Goal: Task Accomplishment & Management: Manage account settings

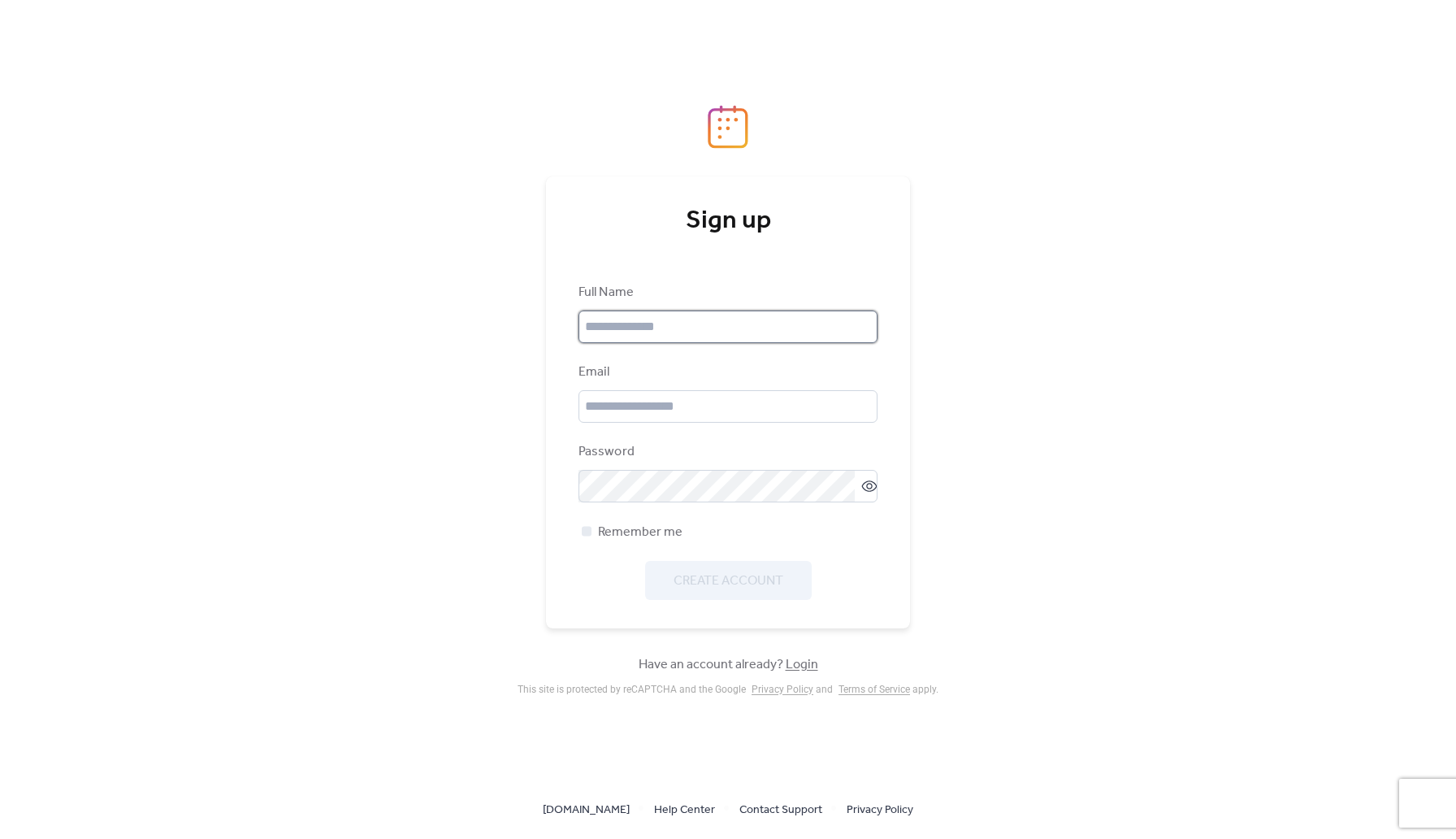
click at [640, 342] on input "text" at bounding box center [728, 326] width 299 height 33
type input "**********"
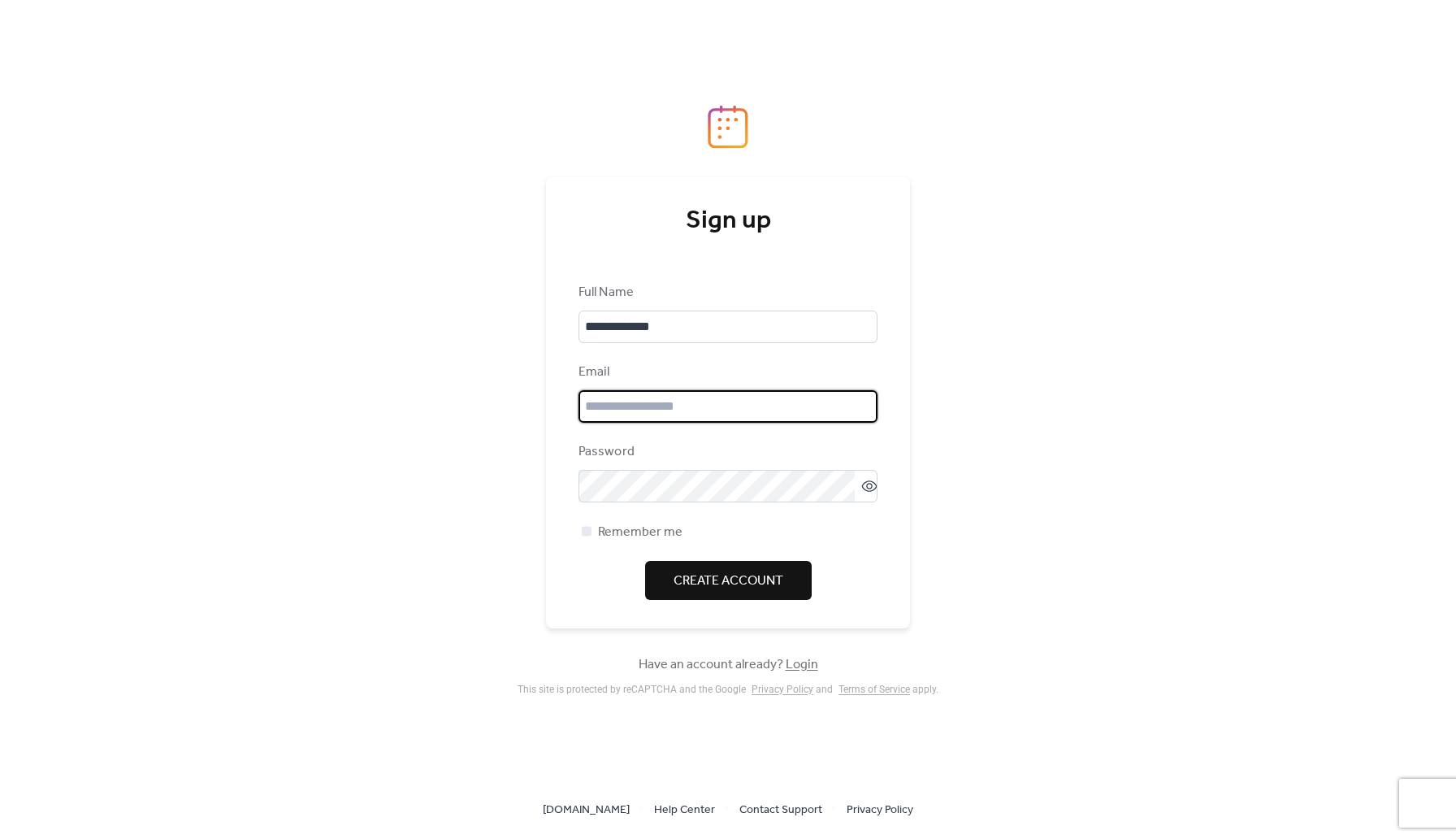
click at [639, 397] on input "email" at bounding box center [728, 406] width 299 height 33
paste input "**********"
type input "**********"
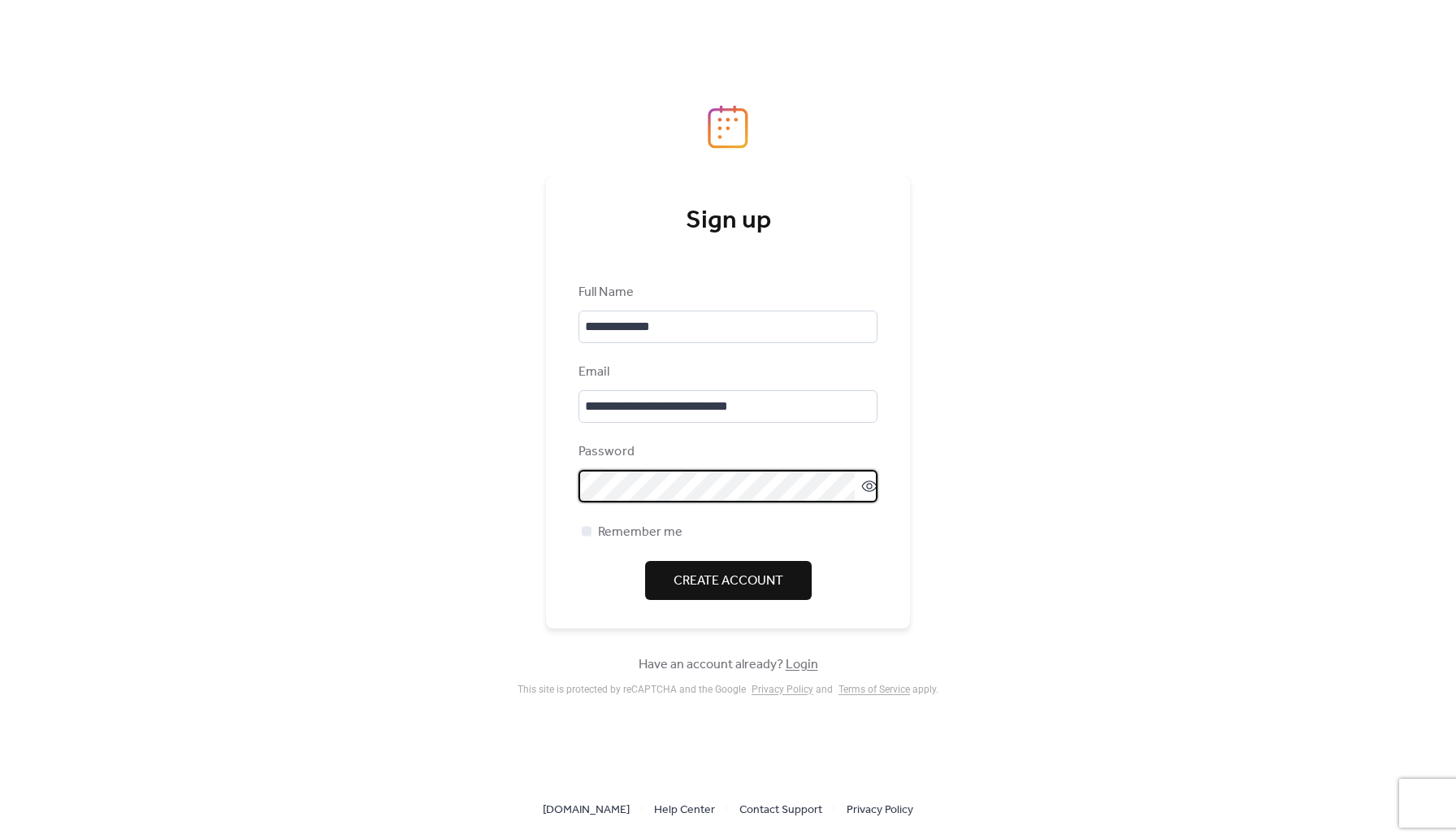
click at [863, 489] on icon at bounding box center [869, 486] width 16 height 16
click at [863, 489] on icon at bounding box center [870, 486] width 15 height 14
click at [592, 528] on div at bounding box center [586, 530] width 16 height 16
click at [710, 578] on span "Create Account" at bounding box center [729, 581] width 110 height 19
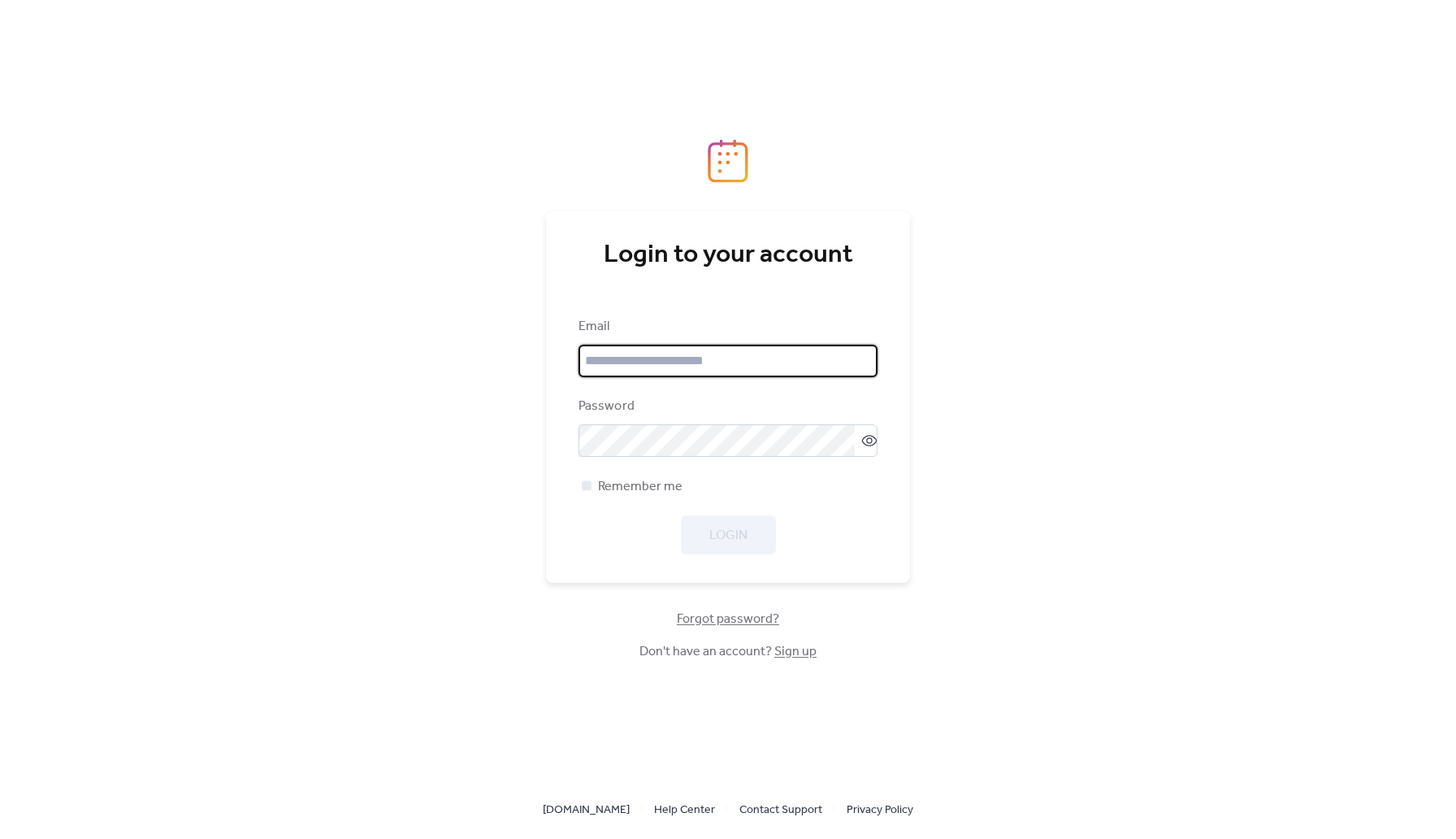
click at [667, 366] on input "email" at bounding box center [728, 361] width 299 height 33
type input "**********"
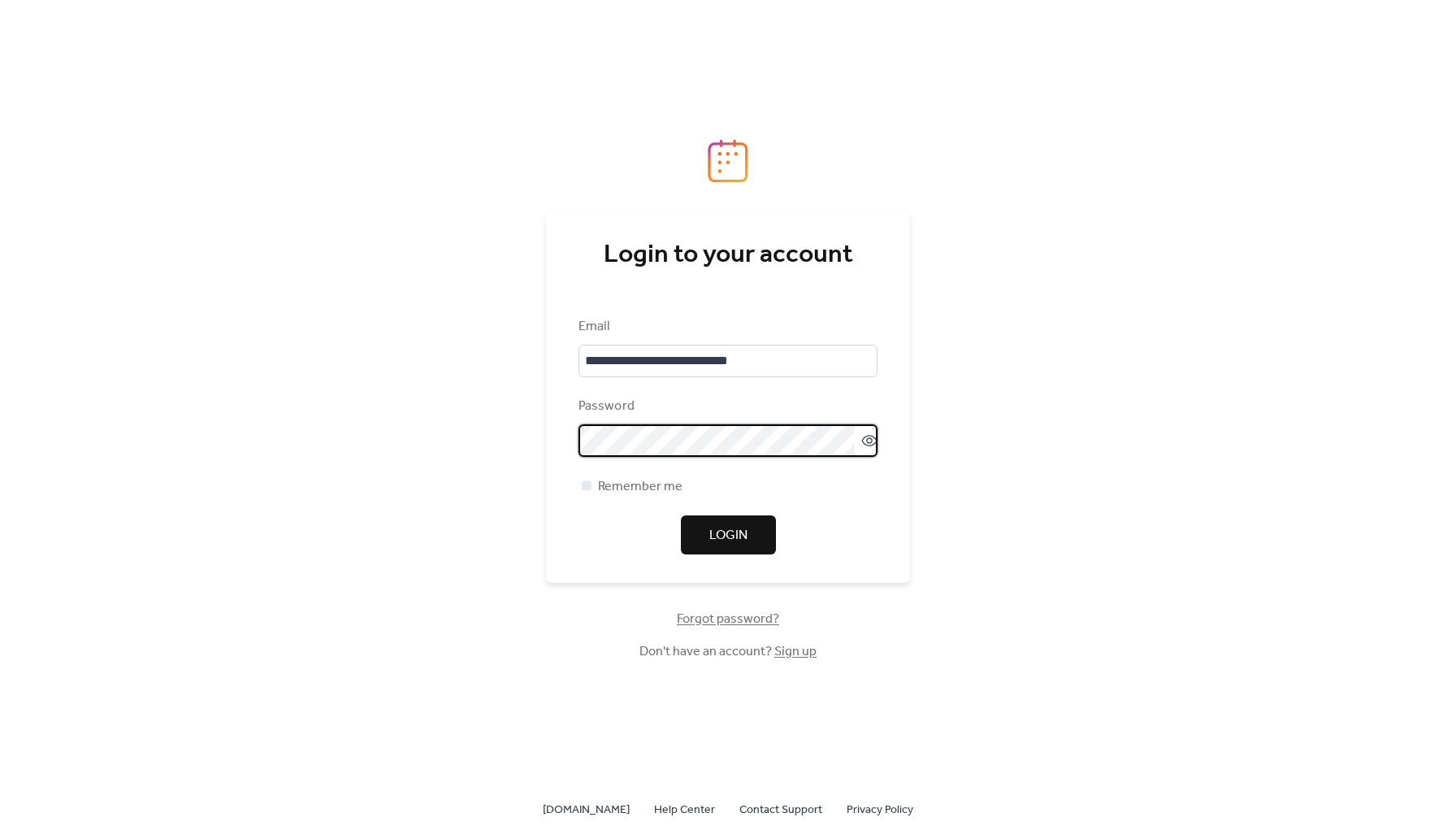
click at [861, 439] on icon at bounding box center [869, 440] width 16 height 16
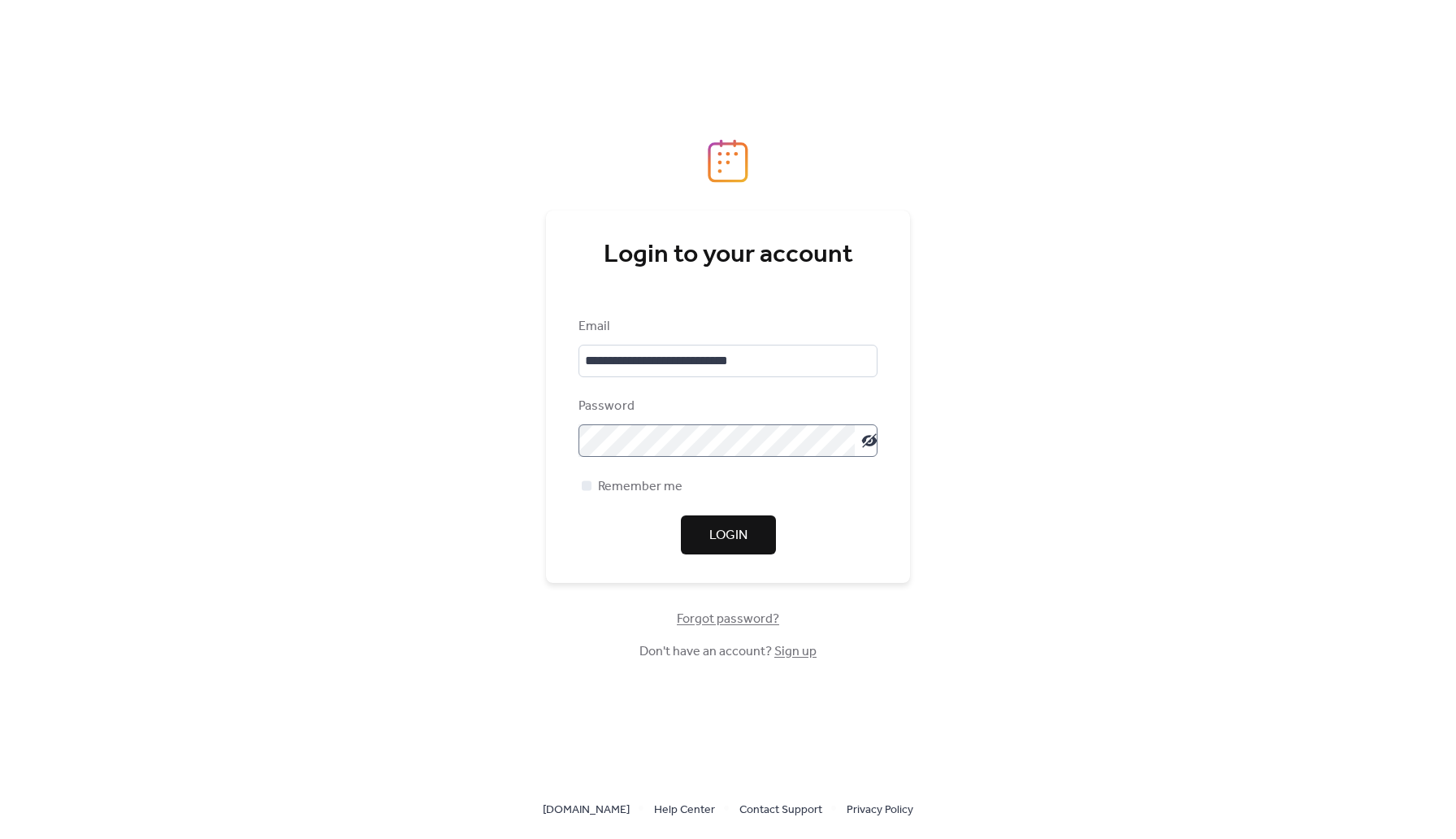
click at [865, 439] on icon at bounding box center [869, 440] width 16 height 16
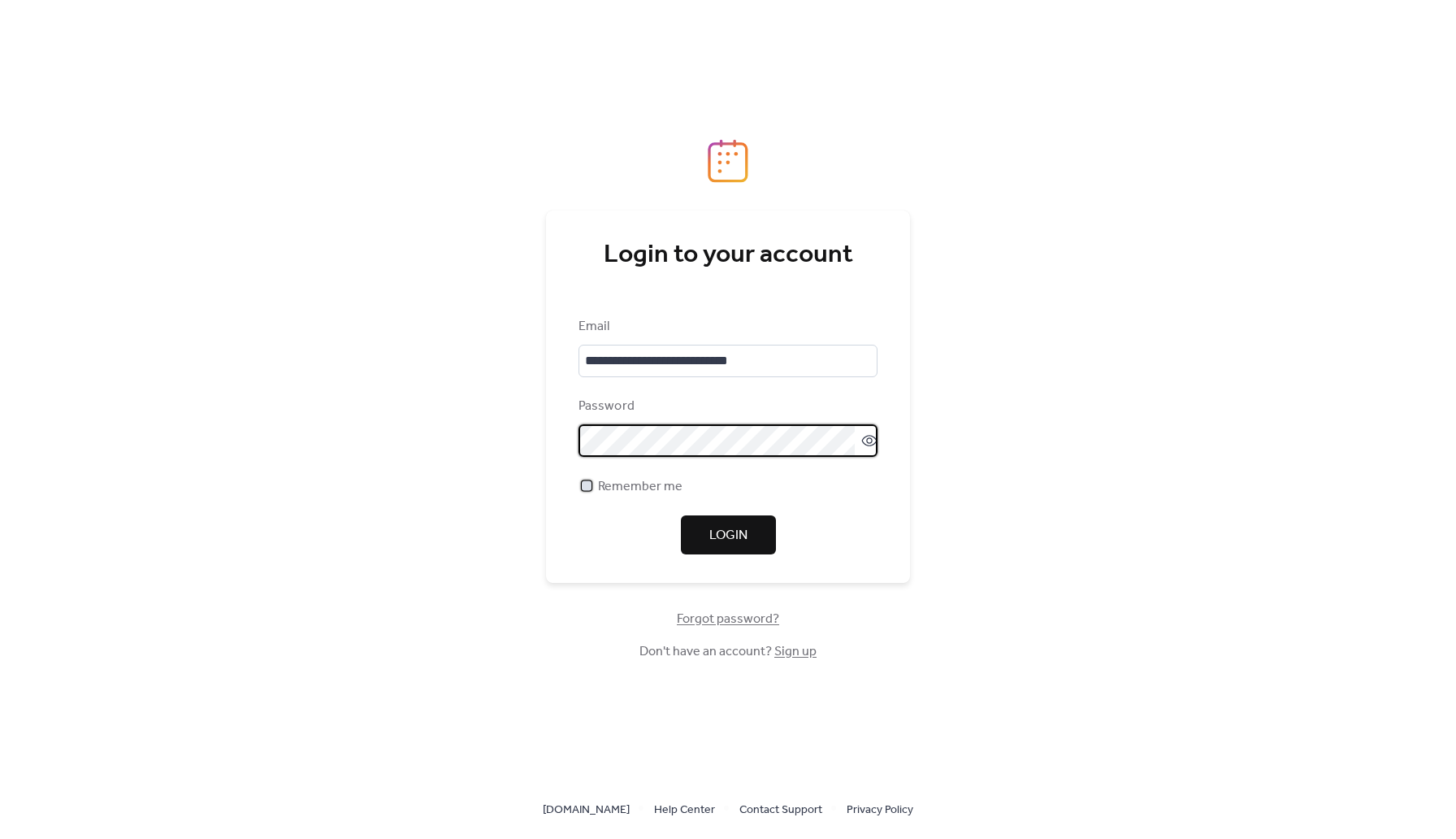
click at [590, 486] on div at bounding box center [587, 485] width 10 height 10
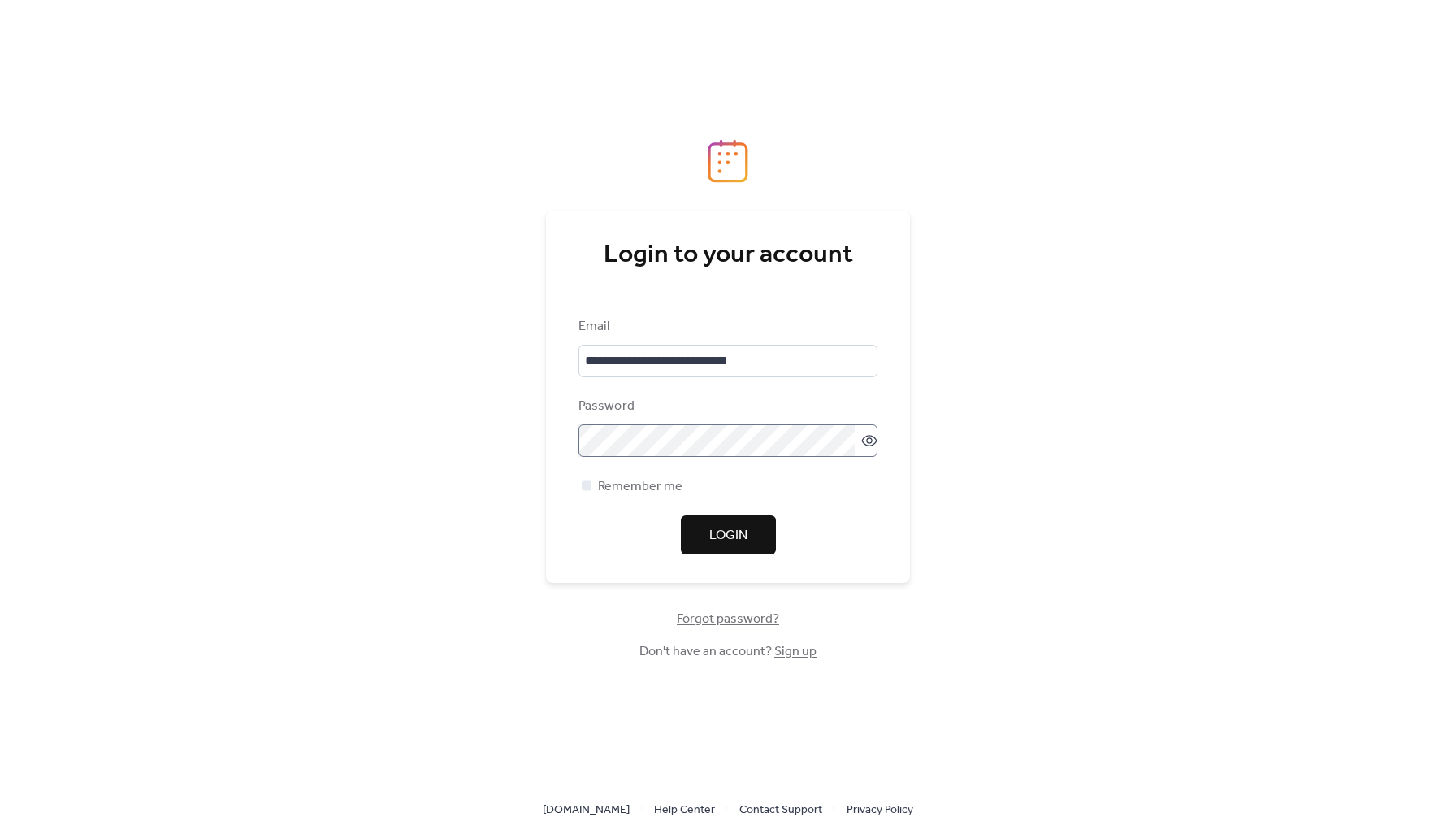
click at [698, 532] on button "Login" at bounding box center [728, 535] width 95 height 39
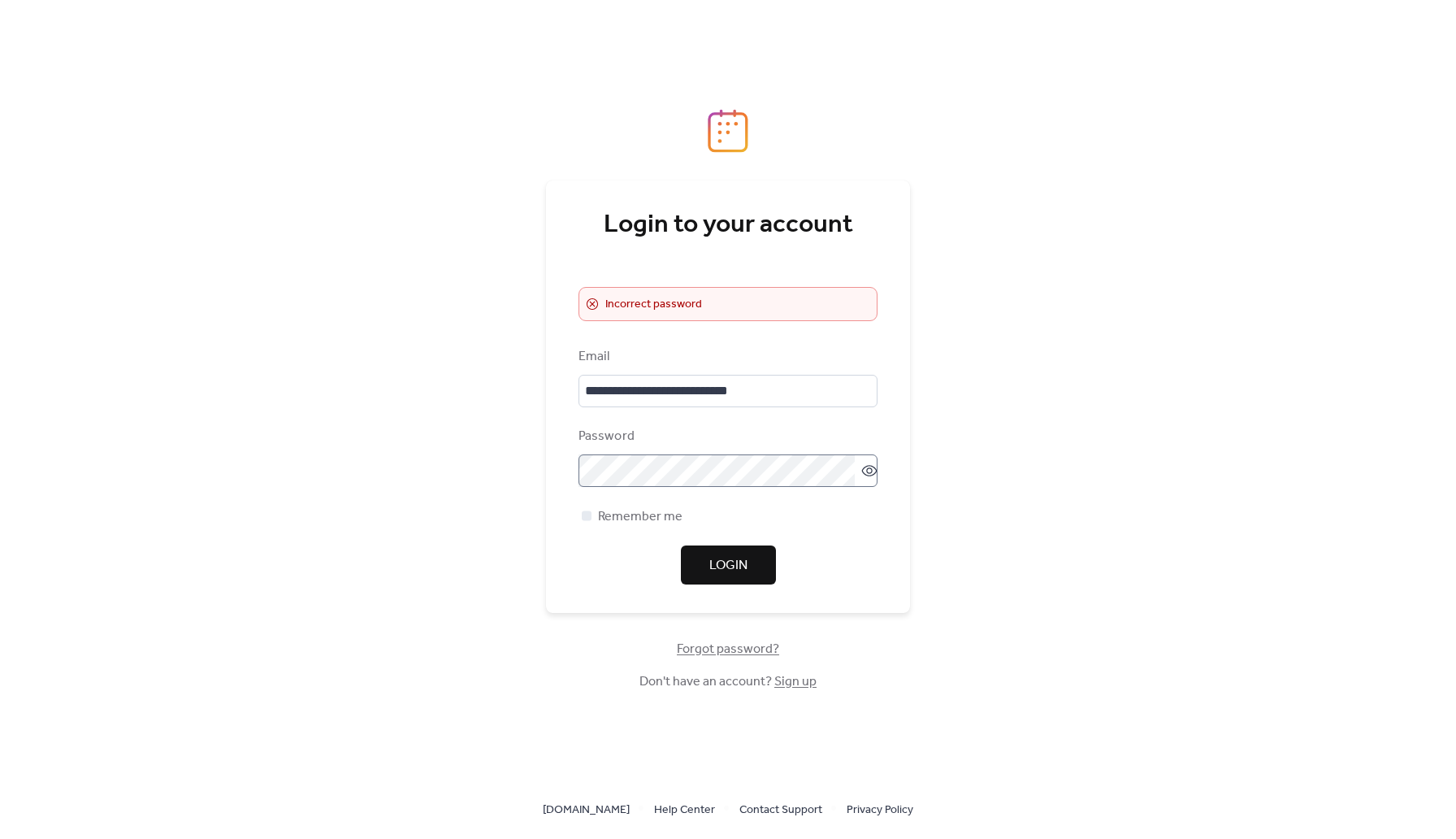
click at [742, 649] on span "Forgot password?" at bounding box center [728, 649] width 102 height 19
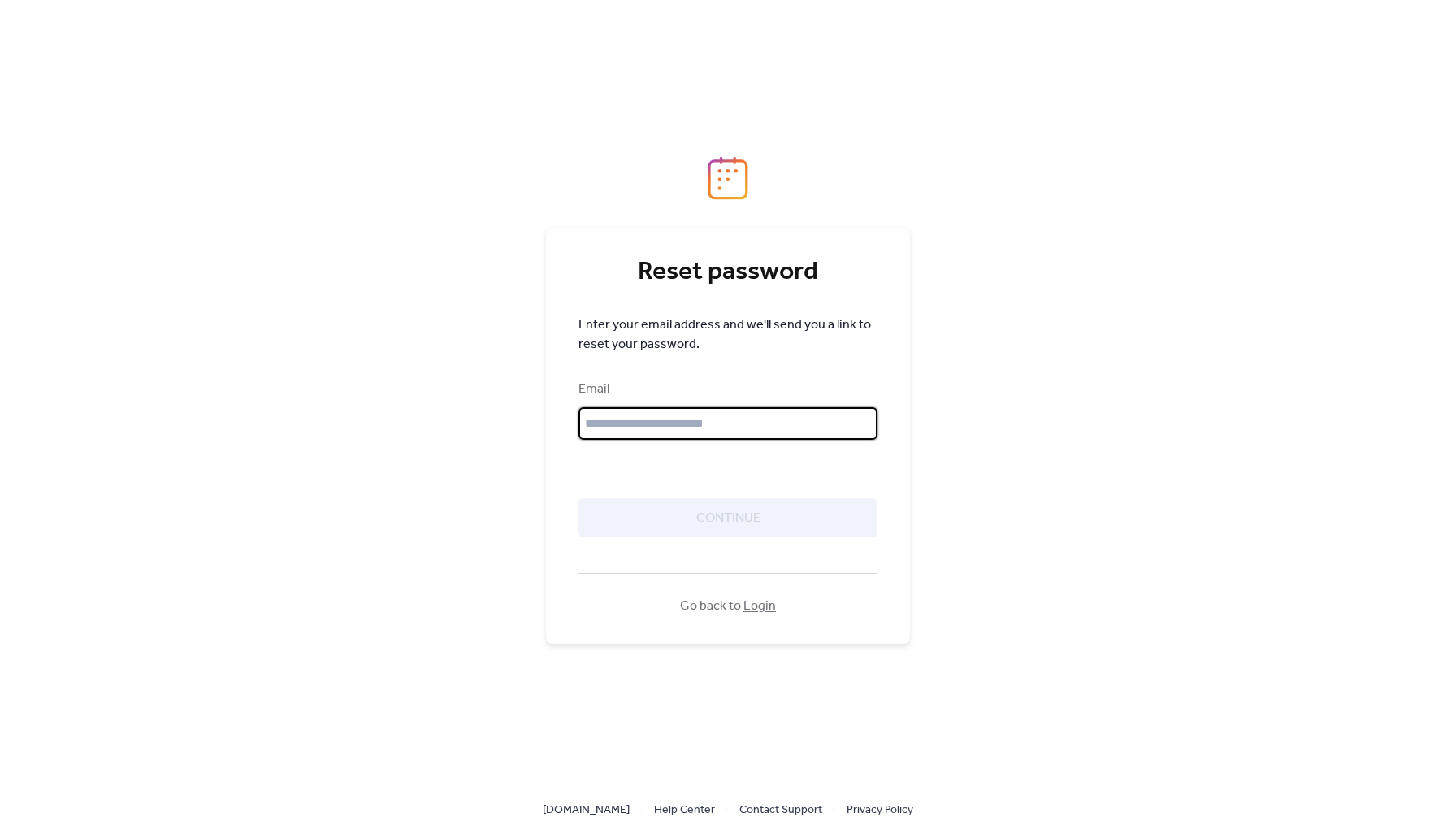
click at [754, 417] on input "text" at bounding box center [728, 424] width 299 height 33
type input "**********"
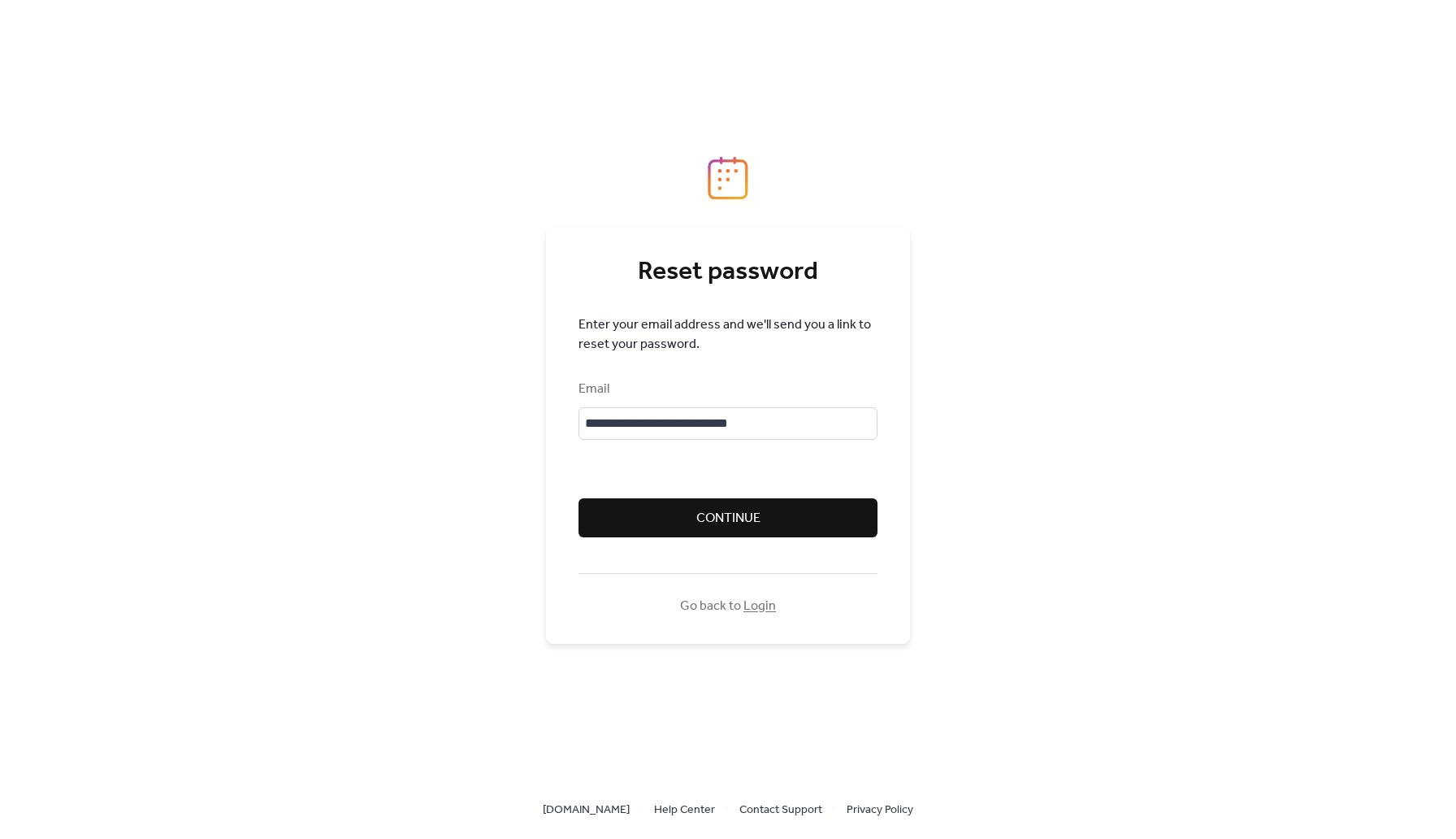
click at [703, 524] on span "Continue" at bounding box center [728, 518] width 64 height 19
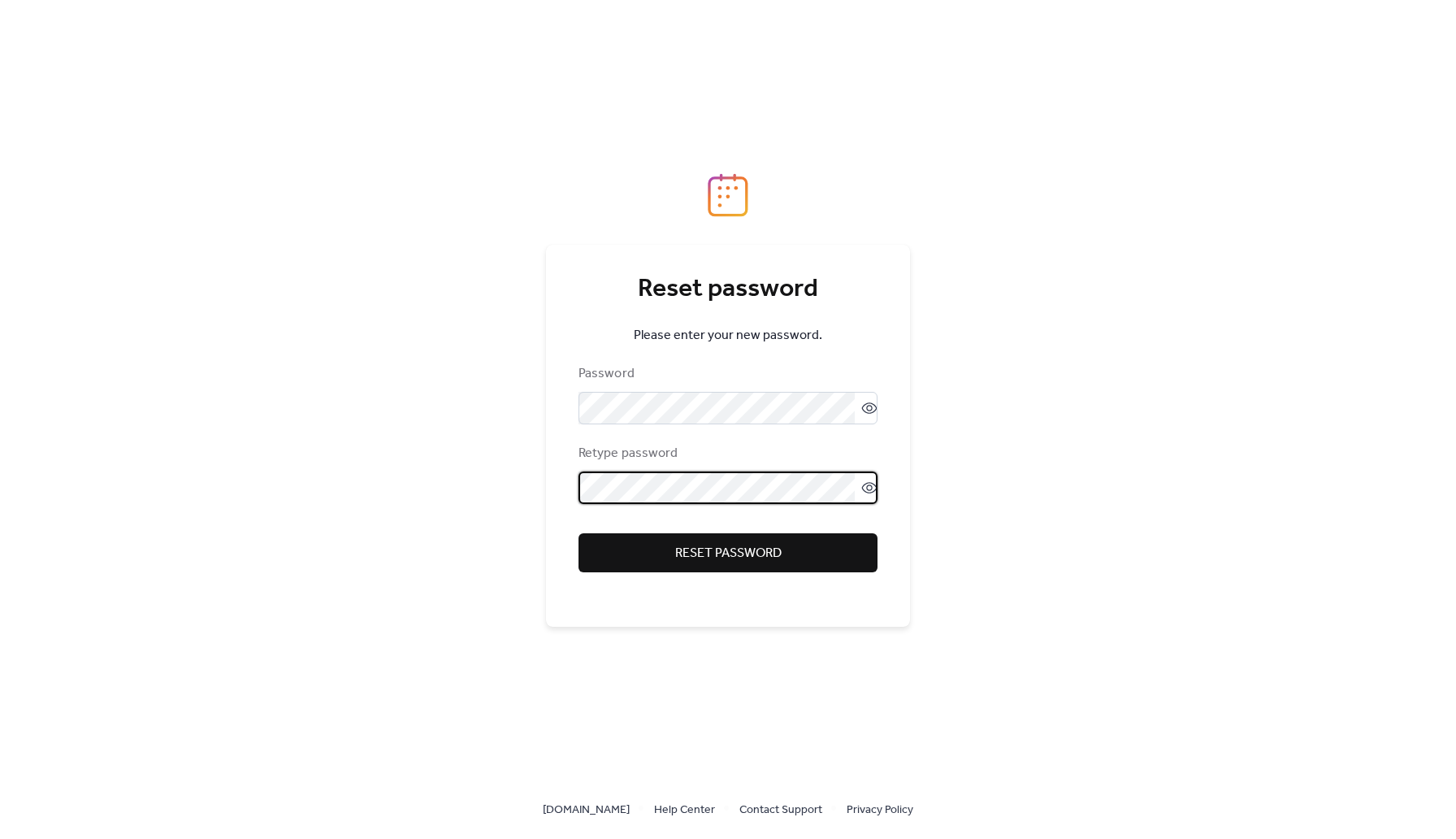
click at [772, 544] on span "Reset password" at bounding box center [728, 553] width 106 height 19
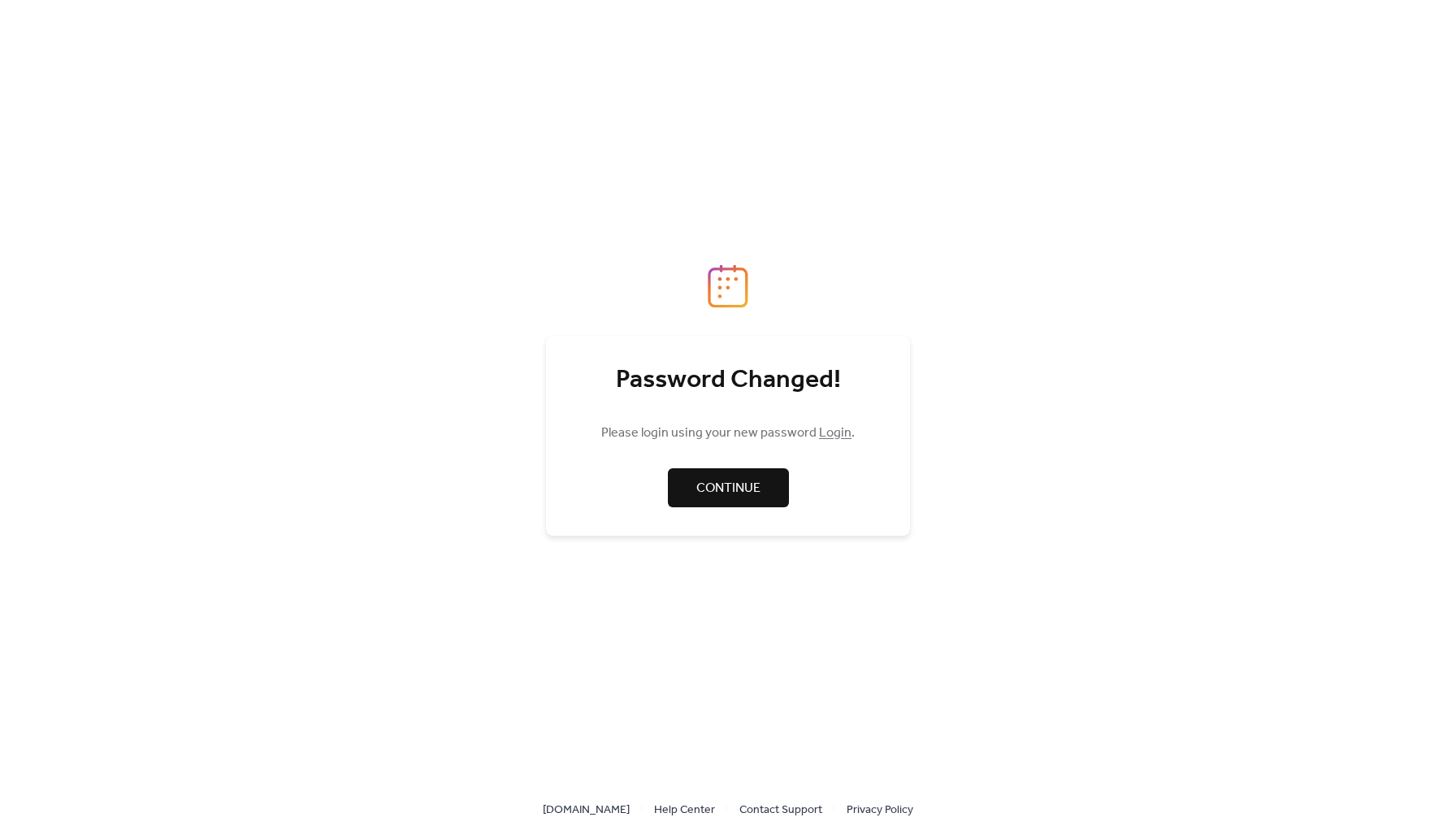
click at [758, 504] on link "Continue" at bounding box center [728, 488] width 121 height 39
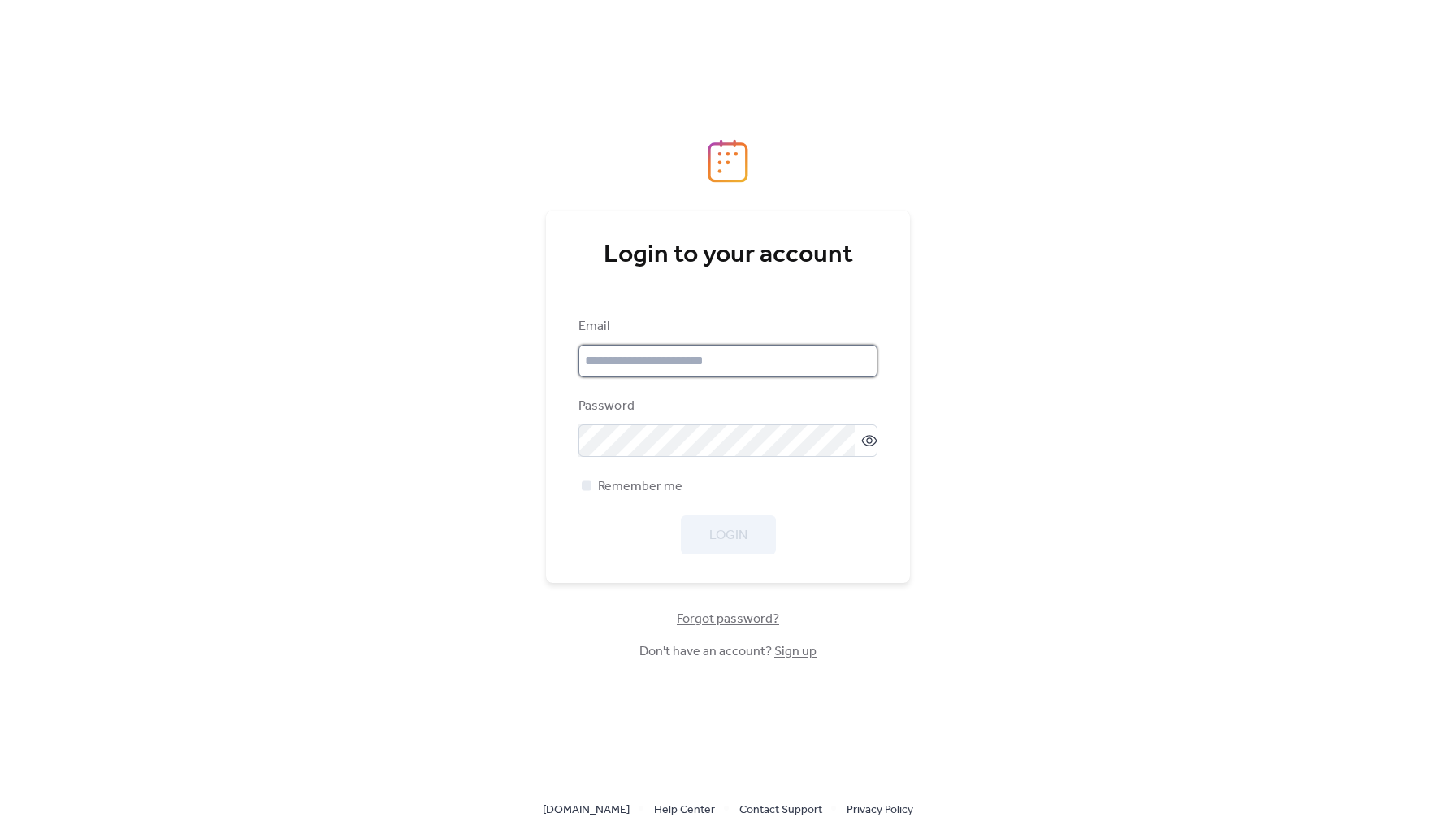
click at [654, 356] on input "email" at bounding box center [728, 361] width 299 height 33
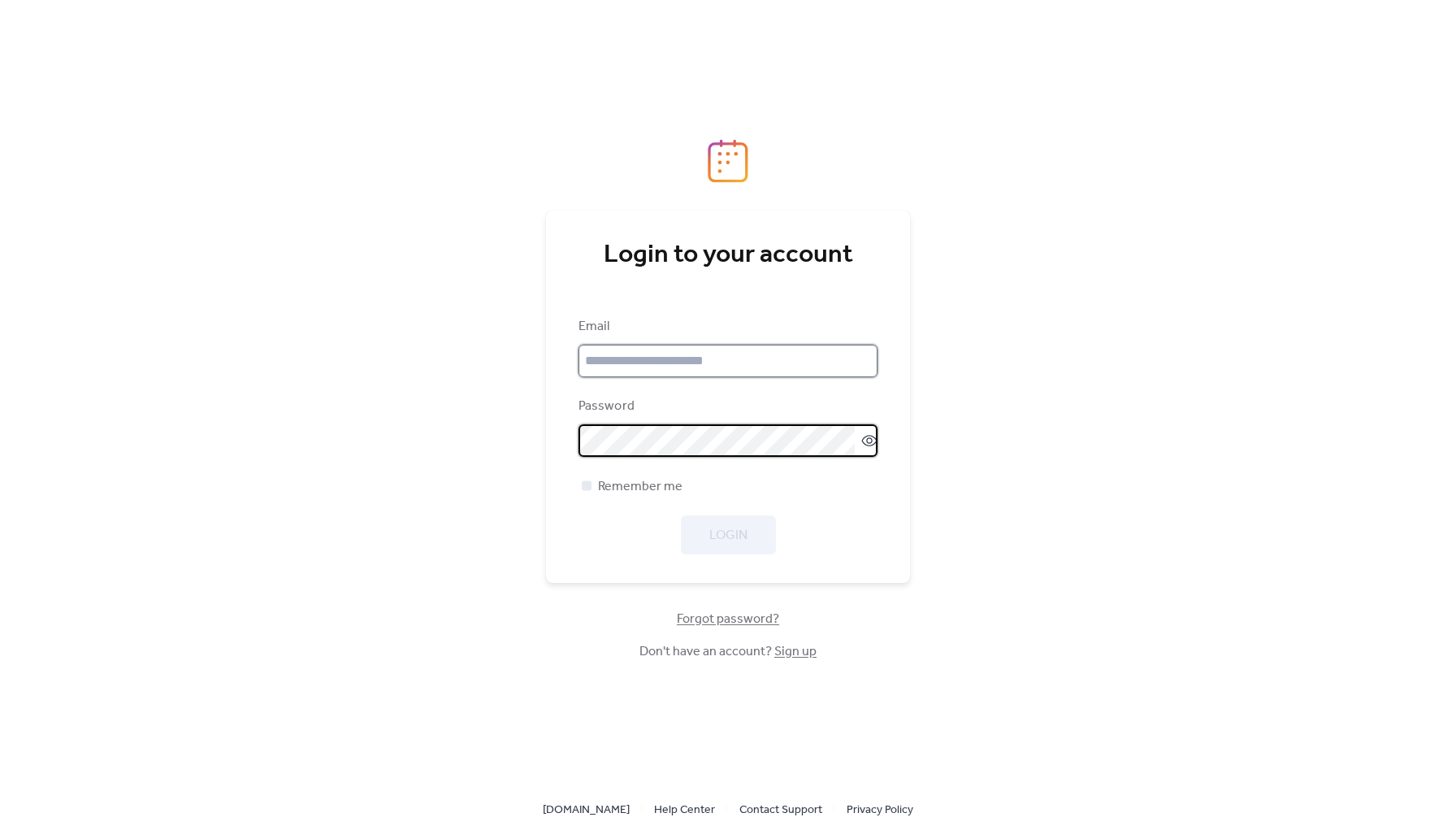
click at [649, 367] on input "email" at bounding box center [728, 361] width 299 height 33
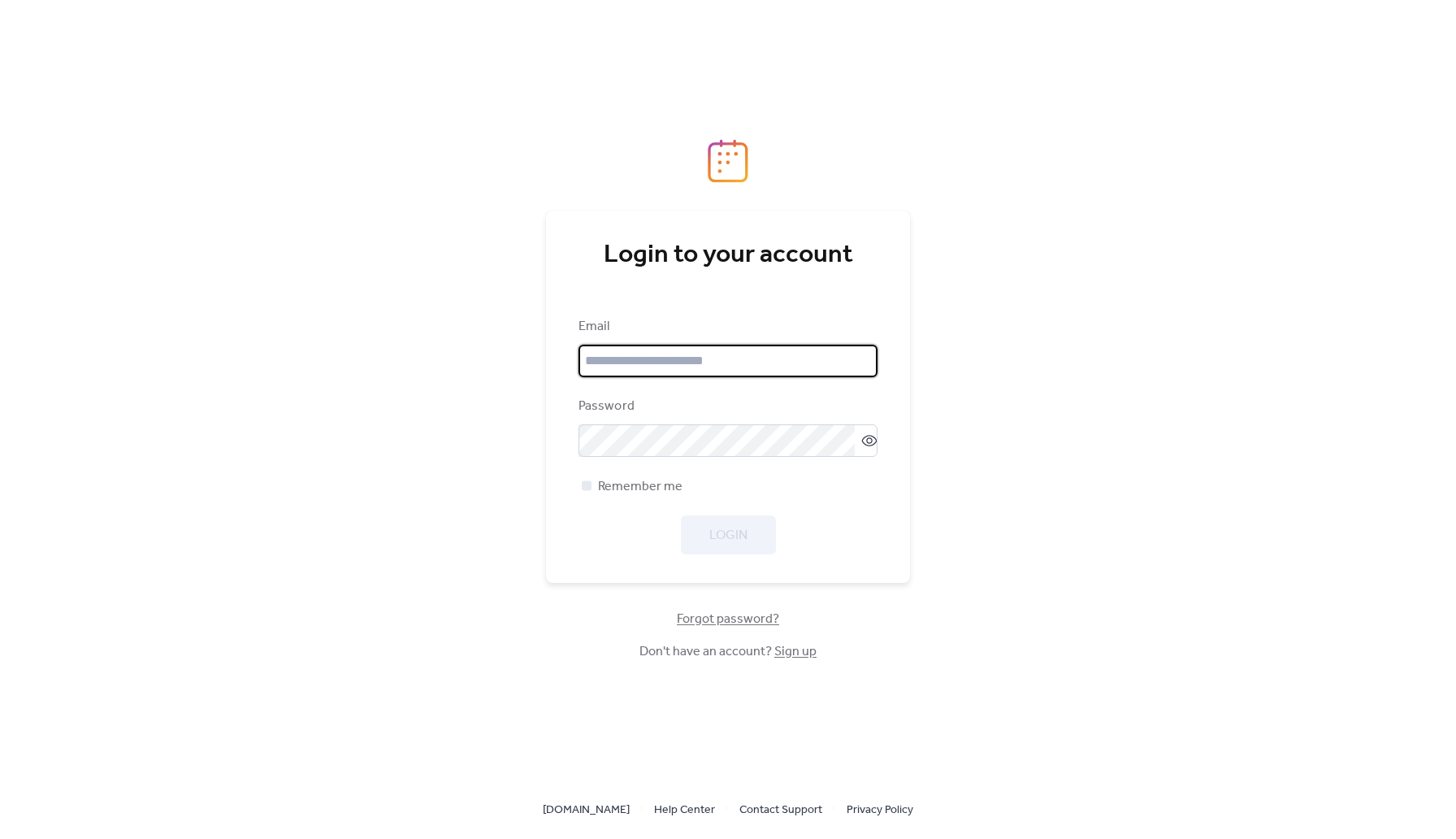
type input "**********"
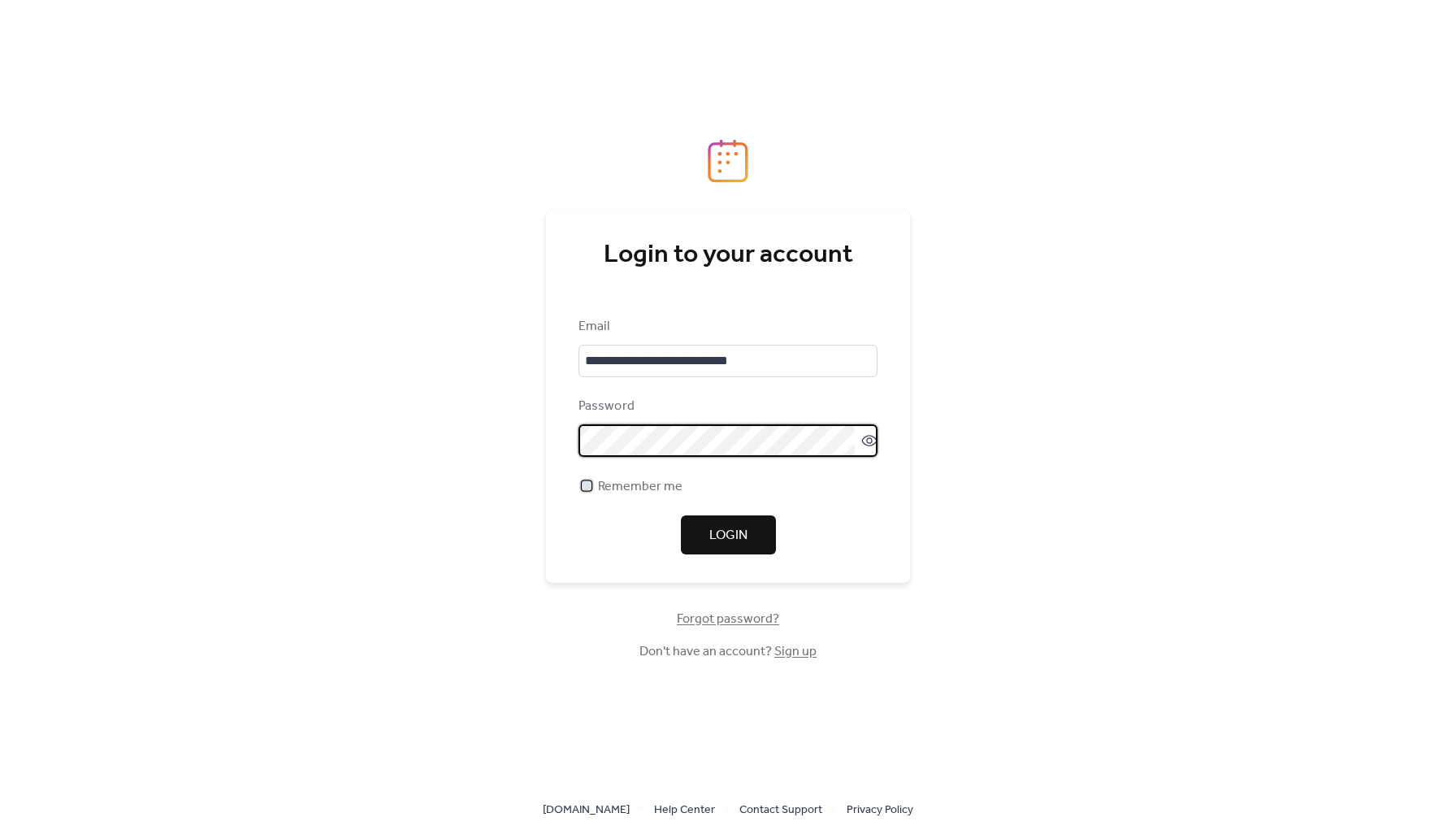
click at [589, 488] on div at bounding box center [587, 485] width 10 height 10
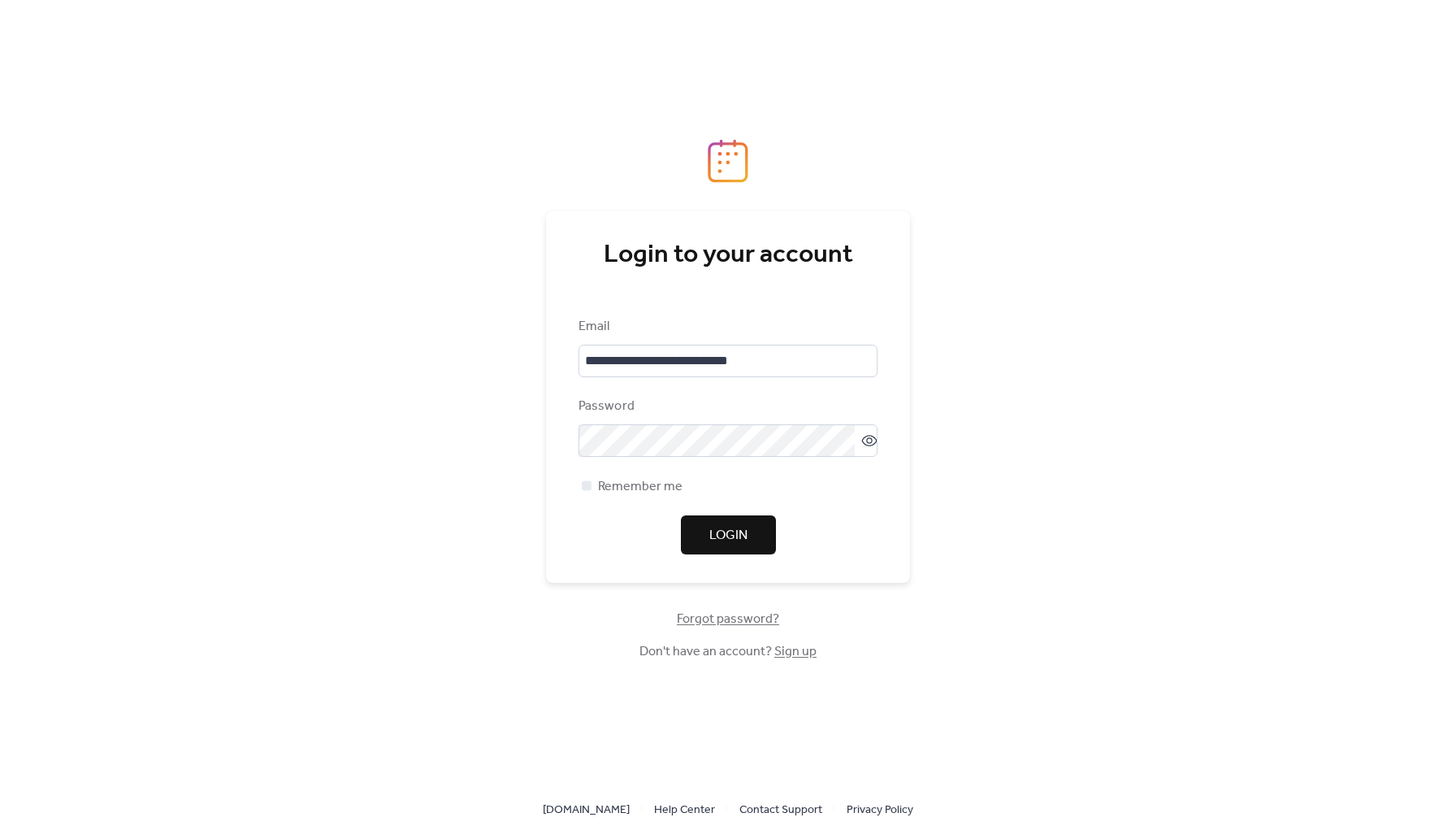
click at [734, 556] on div "**********" at bounding box center [728, 396] width 364 height 372
click at [750, 535] on button "Login" at bounding box center [728, 535] width 95 height 39
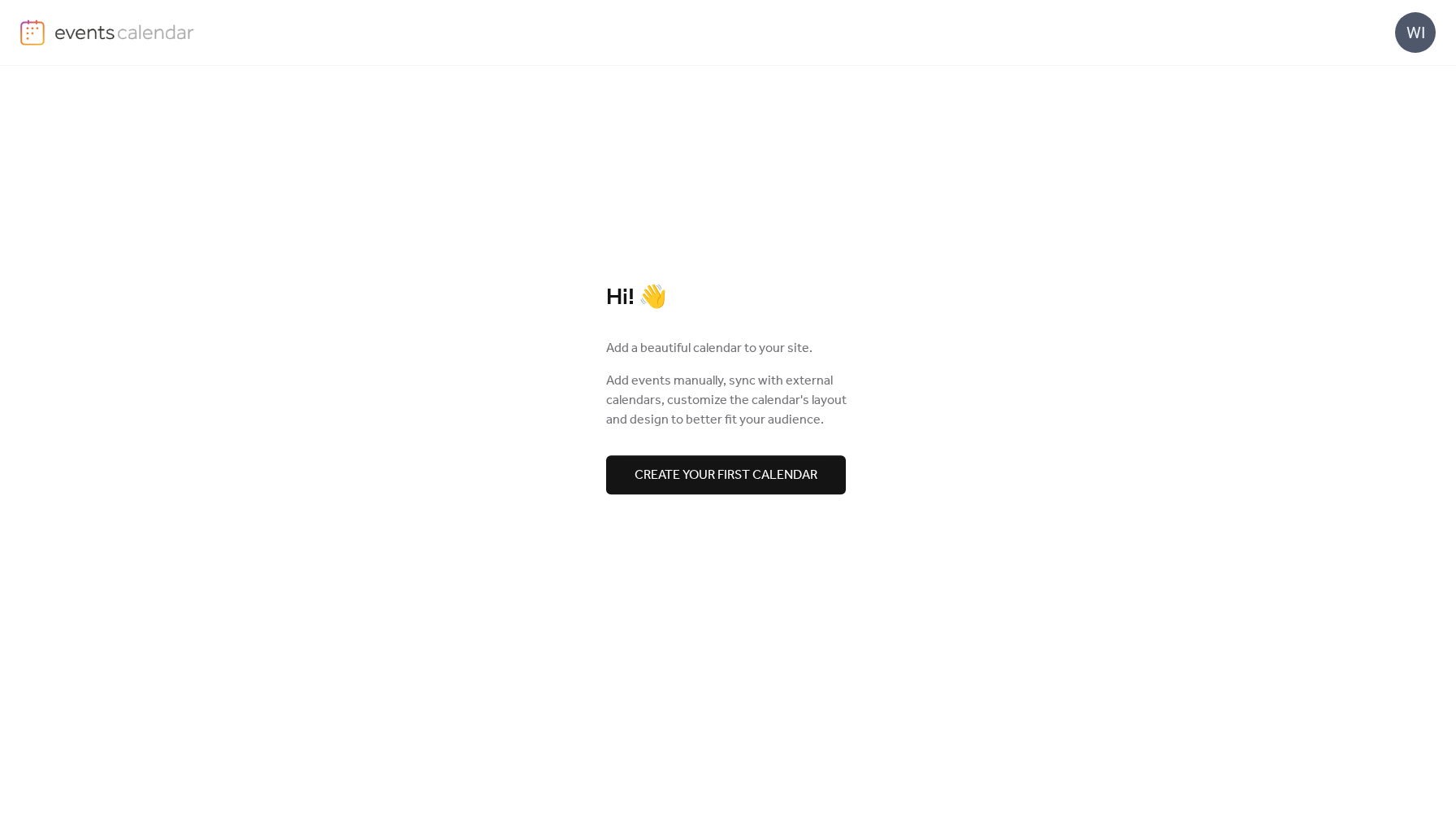
click at [695, 479] on span "Create your first calendar" at bounding box center [725, 475] width 182 height 19
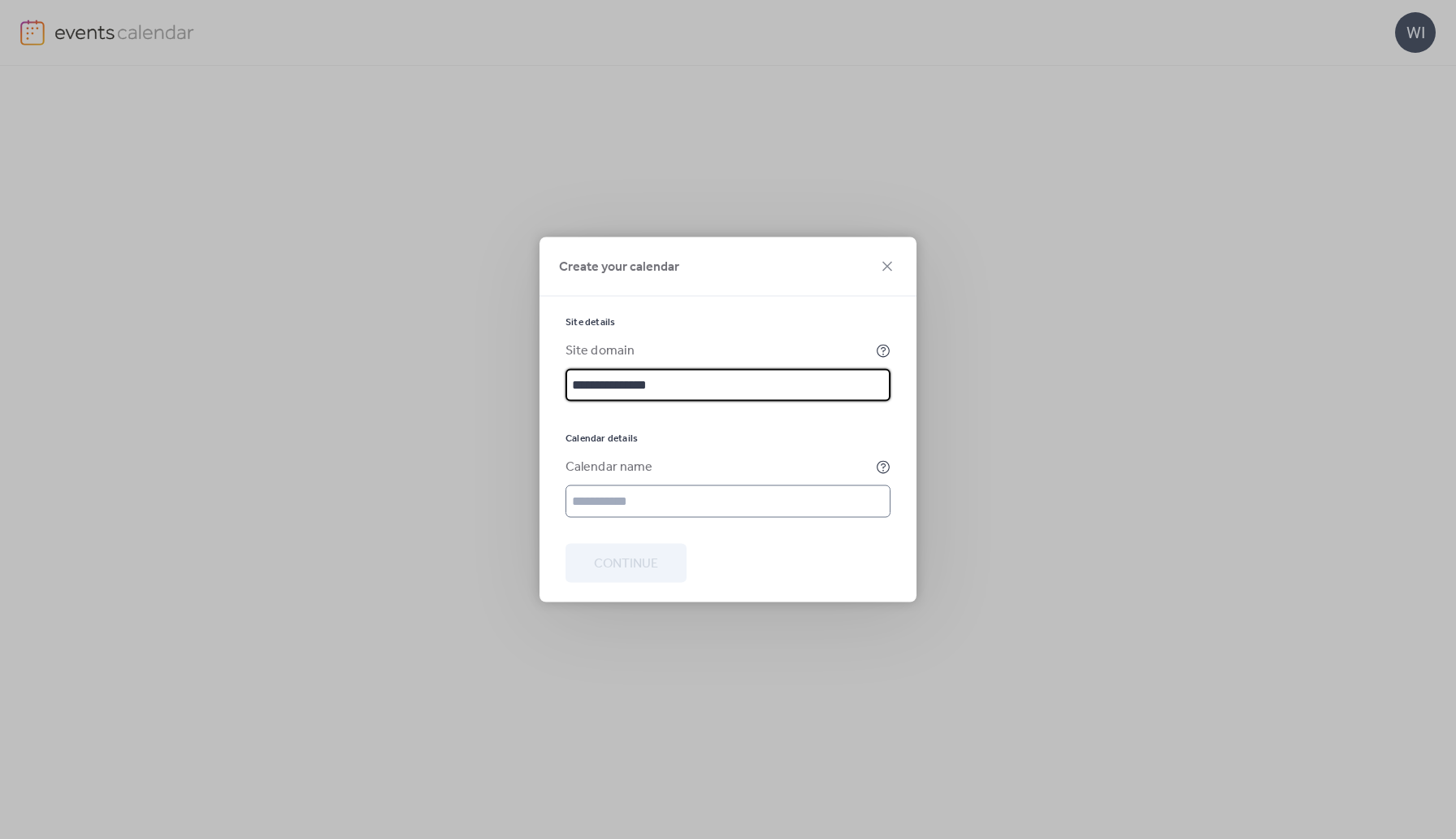
type input "**********"
click at [633, 496] on input "text" at bounding box center [728, 501] width 325 height 33
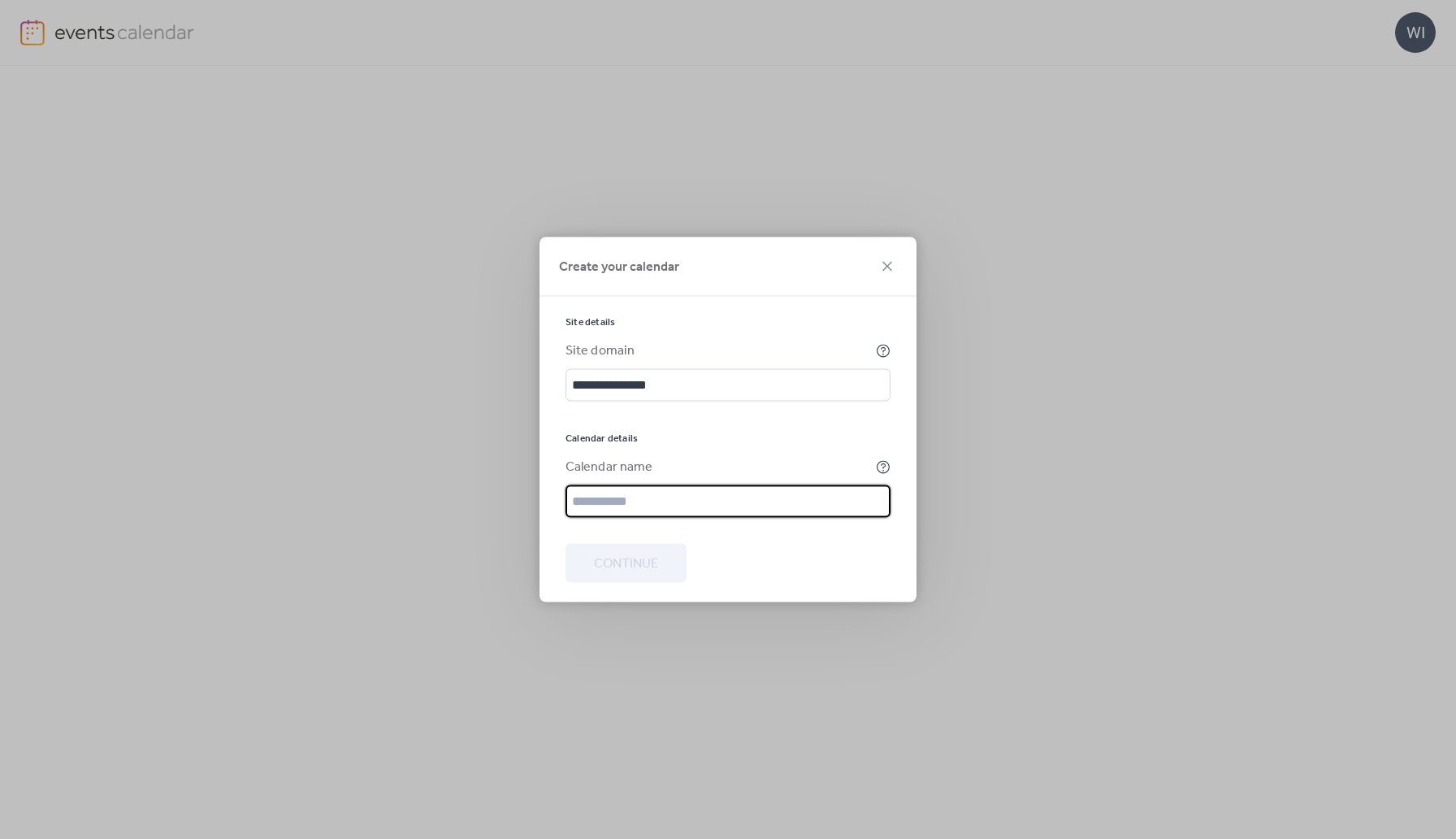
type input "**********"
click at [691, 414] on div at bounding box center [728, 416] width 325 height 7
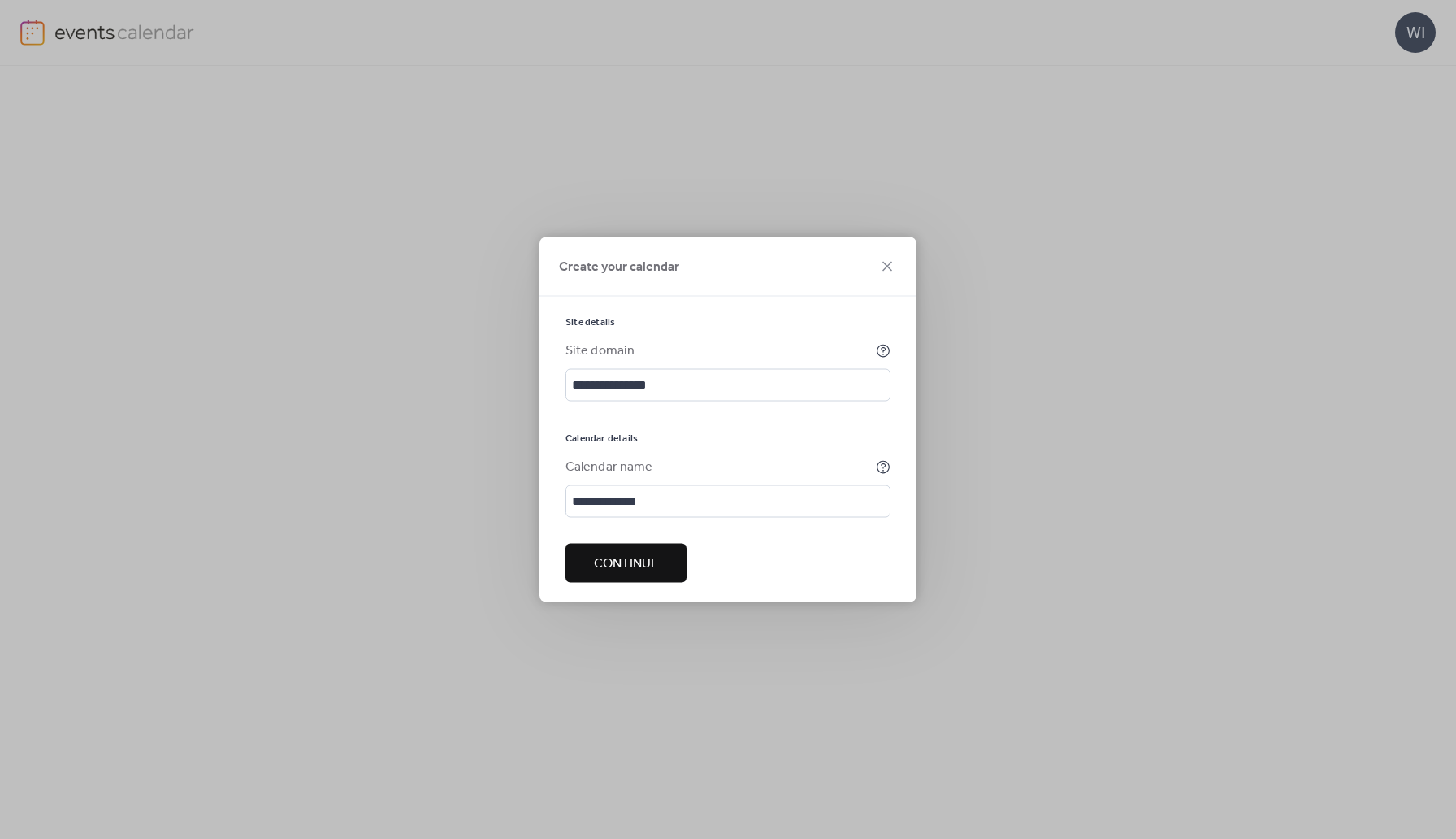
click at [621, 562] on span "Continue" at bounding box center [626, 564] width 64 height 19
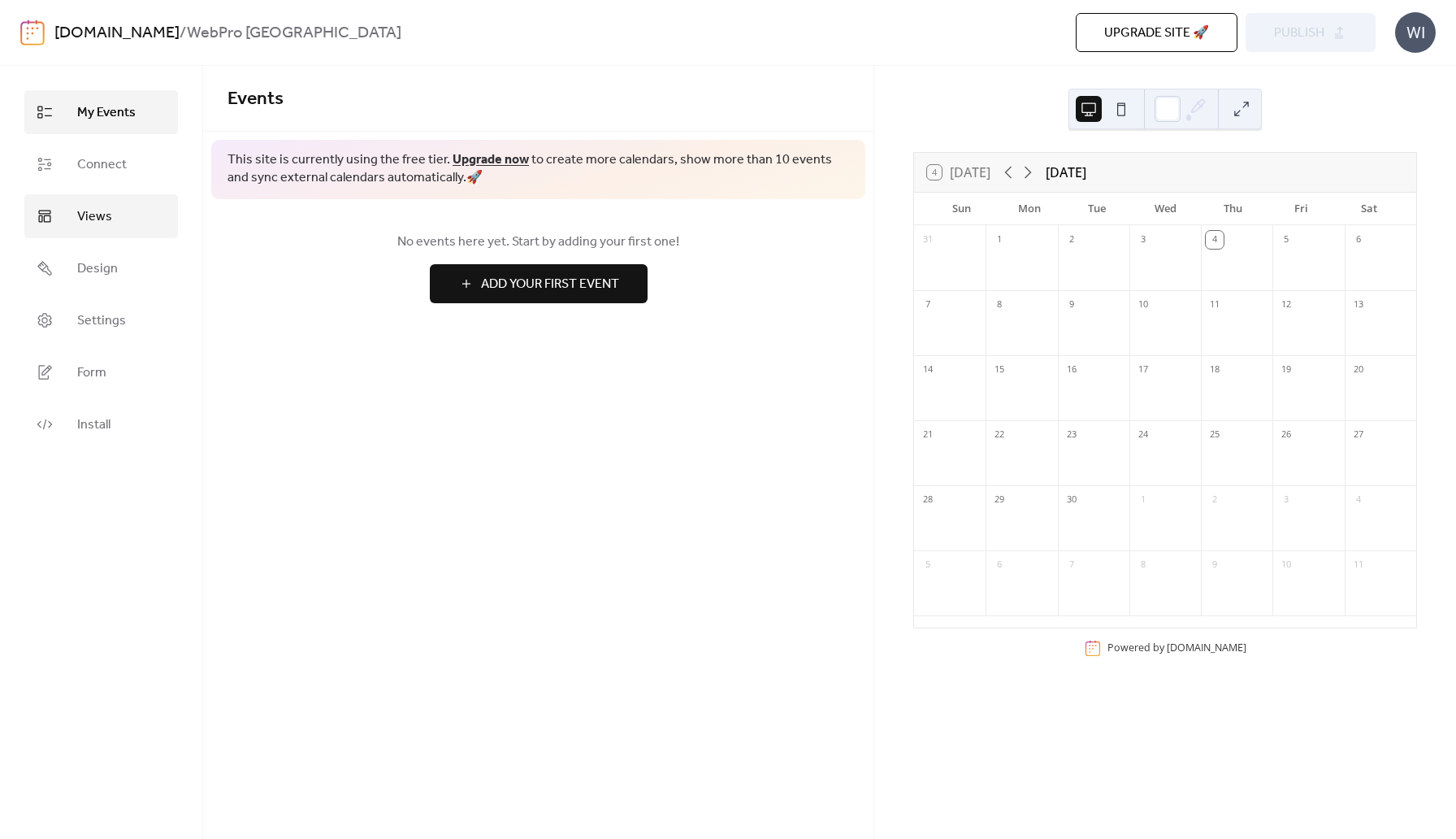
click at [73, 207] on link "Views" at bounding box center [100, 215] width 154 height 43
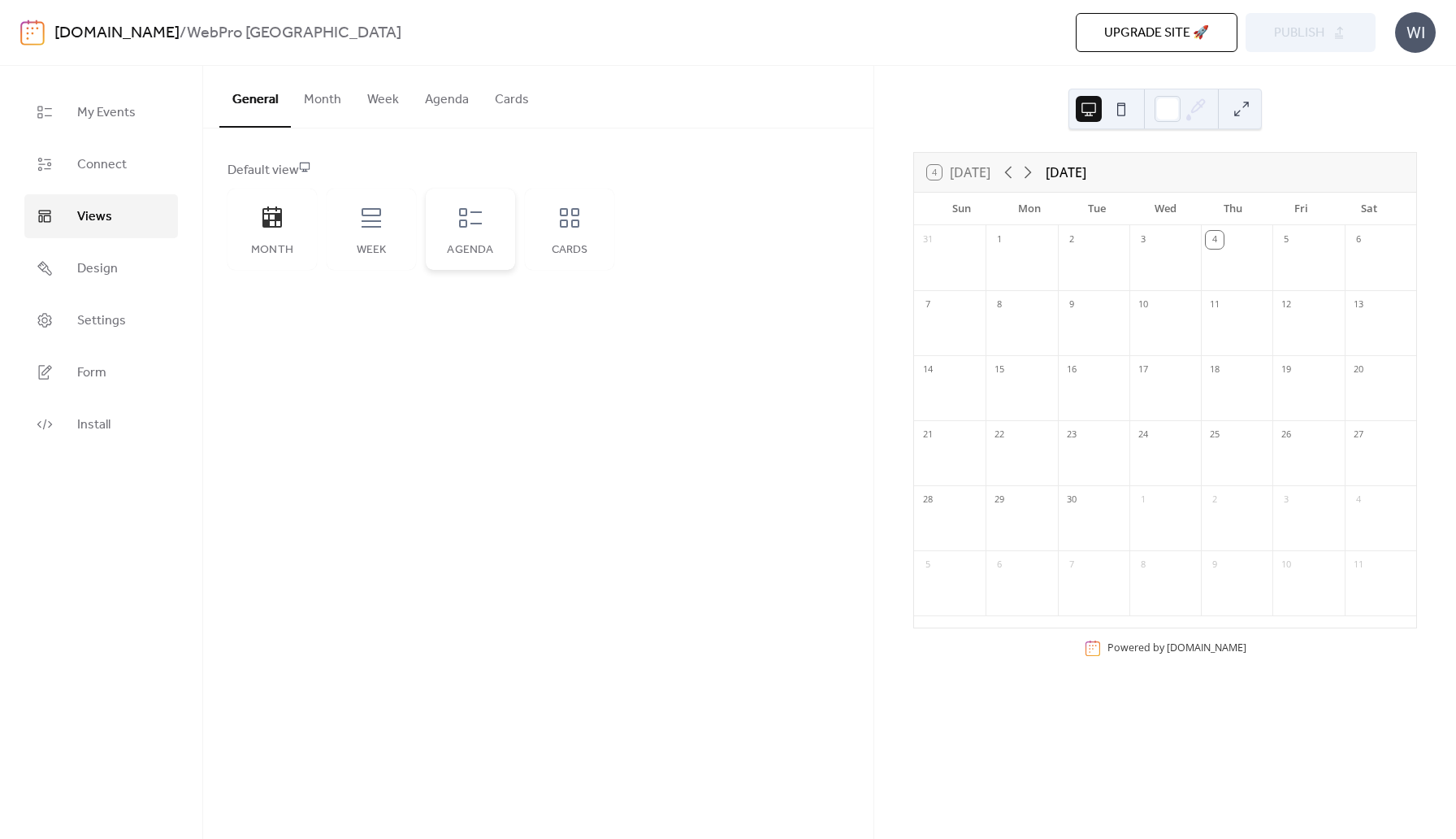
click at [464, 218] on icon at bounding box center [470, 217] width 26 height 26
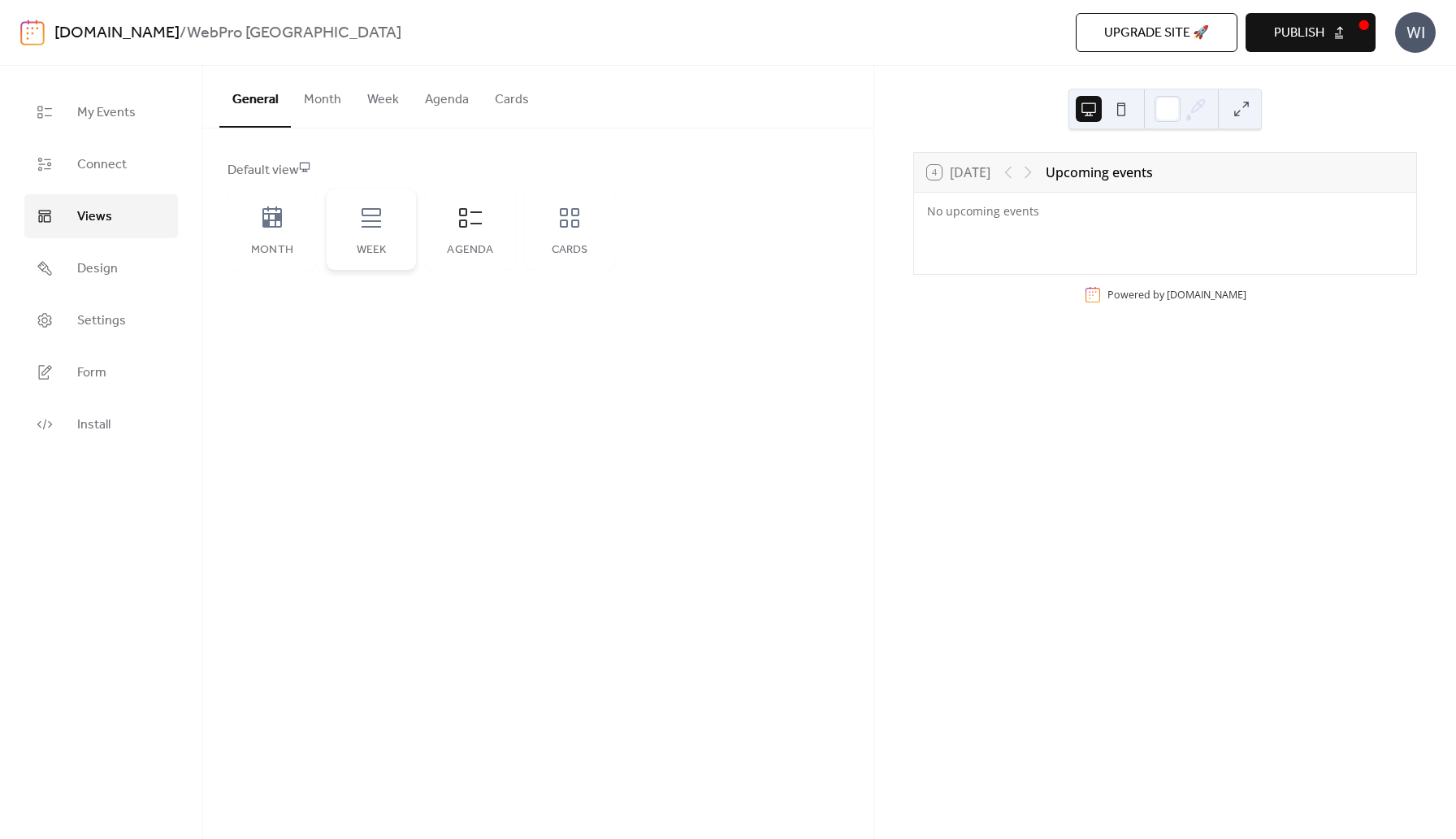
click at [392, 228] on div "Week" at bounding box center [371, 229] width 90 height 81
click at [574, 243] on div "Cards" at bounding box center [570, 249] width 57 height 13
click at [276, 227] on icon at bounding box center [272, 217] width 19 height 21
click at [127, 268] on link "Design" at bounding box center [100, 267] width 154 height 43
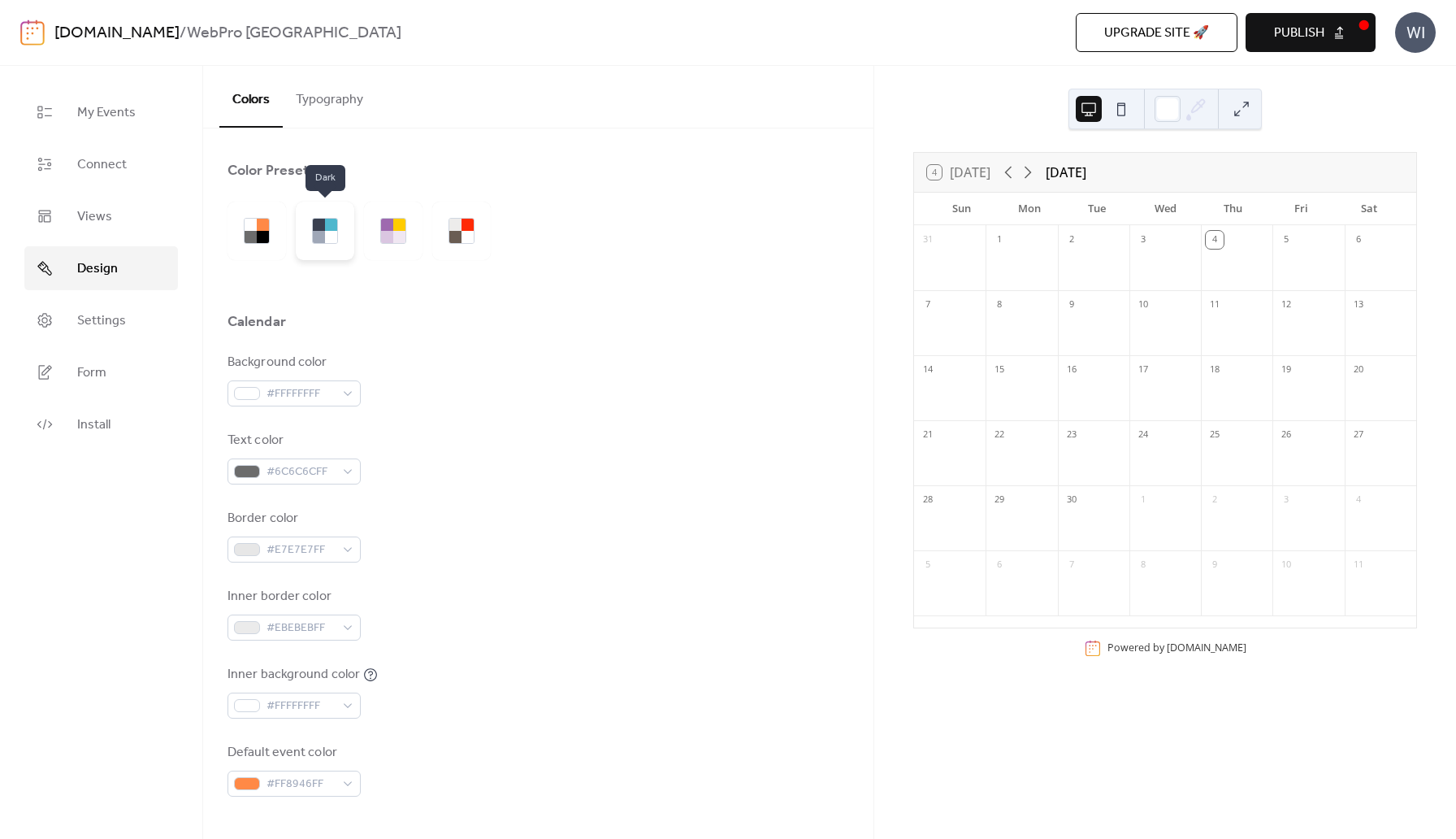
click at [315, 232] on div at bounding box center [319, 237] width 13 height 13
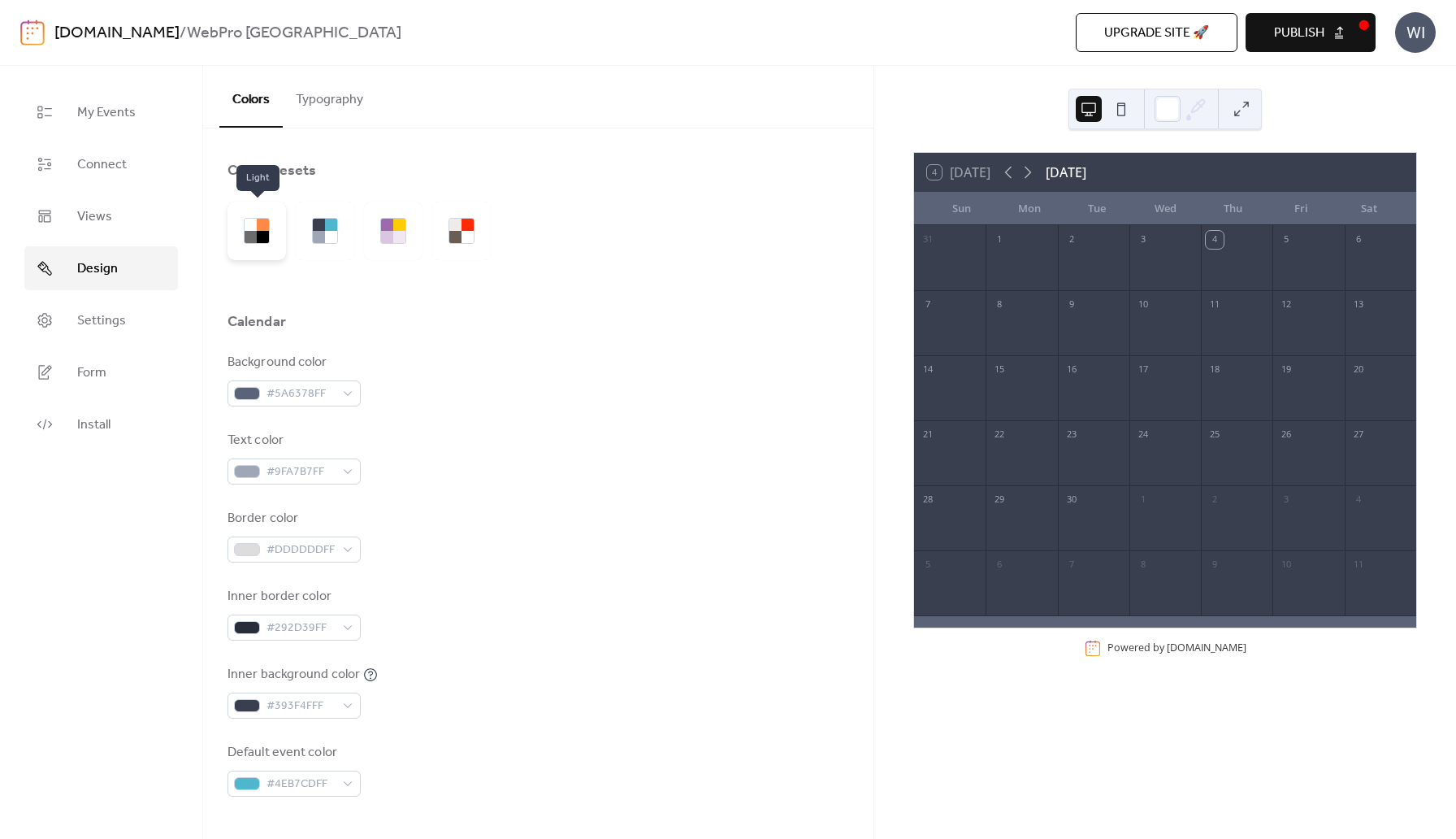
click at [250, 237] on div at bounding box center [250, 237] width 13 height 13
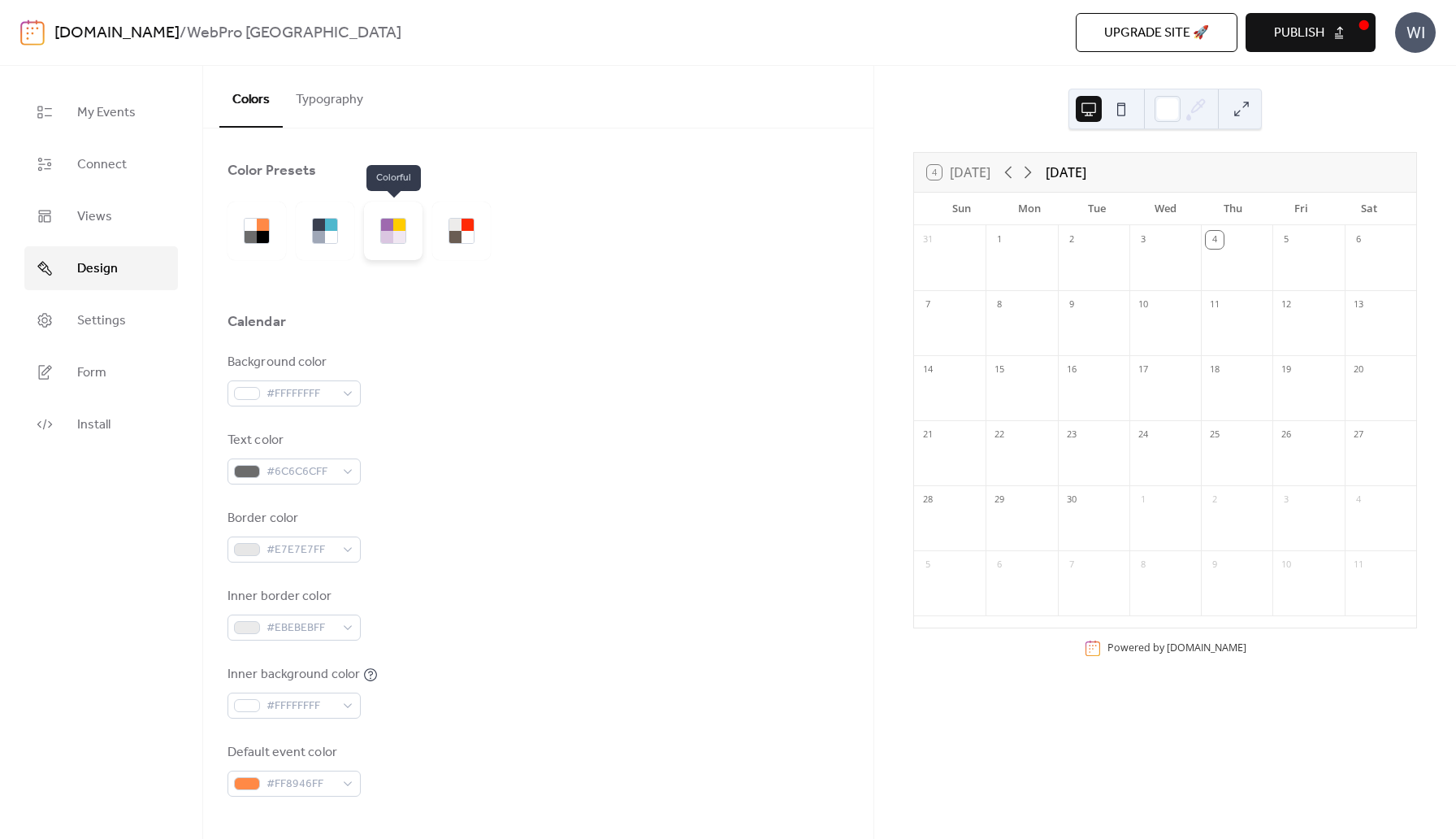
click at [385, 238] on div at bounding box center [387, 237] width 13 height 13
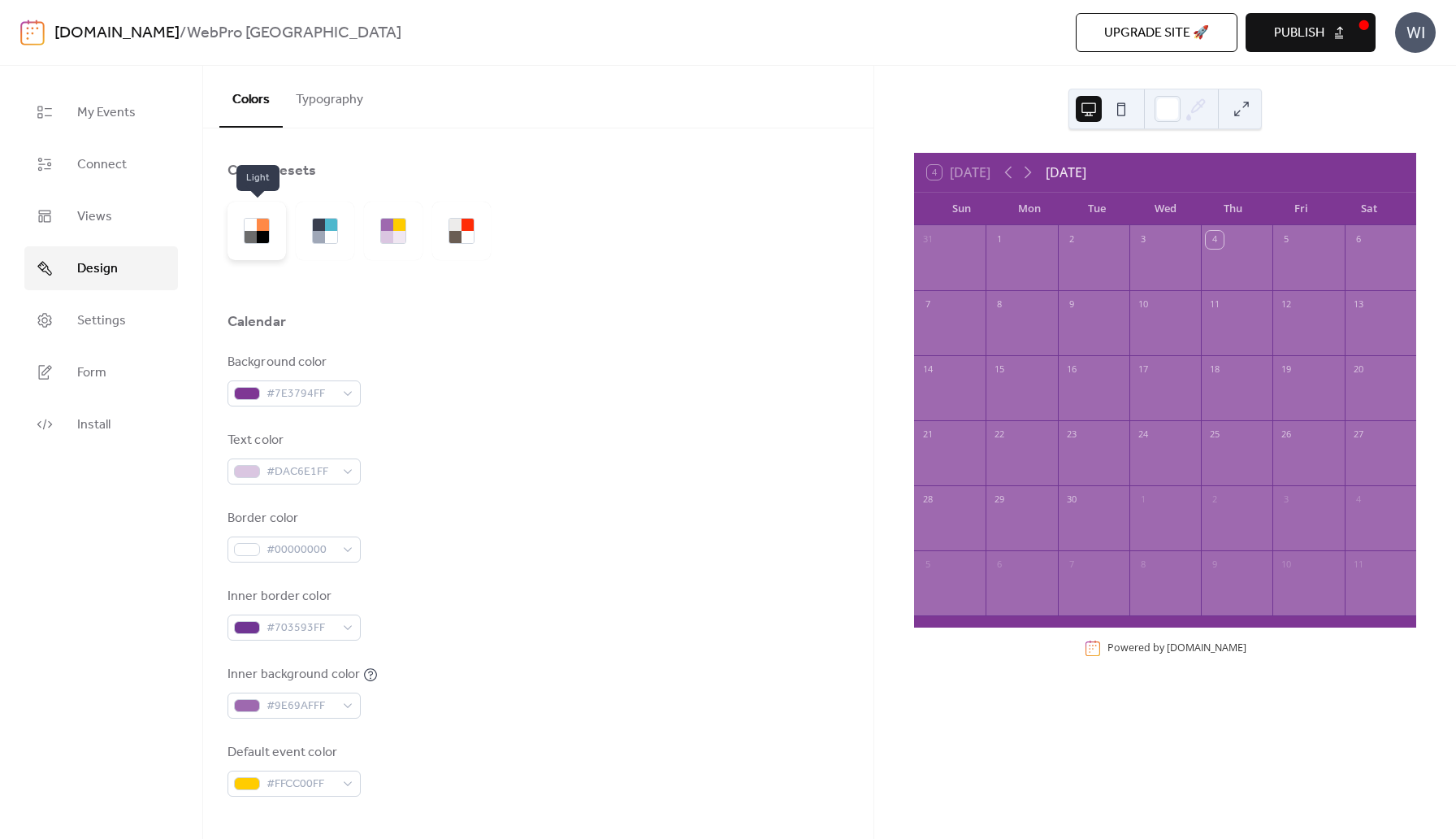
click at [259, 254] on div at bounding box center [257, 231] width 59 height 59
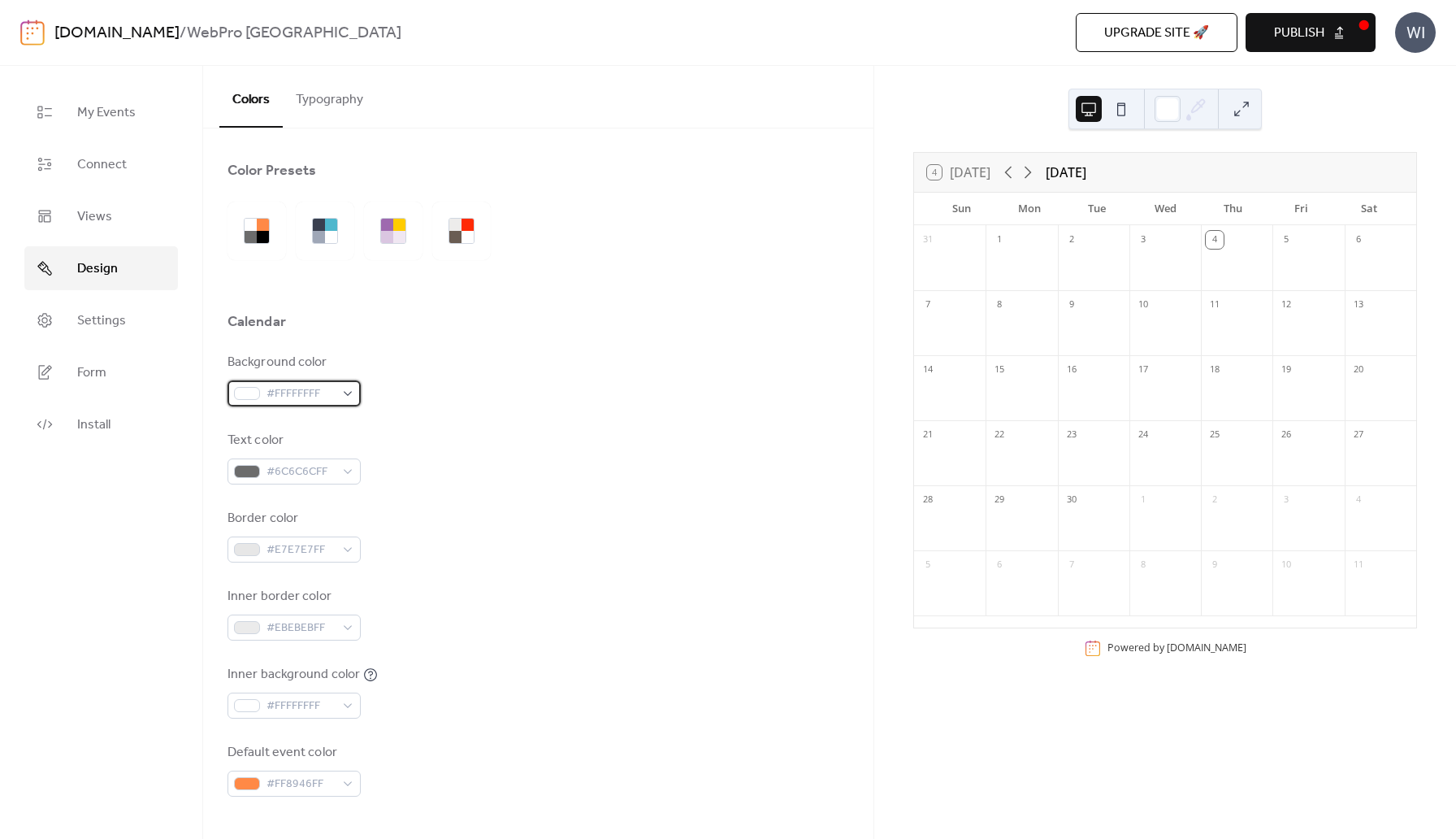
click at [345, 392] on div "#FFFFFFFF" at bounding box center [294, 393] width 133 height 26
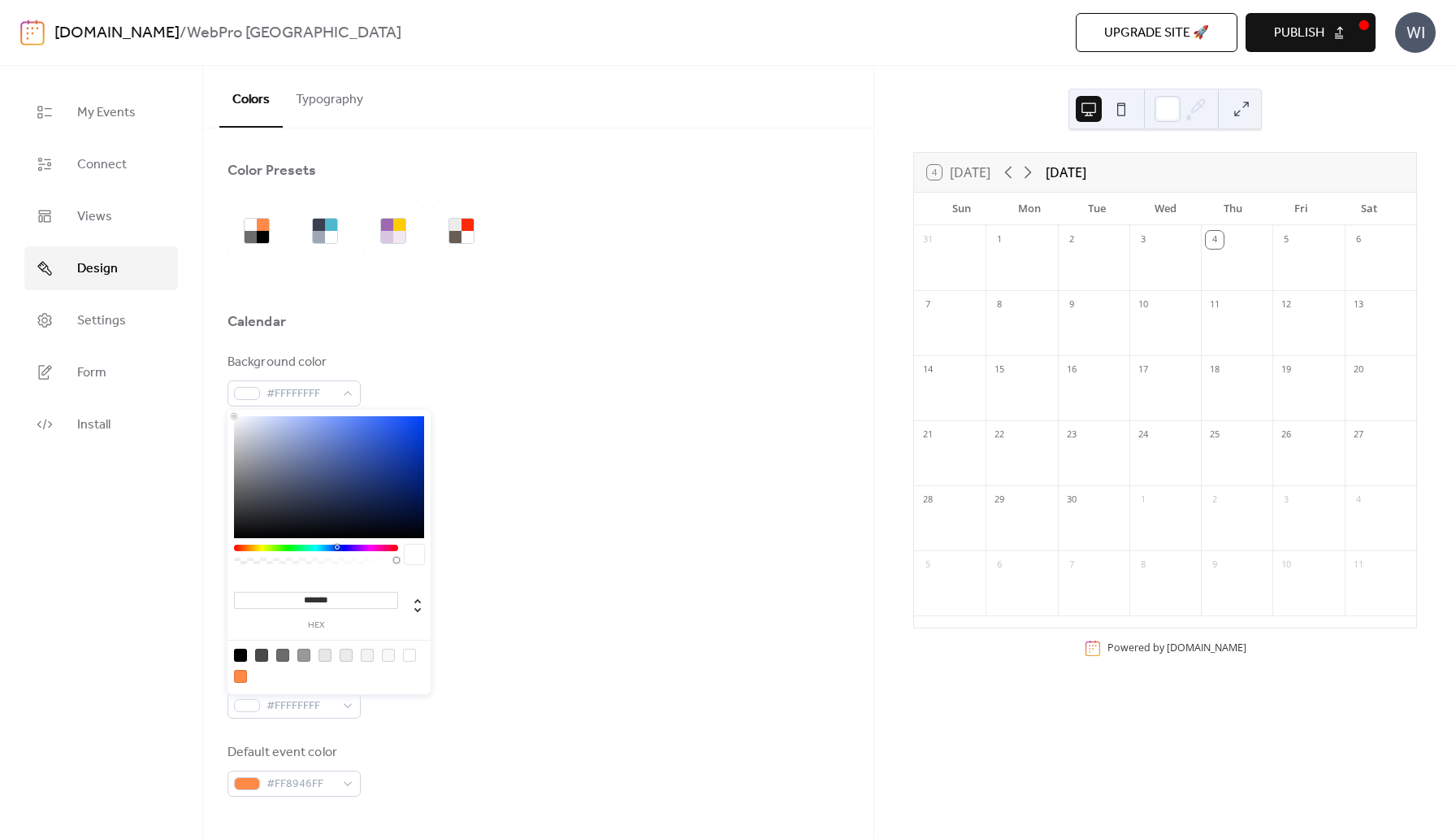
click at [336, 546] on div at bounding box center [316, 547] width 164 height 7
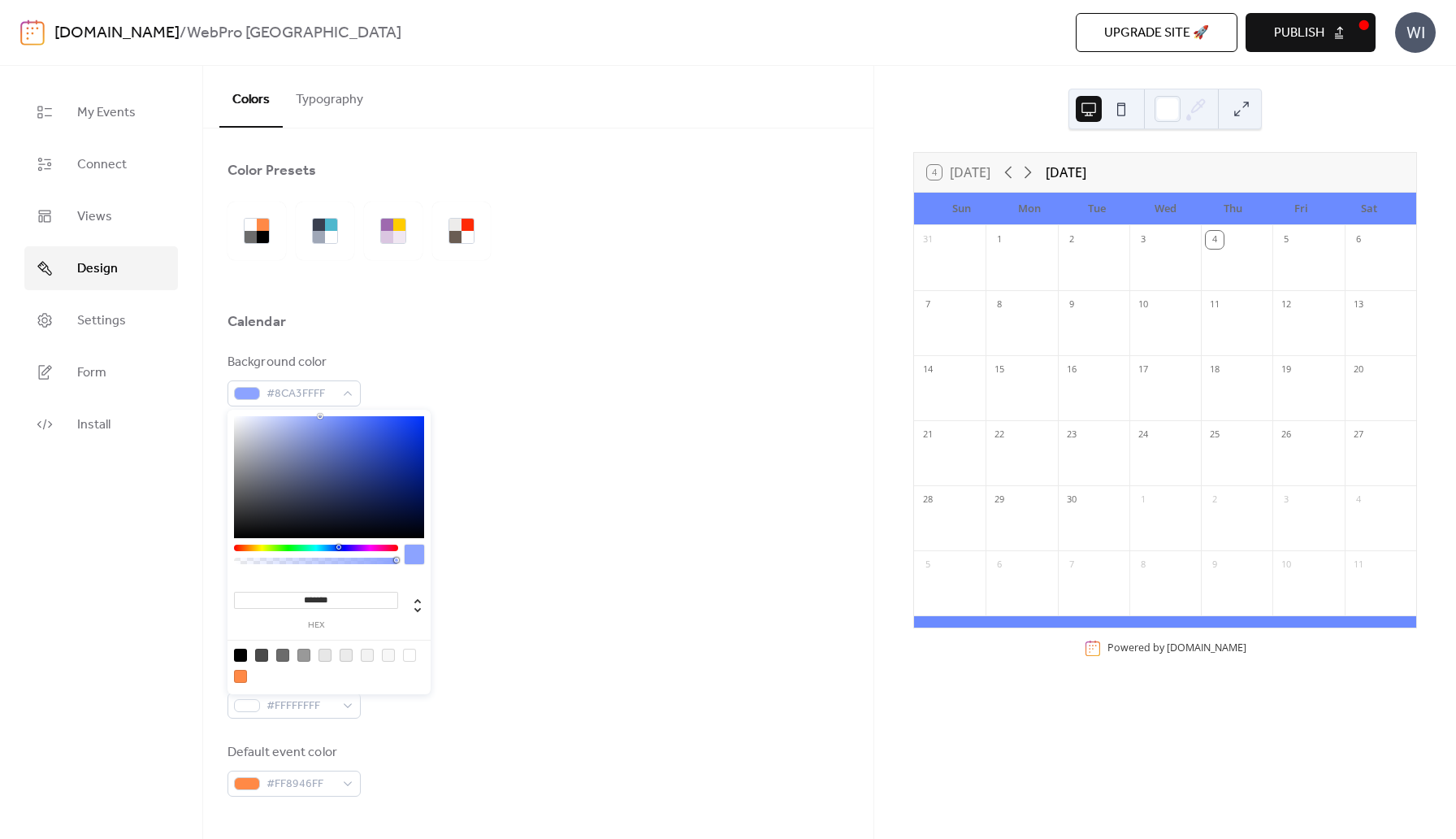
drag, startPoint x: 247, startPoint y: 420, endPoint x: 321, endPoint y: 407, distance: 75.1
click at [321, 407] on div "******* hex" at bounding box center [329, 550] width 203 height 288
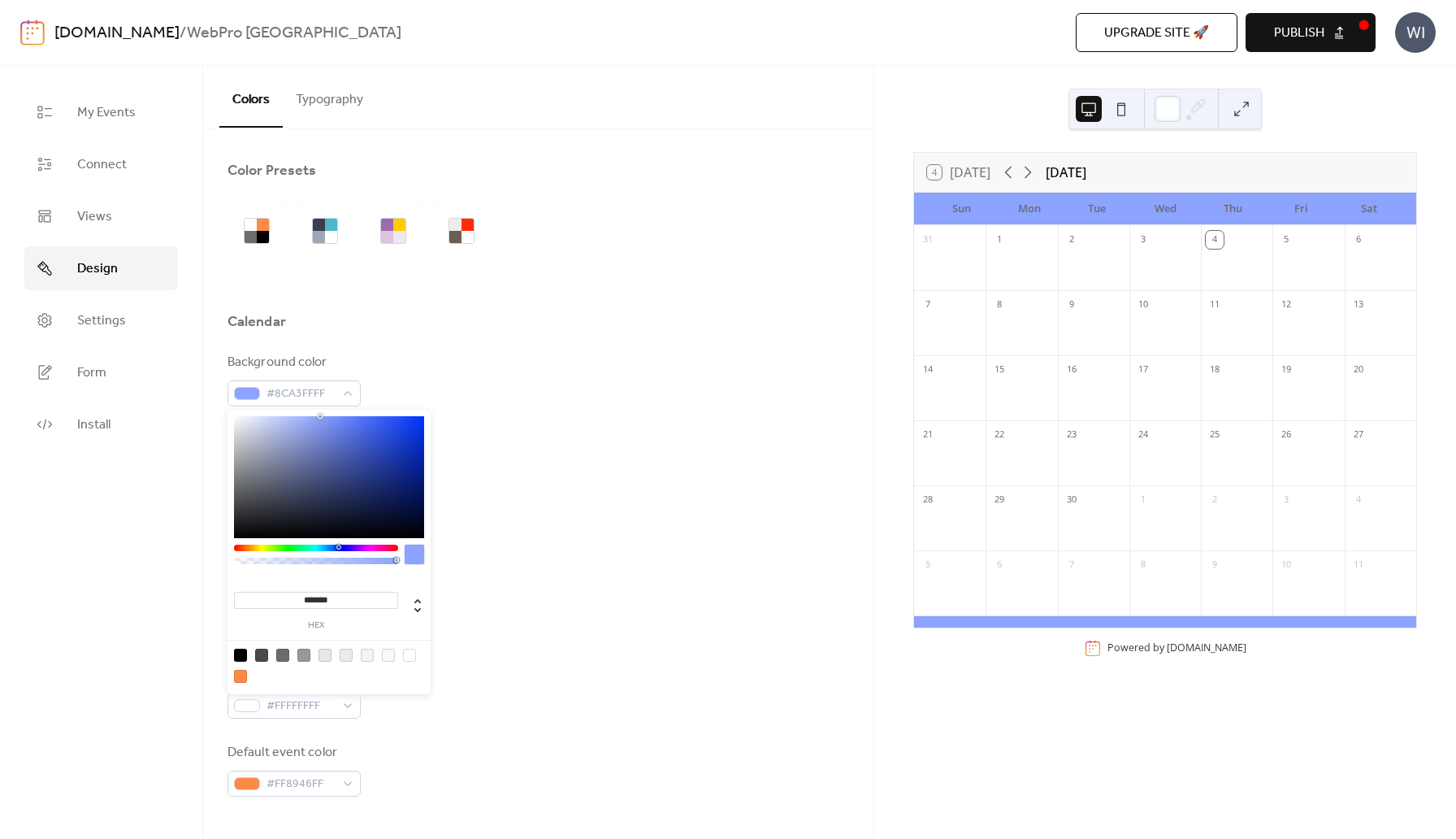
click at [407, 654] on div at bounding box center [408, 655] width 13 height 13
type input "*******"
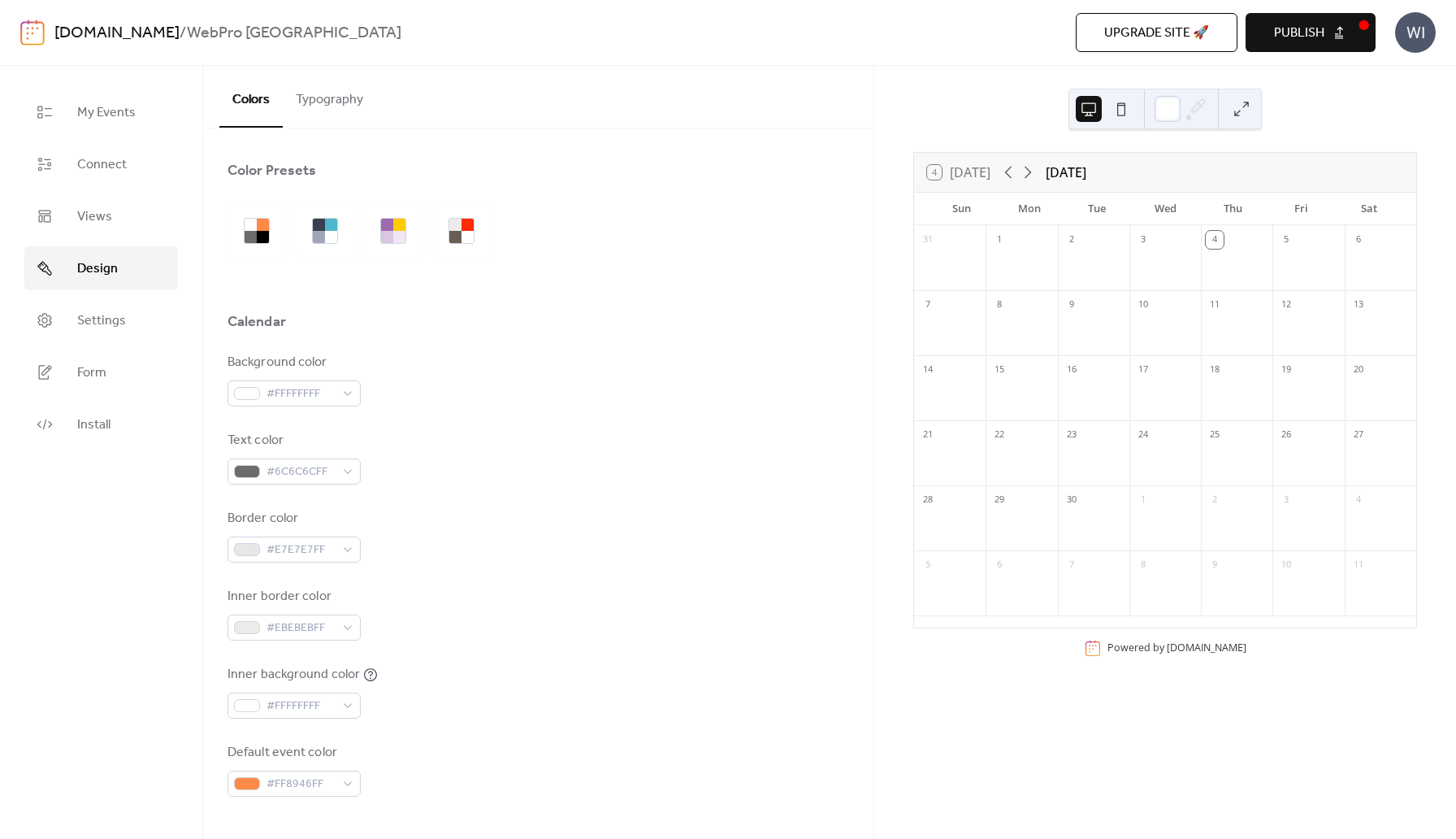
click at [533, 621] on div "Inner border color #EBEBEBFF" at bounding box center [539, 614] width 622 height 54
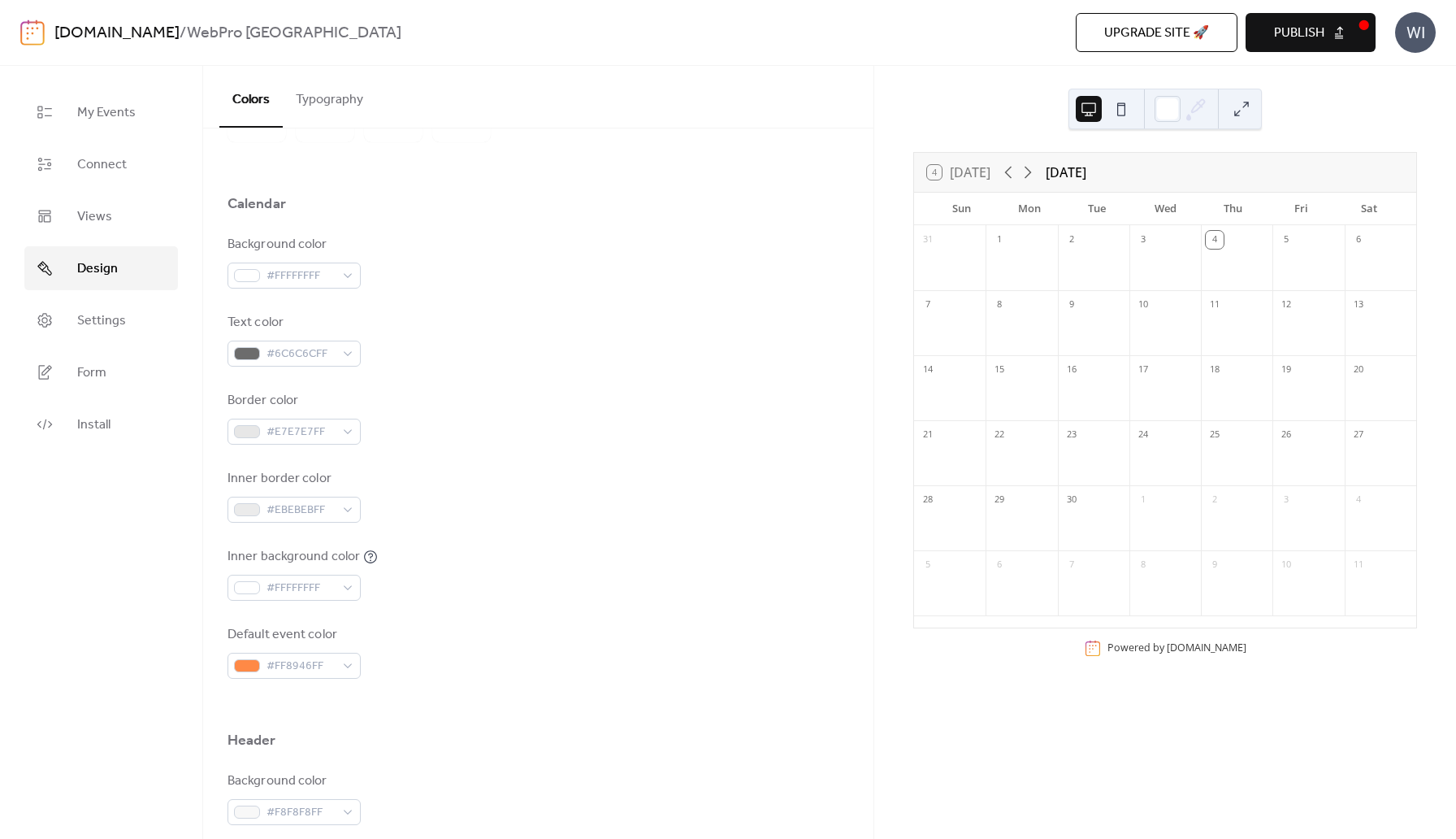
scroll to position [120, 0]
click at [342, 664] on div "#FF8946FF" at bounding box center [294, 663] width 133 height 26
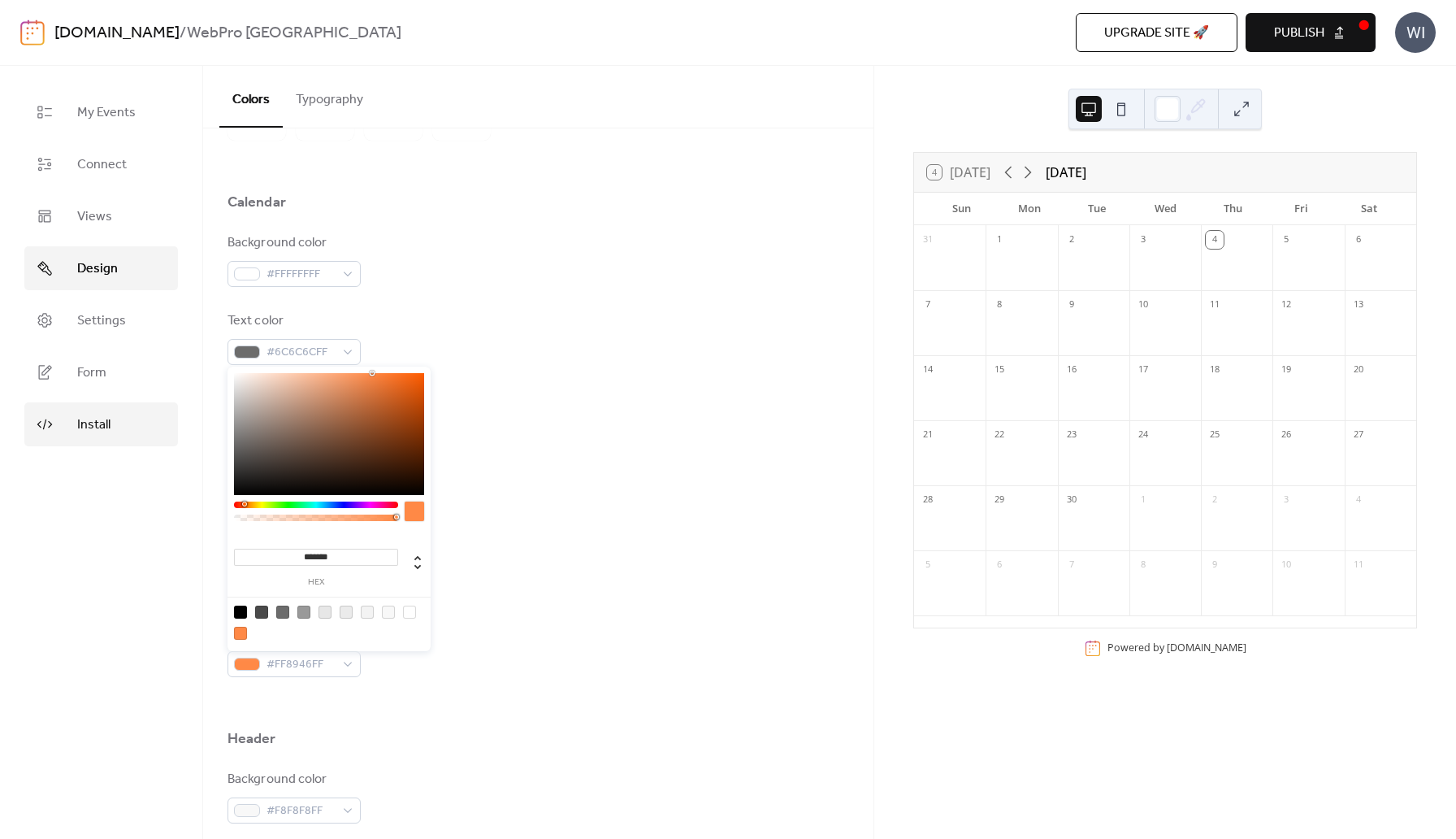
click at [70, 416] on link "Install" at bounding box center [100, 424] width 154 height 43
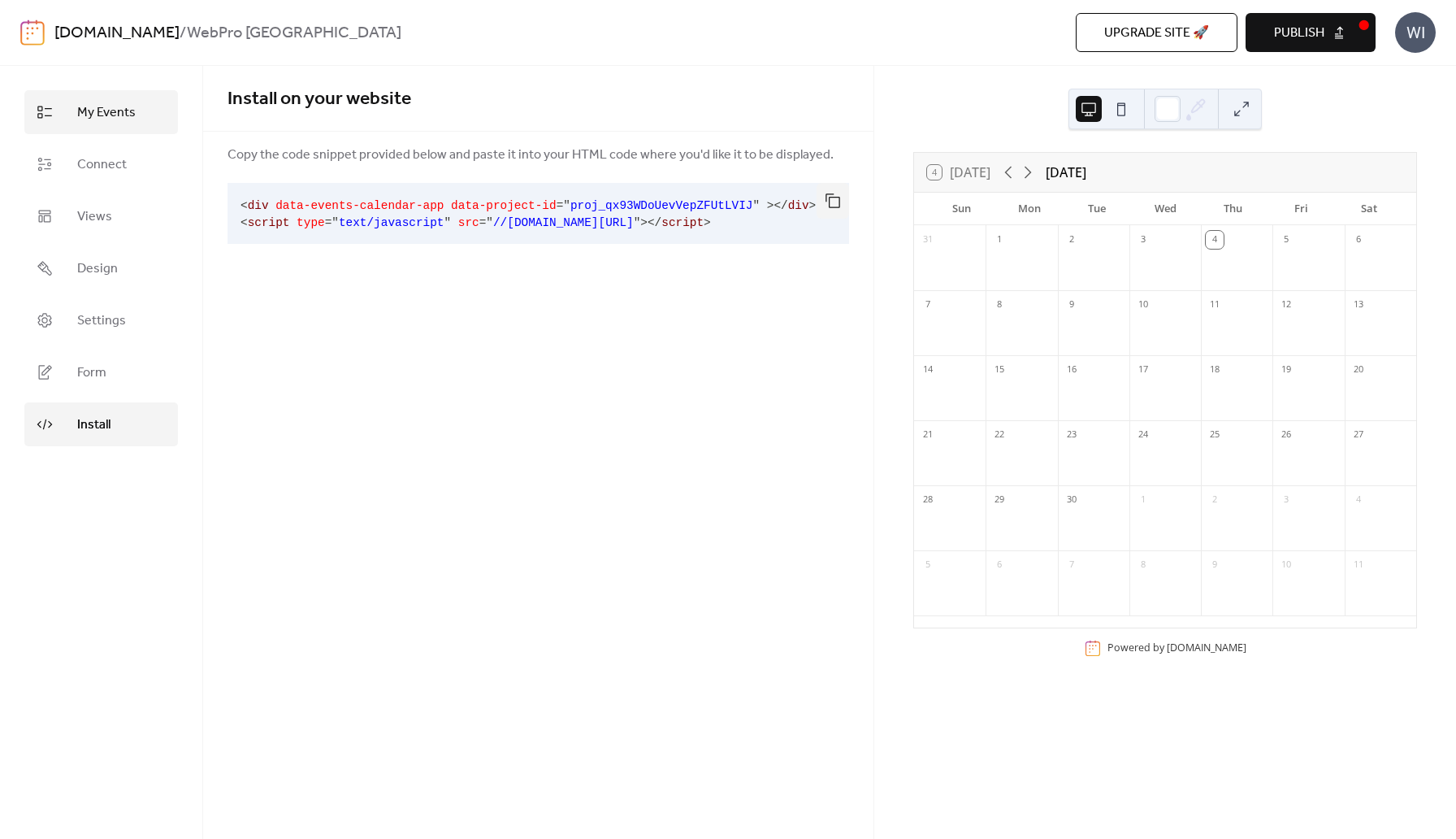
click at [82, 126] on link "My Events" at bounding box center [100, 111] width 154 height 43
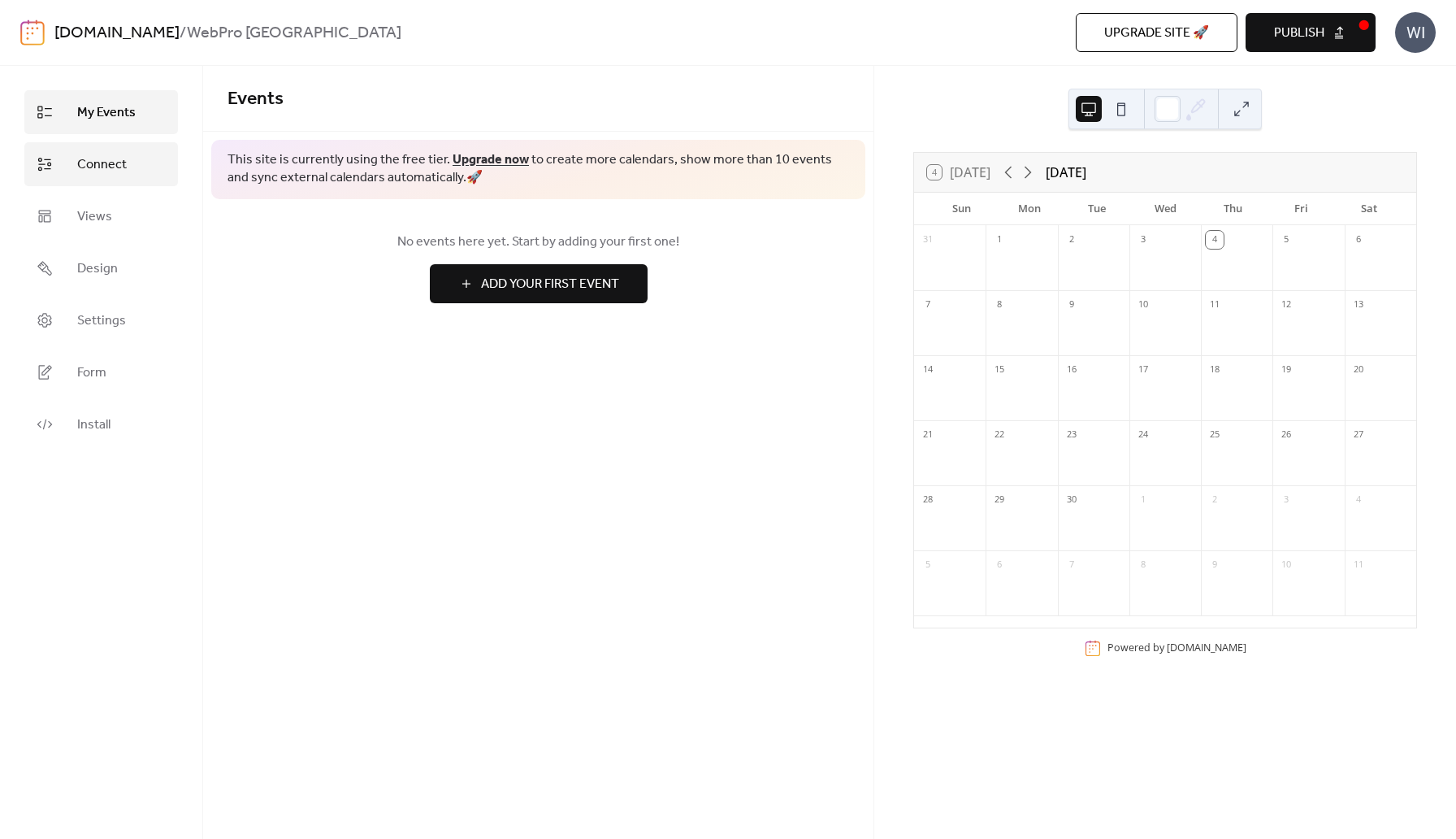
click at [90, 160] on span "Connect" at bounding box center [101, 165] width 49 height 19
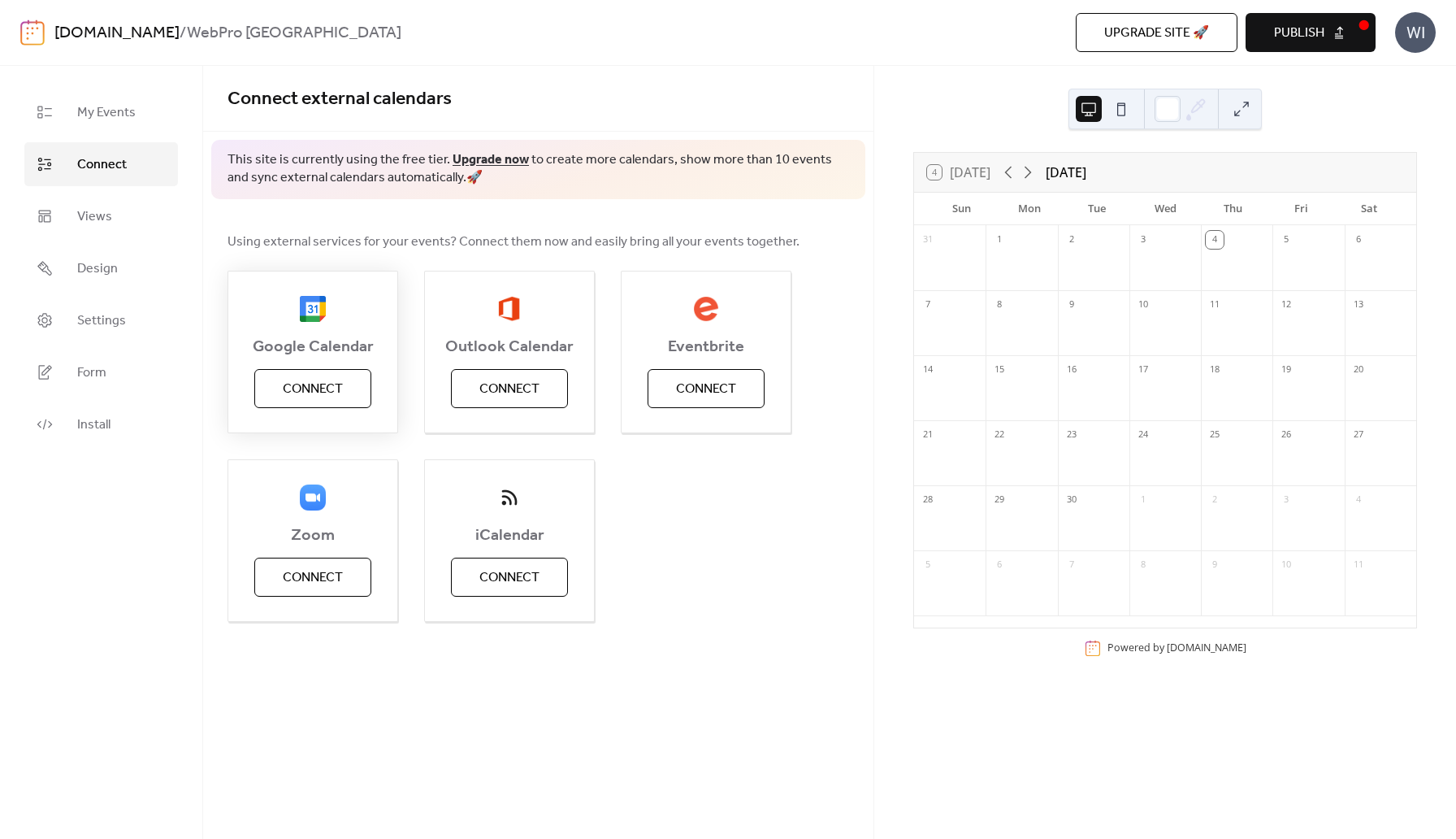
click at [318, 395] on span "Connect" at bounding box center [313, 389] width 60 height 19
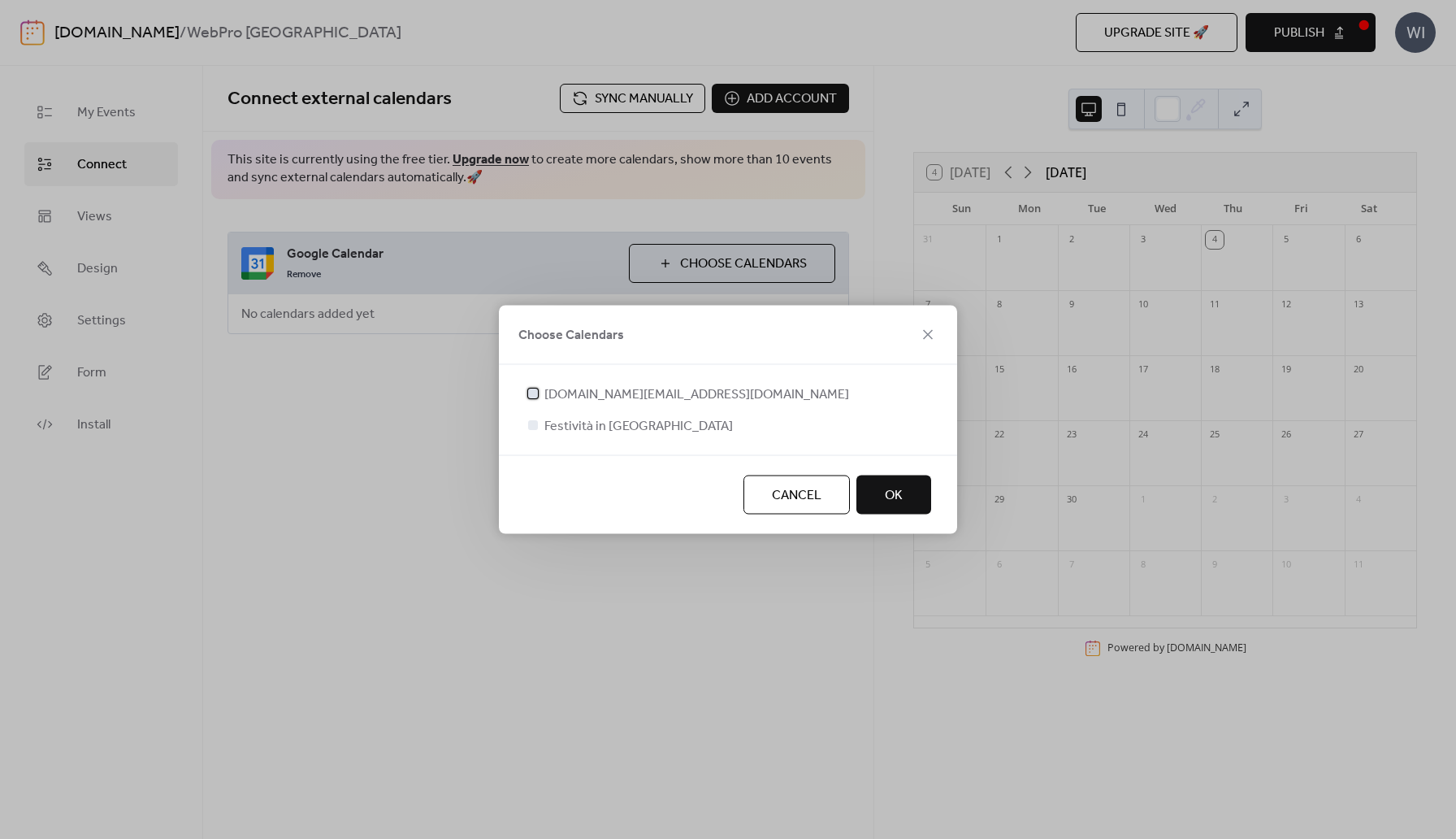
click at [536, 397] on div at bounding box center [533, 393] width 10 height 10
click at [893, 489] on span "OK" at bounding box center [894, 495] width 18 height 19
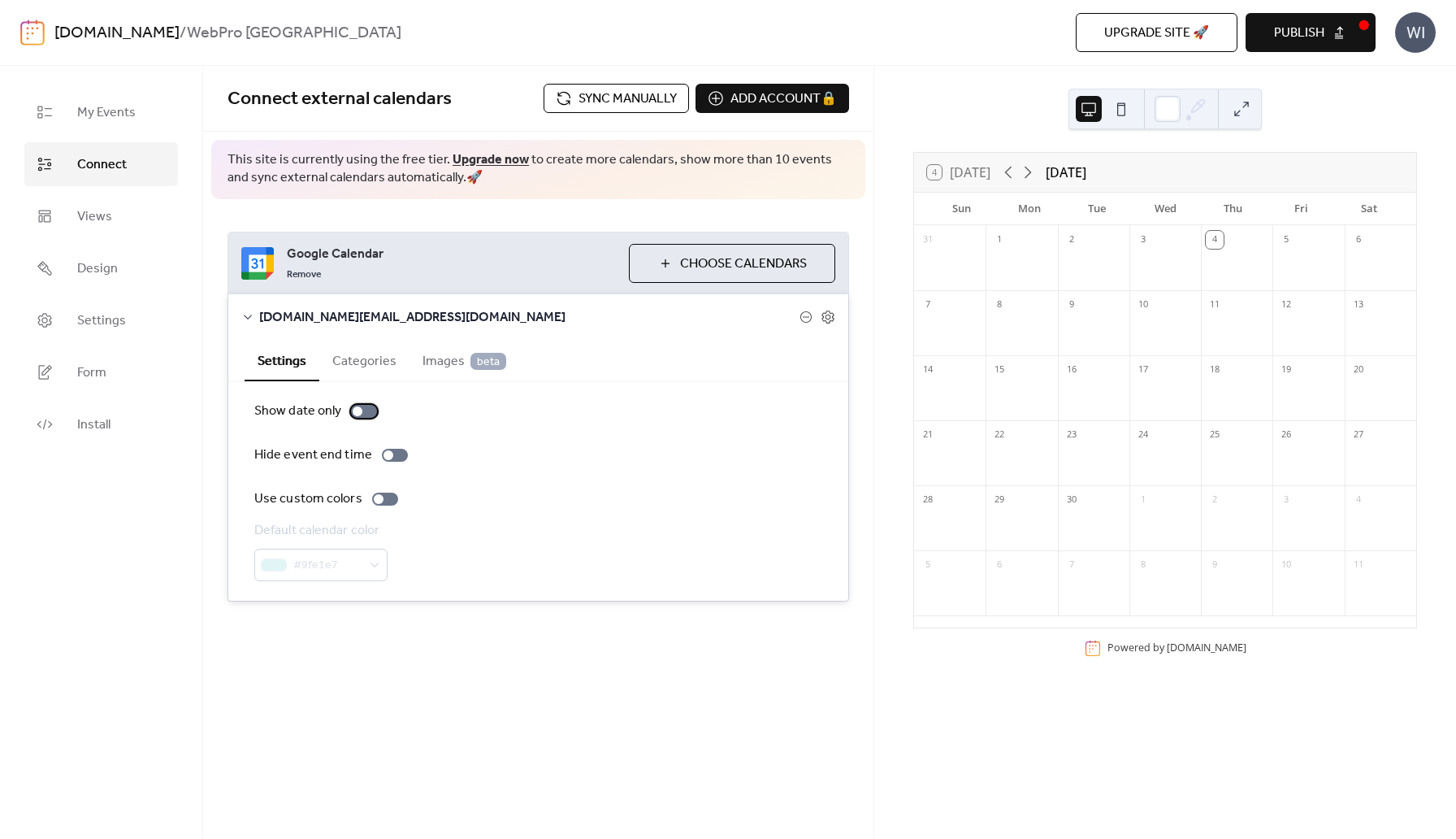
click at [360, 410] on div at bounding box center [357, 411] width 10 height 10
click at [360, 410] on div at bounding box center [364, 410] width 26 height 13
click at [374, 362] on button "Categories" at bounding box center [364, 359] width 90 height 40
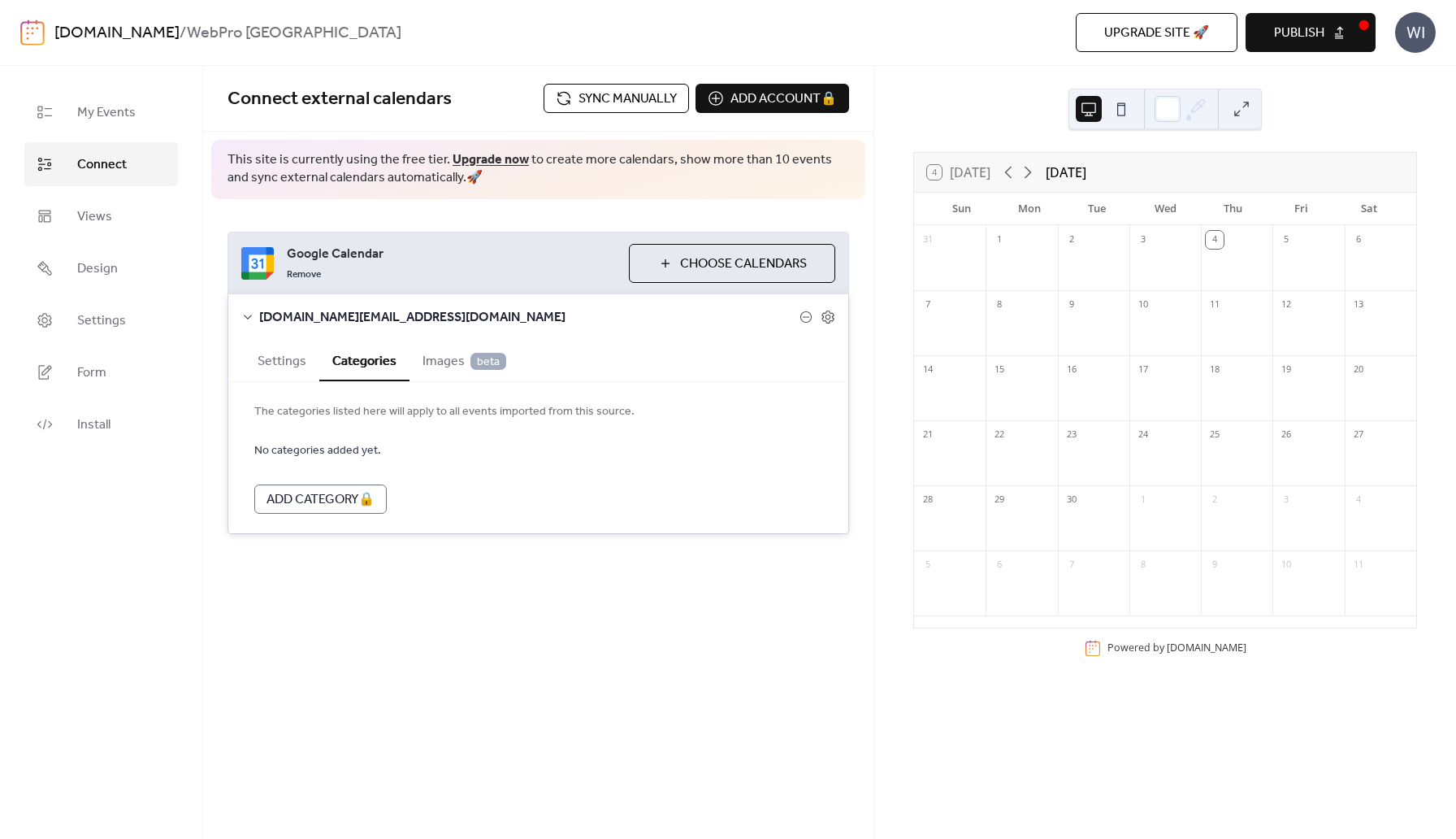
click at [428, 359] on span "Images beta" at bounding box center [464, 361] width 84 height 19
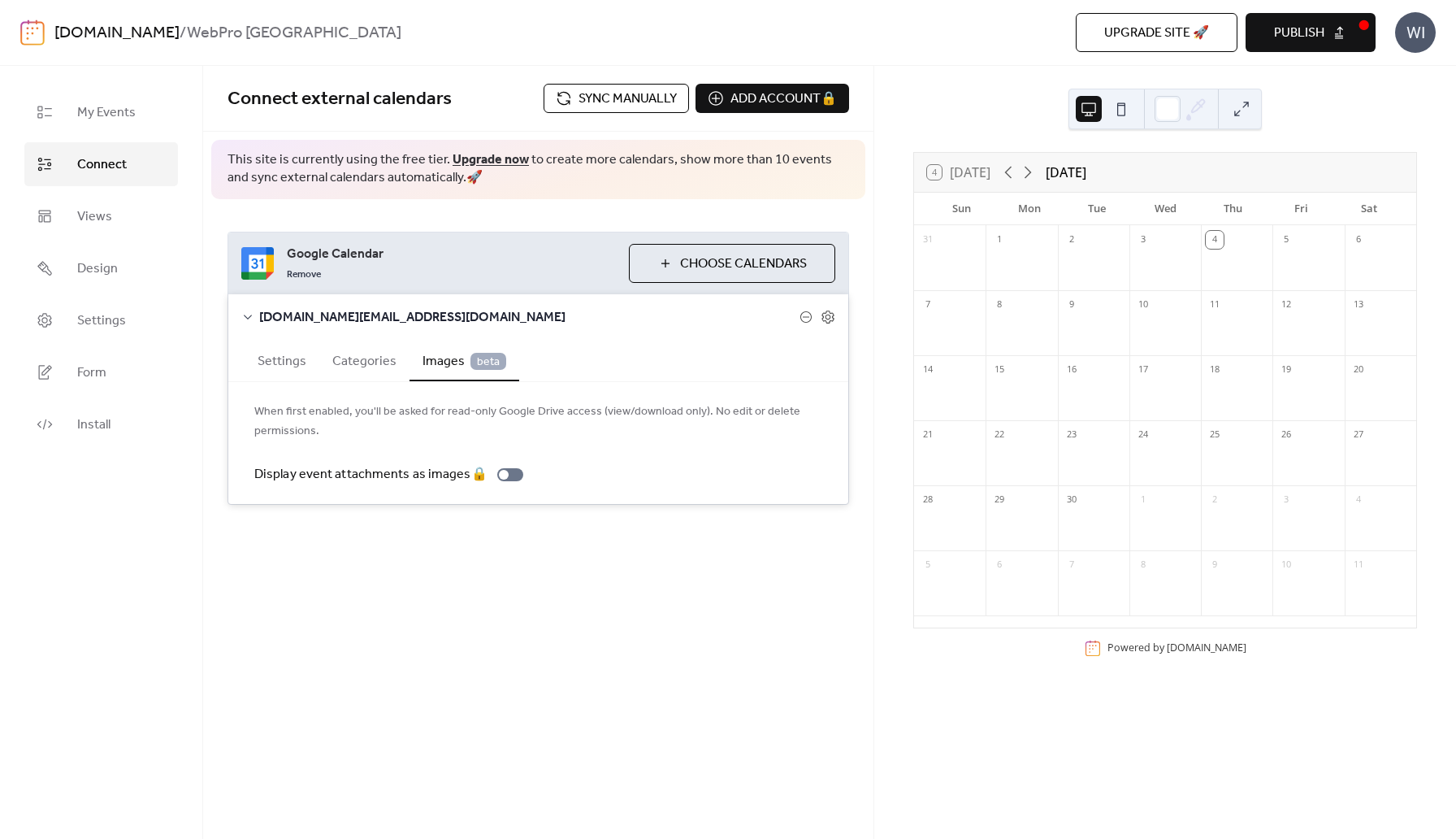
click at [353, 364] on button "Categories" at bounding box center [364, 359] width 90 height 40
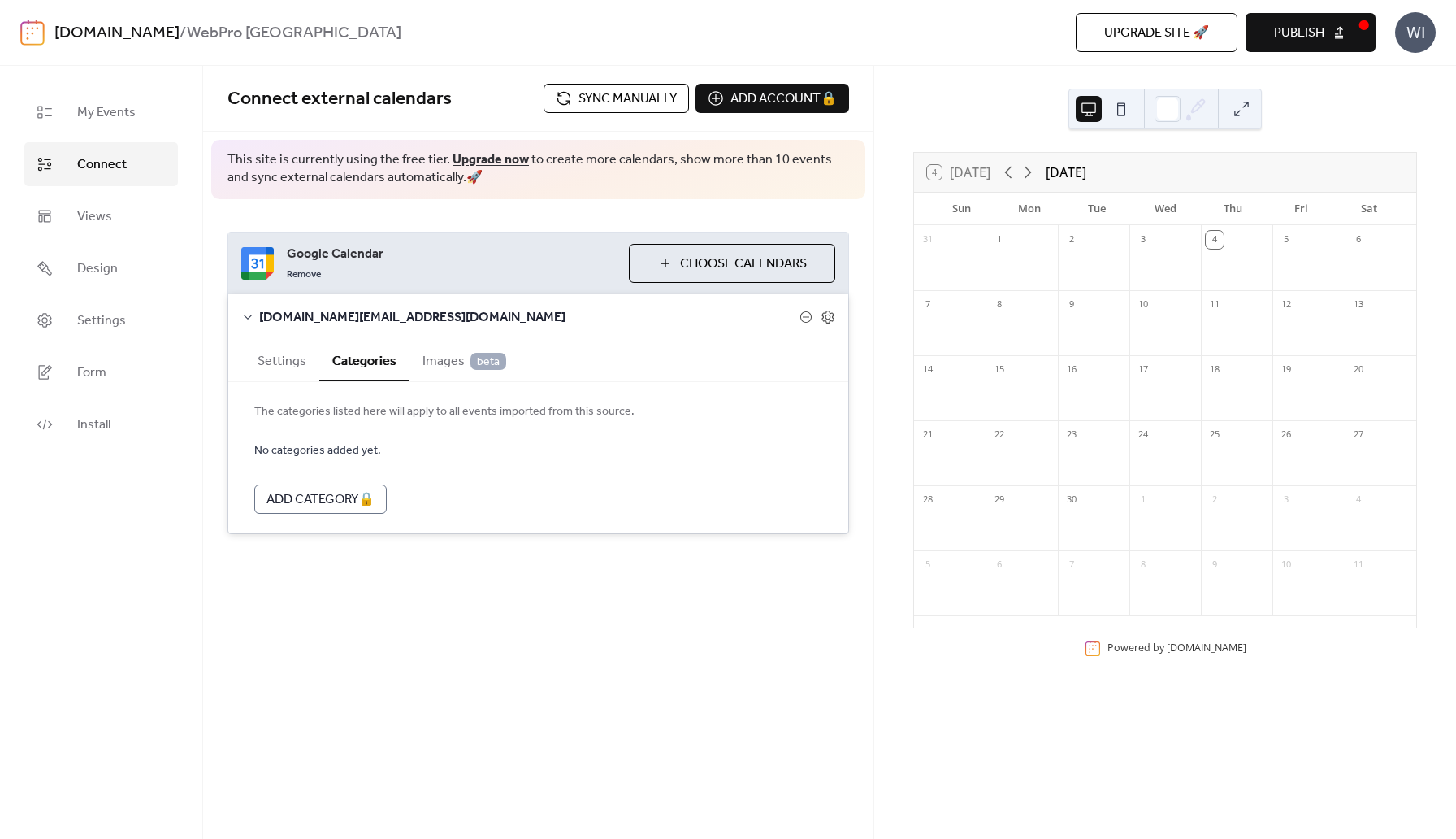
click at [445, 362] on span "Images beta" at bounding box center [464, 361] width 84 height 19
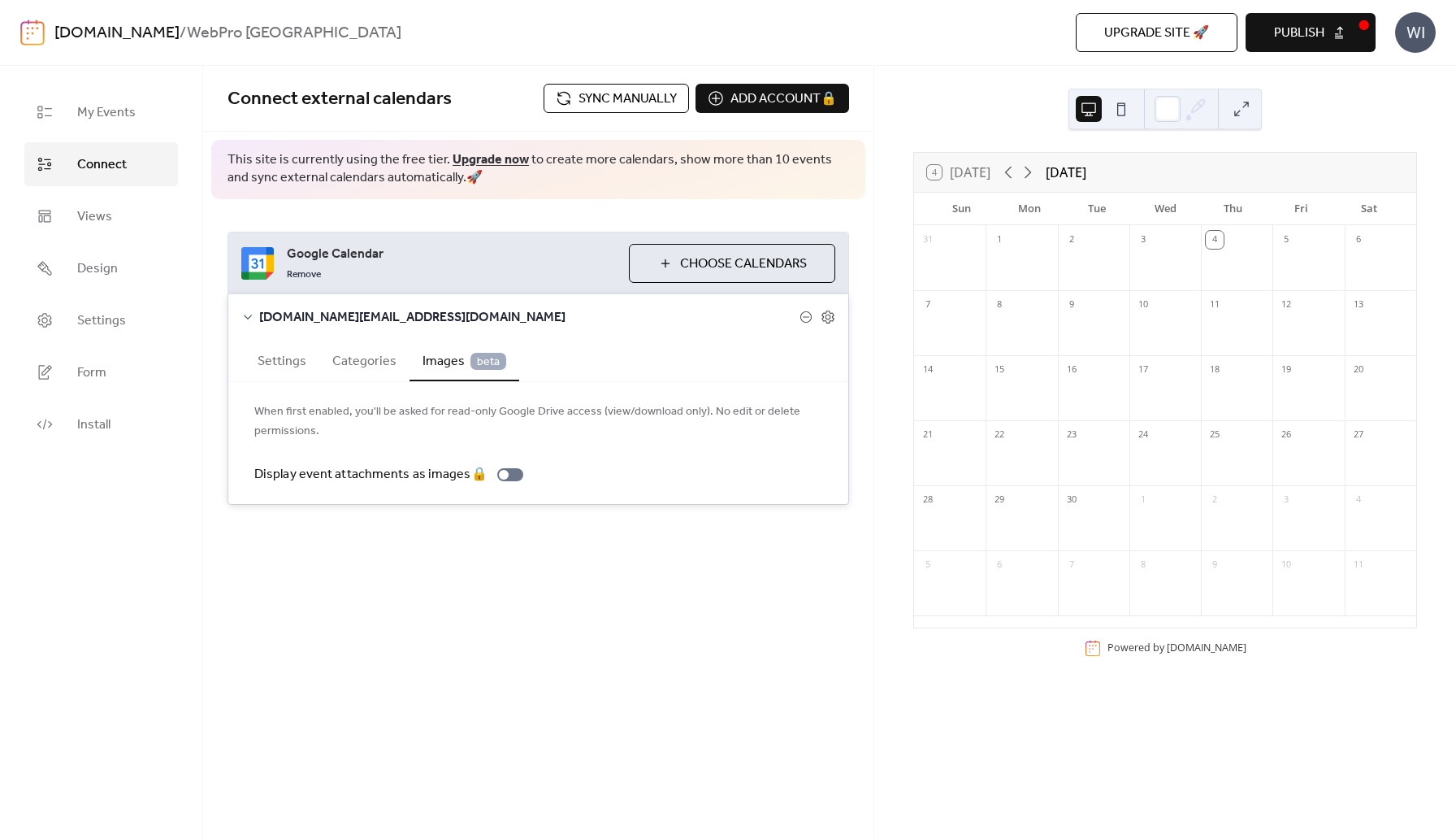
click at [361, 362] on button "Categories" at bounding box center [364, 359] width 90 height 40
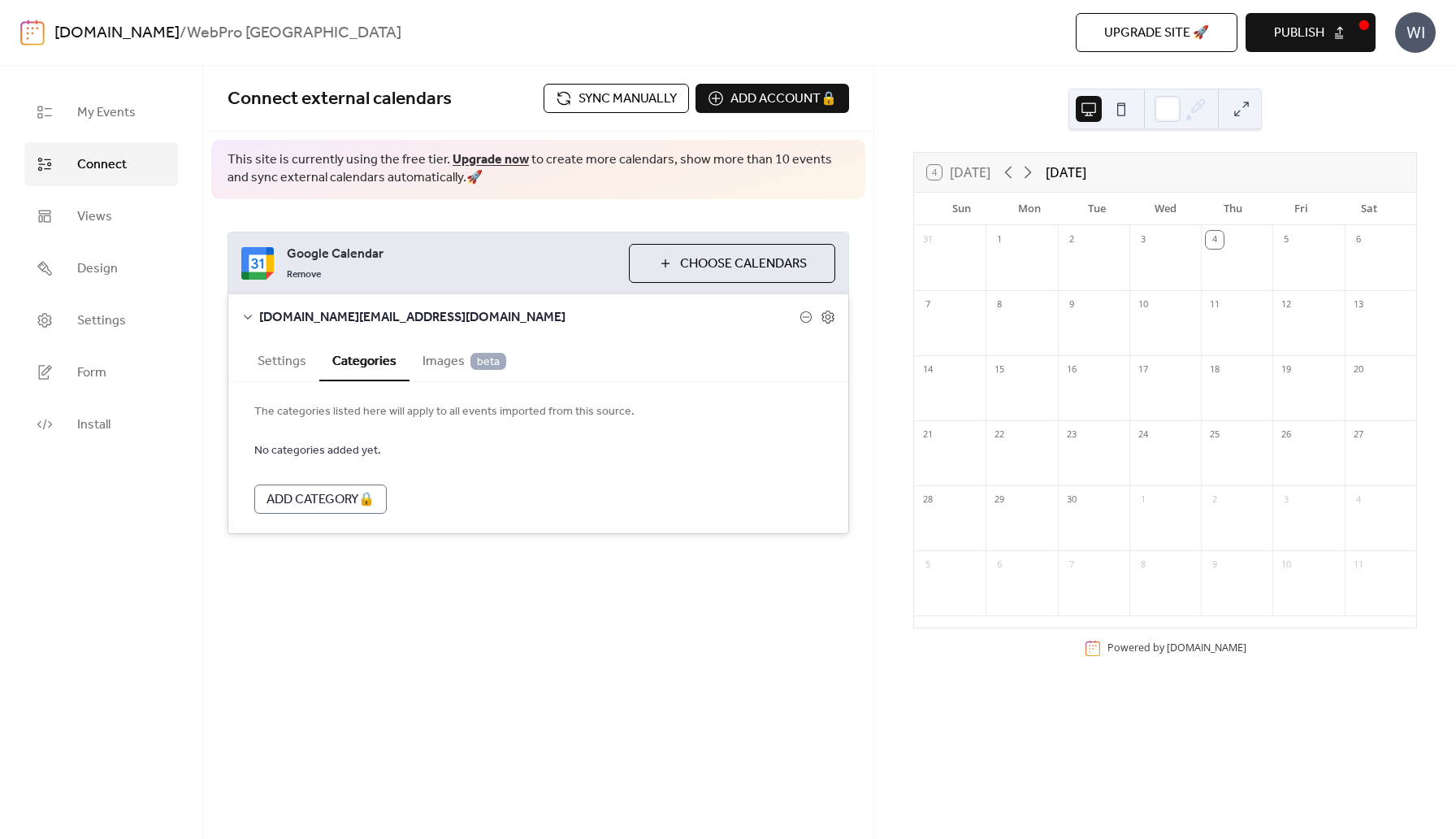
click at [285, 364] on button "Settings" at bounding box center [281, 359] width 74 height 40
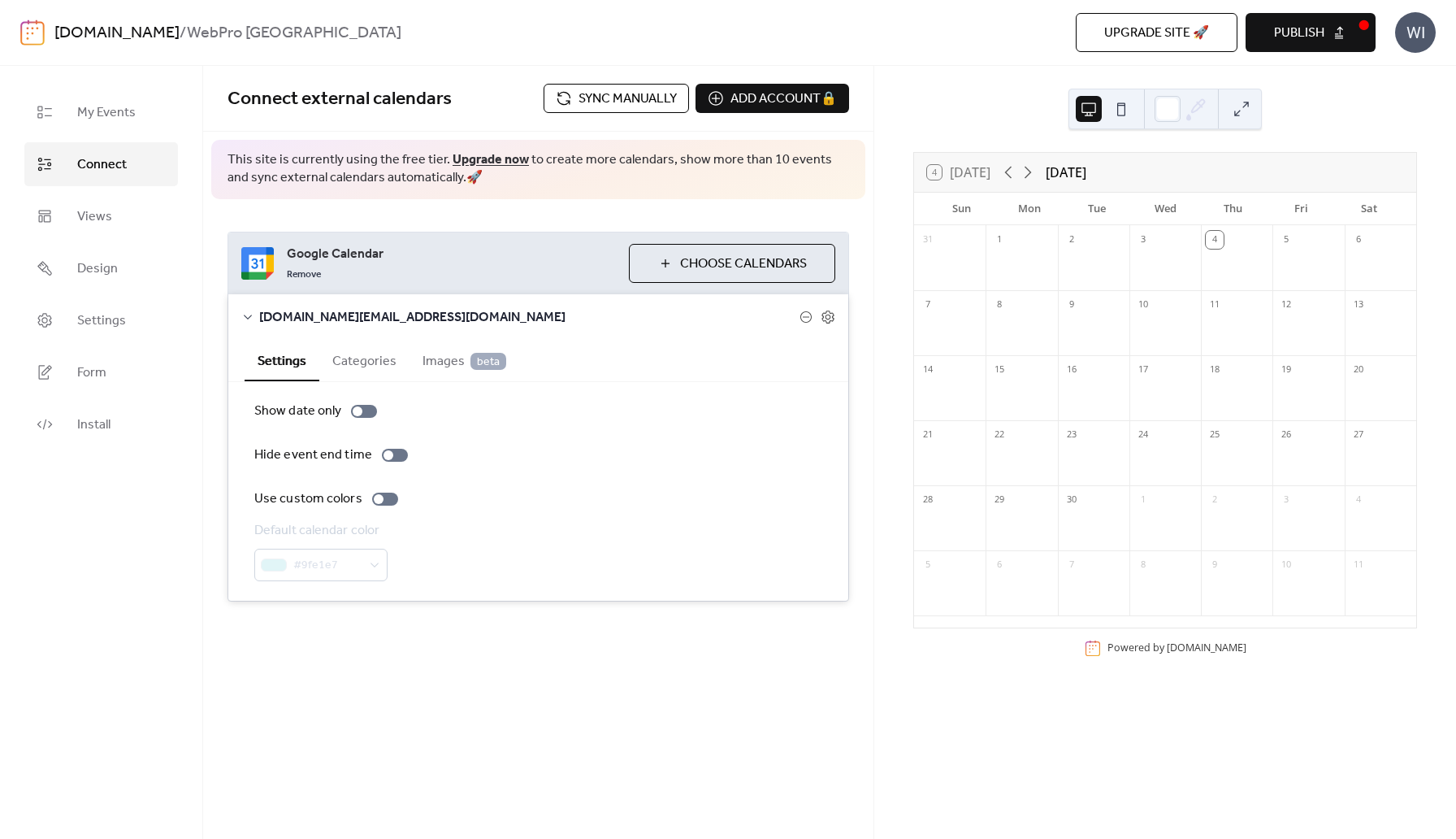
click at [368, 569] on div "#9fe1e7" at bounding box center [321, 565] width 133 height 33
click at [528, 228] on div "Google Calendar Remove Choose Calendars webproitalia.agency@gmail.com Settings …" at bounding box center [538, 416] width 670 height 434
click at [602, 105] on span "Sync manually" at bounding box center [628, 99] width 98 height 19
click at [98, 110] on span "My Events" at bounding box center [106, 113] width 59 height 19
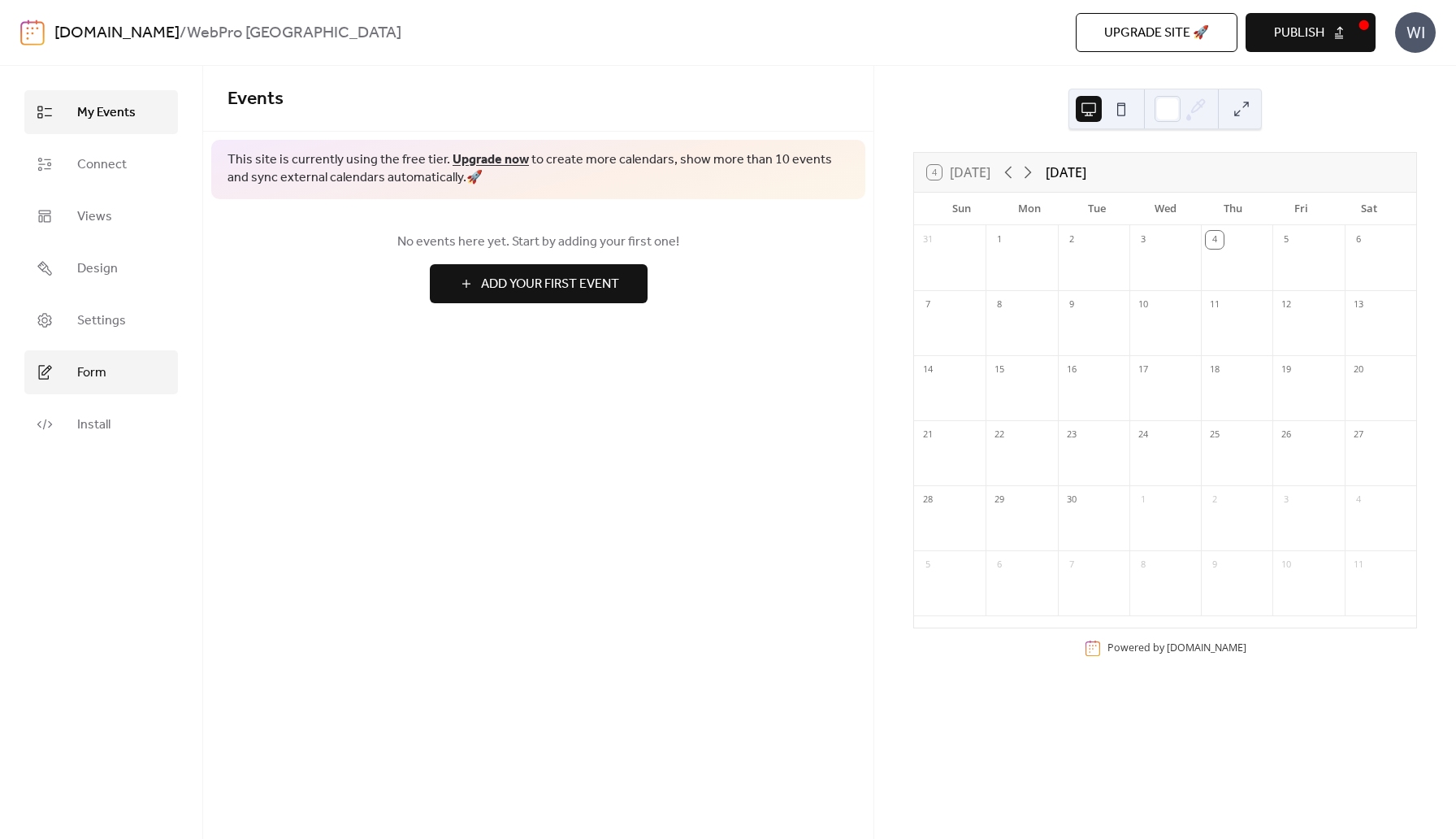
click at [85, 363] on span "Form" at bounding box center [92, 373] width 29 height 19
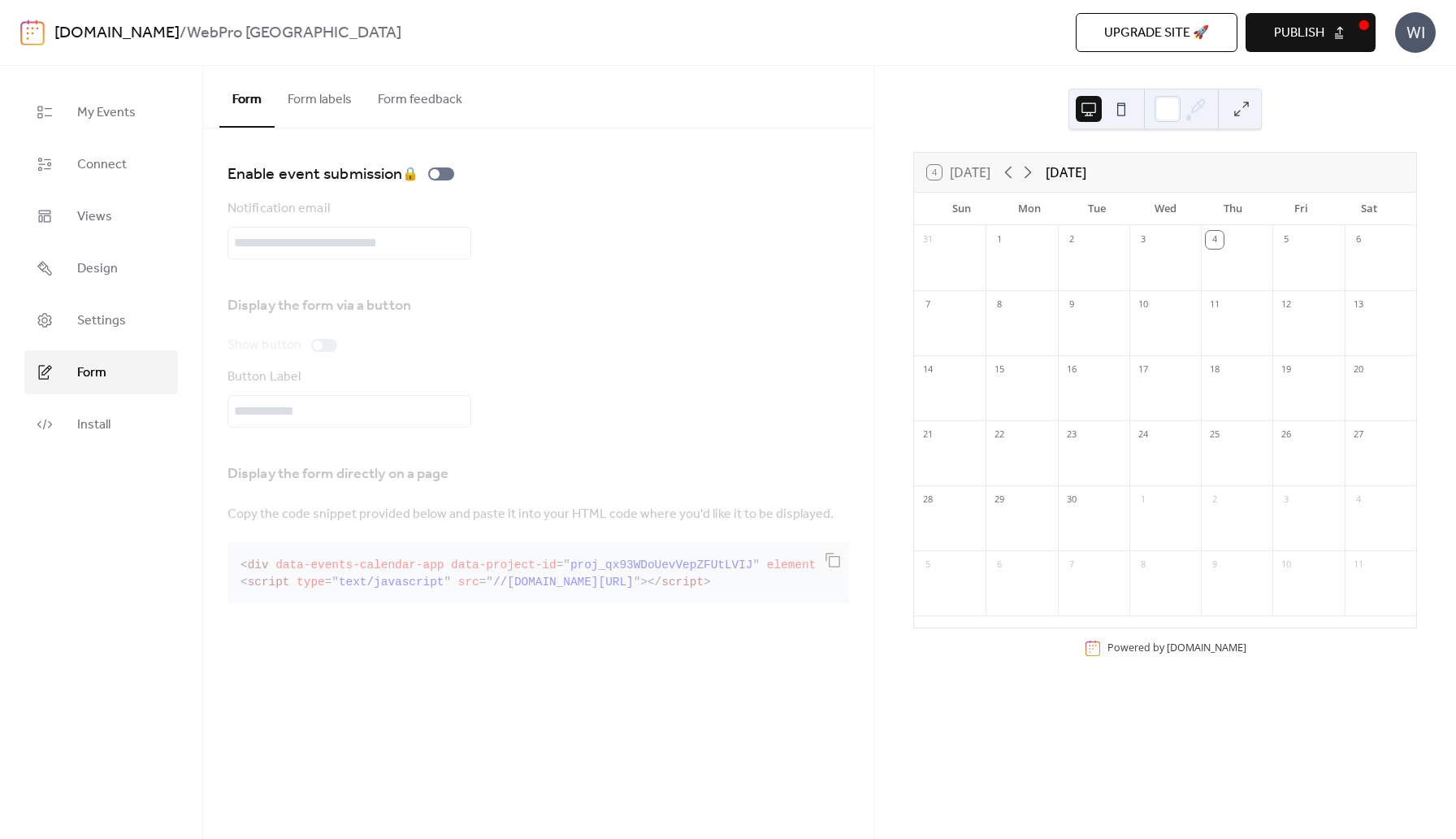
click at [316, 100] on button "Form labels" at bounding box center [319, 96] width 90 height 60
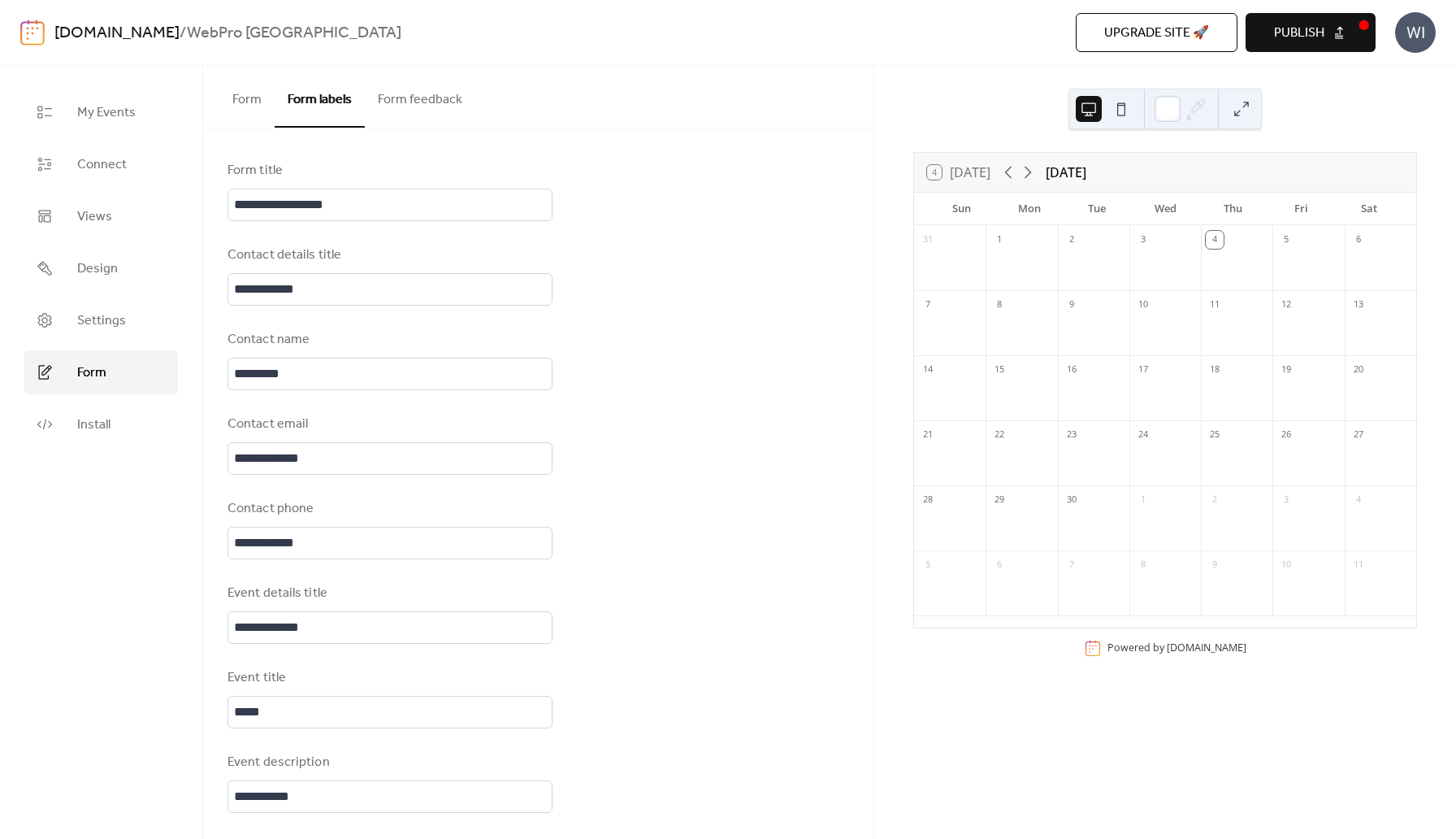
click at [242, 105] on button "Form" at bounding box center [246, 96] width 55 height 60
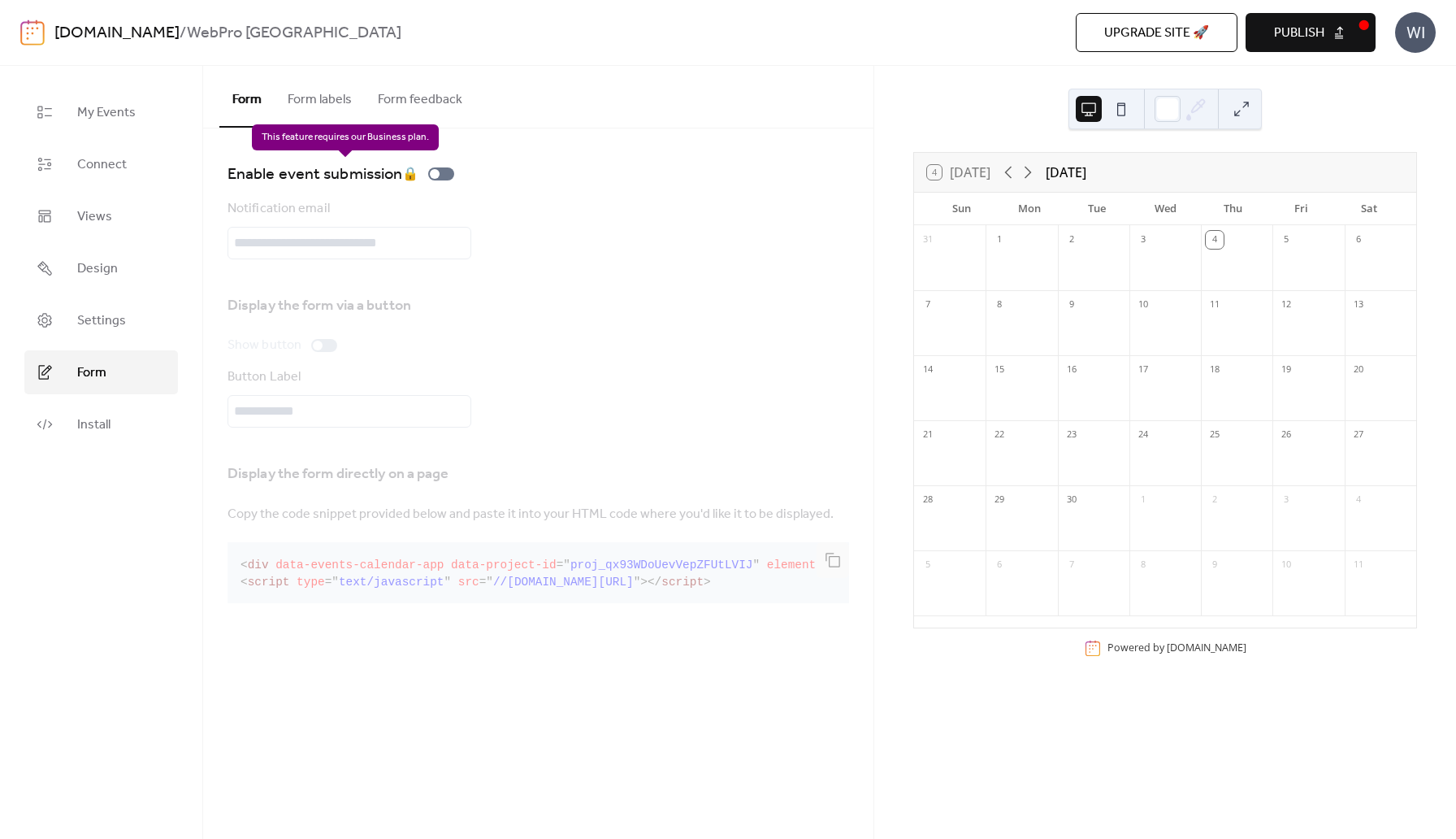
click at [441, 176] on div "Enable event submission 🔒" at bounding box center [345, 174] width 234 height 26
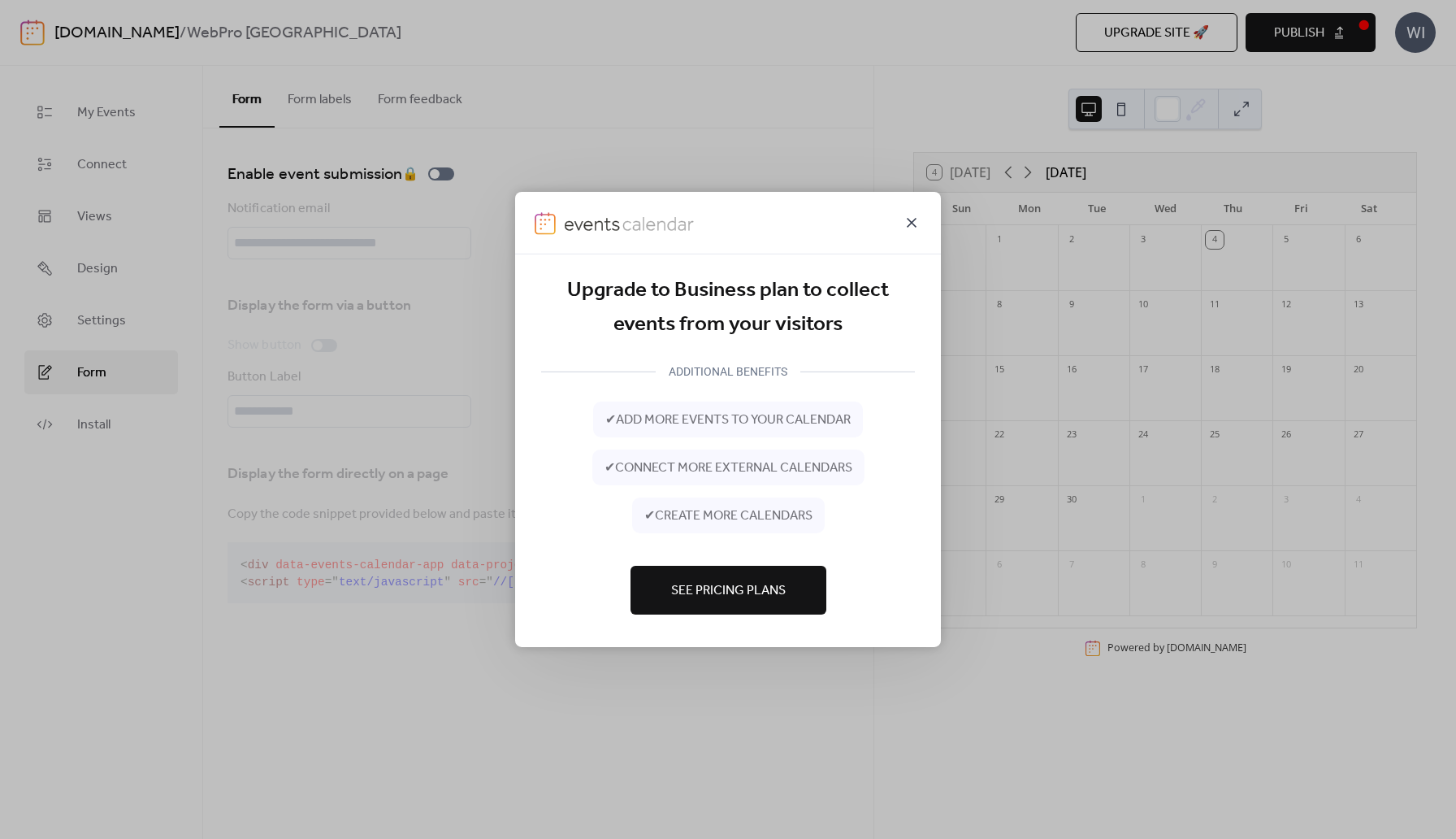
click at [912, 219] on icon at bounding box center [911, 223] width 19 height 19
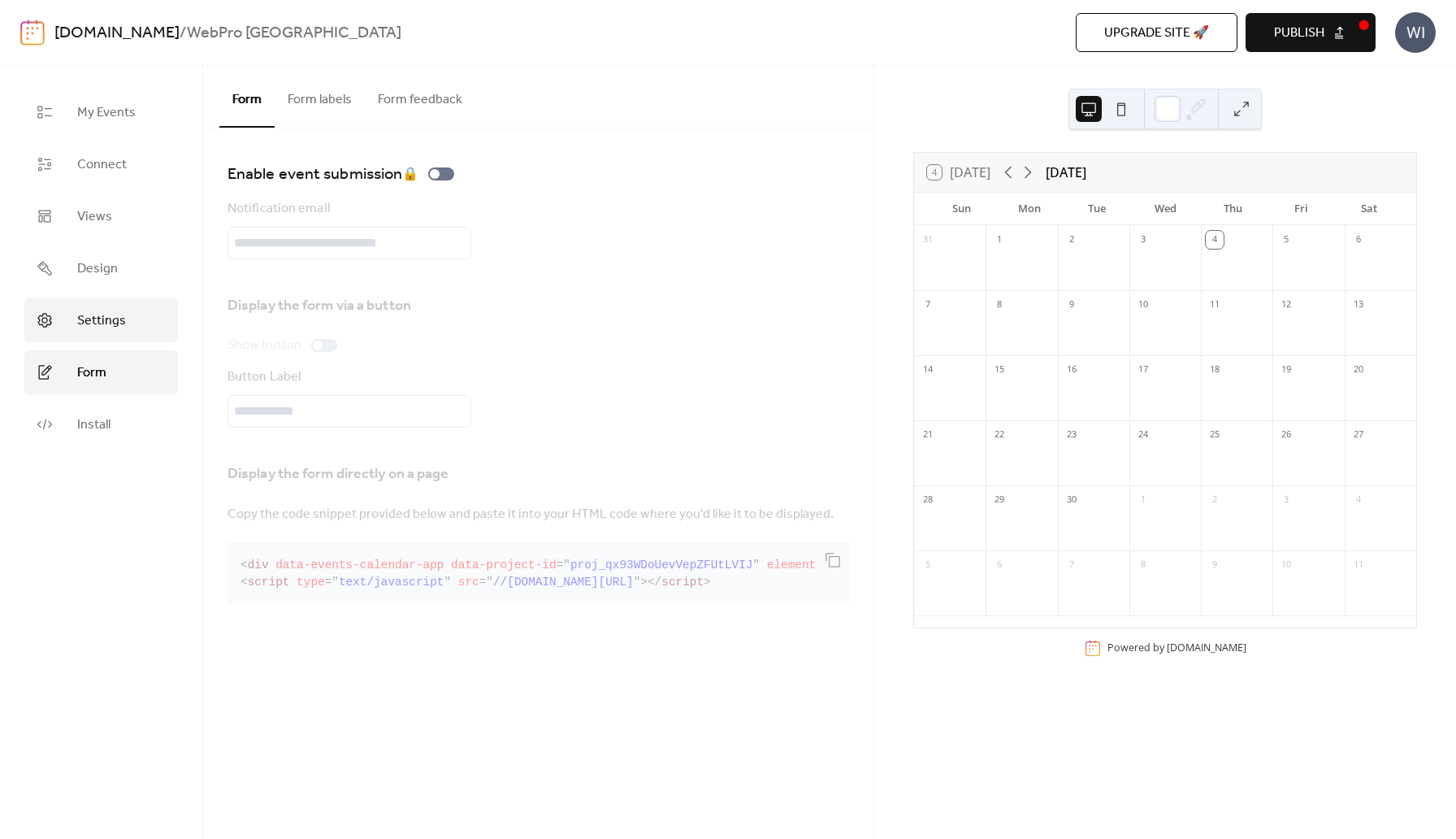
click at [102, 327] on span "Settings" at bounding box center [101, 321] width 48 height 19
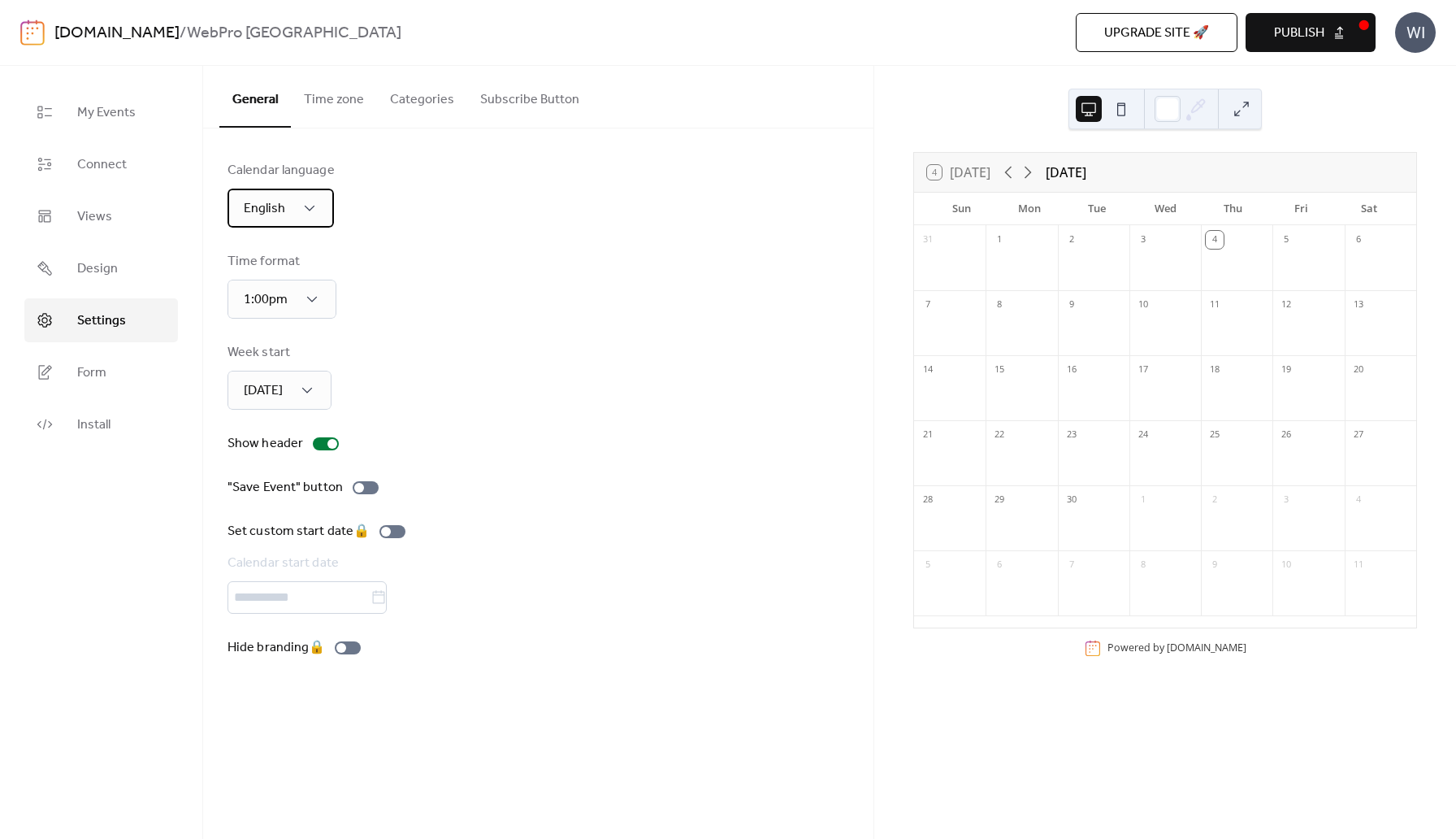
click at [299, 213] on div "English" at bounding box center [281, 208] width 106 height 39
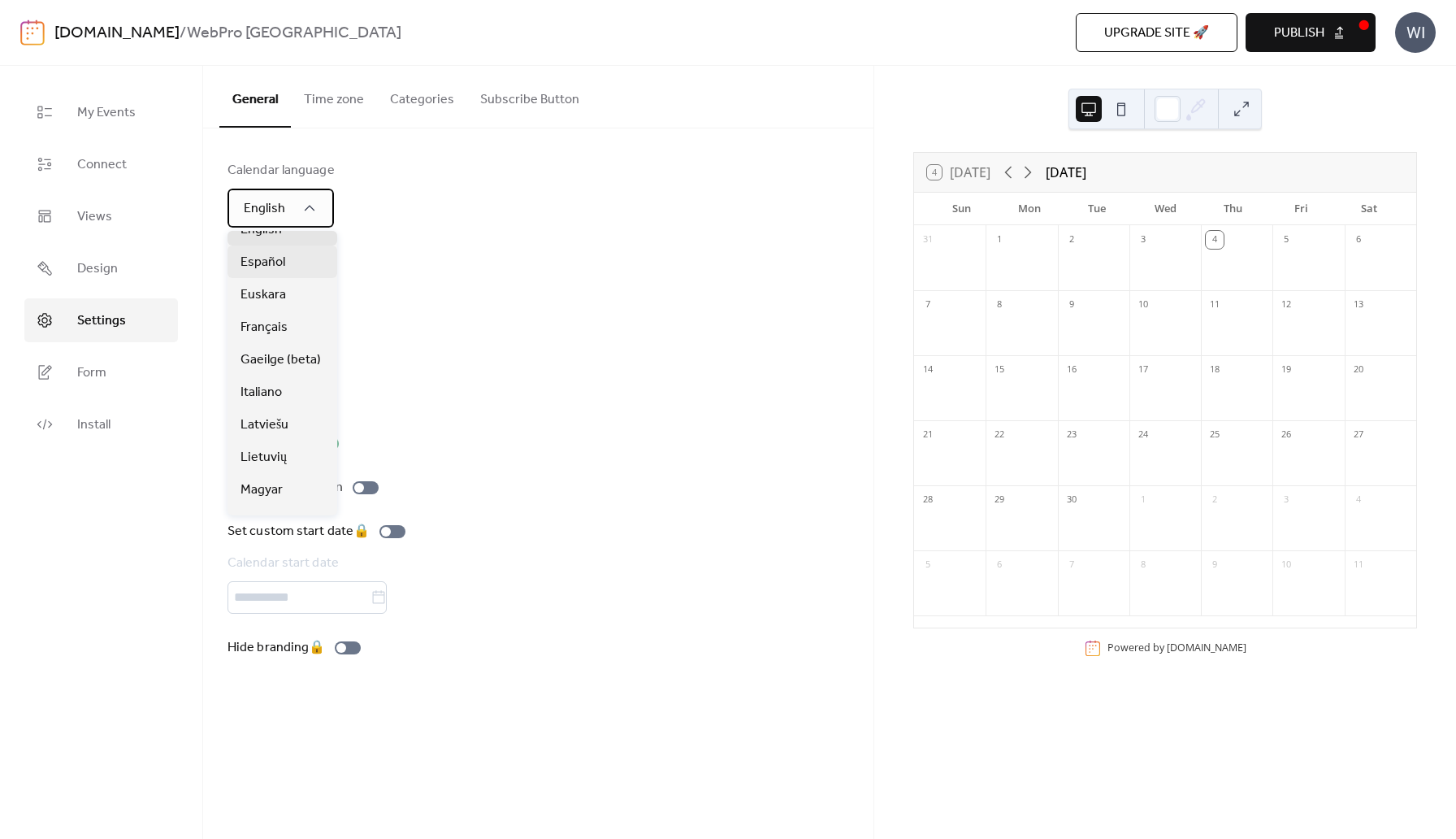
scroll to position [183, 0]
click at [270, 398] on span "Italiano" at bounding box center [261, 389] width 42 height 19
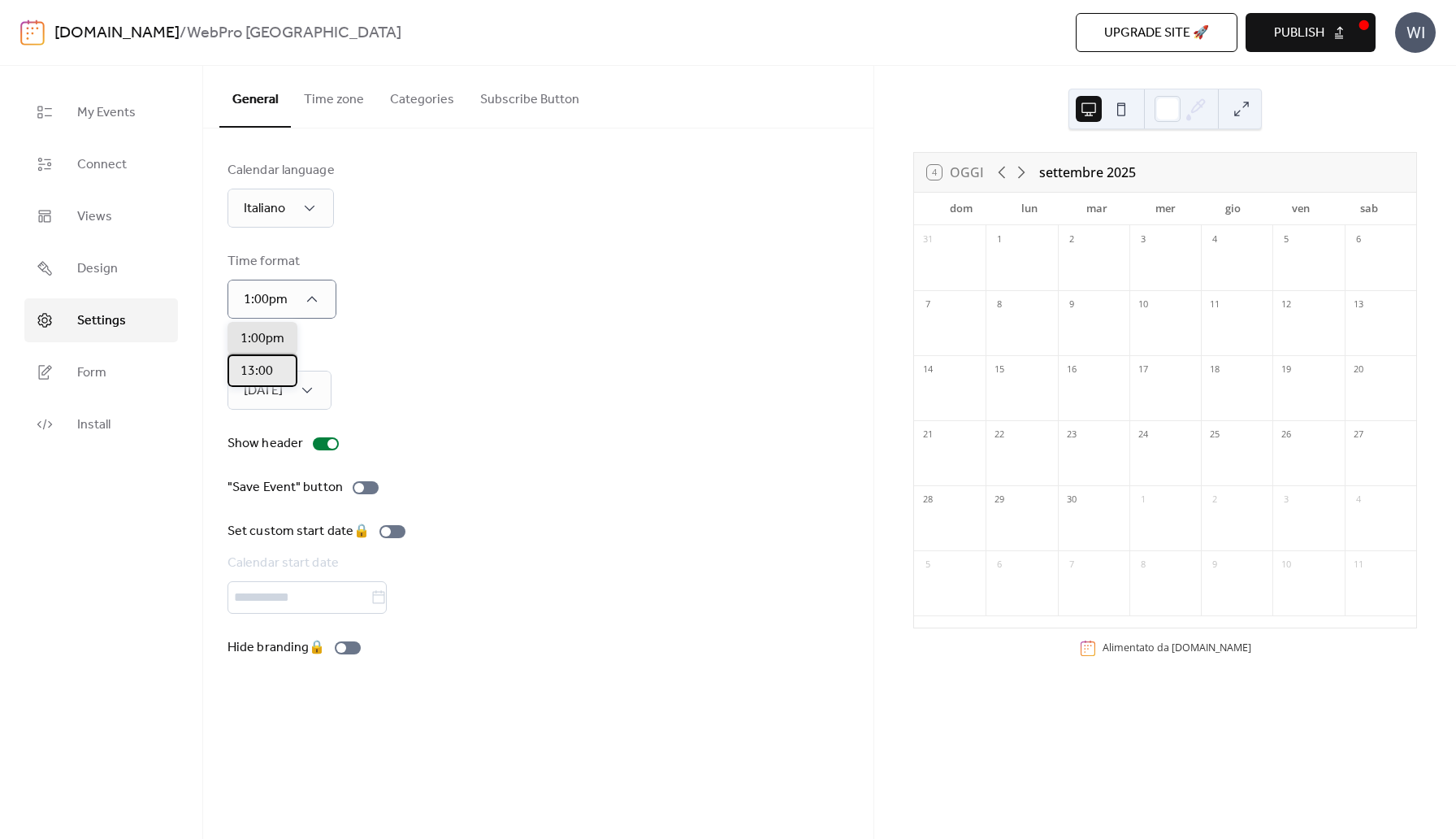
click at [258, 367] on span "13:00" at bounding box center [257, 372] width 33 height 19
click at [275, 453] on span "Monday" at bounding box center [260, 462] width 39 height 19
click at [324, 446] on div at bounding box center [325, 443] width 26 height 13
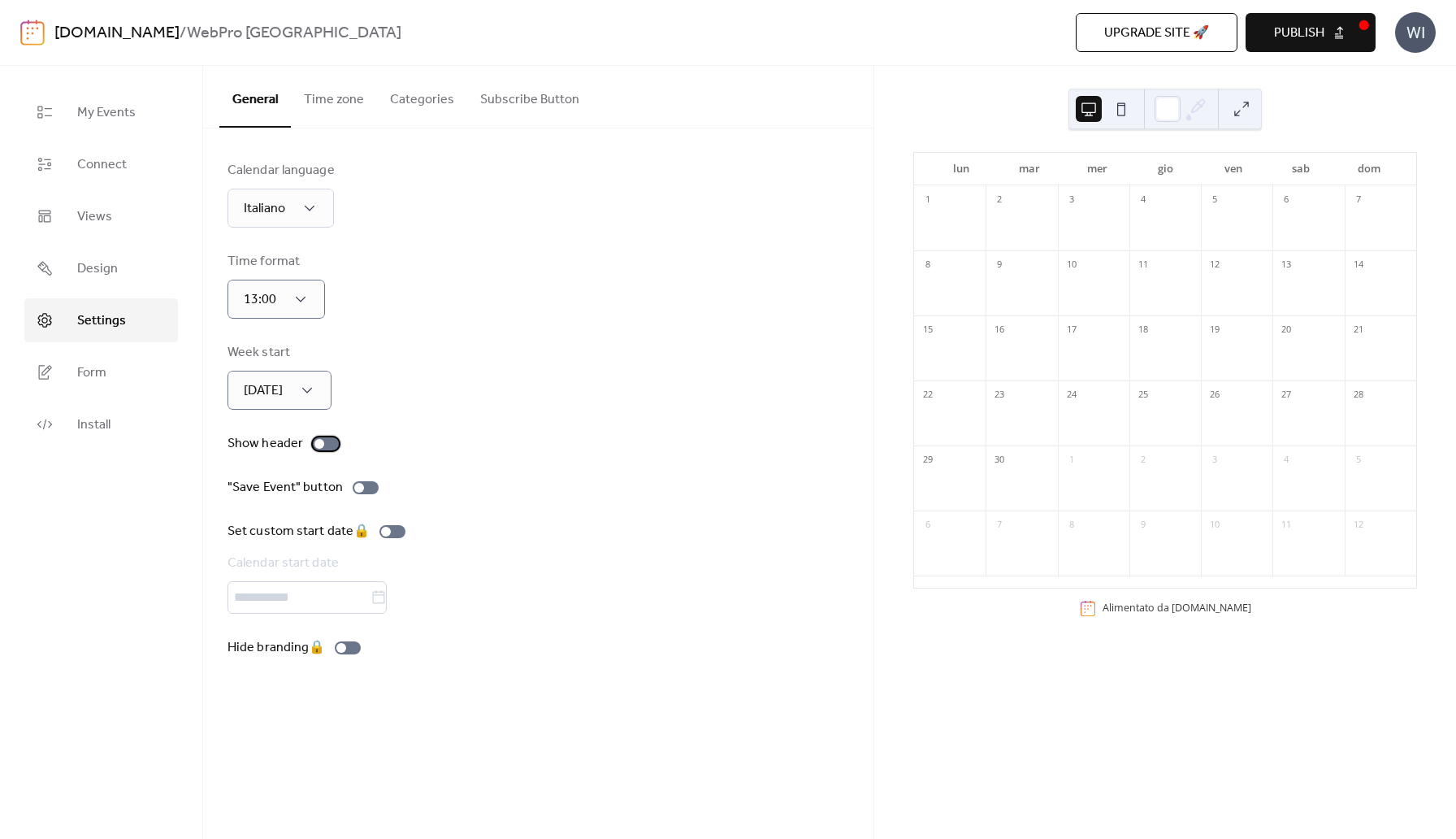
click at [324, 446] on div at bounding box center [325, 443] width 26 height 13
click at [360, 489] on div at bounding box center [359, 488] width 10 height 10
click at [360, 489] on div at bounding box center [365, 487] width 26 height 13
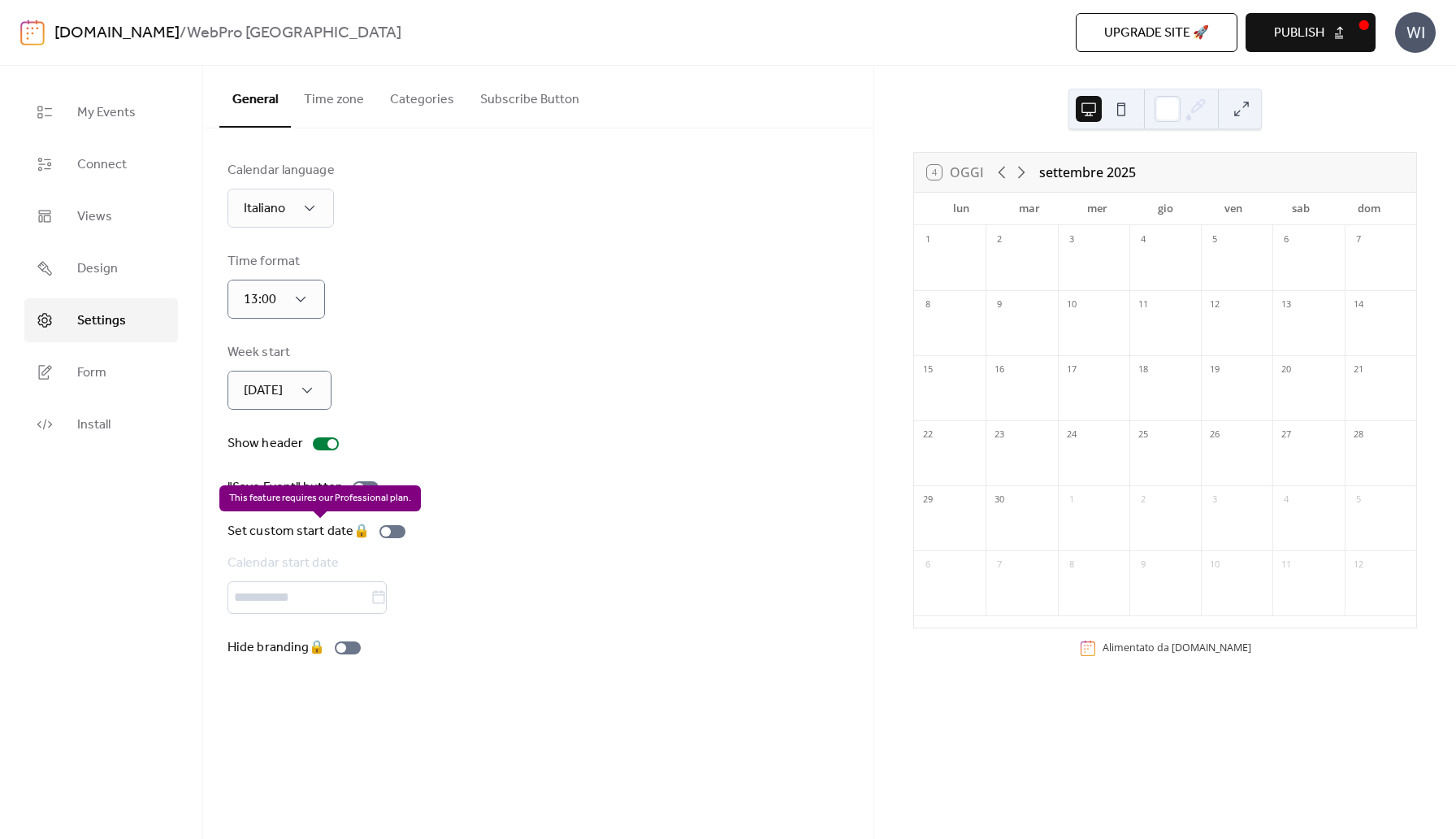
click at [386, 524] on div "Set custom start date 🔒 Calendar start date" at bounding box center [320, 567] width 184 height 92
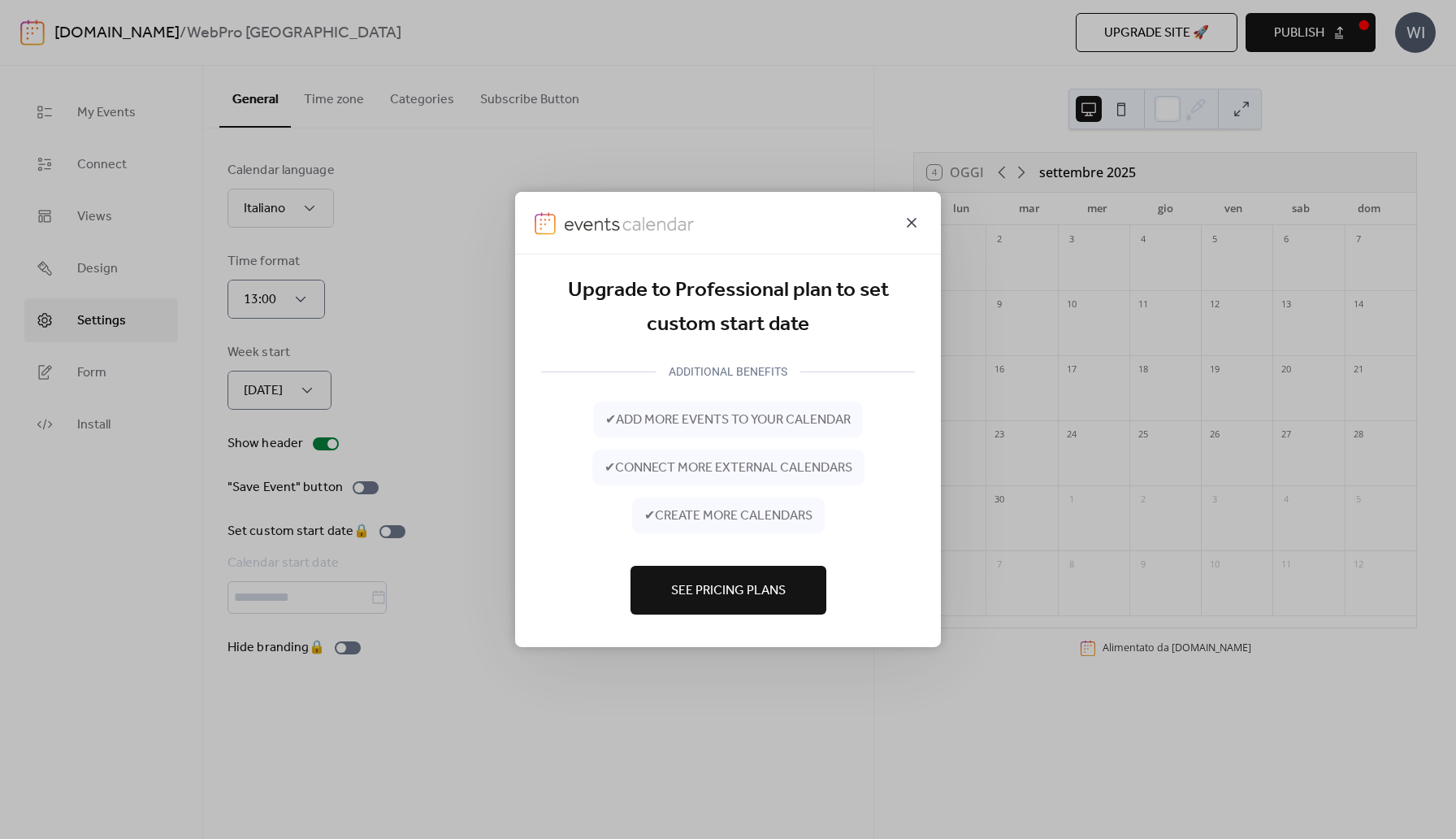
click at [910, 223] on icon at bounding box center [911, 223] width 10 height 10
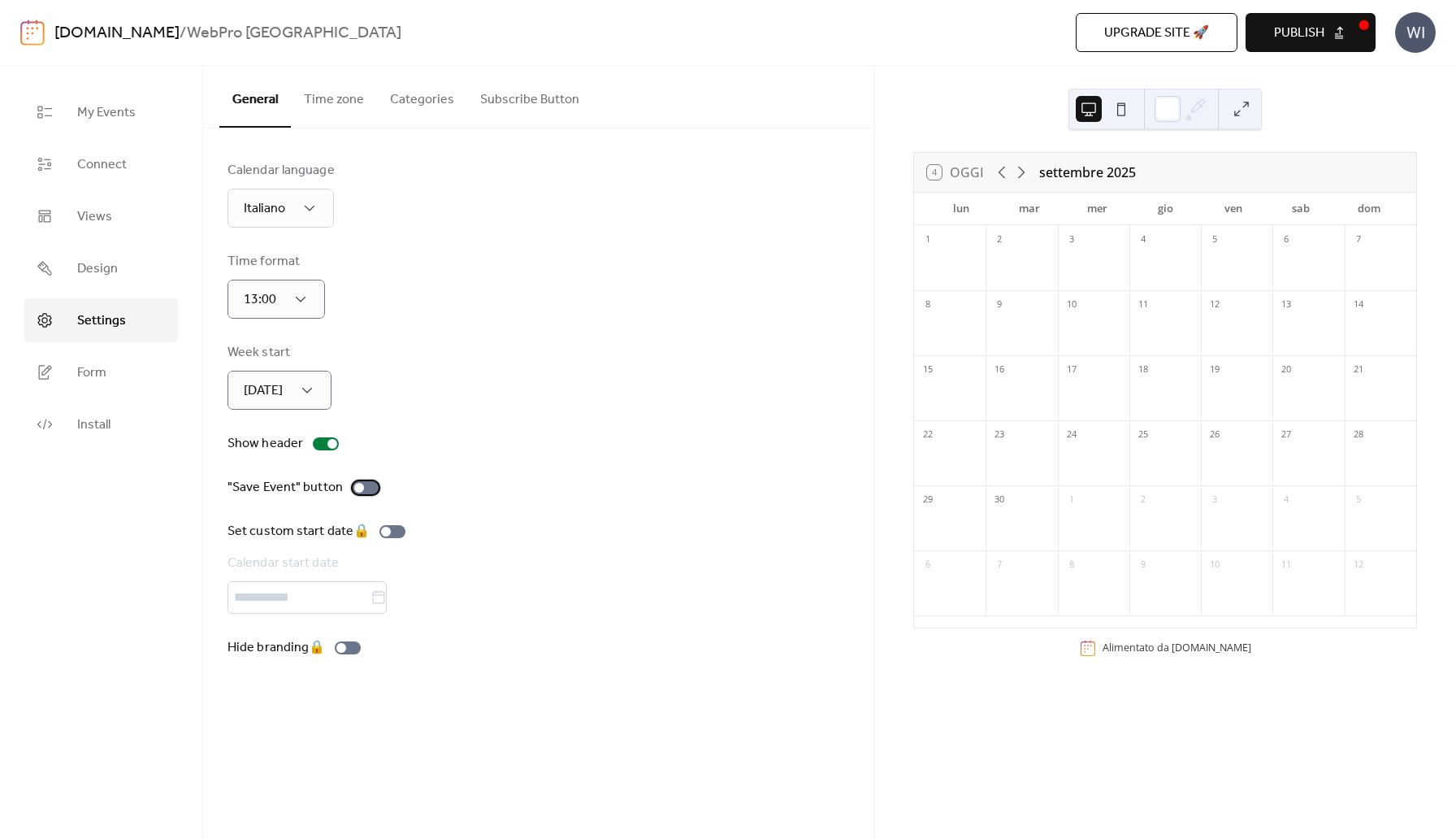
click at [359, 487] on div at bounding box center [359, 488] width 10 height 10
click at [1122, 114] on button at bounding box center [1121, 108] width 26 height 26
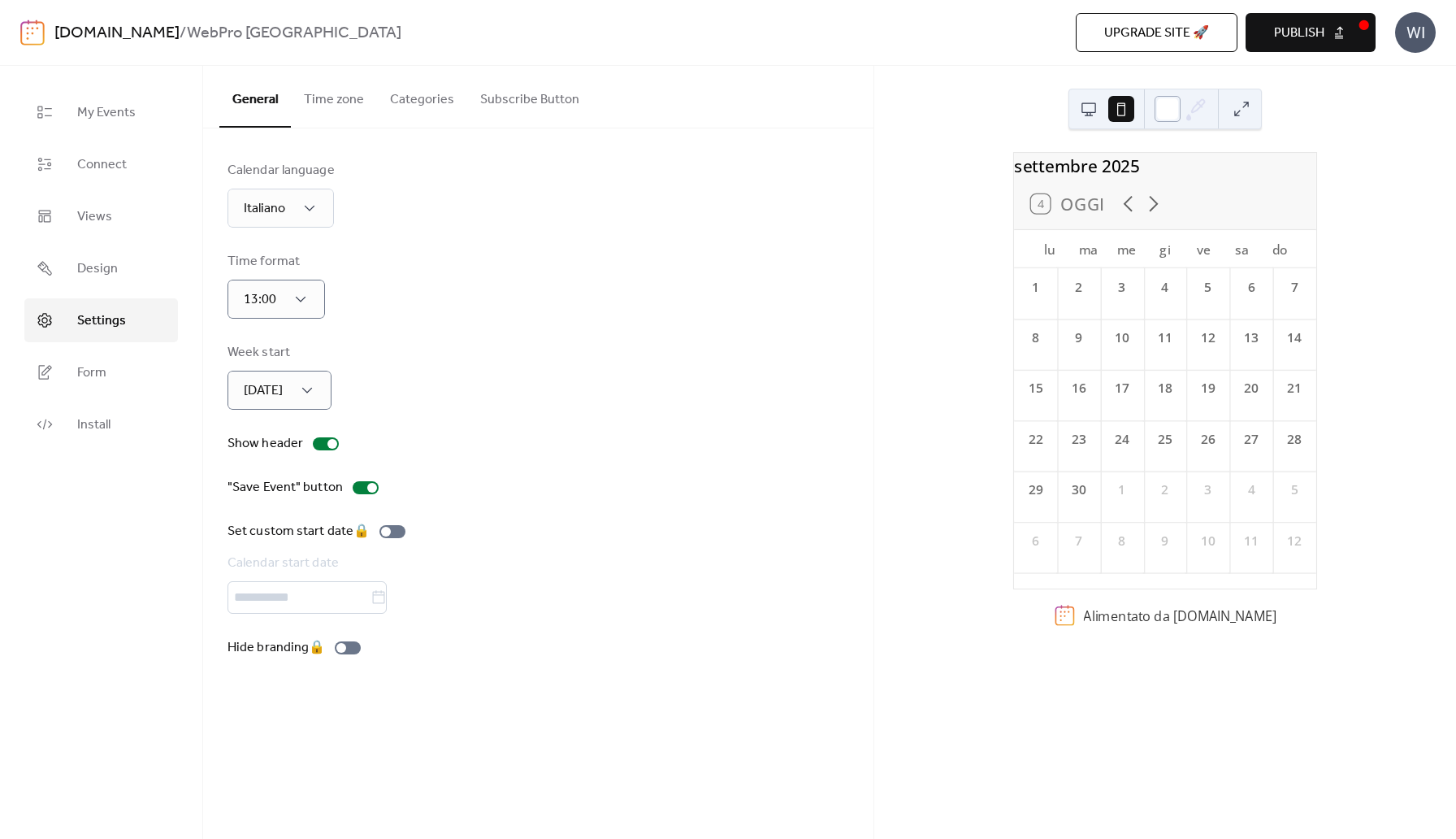
click at [1167, 116] on div at bounding box center [1167, 108] width 26 height 26
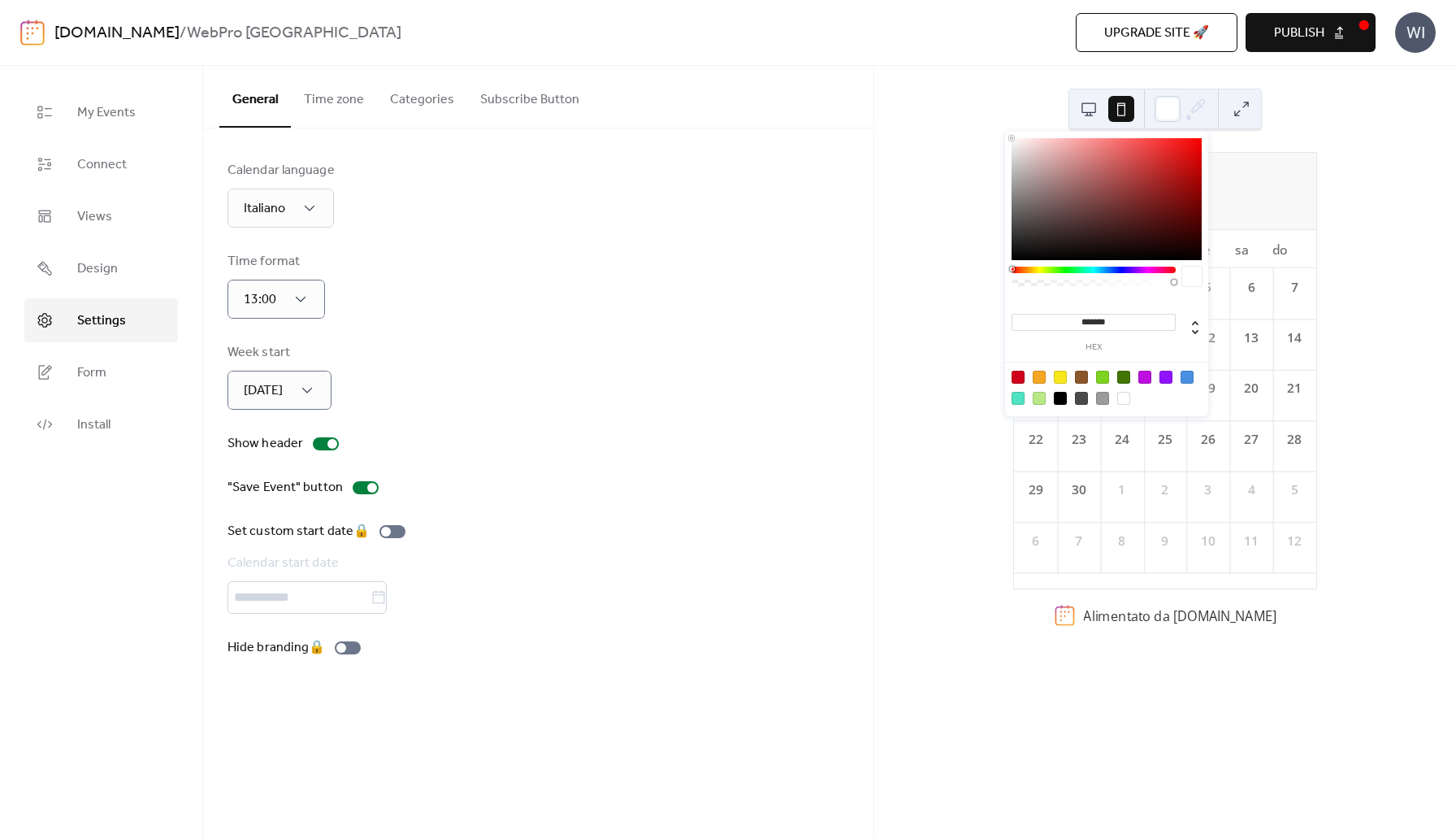
click at [1090, 318] on input "*******" at bounding box center [1094, 322] width 164 height 17
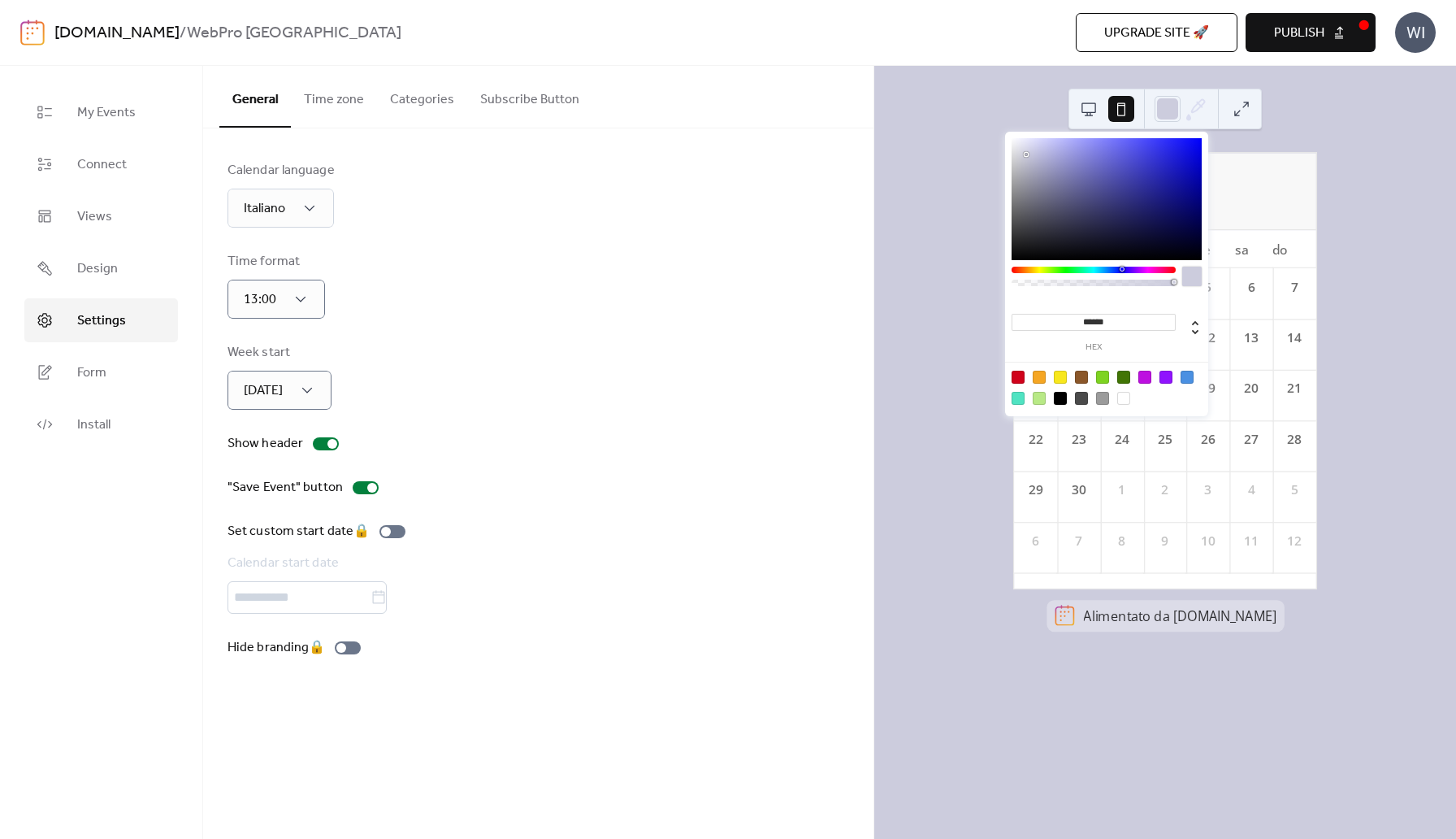
type input "*******"
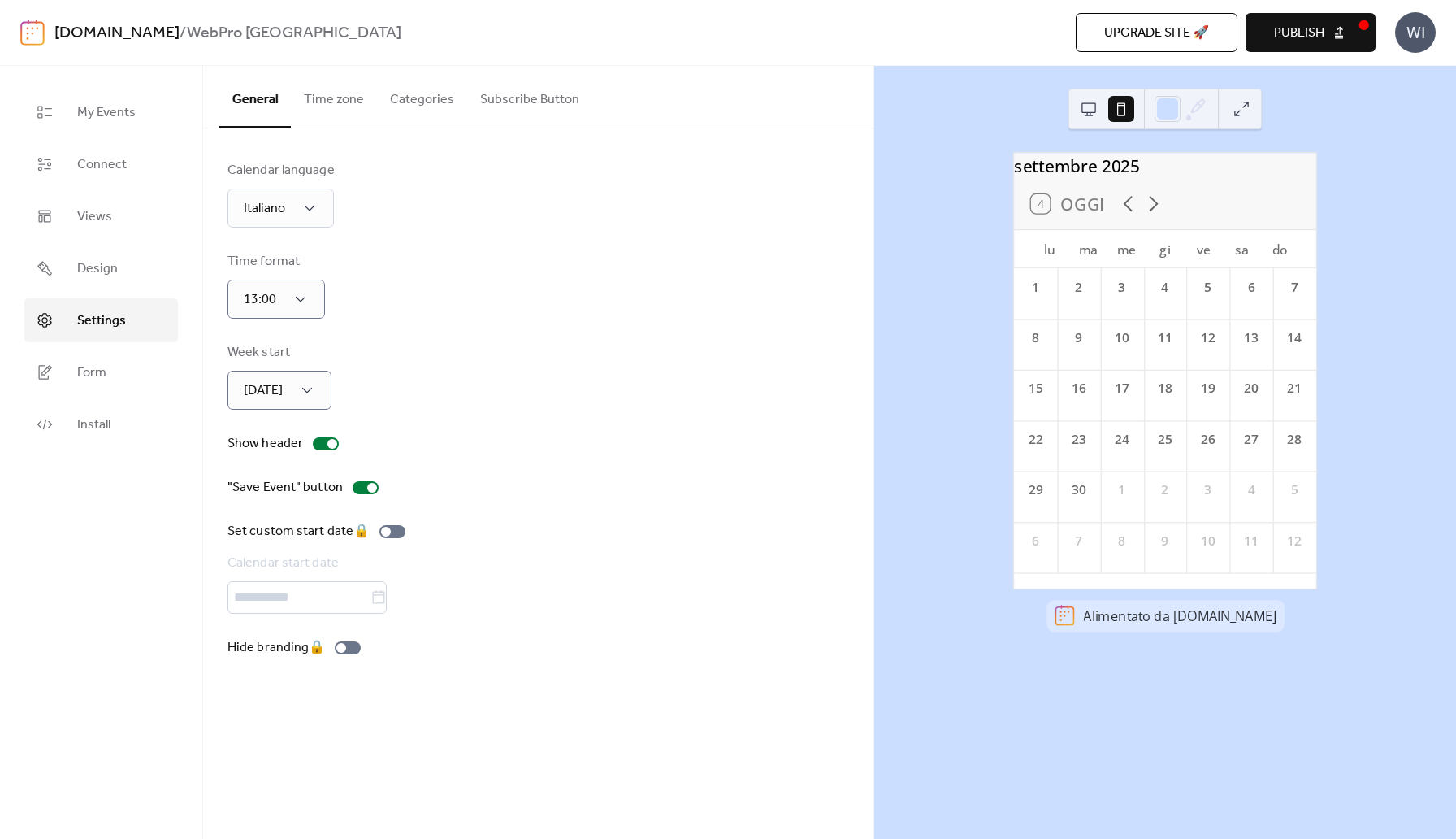
click at [1090, 109] on button at bounding box center [1088, 108] width 26 height 26
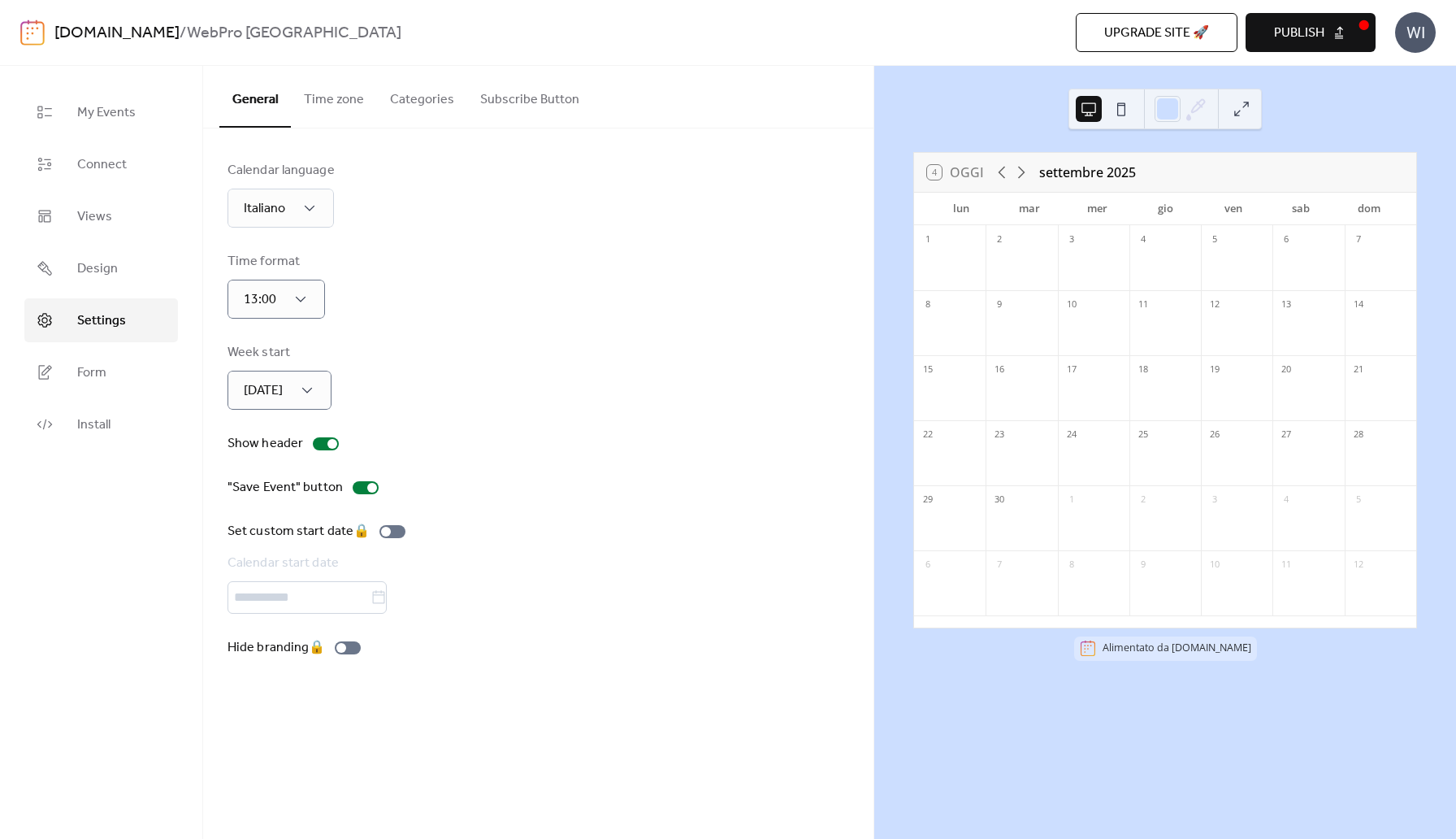
click at [1204, 108] on icon at bounding box center [1195, 108] width 24 height 24
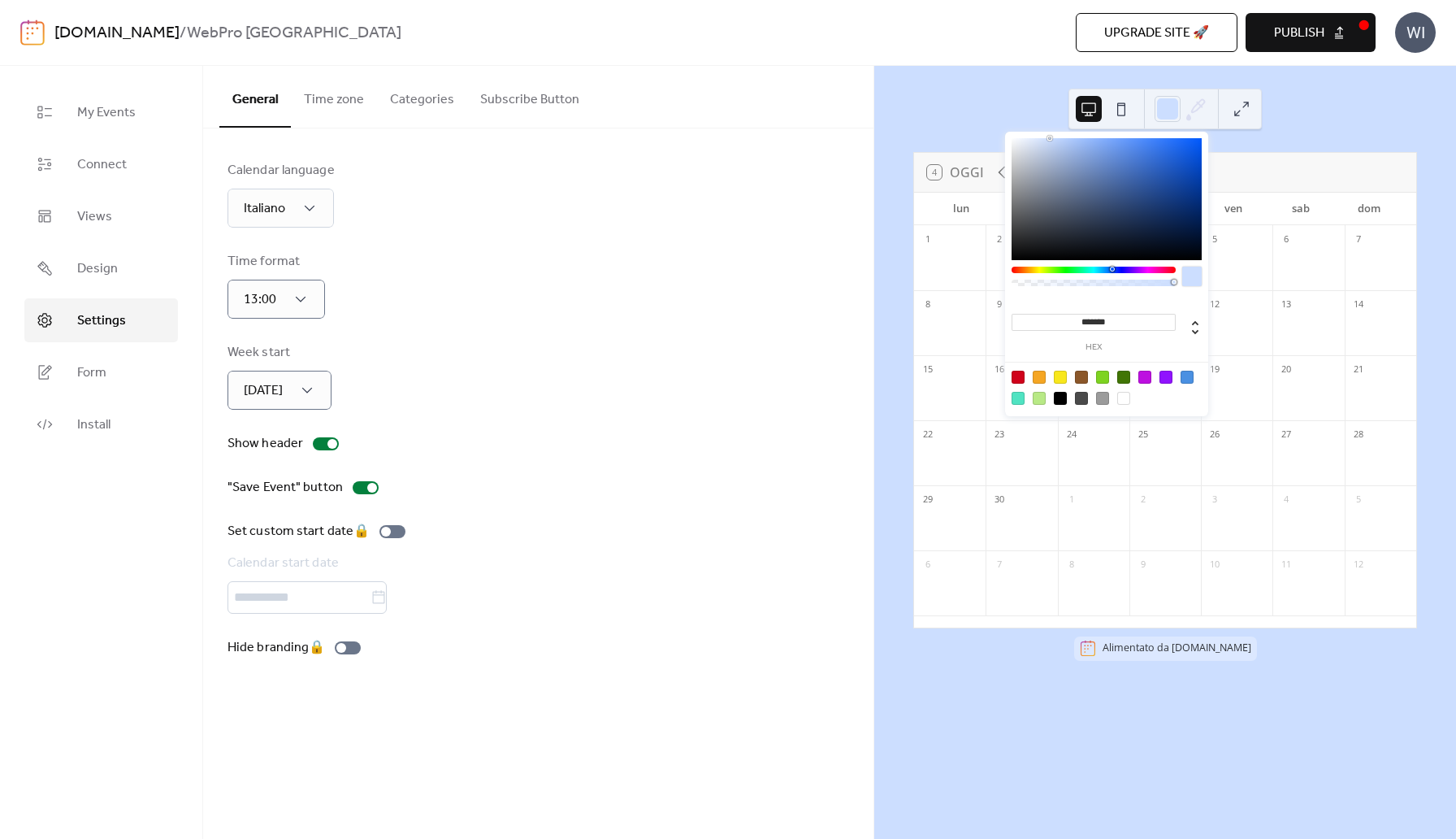
click at [1126, 106] on button at bounding box center [1121, 108] width 26 height 26
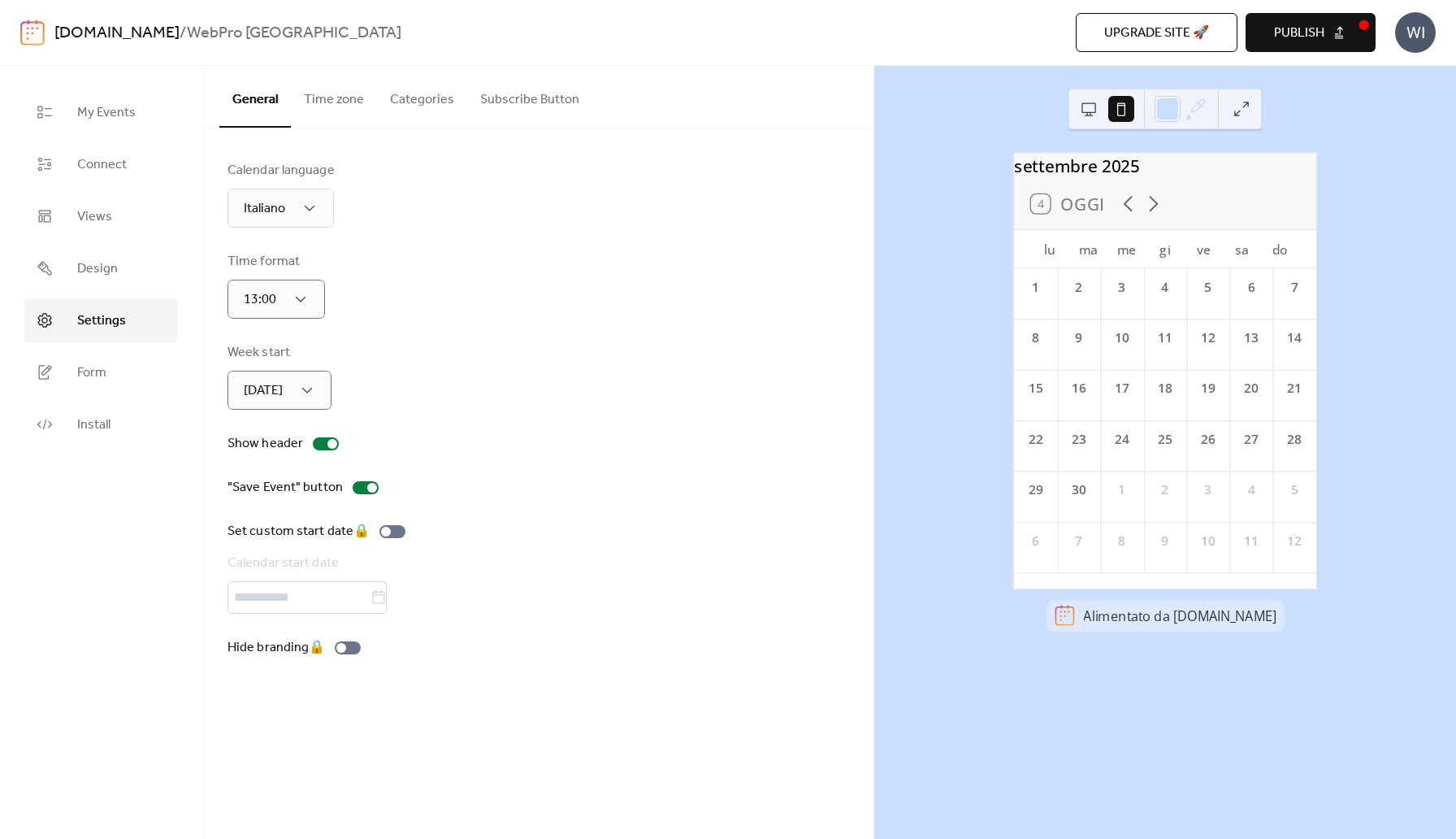
click at [1248, 112] on button at bounding box center [1242, 108] width 26 height 26
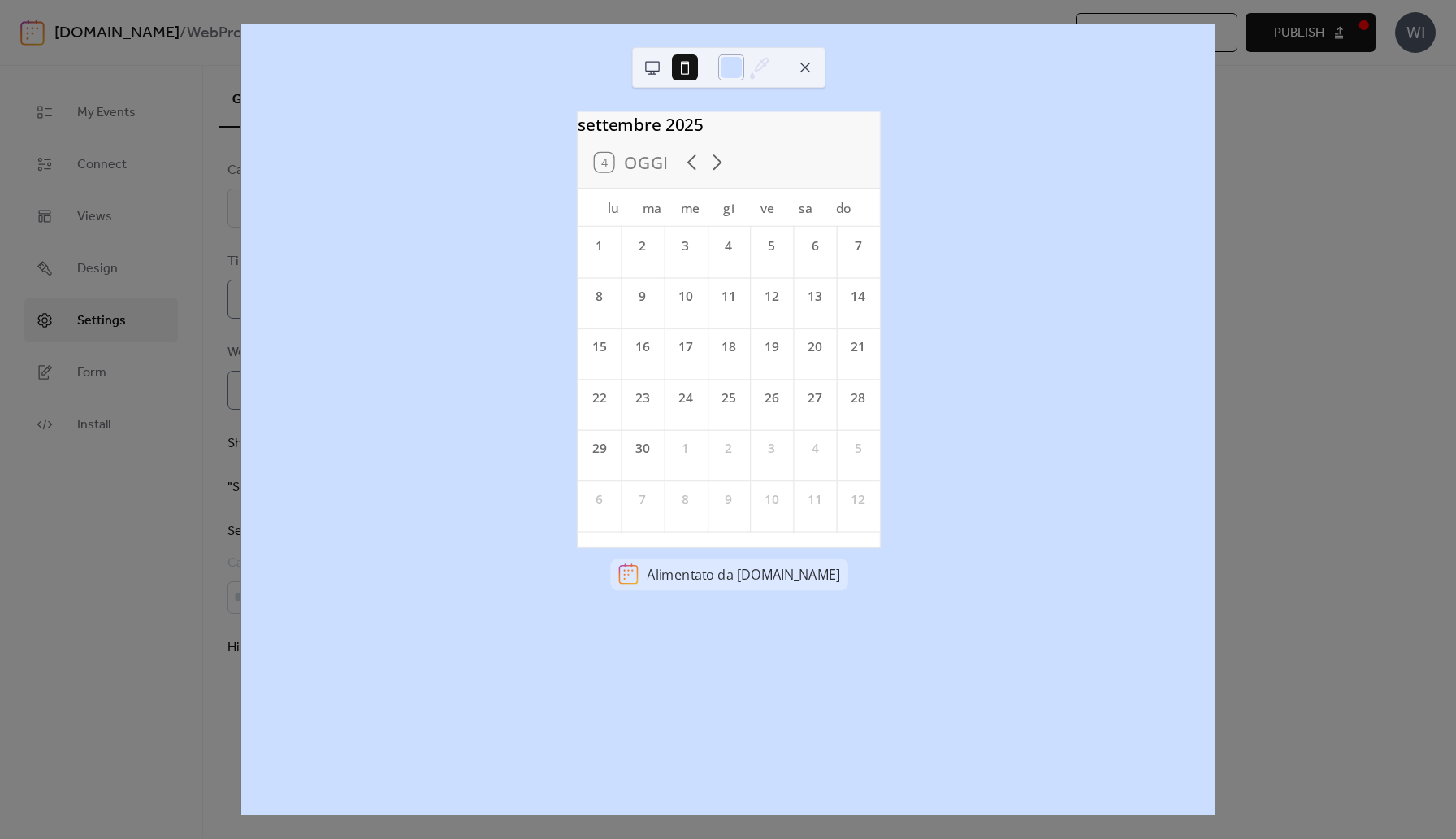
click at [732, 74] on div at bounding box center [731, 67] width 26 height 26
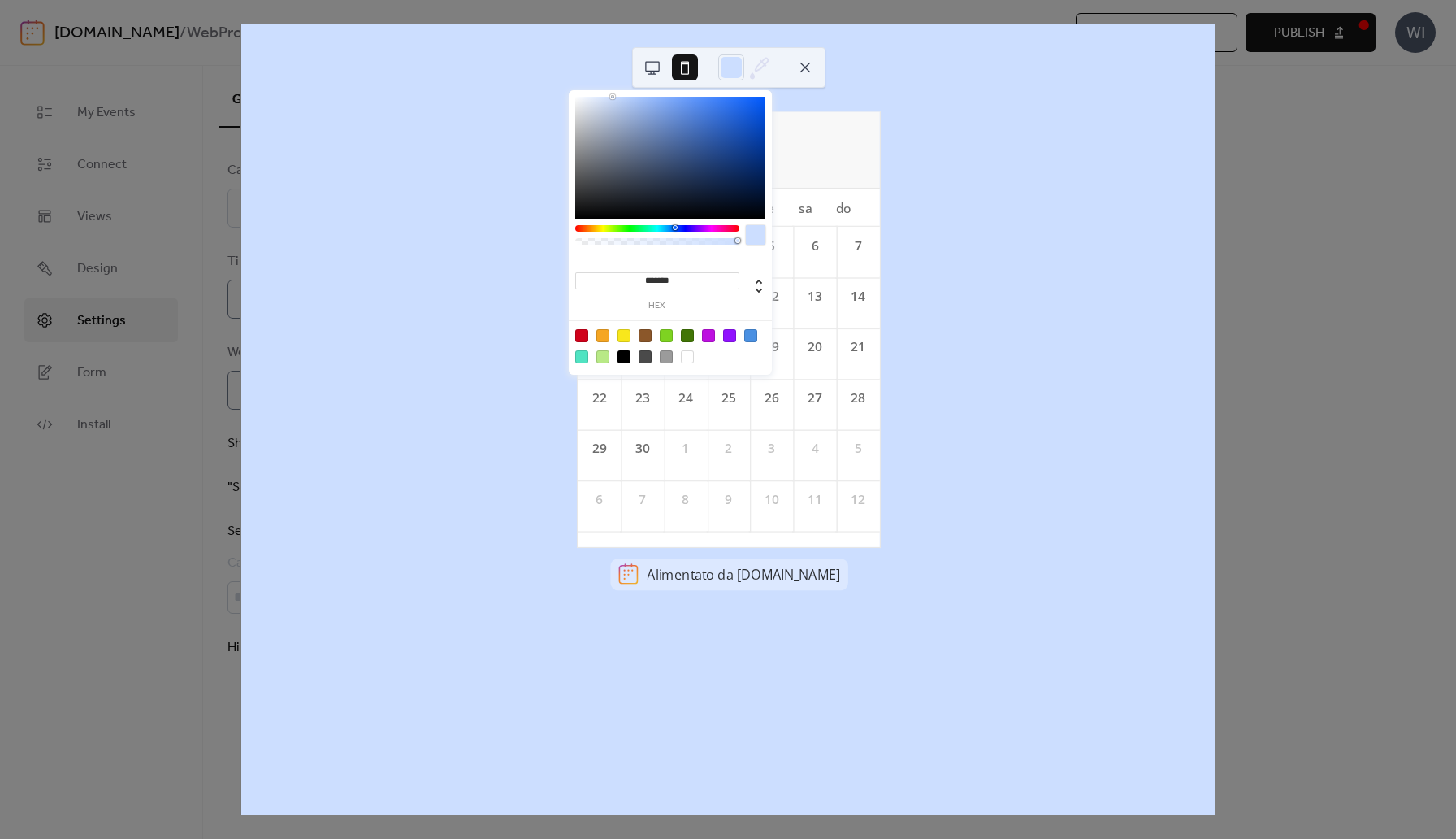
click at [751, 336] on div at bounding box center [750, 335] width 13 height 13
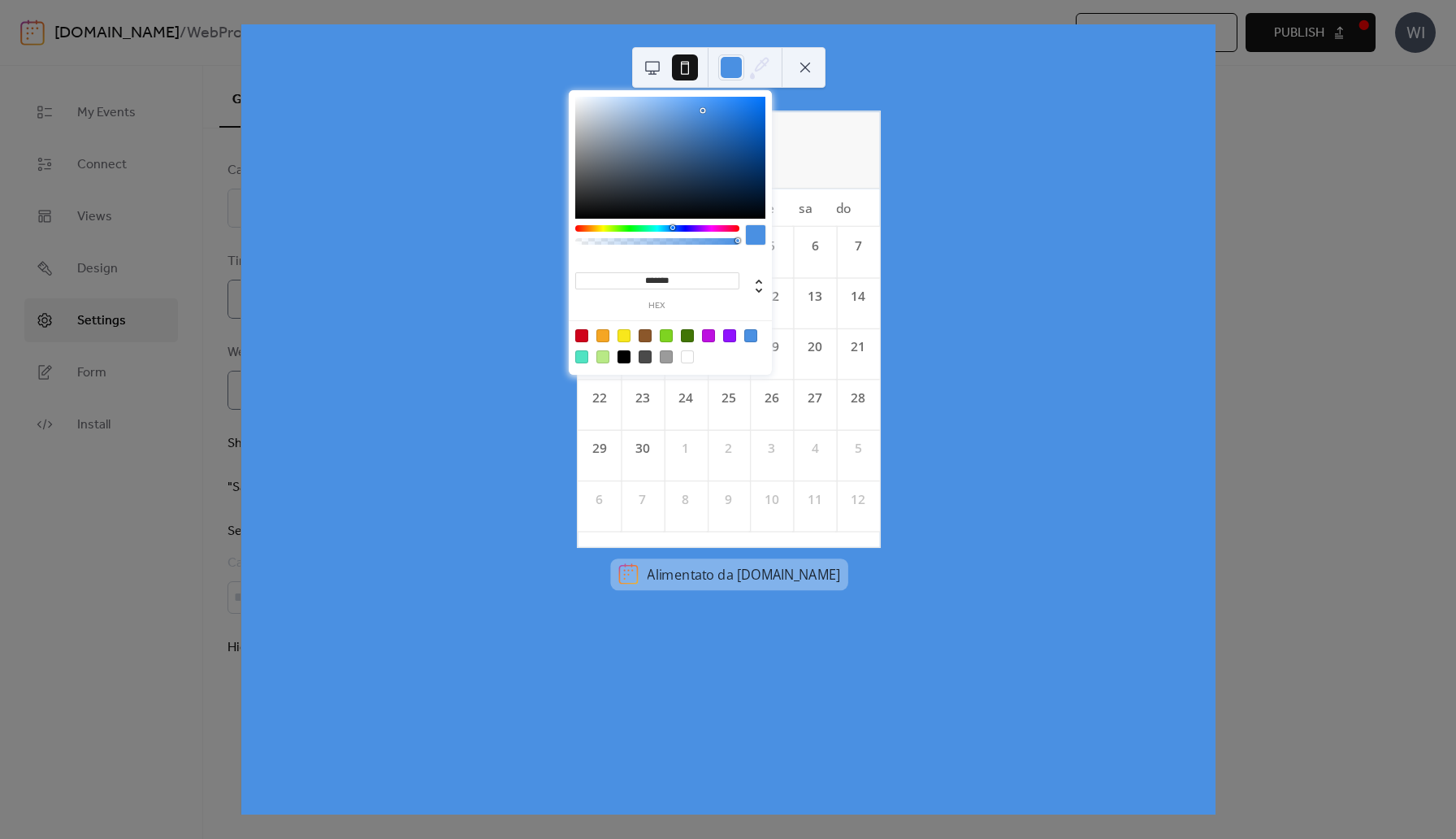
click at [668, 282] on input "*******" at bounding box center [658, 281] width 164 height 17
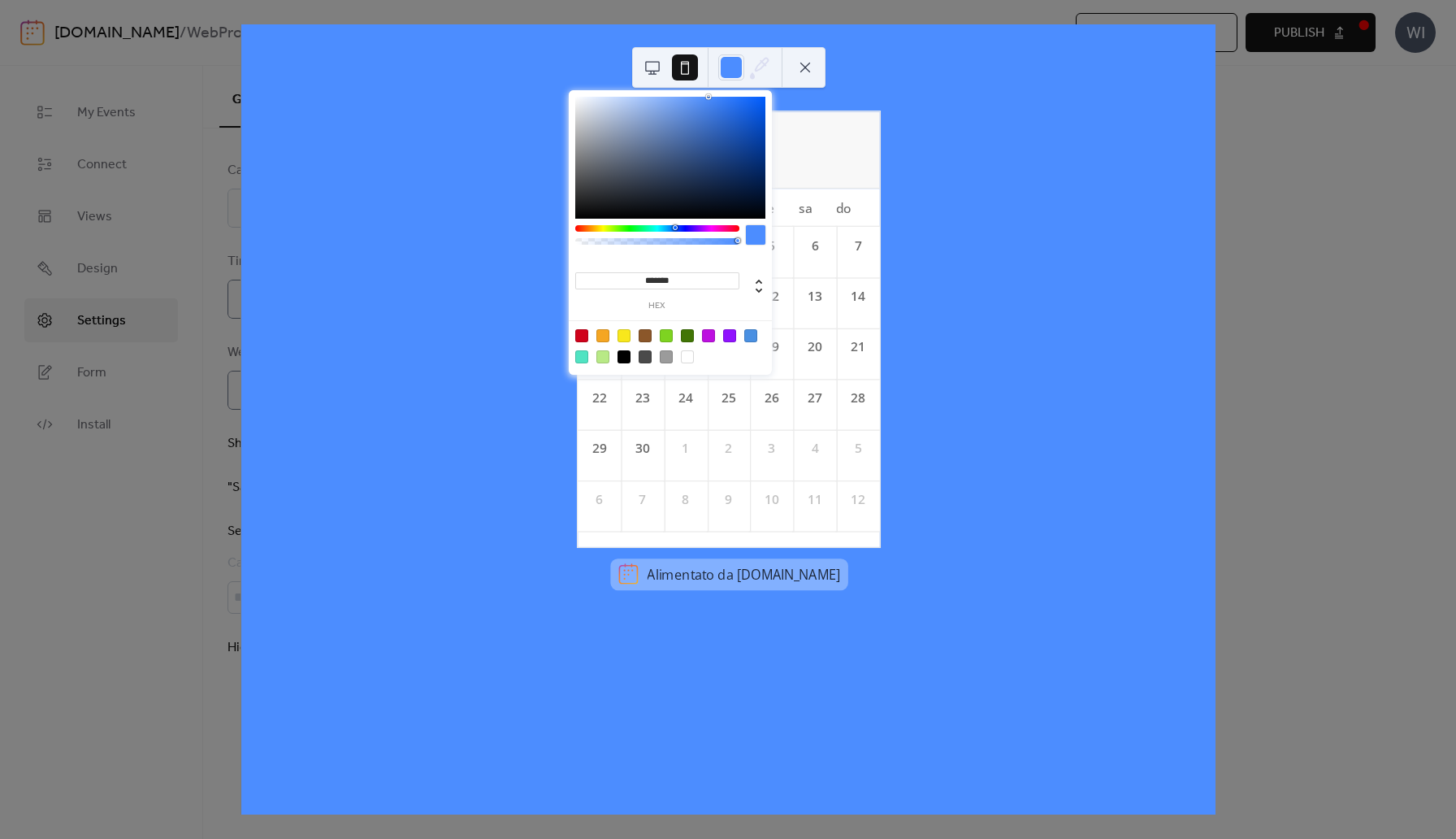
type input "*******"
click at [977, 269] on div "settembre 2025 4 Oggi lu ma me gi ve sa do 1 2 3 4 5 6 7 8 9 10 11 12 13 14 15 …" at bounding box center [728, 419] width 974 height 790
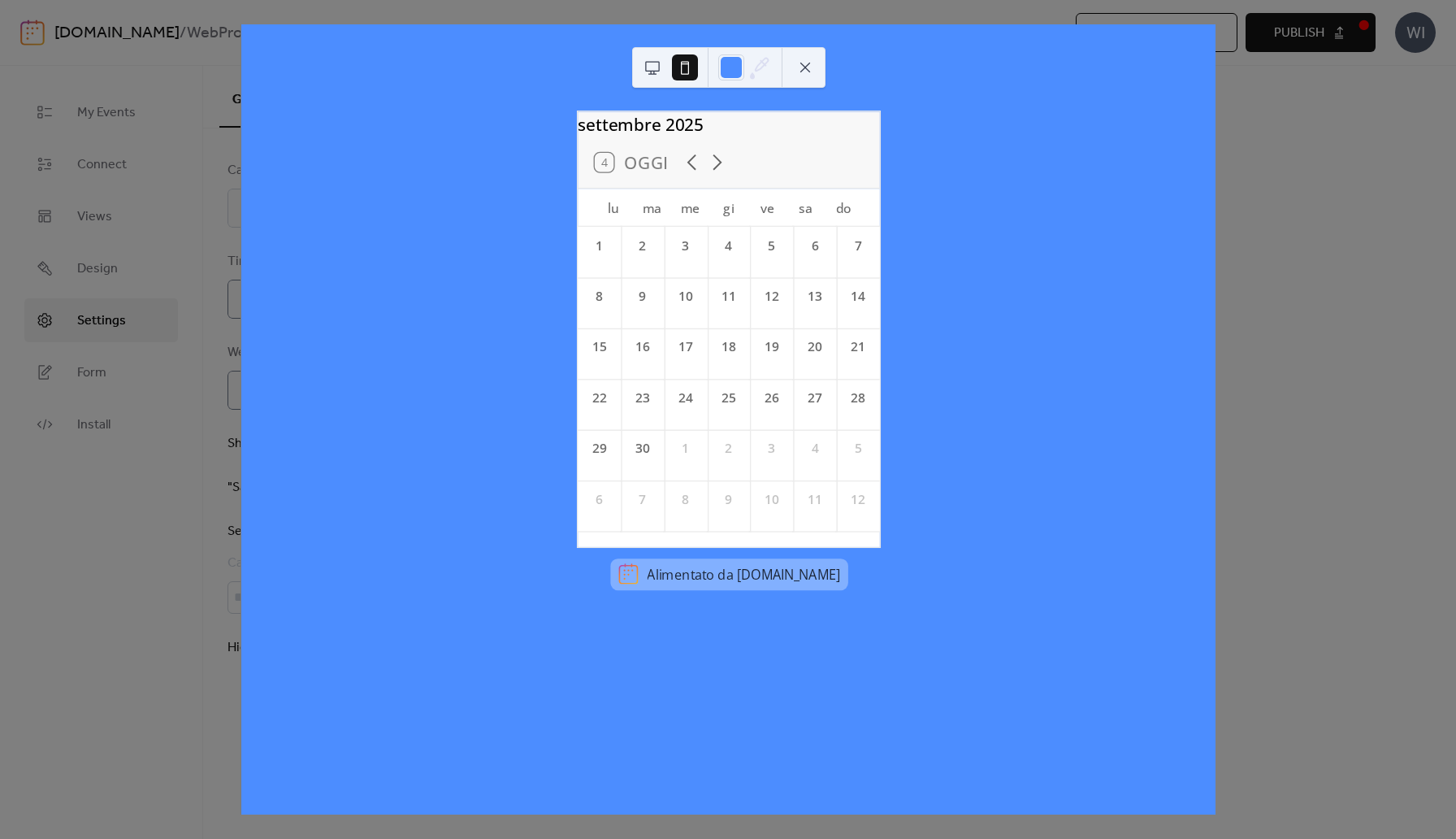
click at [1216, 132] on div "settembre 2025 4 Oggi lu ma me gi ve sa do 1 2 3 4 5 6 7 8 9 10 11 12 13 14 15 …" at bounding box center [728, 419] width 975 height 790
click at [807, 74] on button at bounding box center [805, 67] width 26 height 26
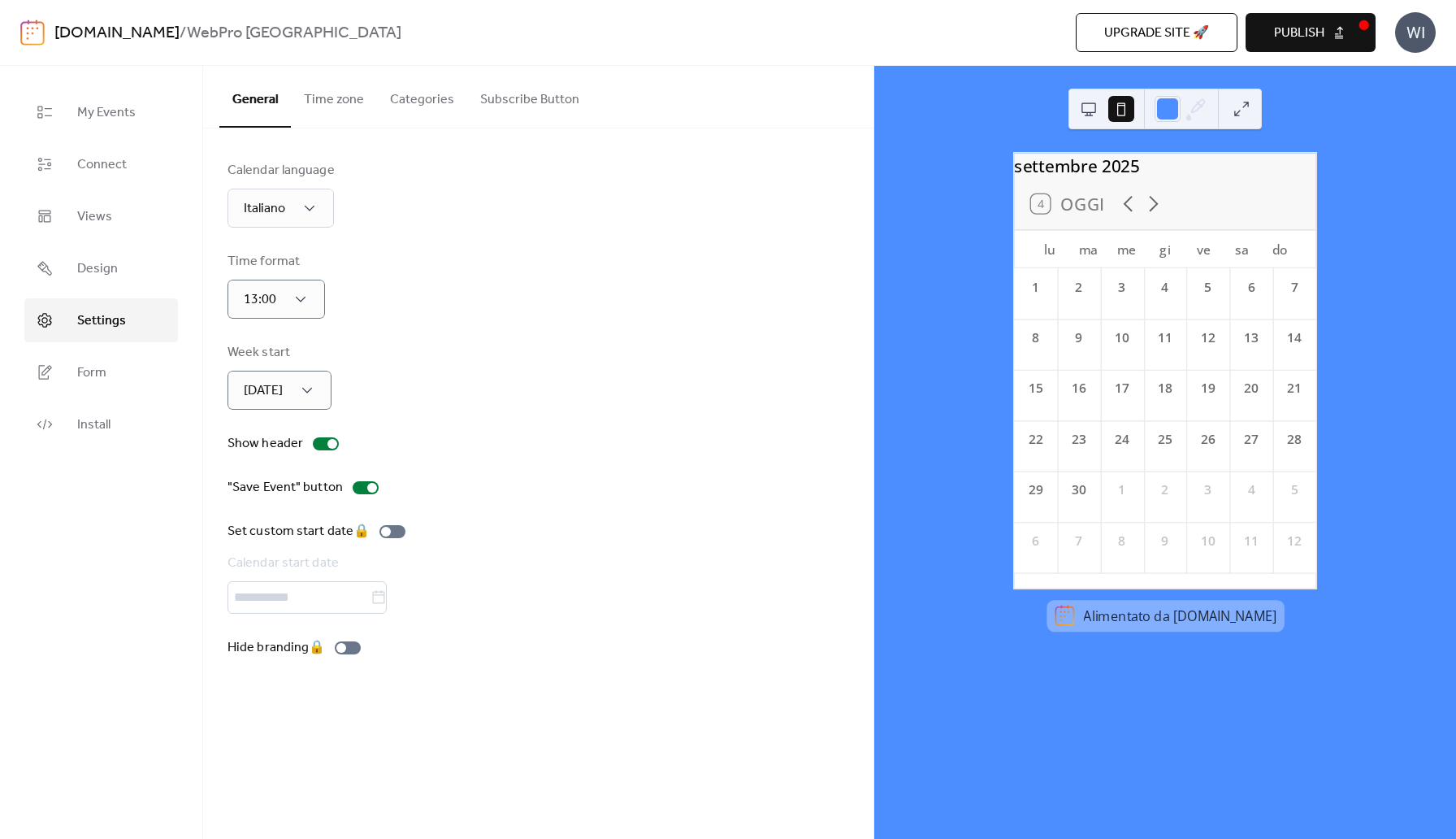
click at [1283, 27] on span "Publish" at bounding box center [1300, 33] width 50 height 19
click at [95, 392] on link "Form" at bounding box center [100, 372] width 154 height 43
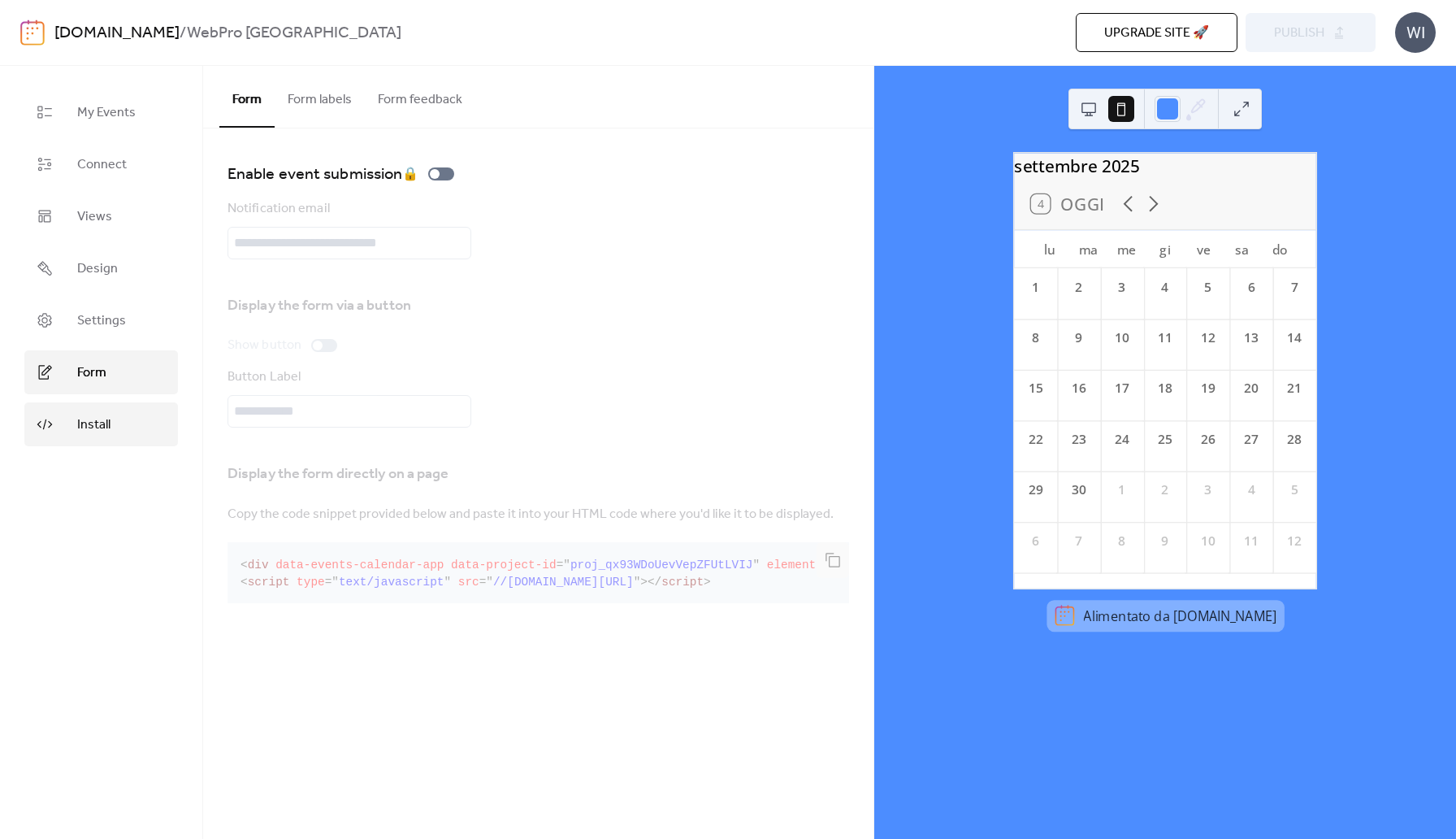
click at [98, 415] on span "Install" at bounding box center [94, 425] width 34 height 19
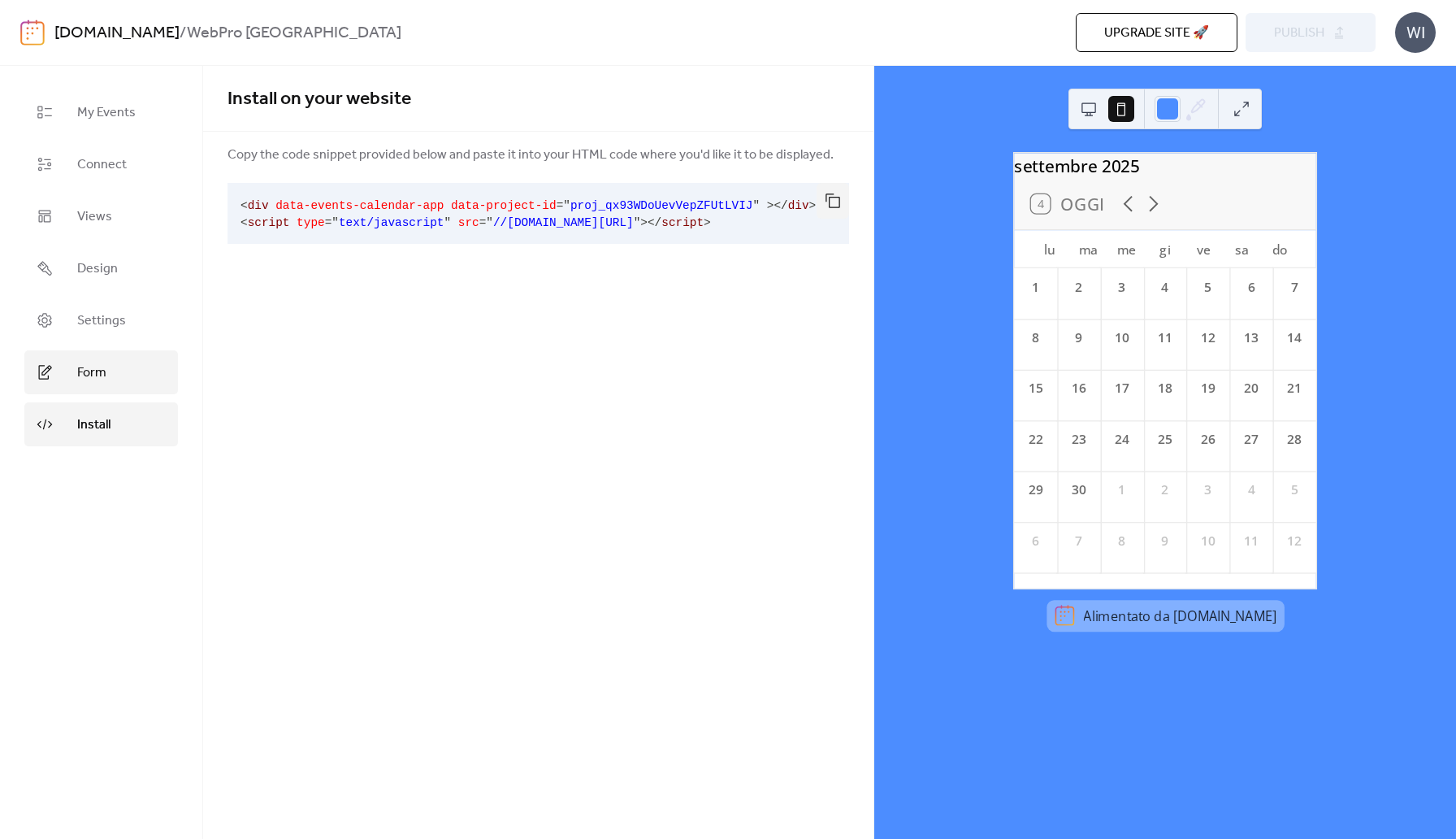
click at [90, 387] on link "Form" at bounding box center [100, 372] width 154 height 43
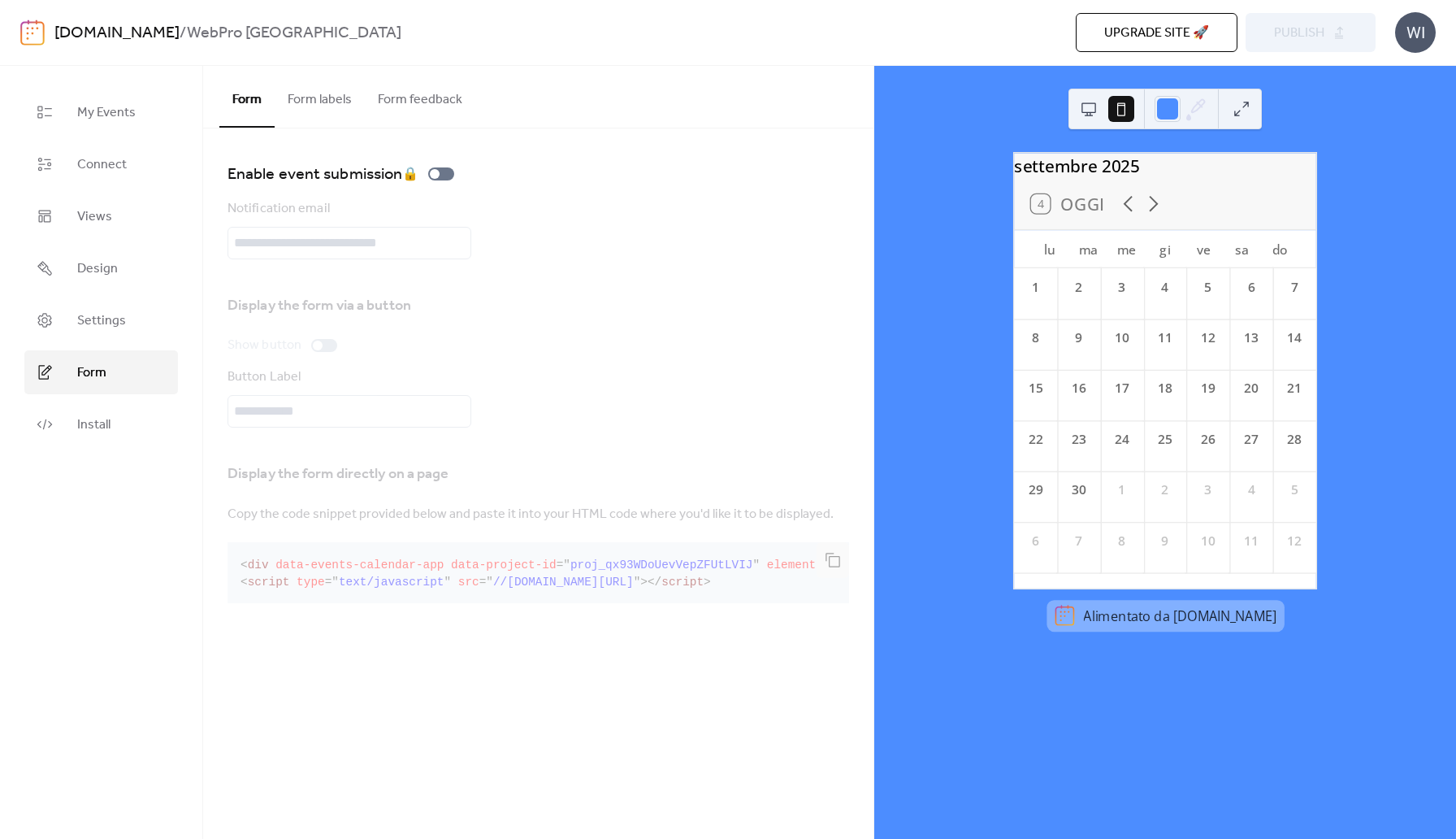
click at [310, 108] on button "Form labels" at bounding box center [319, 96] width 90 height 60
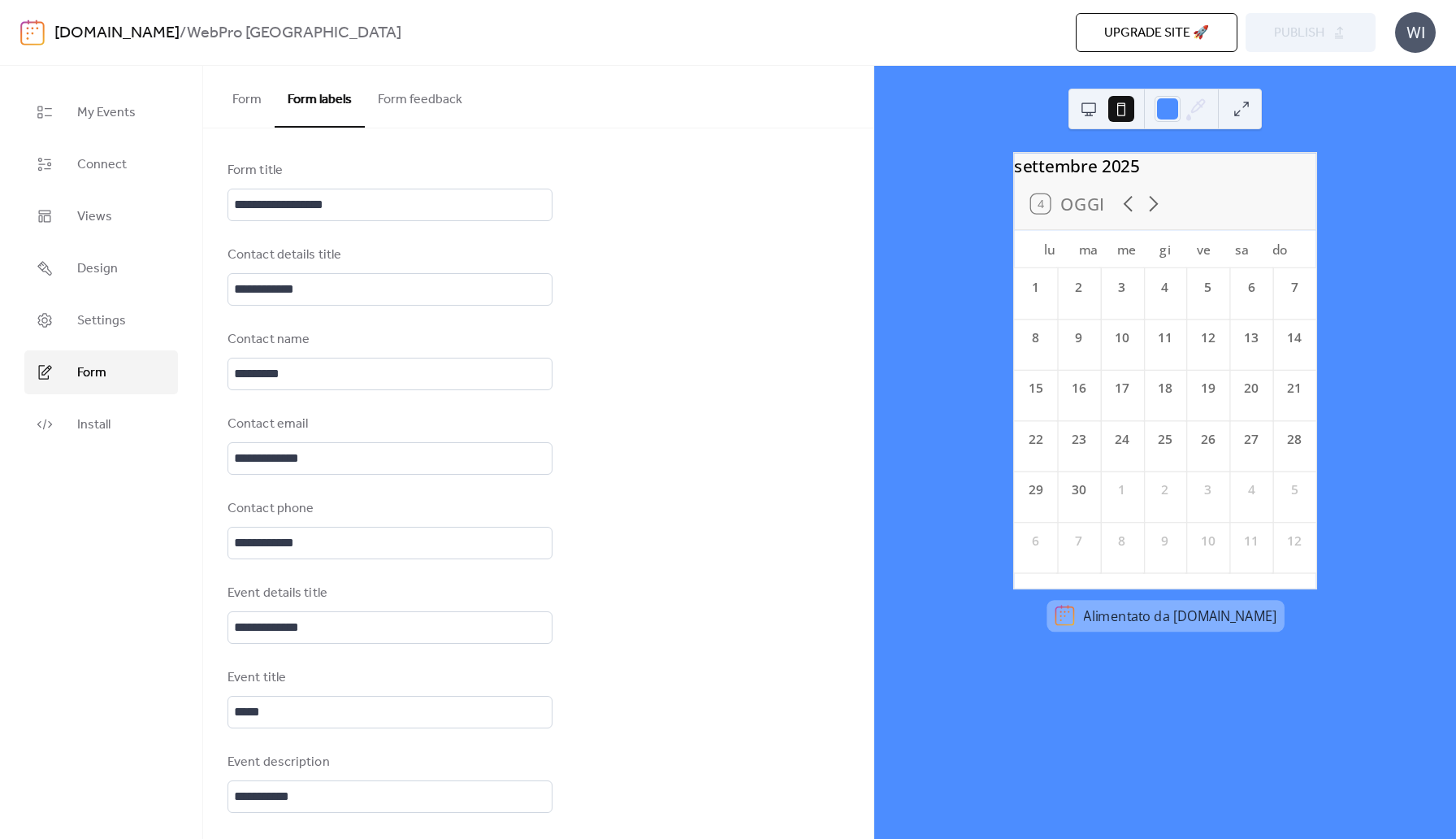
click at [411, 95] on button "Form feedback" at bounding box center [420, 96] width 110 height 60
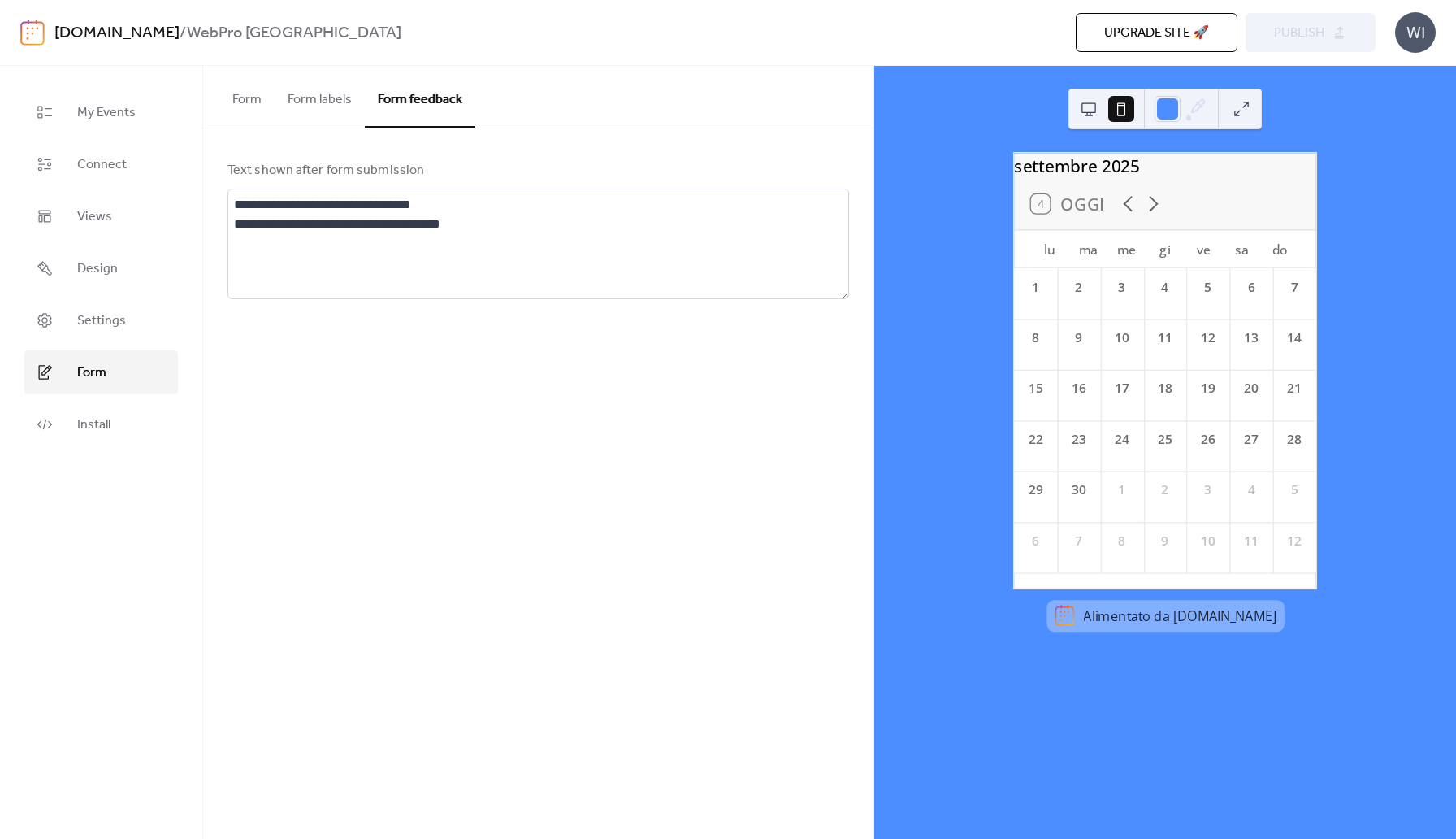
click at [333, 103] on button "Form labels" at bounding box center [319, 96] width 90 height 60
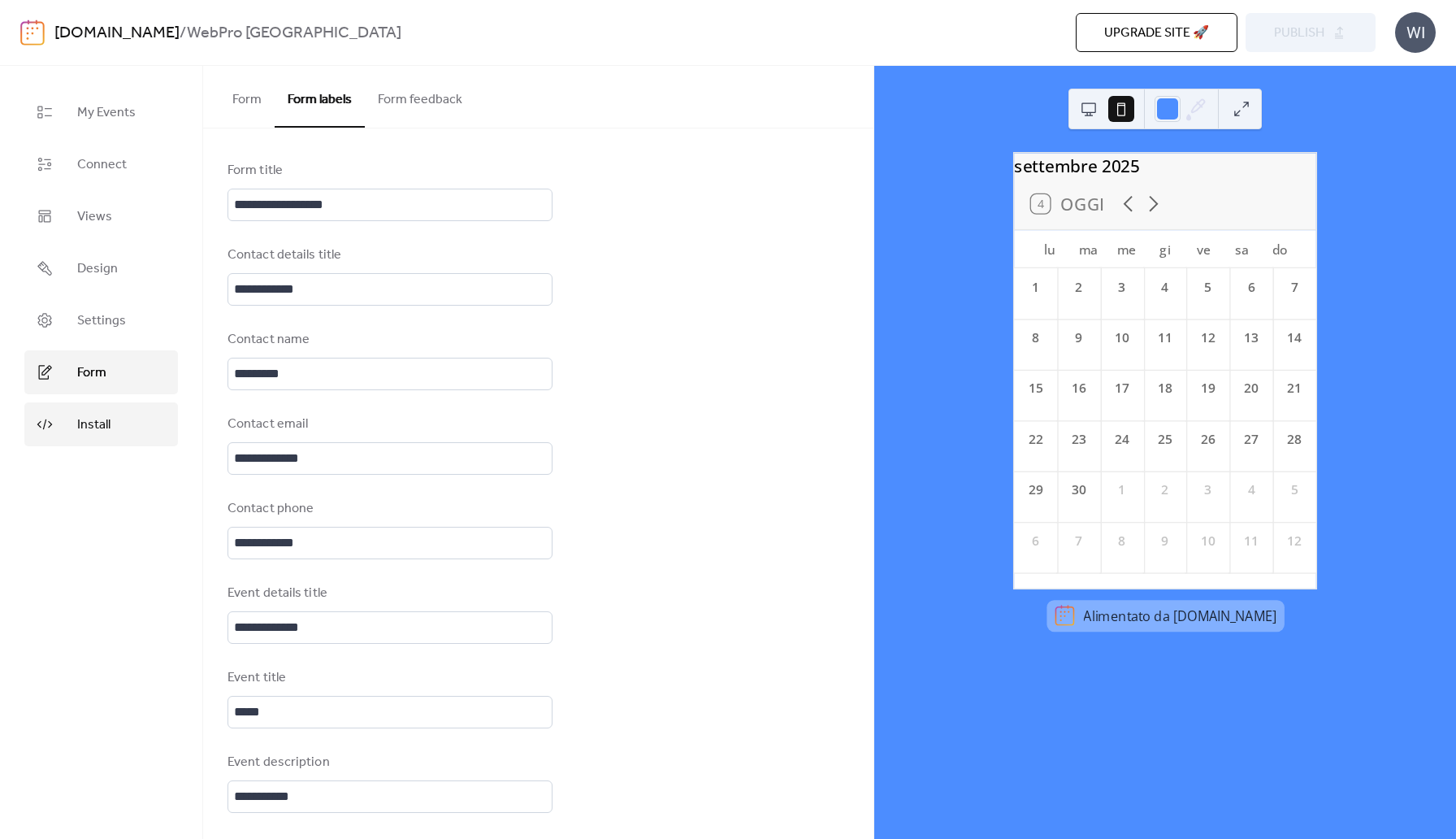
click at [107, 424] on span "Install" at bounding box center [94, 425] width 34 height 19
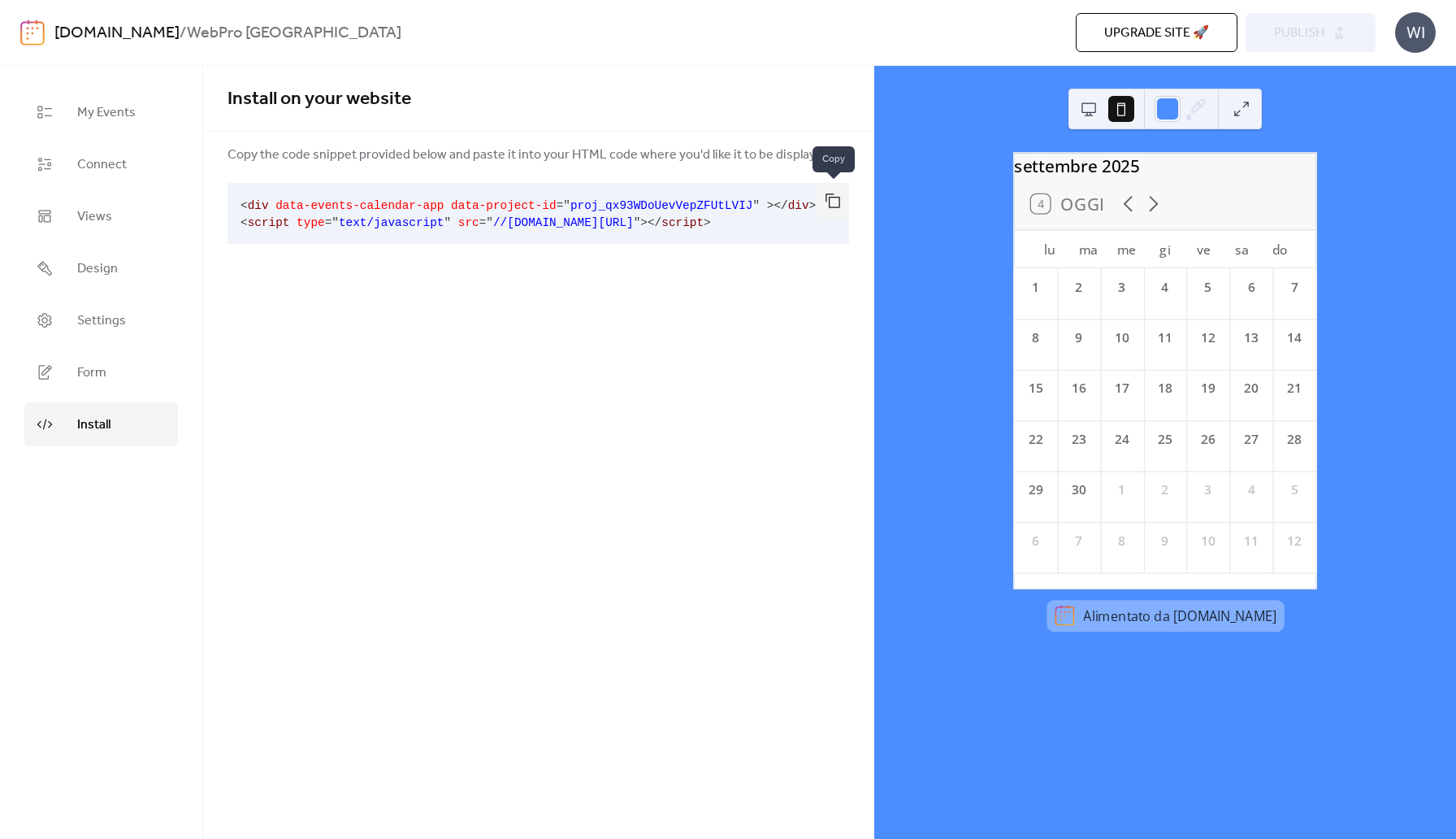
click at [829, 198] on button "button" at bounding box center [833, 200] width 33 height 36
click at [838, 195] on button "button" at bounding box center [833, 200] width 33 height 36
click at [836, 204] on button "button" at bounding box center [833, 200] width 33 height 36
click at [95, 297] on ul "My Events Connect Views Design Settings Form Install" at bounding box center [100, 267] width 154 height 356
click at [83, 311] on span "Settings" at bounding box center [101, 321] width 48 height 19
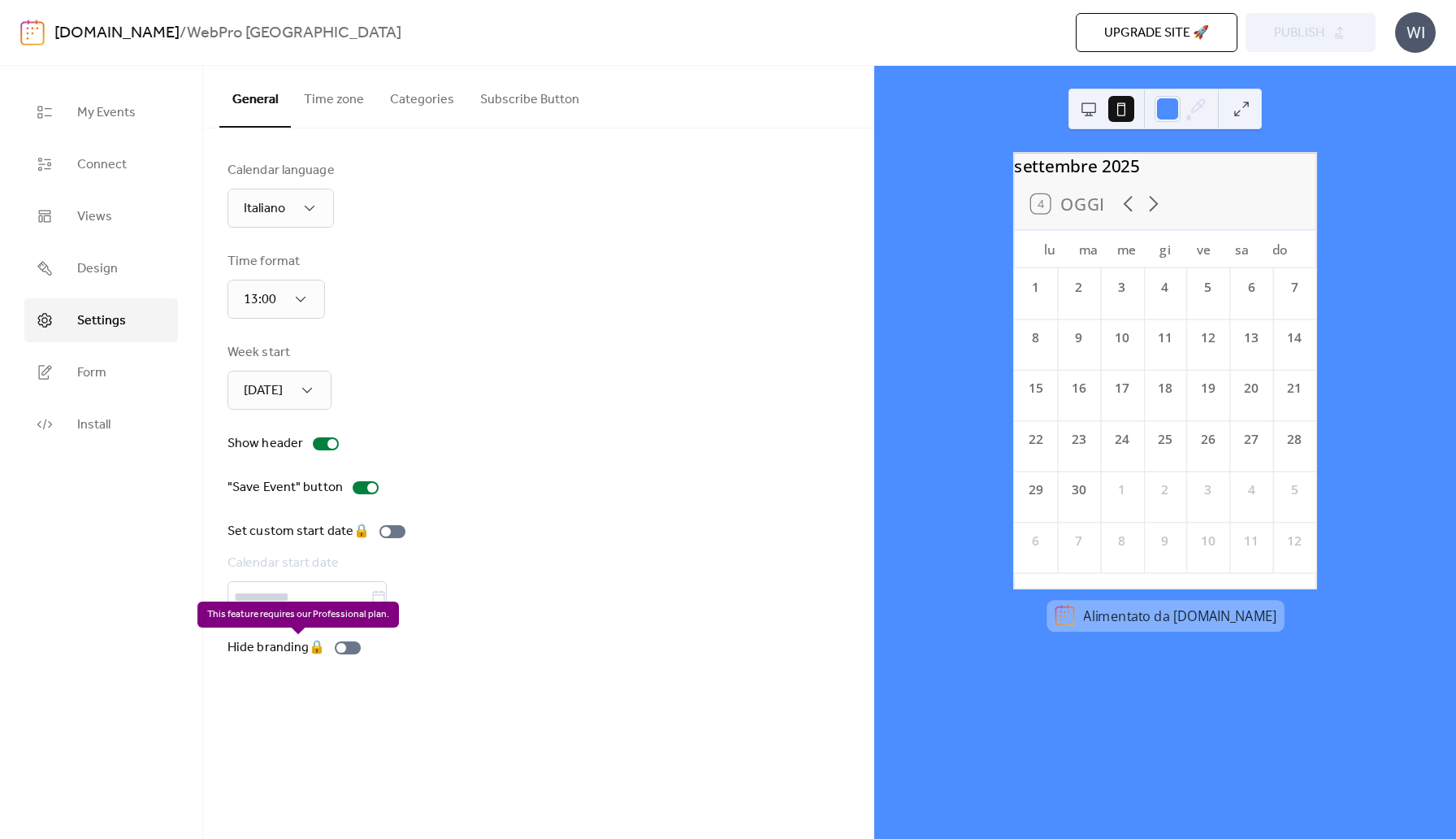
click at [347, 651] on div "Hide branding 🔒" at bounding box center [297, 648] width 140 height 19
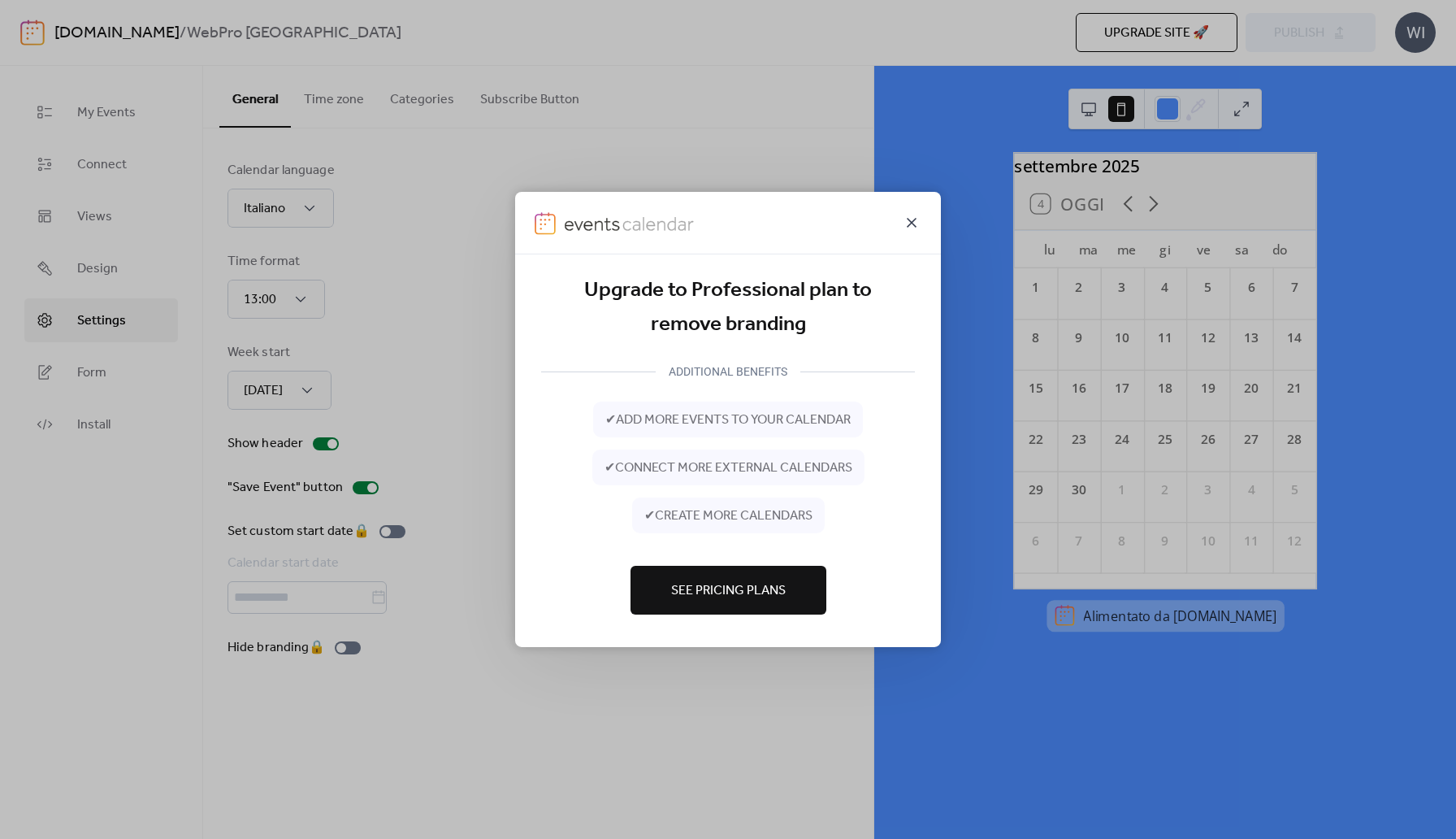
click at [911, 222] on icon at bounding box center [911, 223] width 10 height 10
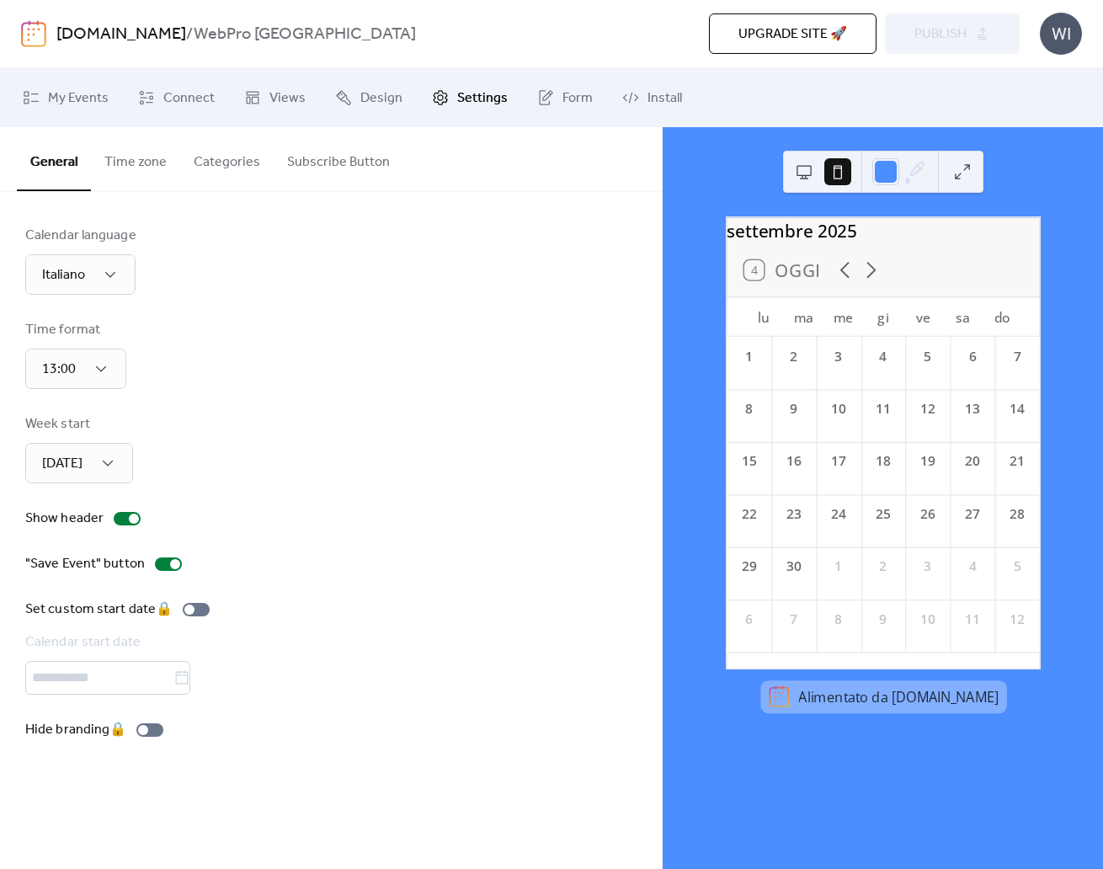
click at [228, 175] on button "Categories" at bounding box center [226, 158] width 93 height 62
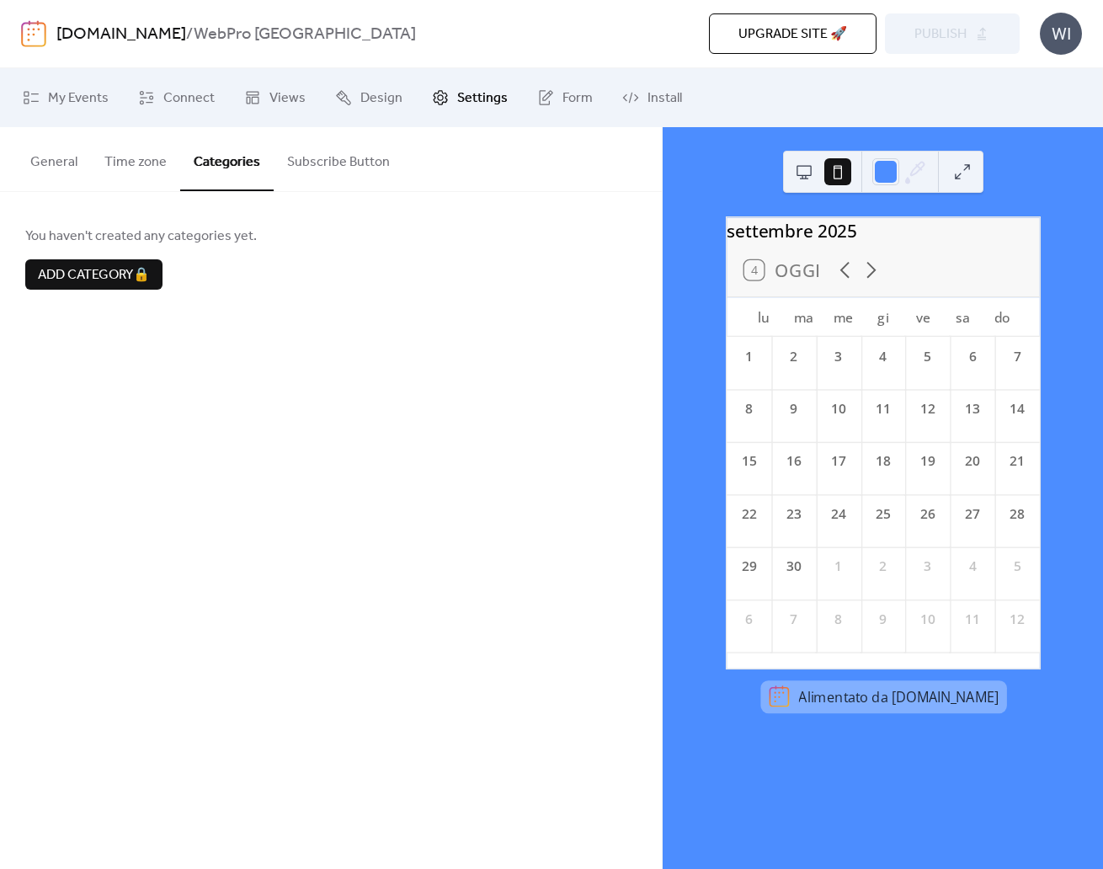
click at [295, 166] on button "Subscribe Button" at bounding box center [339, 158] width 130 height 62
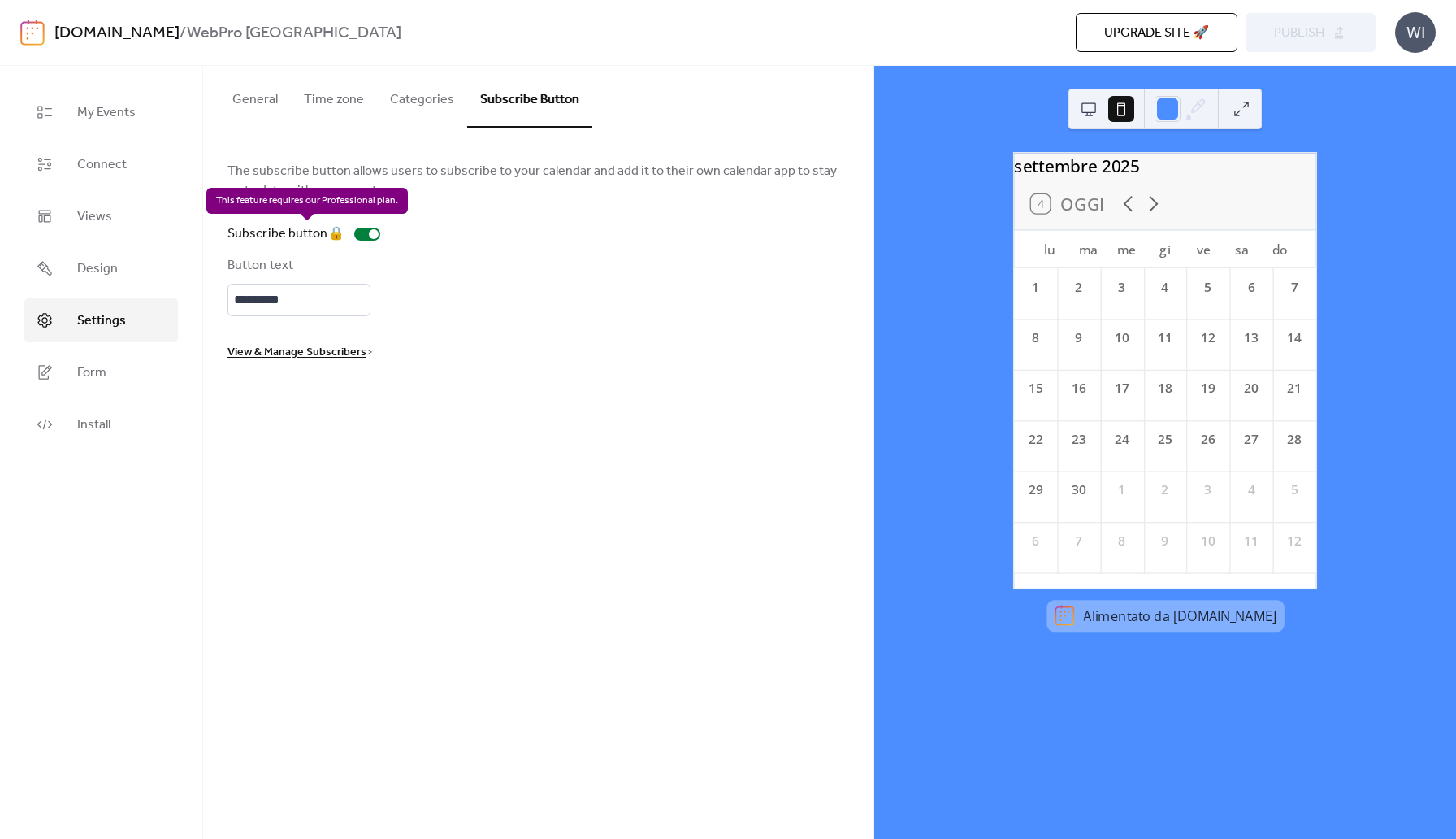
click at [312, 230] on div "Subscribe button 🔒" at bounding box center [307, 234] width 159 height 19
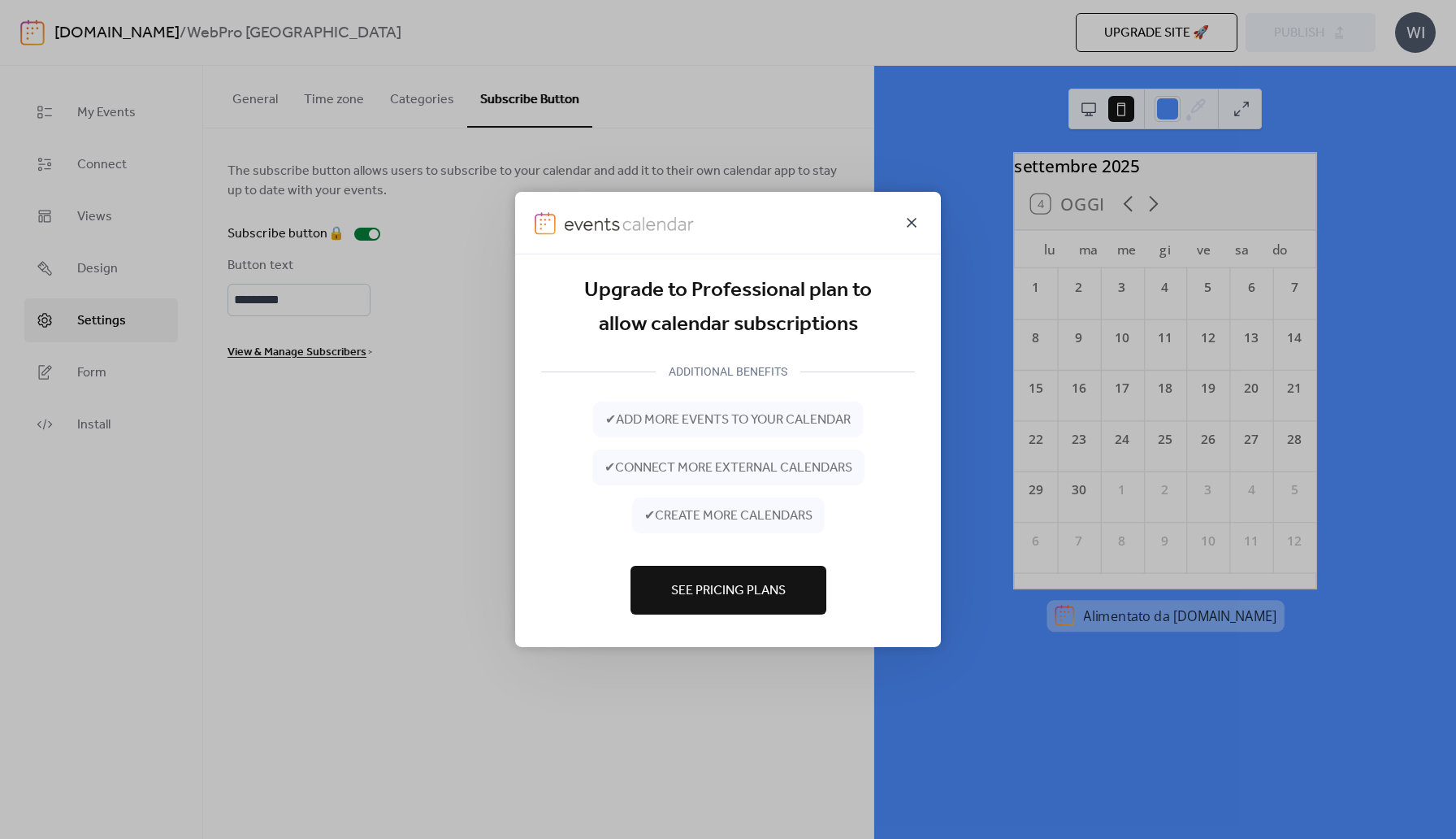
click at [914, 220] on icon at bounding box center [911, 223] width 19 height 19
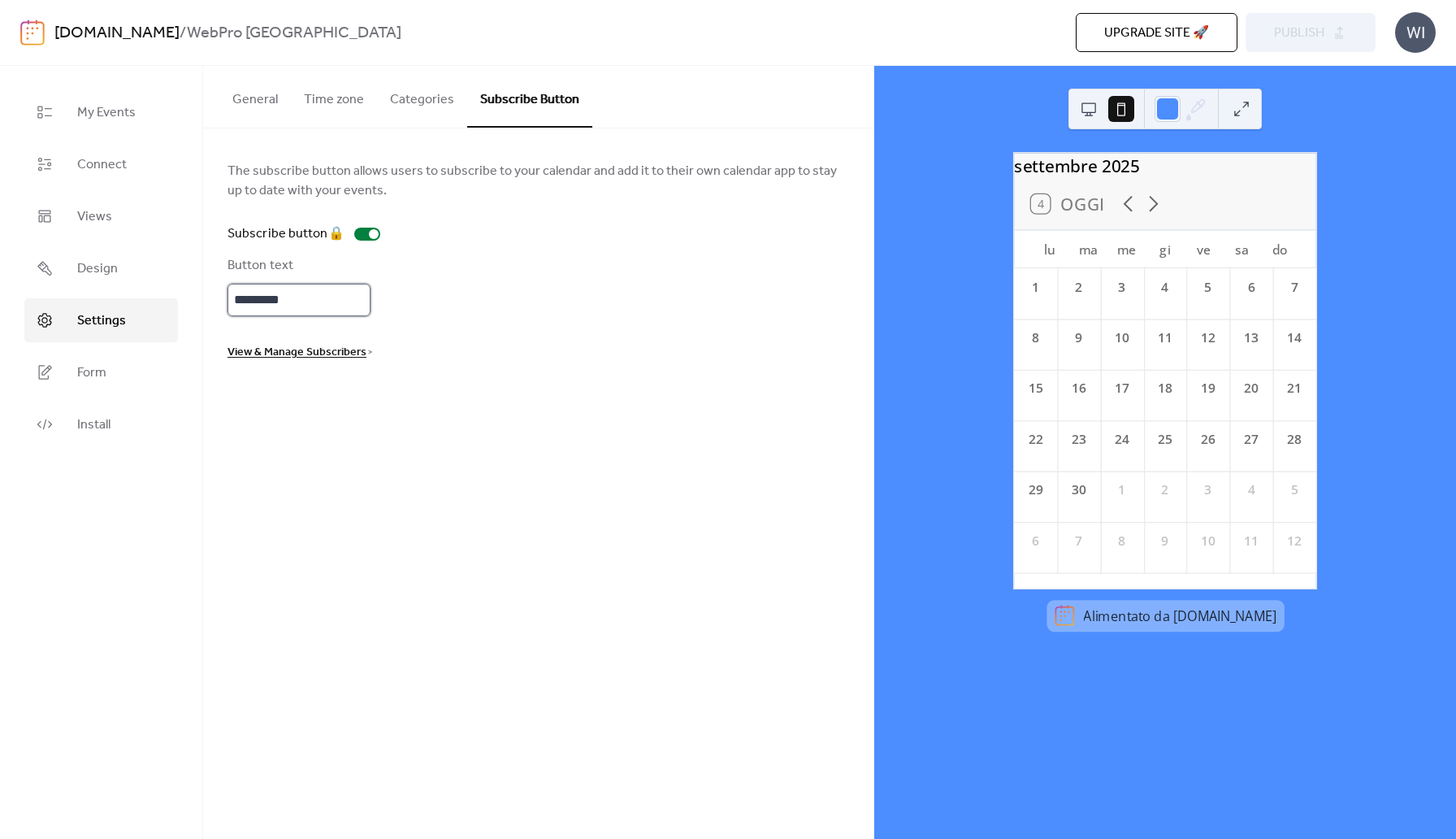
click at [264, 302] on input "*********" at bounding box center [299, 300] width 143 height 33
click at [298, 350] on span "View & Manage Subscribers" at bounding box center [297, 352] width 139 height 19
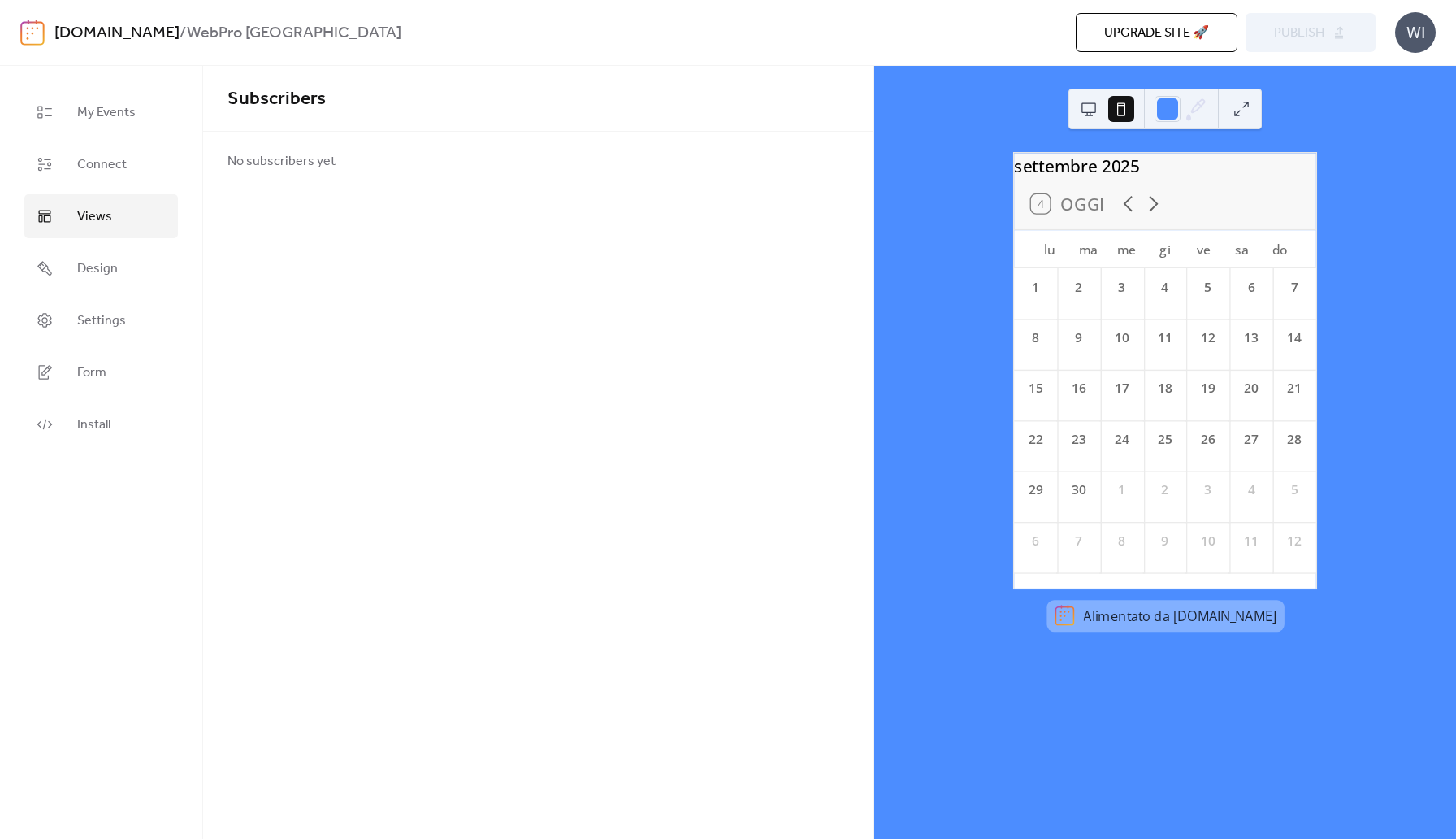
click at [74, 210] on link "Views" at bounding box center [100, 215] width 154 height 43
click at [321, 108] on button "Month" at bounding box center [322, 96] width 64 height 60
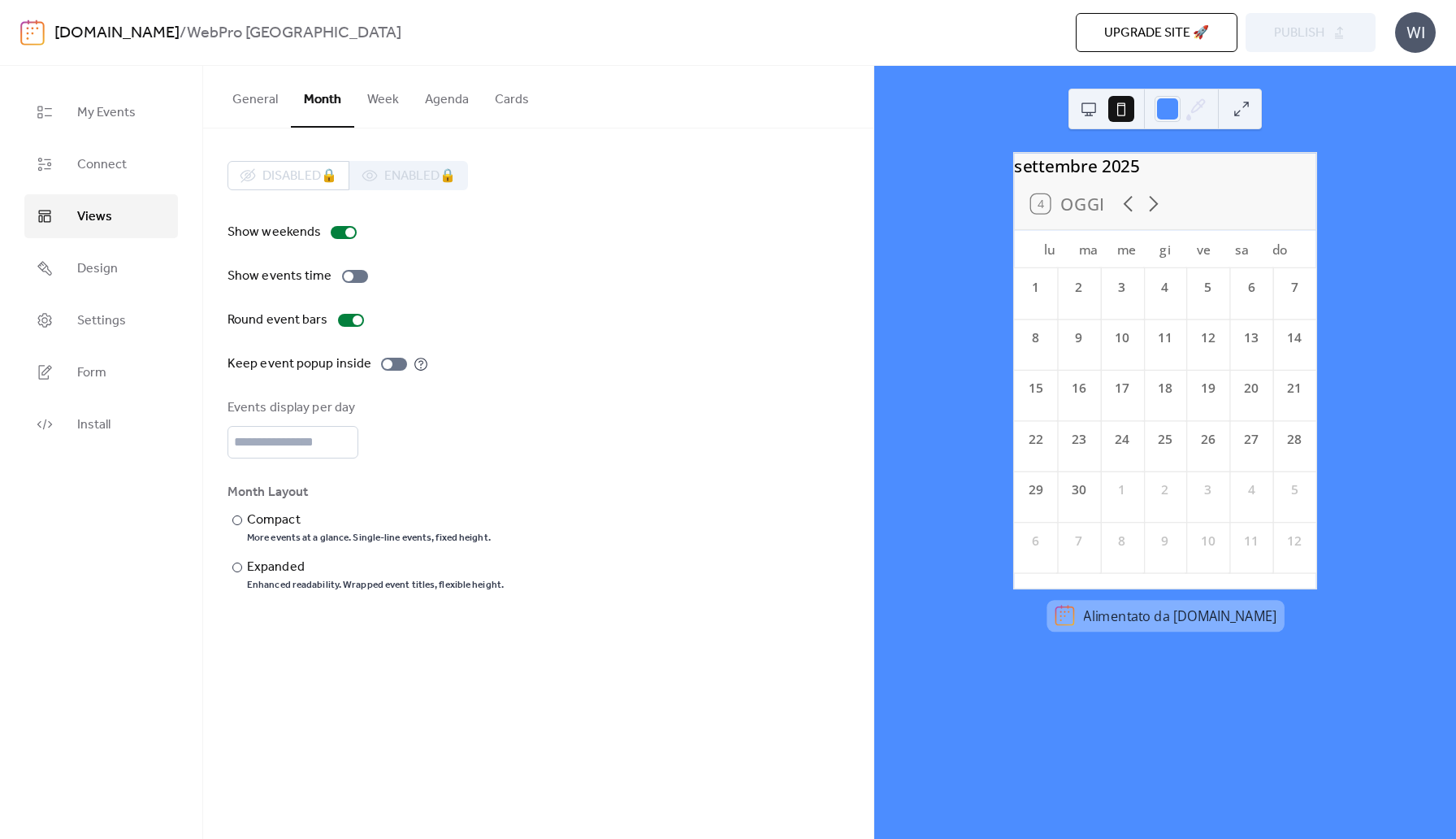
click at [382, 102] on button "Week" at bounding box center [383, 96] width 58 height 60
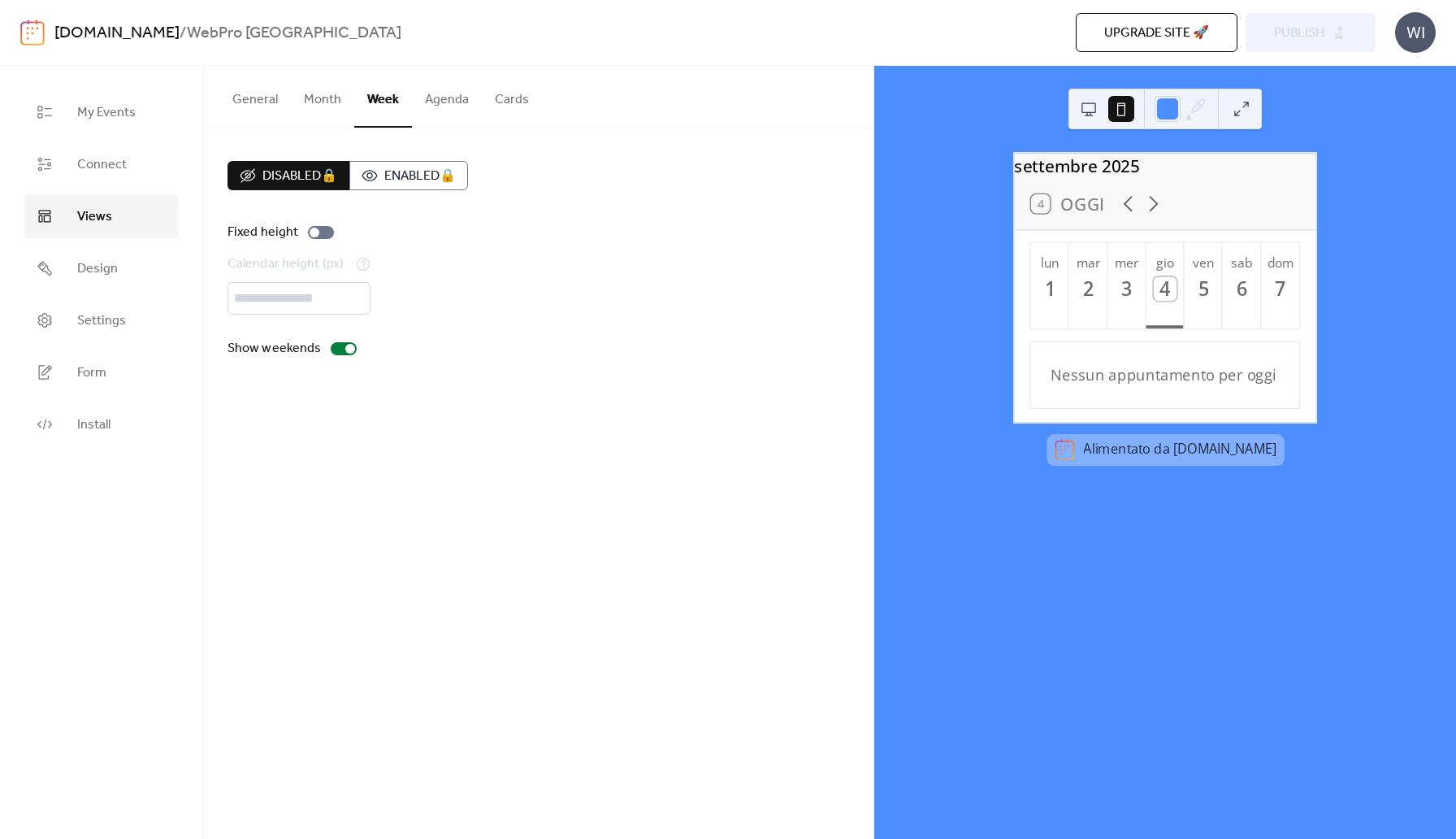
click at [331, 100] on button "Month" at bounding box center [322, 96] width 64 height 60
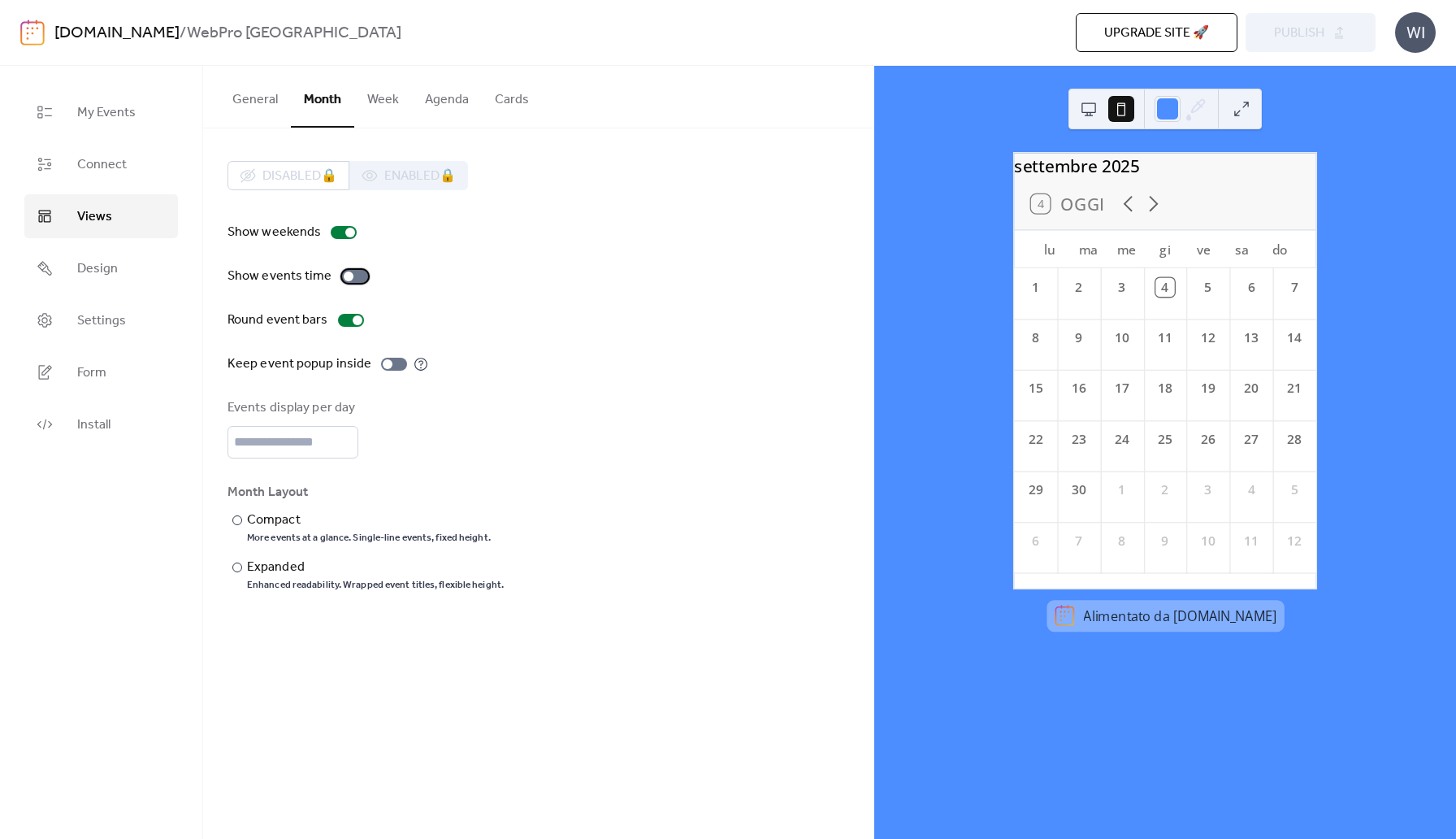
click at [350, 274] on div at bounding box center [354, 275] width 26 height 13
click at [391, 365] on div at bounding box center [394, 363] width 26 height 13
click at [392, 367] on div at bounding box center [394, 363] width 26 height 13
click at [273, 511] on div "Compact" at bounding box center [367, 520] width 240 height 19
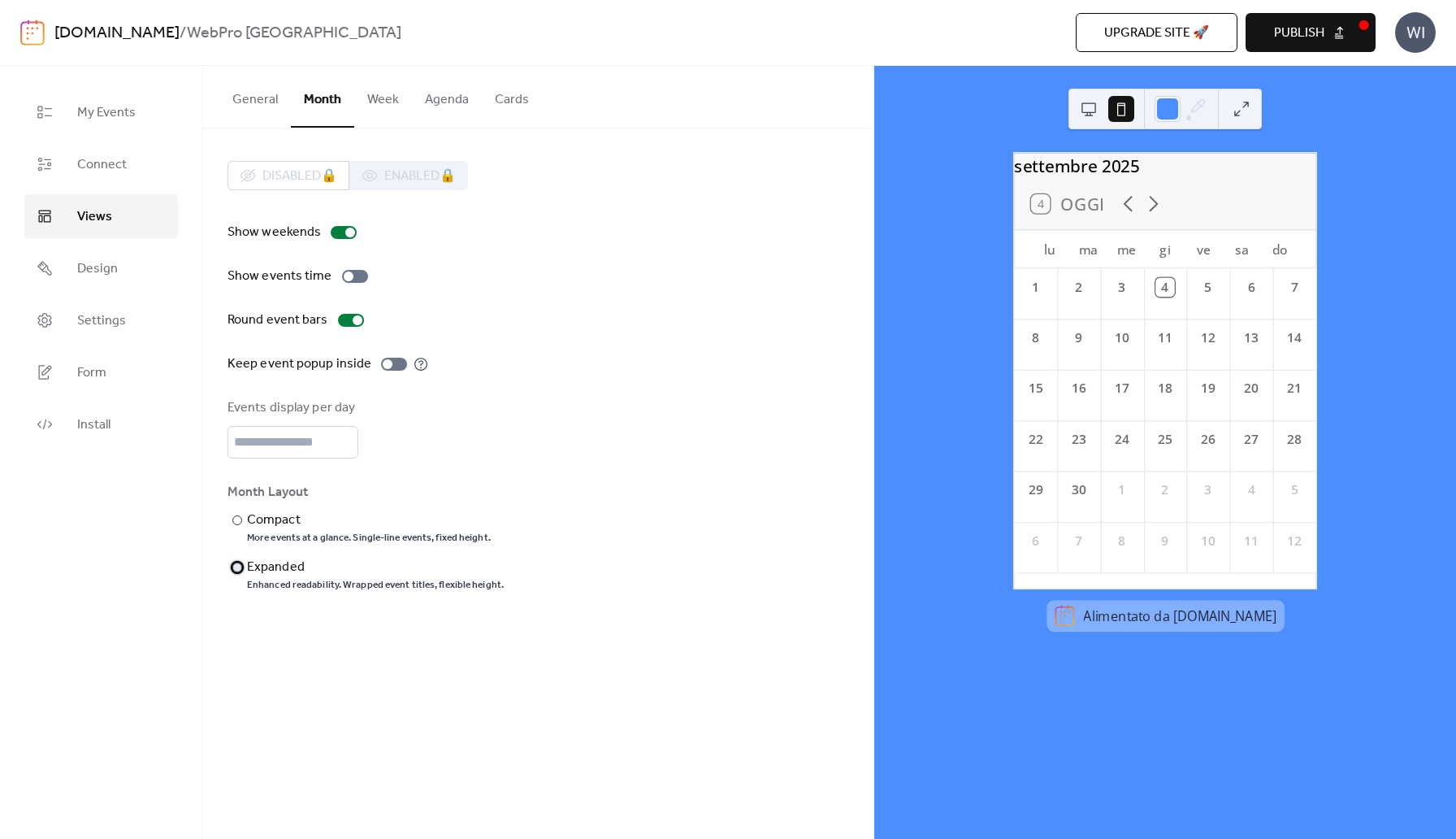
click at [256, 559] on div "Expanded" at bounding box center [374, 567] width 254 height 19
click at [492, 100] on button "Cards" at bounding box center [512, 96] width 60 height 60
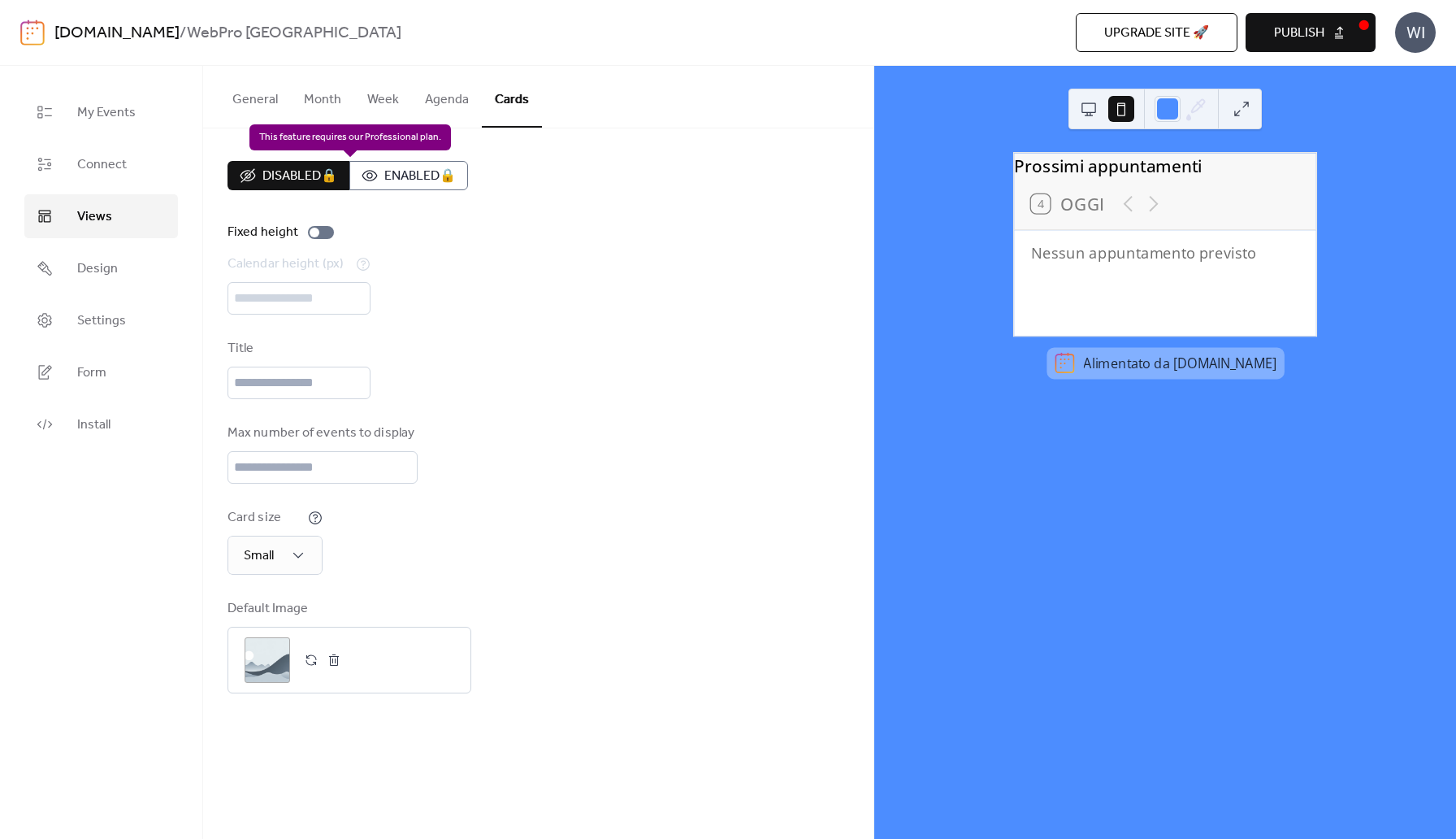
click at [394, 172] on div "Disabled 🔒 Enabled 🔒" at bounding box center [348, 176] width 240 height 29
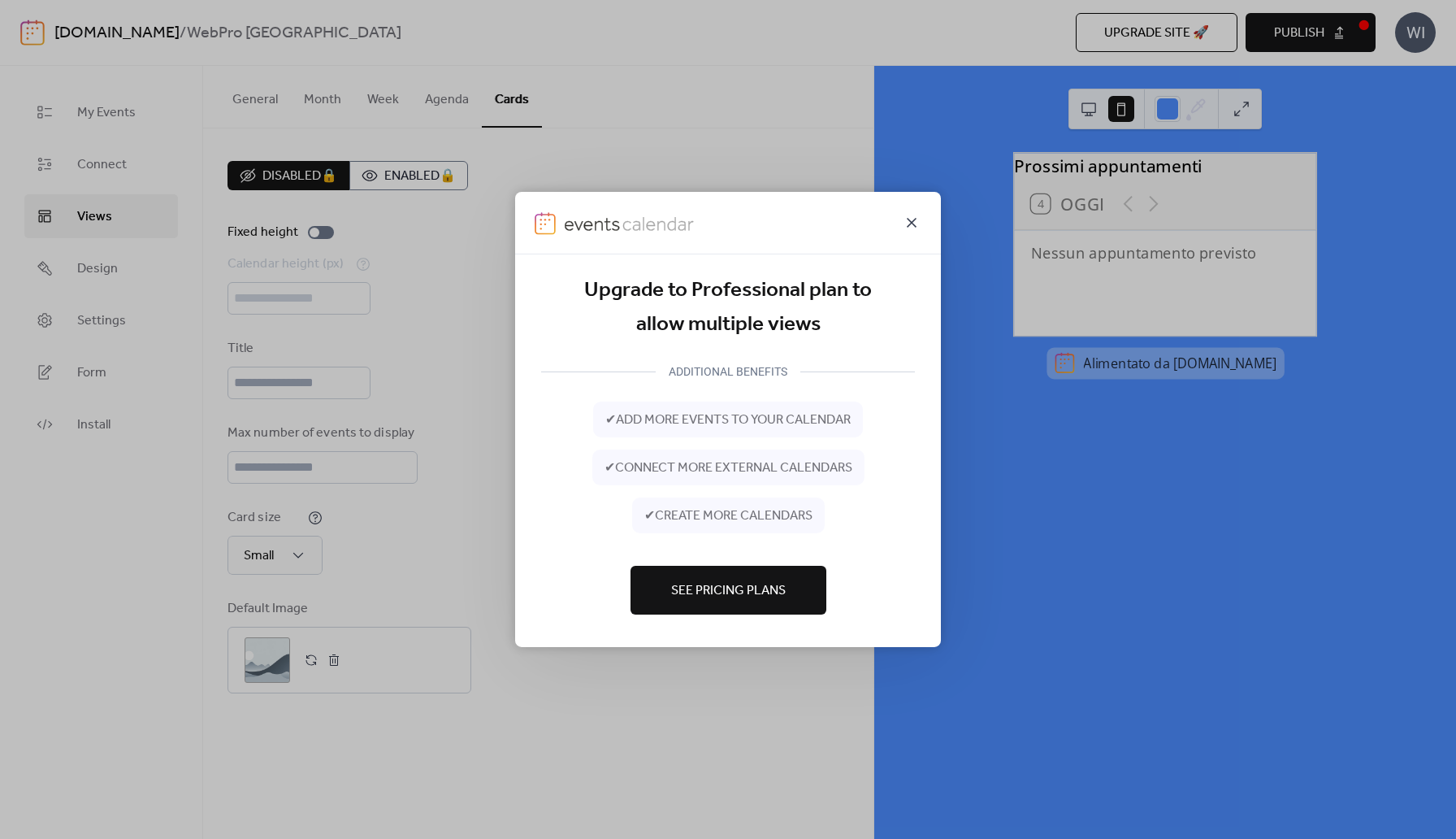
click at [909, 228] on icon at bounding box center [911, 223] width 19 height 19
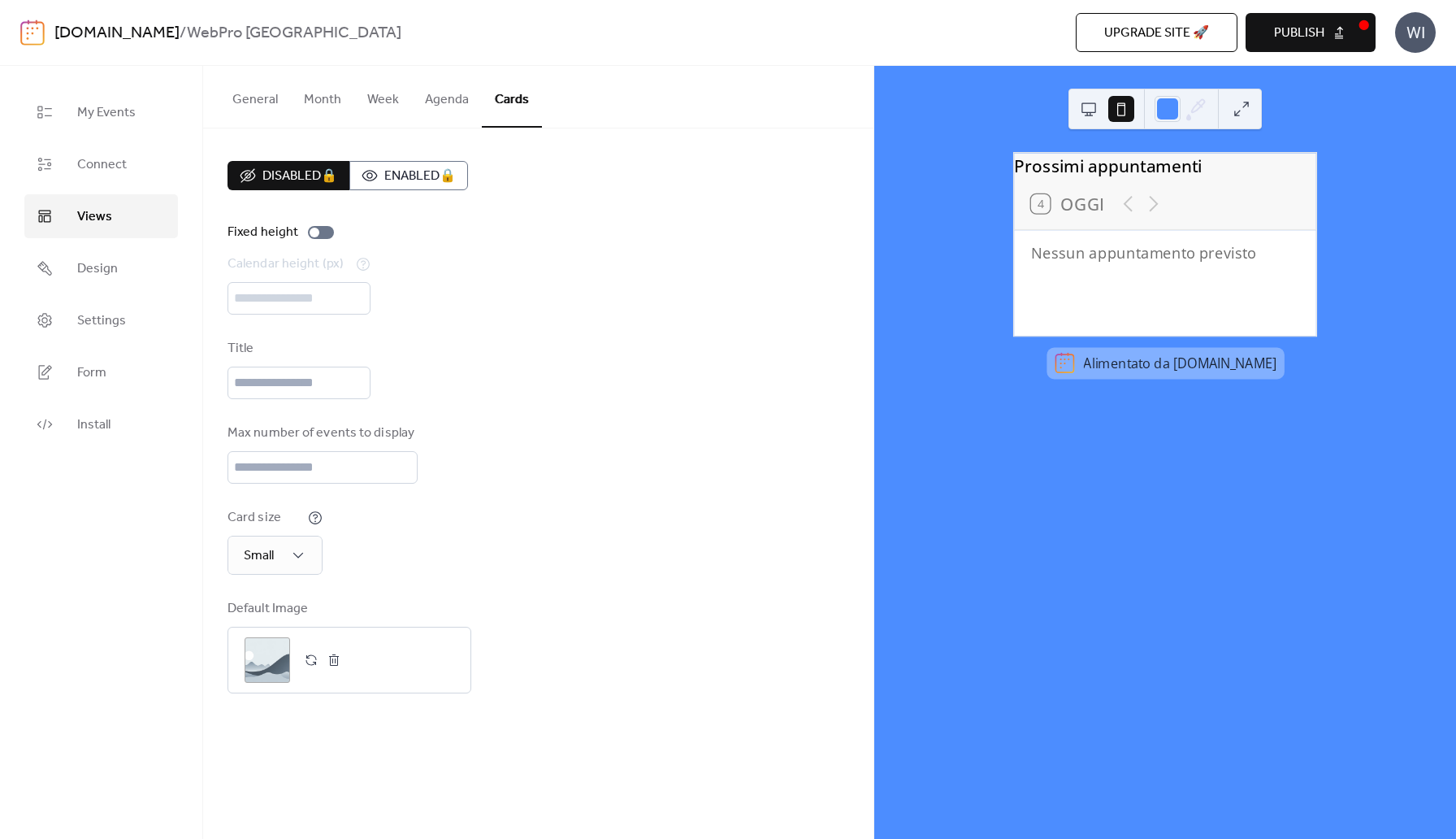
click at [433, 107] on button "Agenda" at bounding box center [447, 96] width 70 height 60
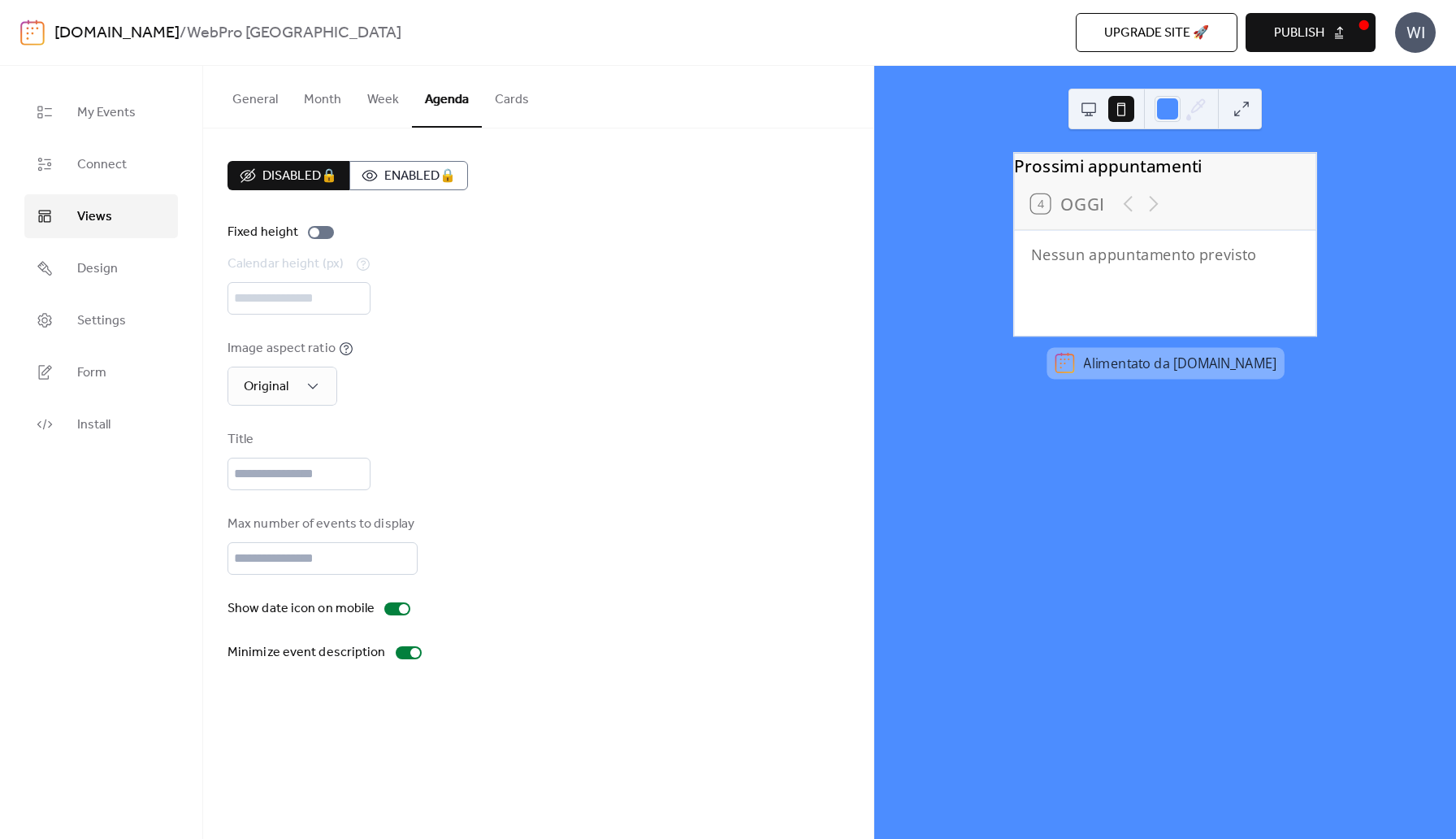
click at [387, 102] on button "Week" at bounding box center [383, 96] width 58 height 60
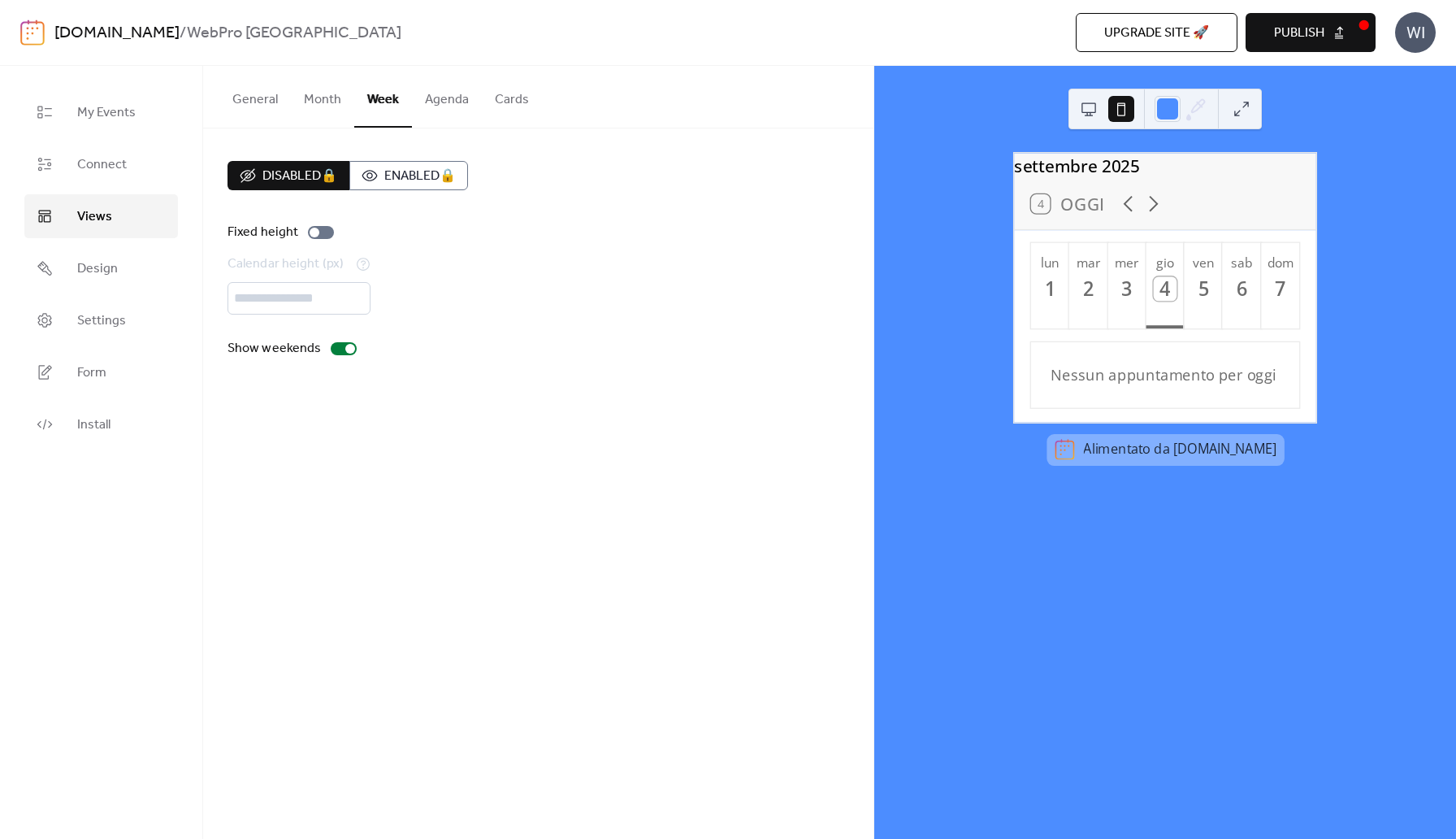
click at [335, 100] on button "Month" at bounding box center [322, 96] width 64 height 60
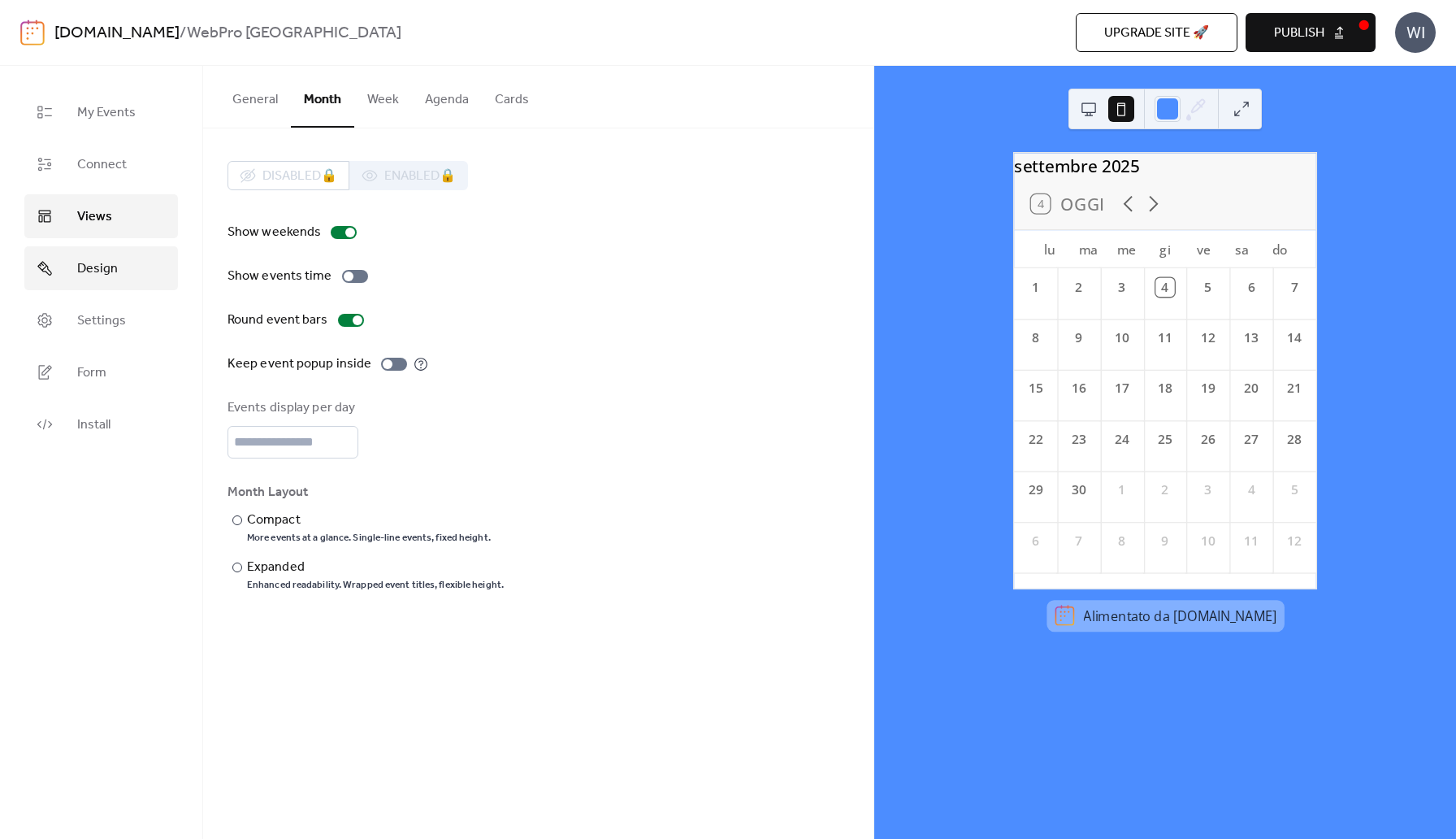
click at [101, 249] on link "Design" at bounding box center [100, 267] width 154 height 43
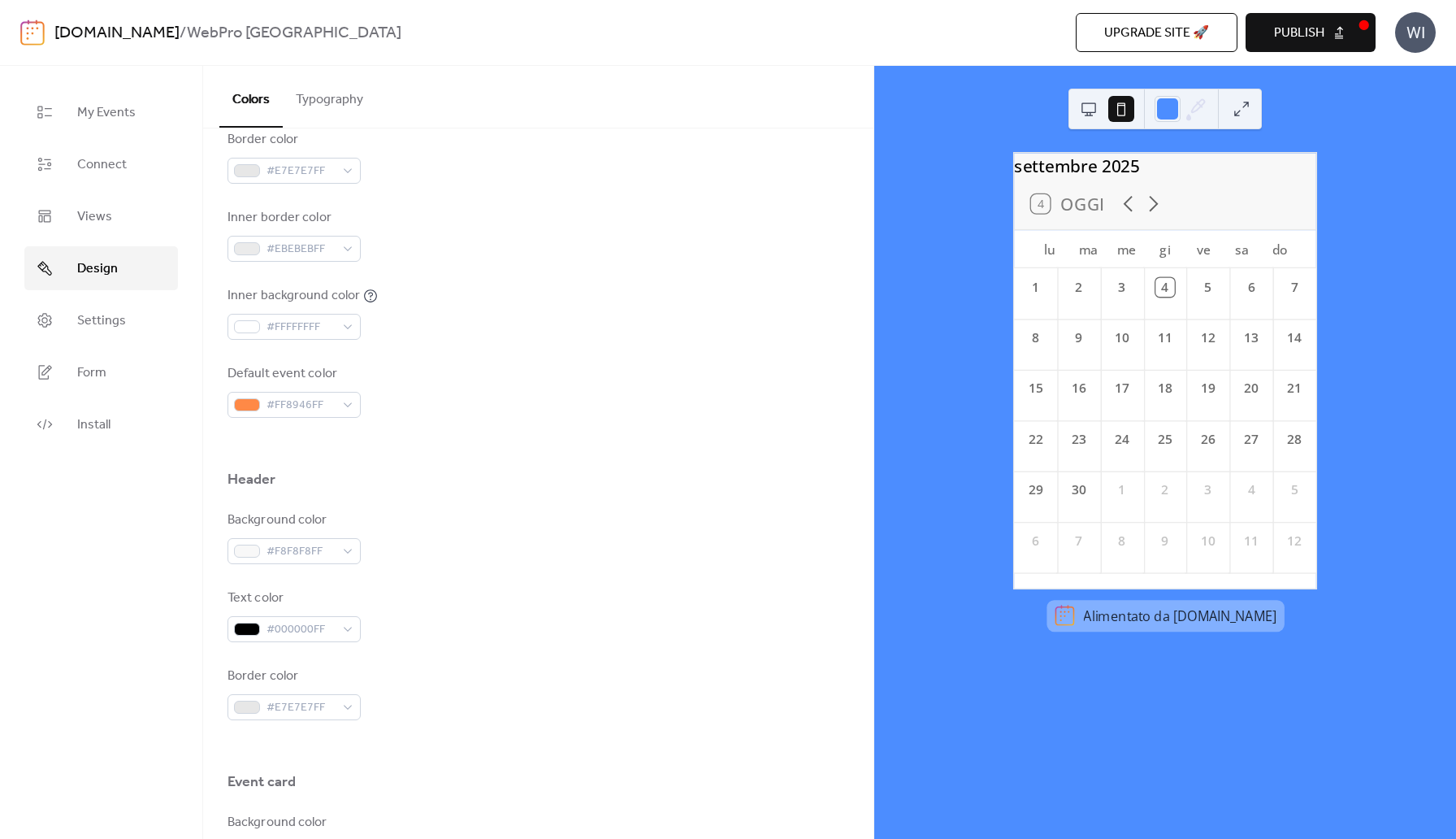
scroll to position [383, 0]
click at [343, 401] on div "#FF8946FF" at bounding box center [294, 400] width 133 height 26
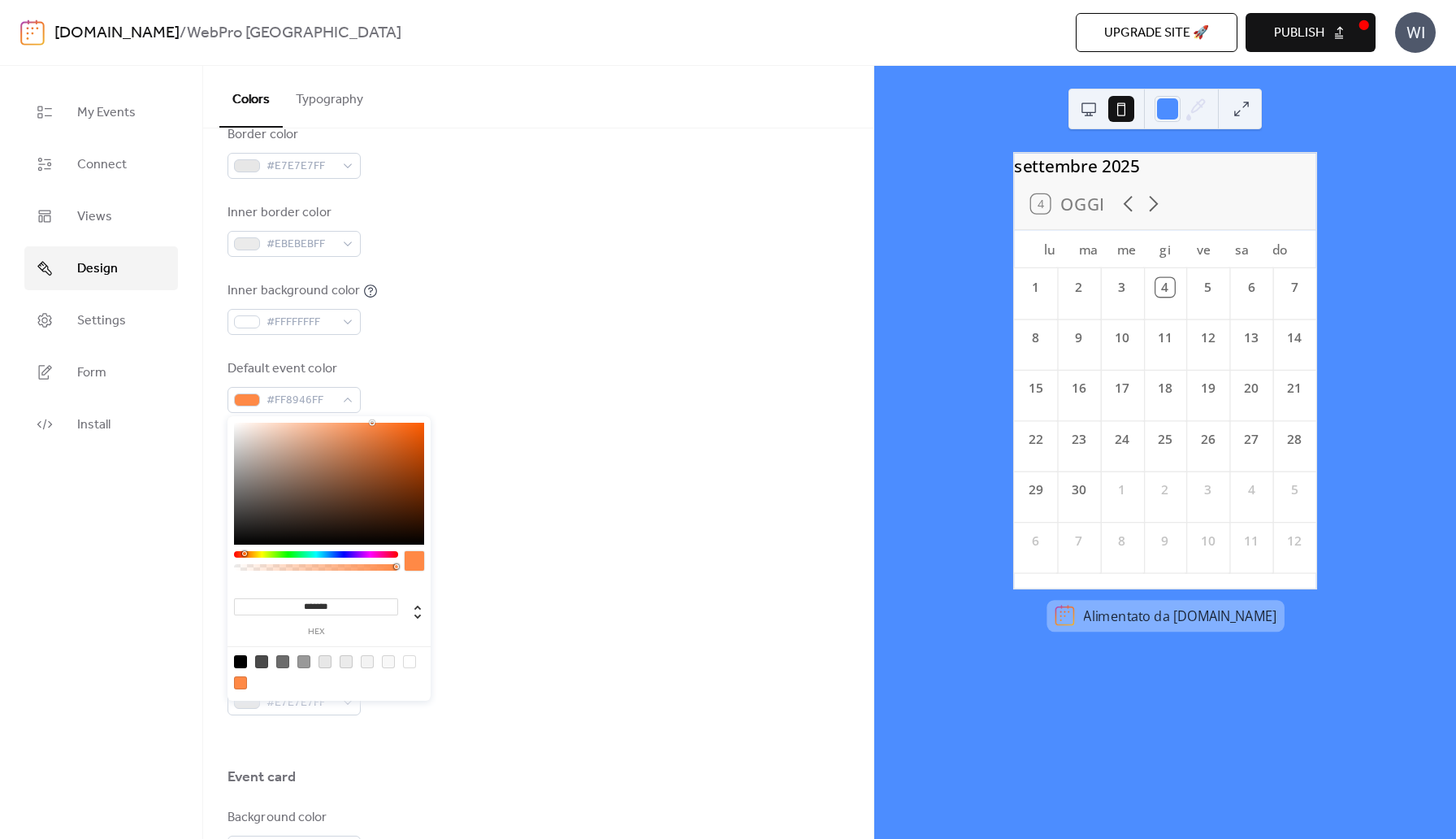
click at [341, 557] on div at bounding box center [316, 565] width 164 height 28
click at [344, 555] on div at bounding box center [316, 554] width 164 height 7
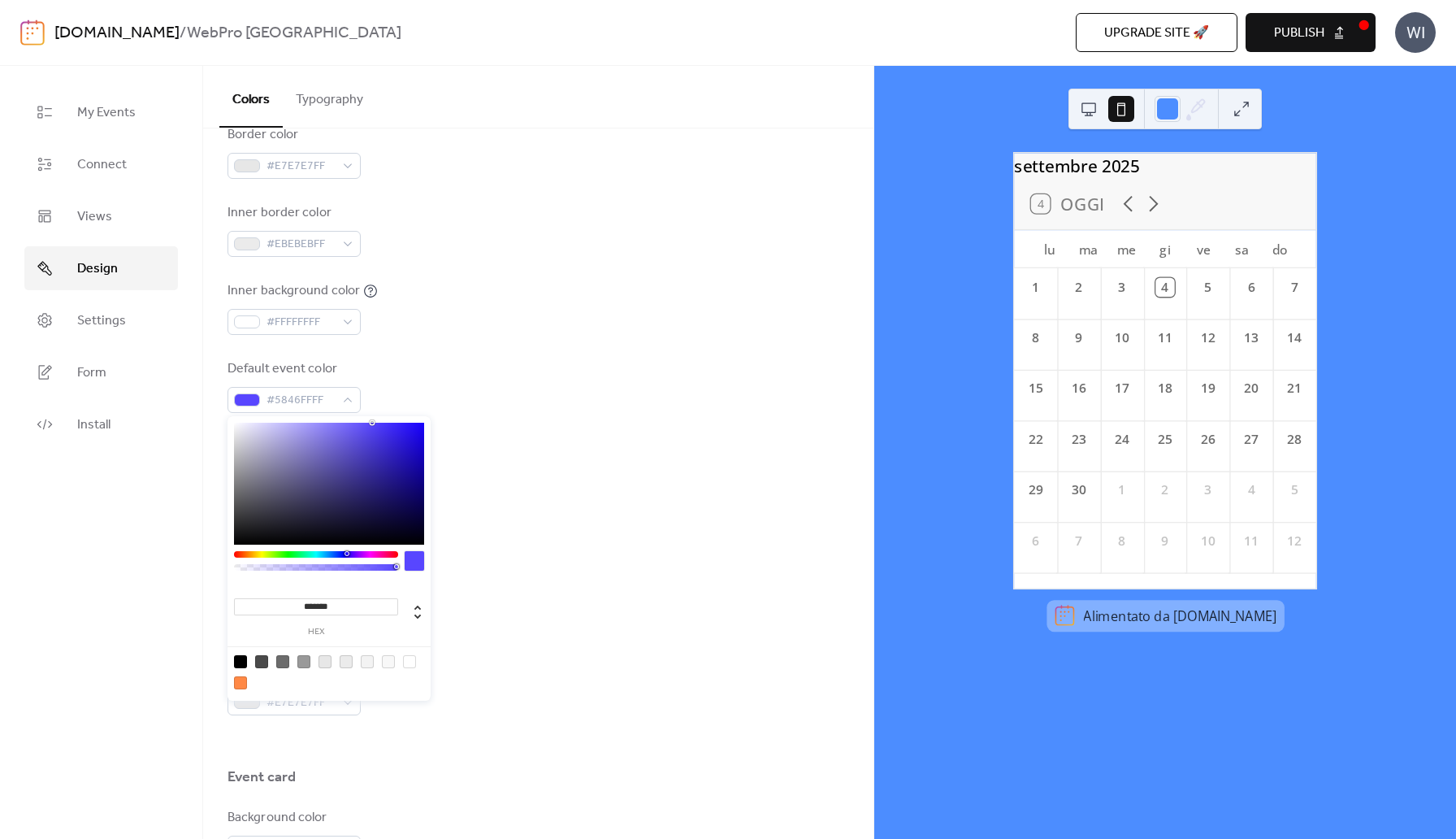
click at [347, 555] on div at bounding box center [349, 553] width 5 height 5
click at [348, 555] on div at bounding box center [349, 553] width 5 height 5
type input "*******"
click at [339, 555] on div at bounding box center [316, 554] width 164 height 7
click at [325, 603] on input "*******" at bounding box center [316, 606] width 164 height 17
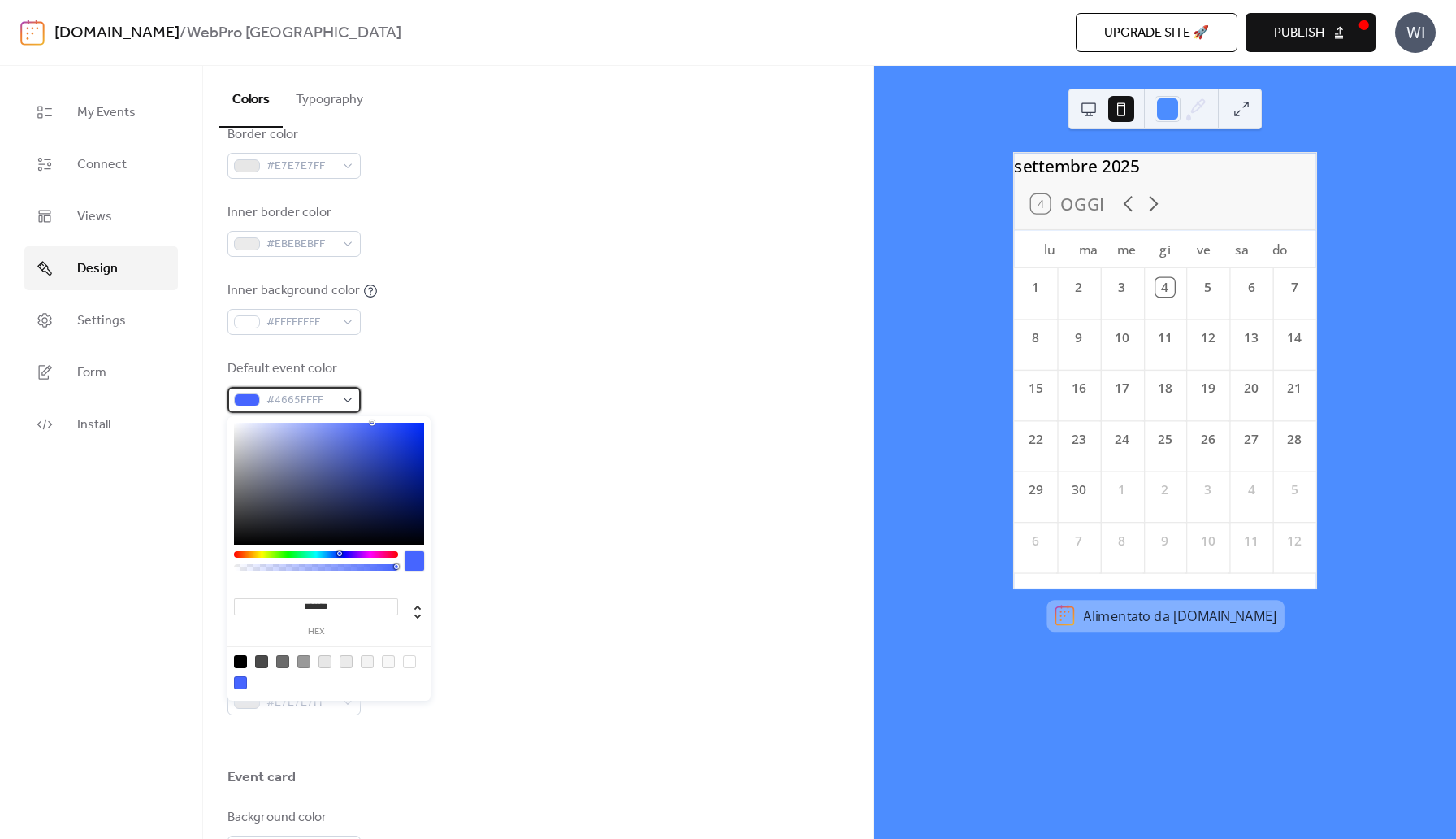
click at [306, 400] on span "#4665FFFF" at bounding box center [300, 401] width 69 height 19
click at [318, 601] on input "*******" at bounding box center [316, 606] width 164 height 17
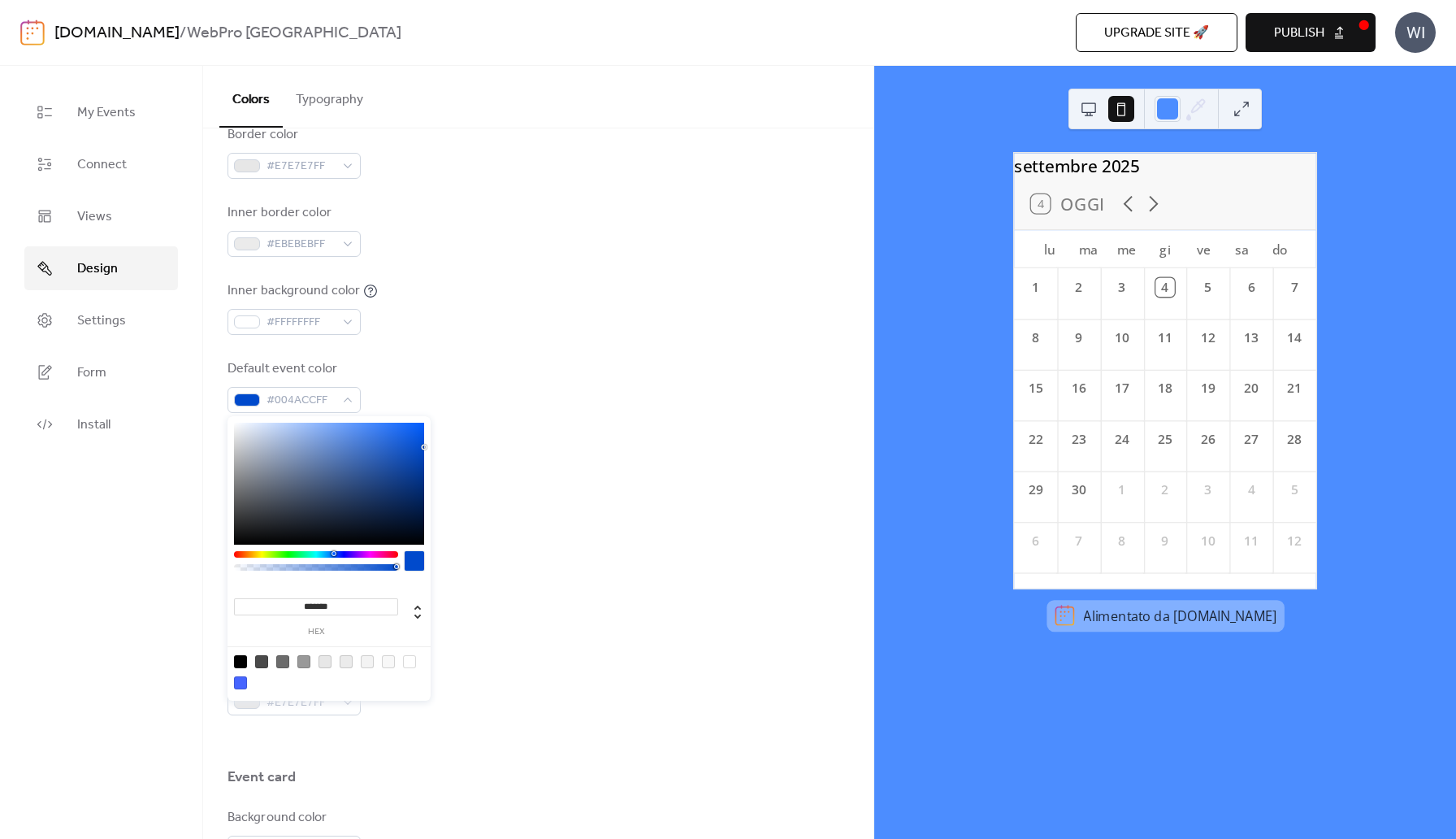
type input "*******"
click at [527, 461] on div at bounding box center [539, 439] width 622 height 52
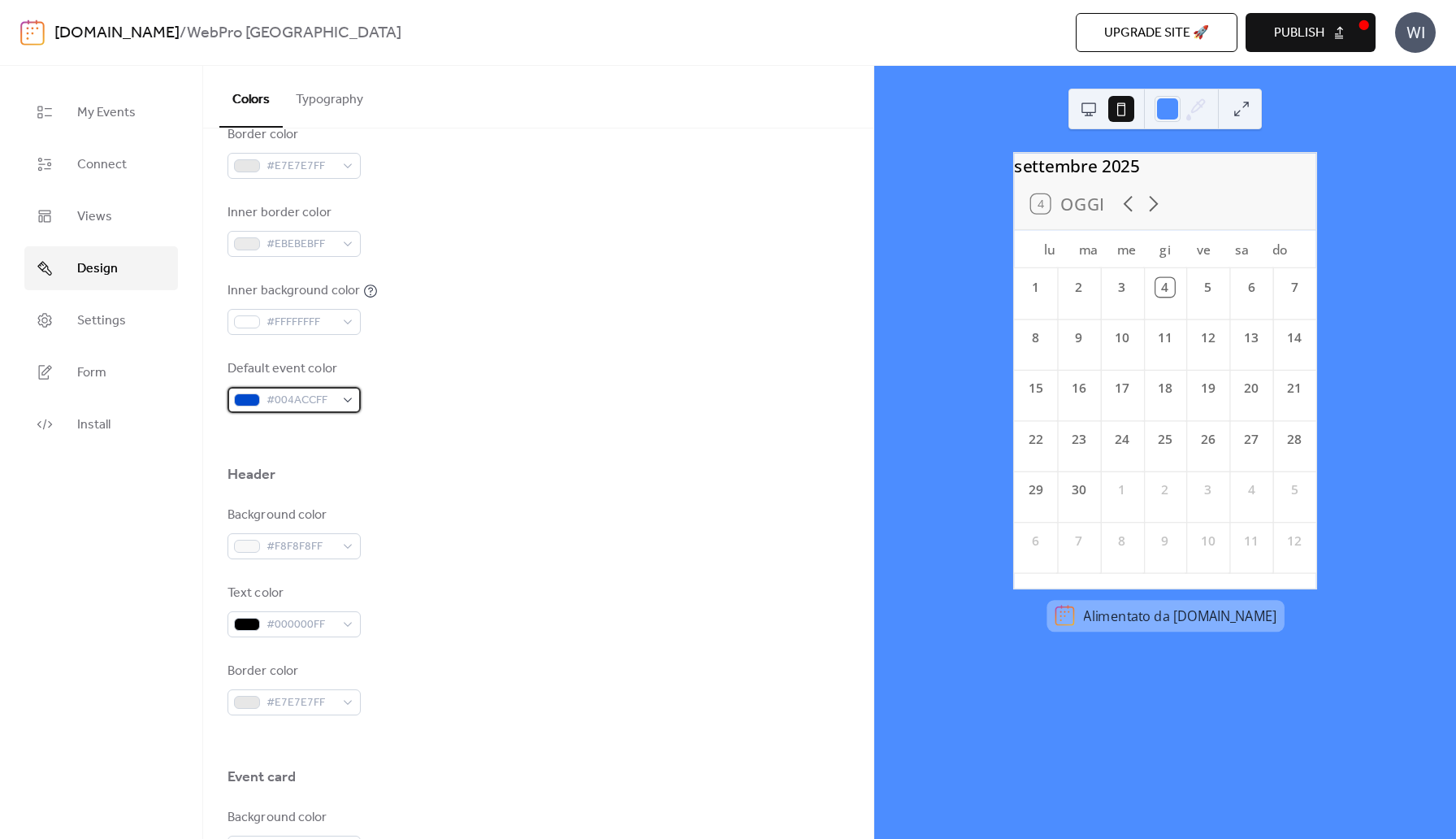
click at [345, 403] on div "#004ACCFF" at bounding box center [294, 400] width 133 height 26
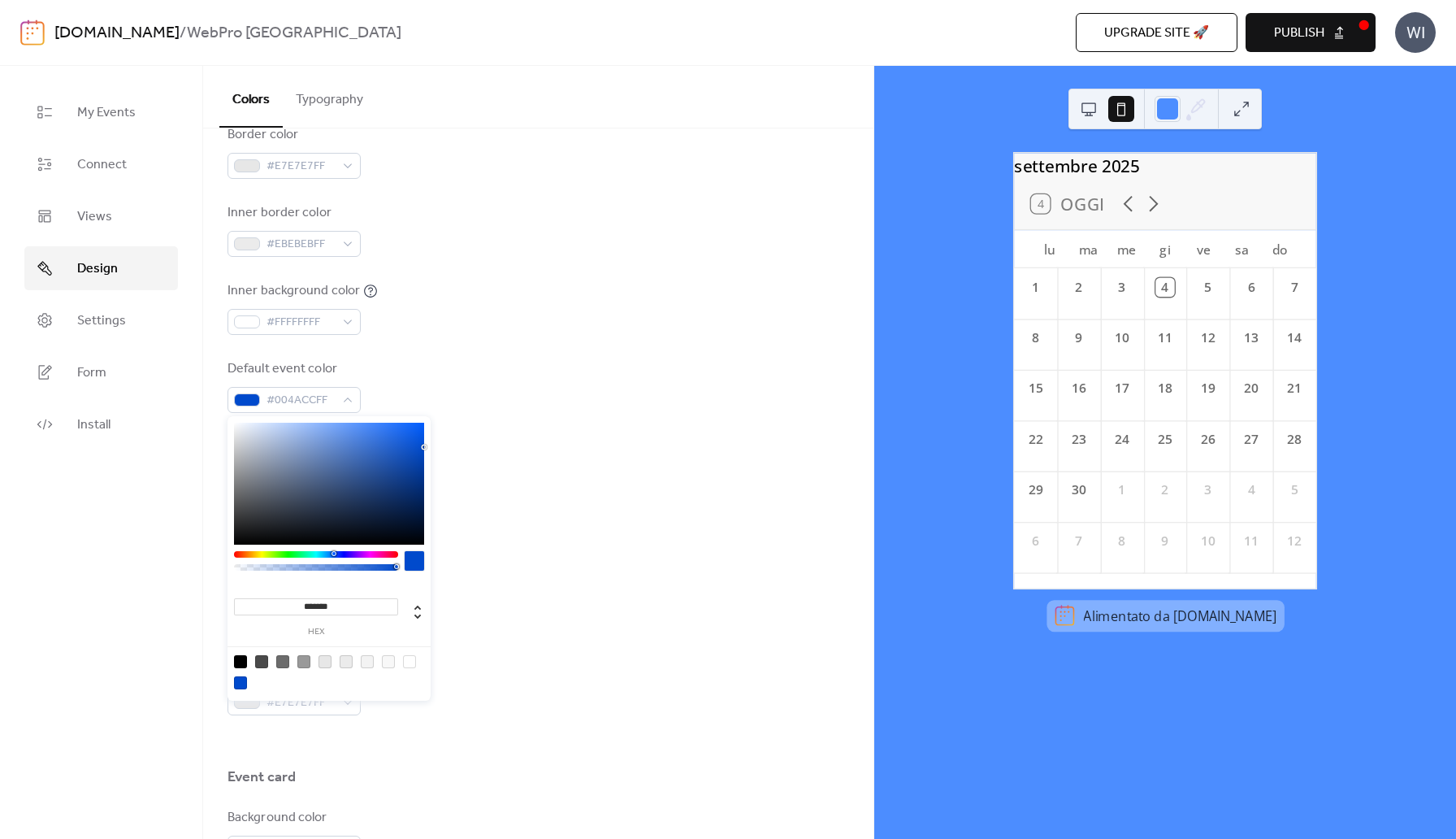
click at [341, 607] on input "*******" at bounding box center [316, 606] width 164 height 17
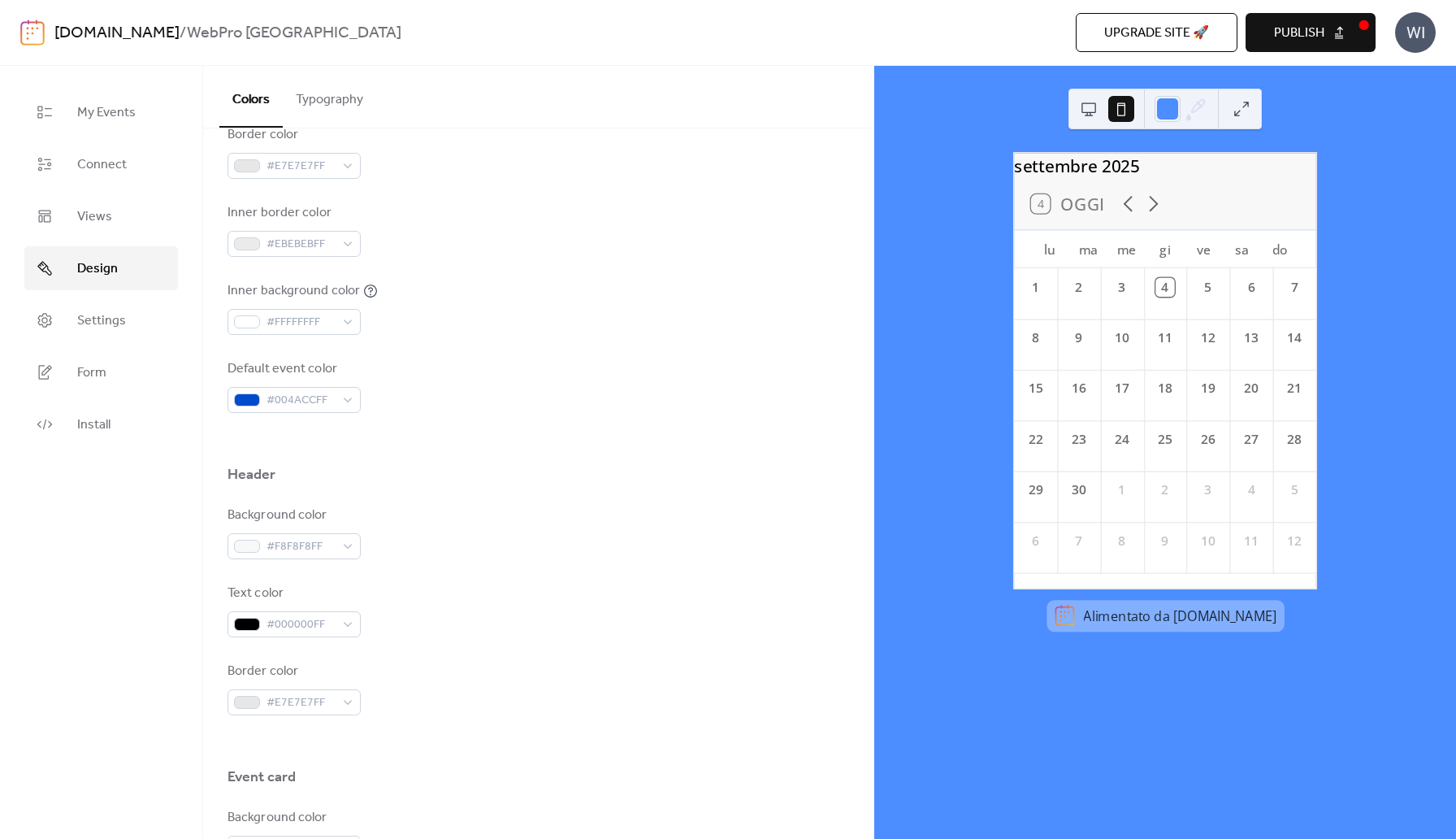
click at [545, 542] on div "Background color #F8F8F8FF" at bounding box center [539, 532] width 622 height 54
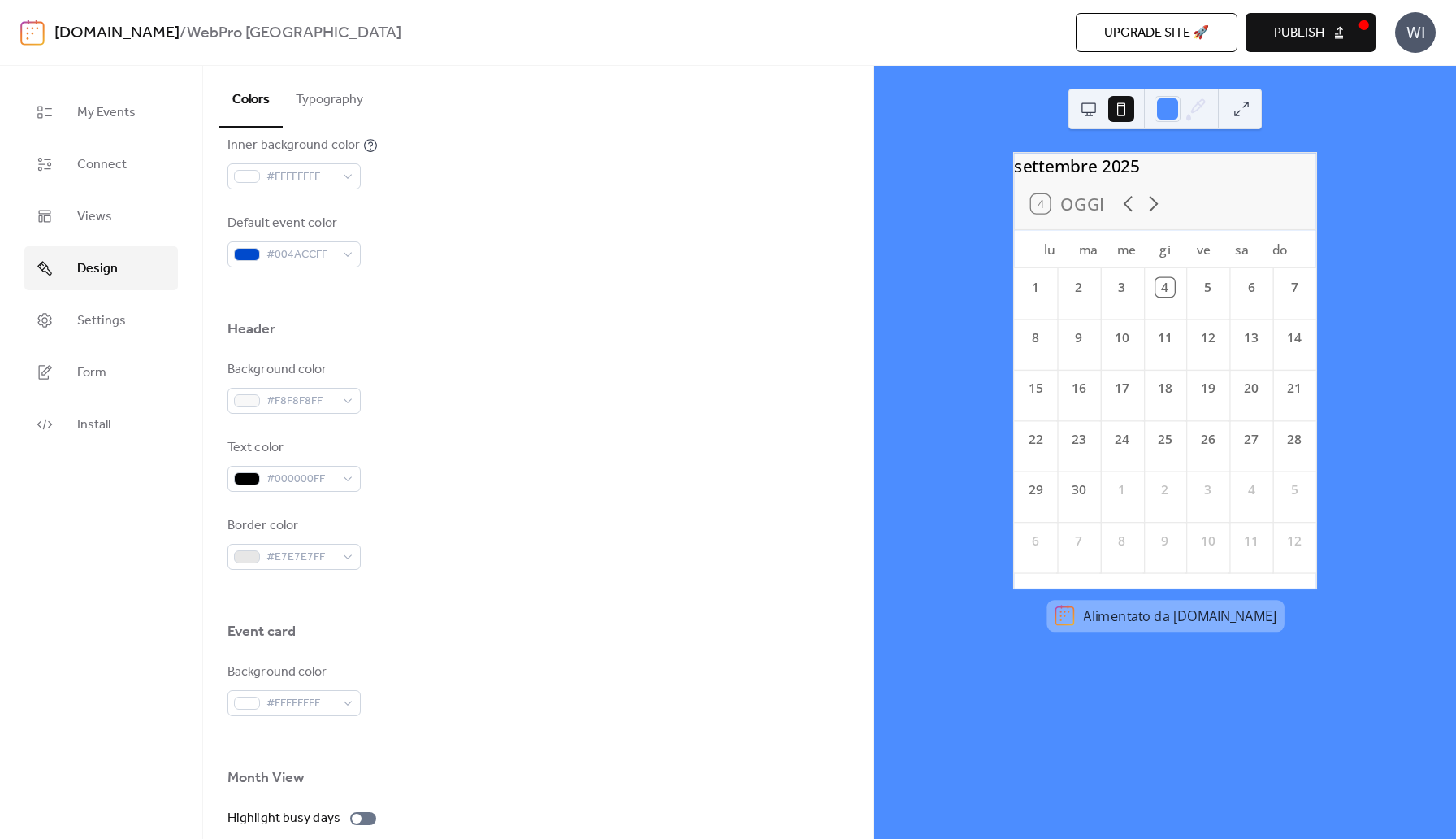
scroll to position [530, 0]
click at [345, 398] on div "#F8F8F8FF" at bounding box center [294, 400] width 133 height 26
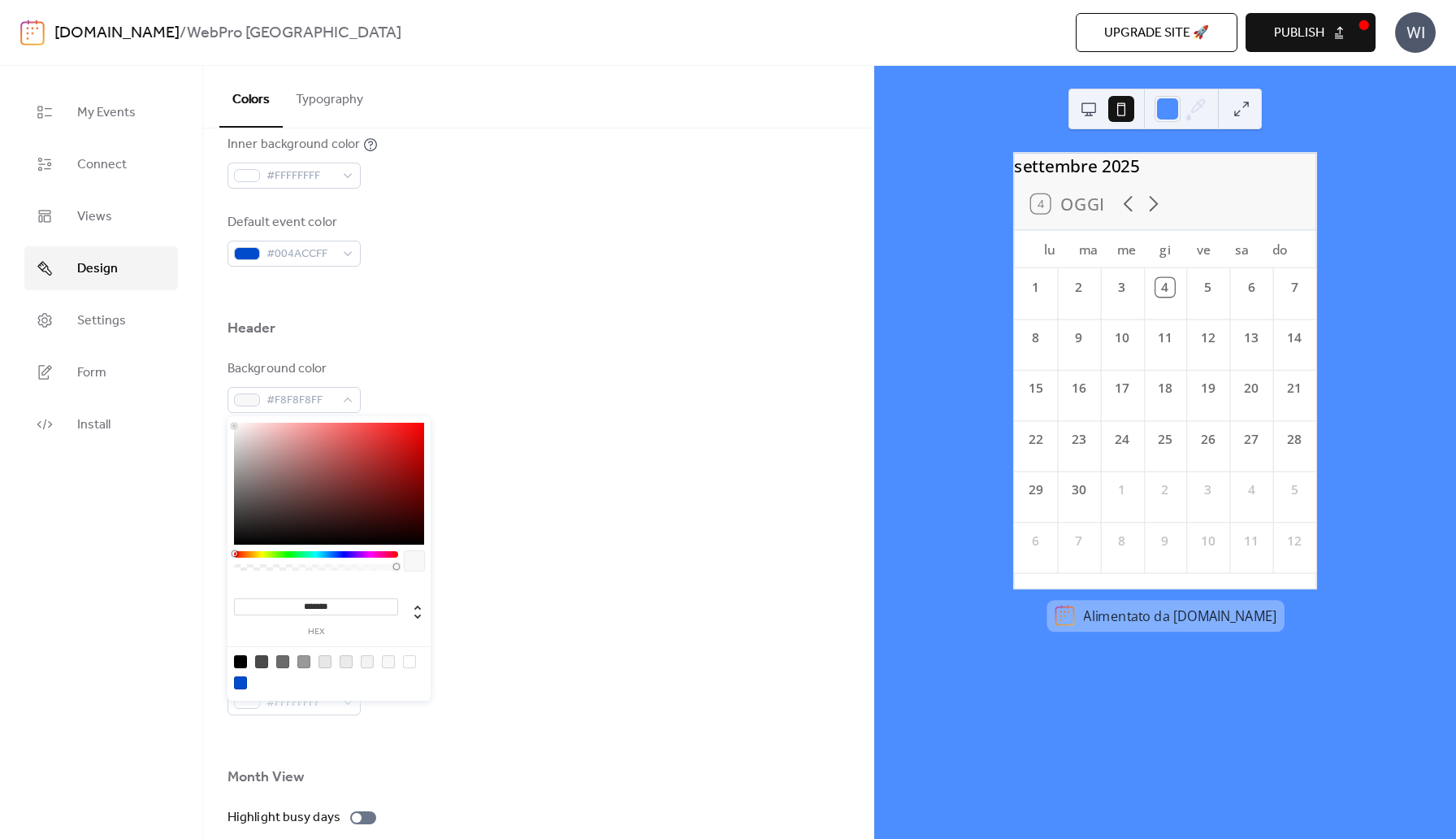
click at [320, 604] on input "*******" at bounding box center [316, 606] width 164 height 17
click at [351, 604] on input "**********" at bounding box center [316, 606] width 164 height 17
type input "**********"
click at [475, 545] on div "Border color #E7E7E7FF" at bounding box center [539, 543] width 622 height 54
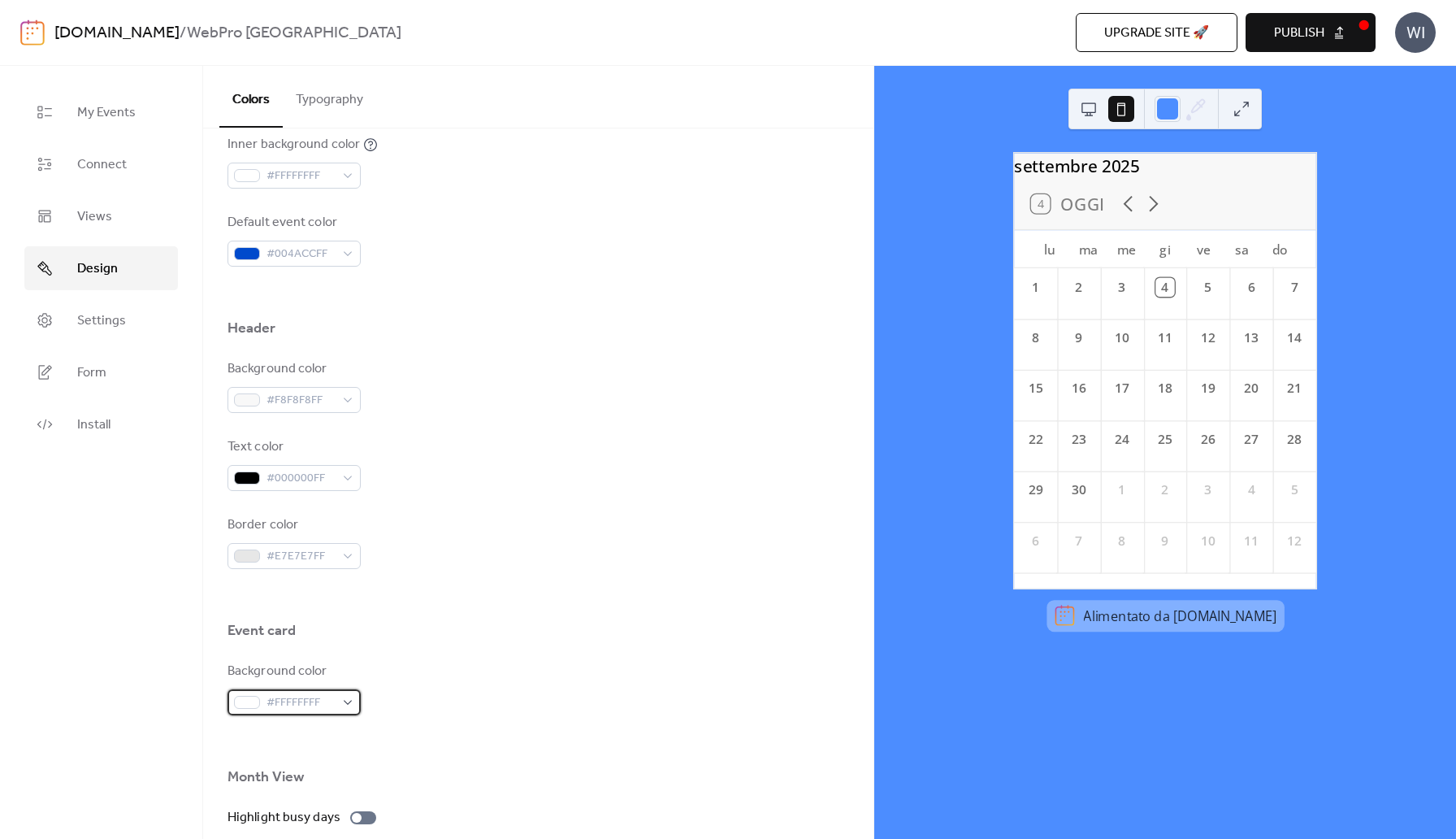
click at [305, 702] on span "#FFFFFFFF" at bounding box center [300, 703] width 69 height 19
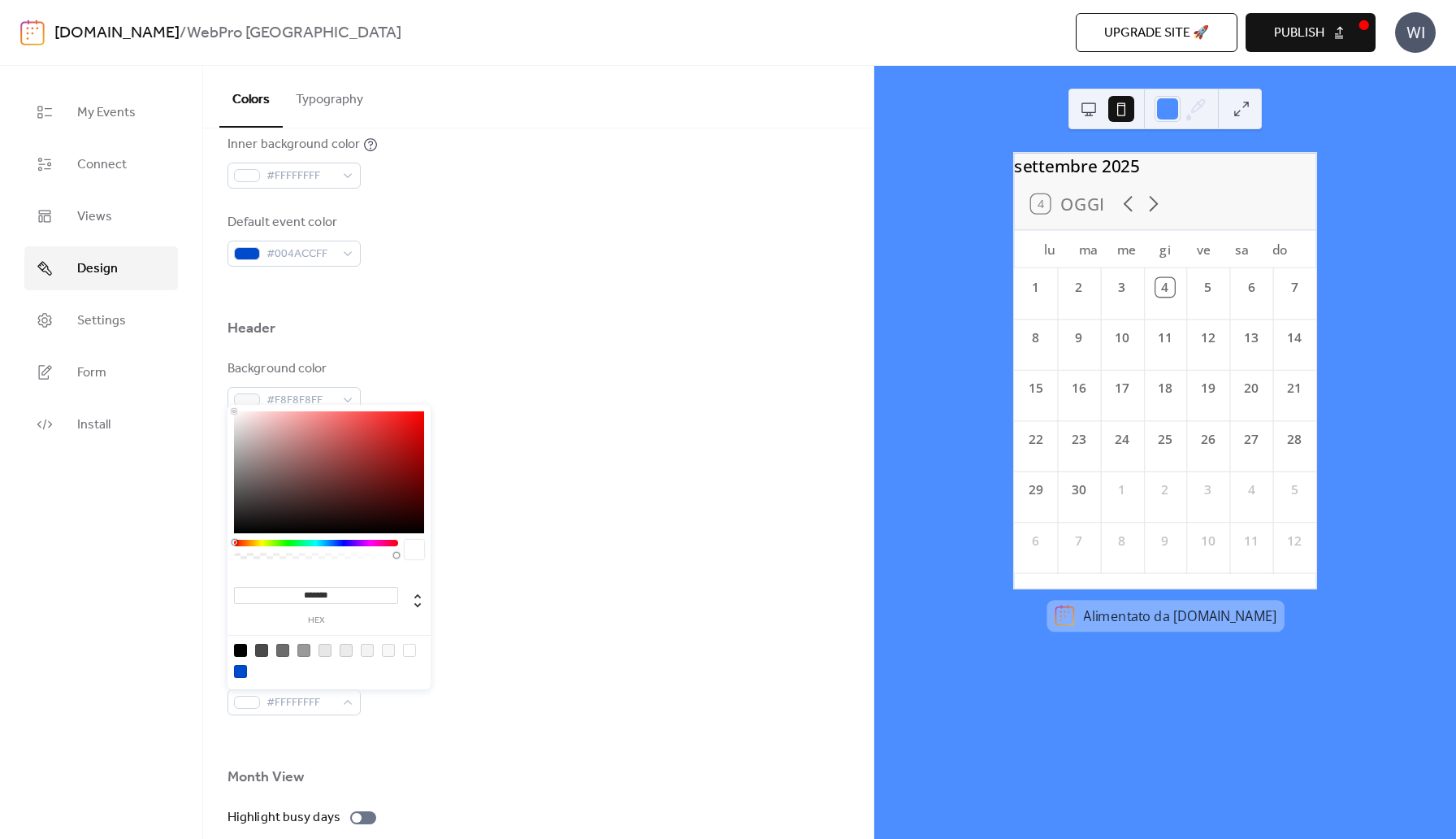
click at [520, 560] on div "Border color #E7E7E7FF" at bounding box center [539, 543] width 622 height 54
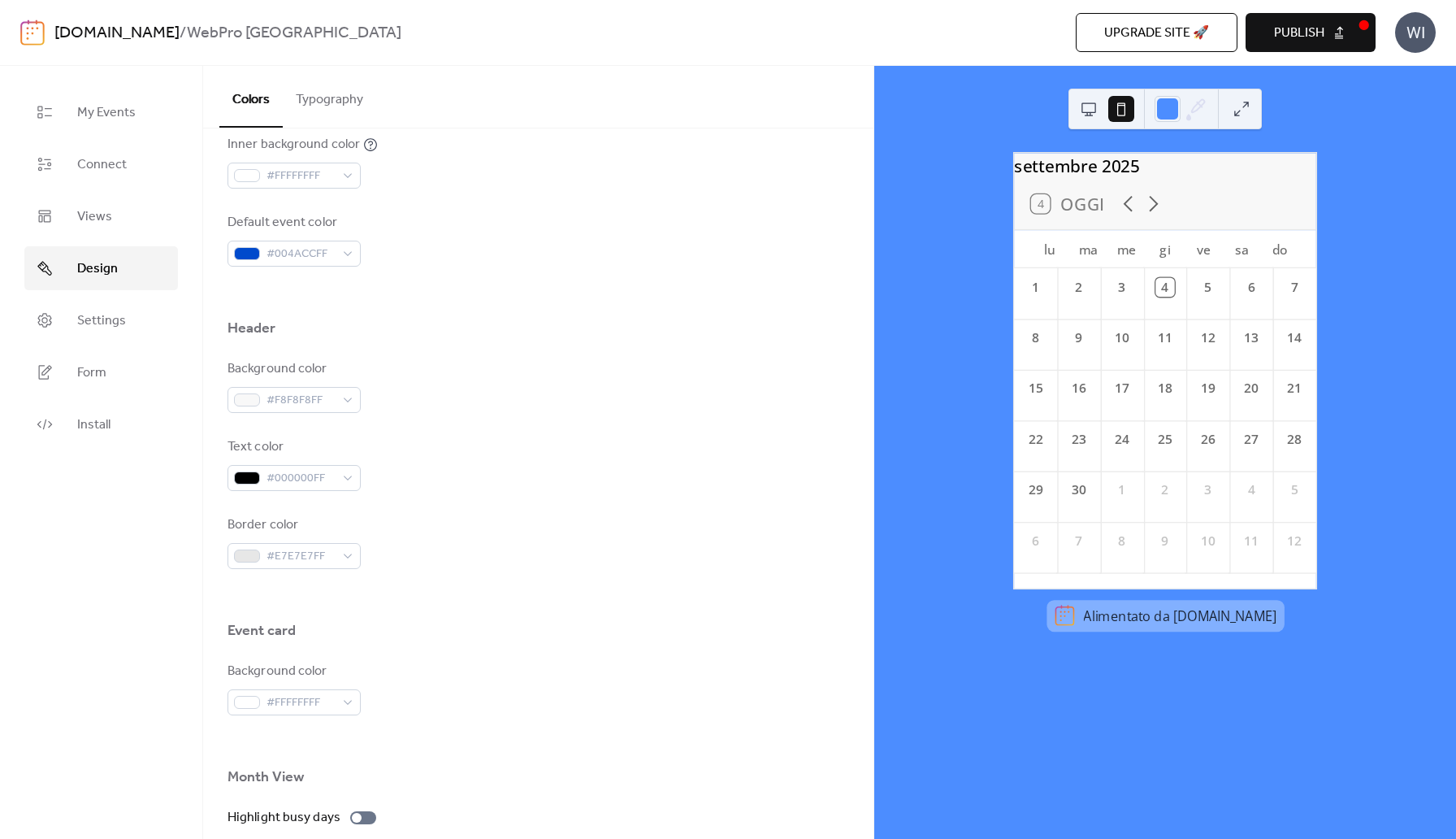
scroll to position [714, 0]
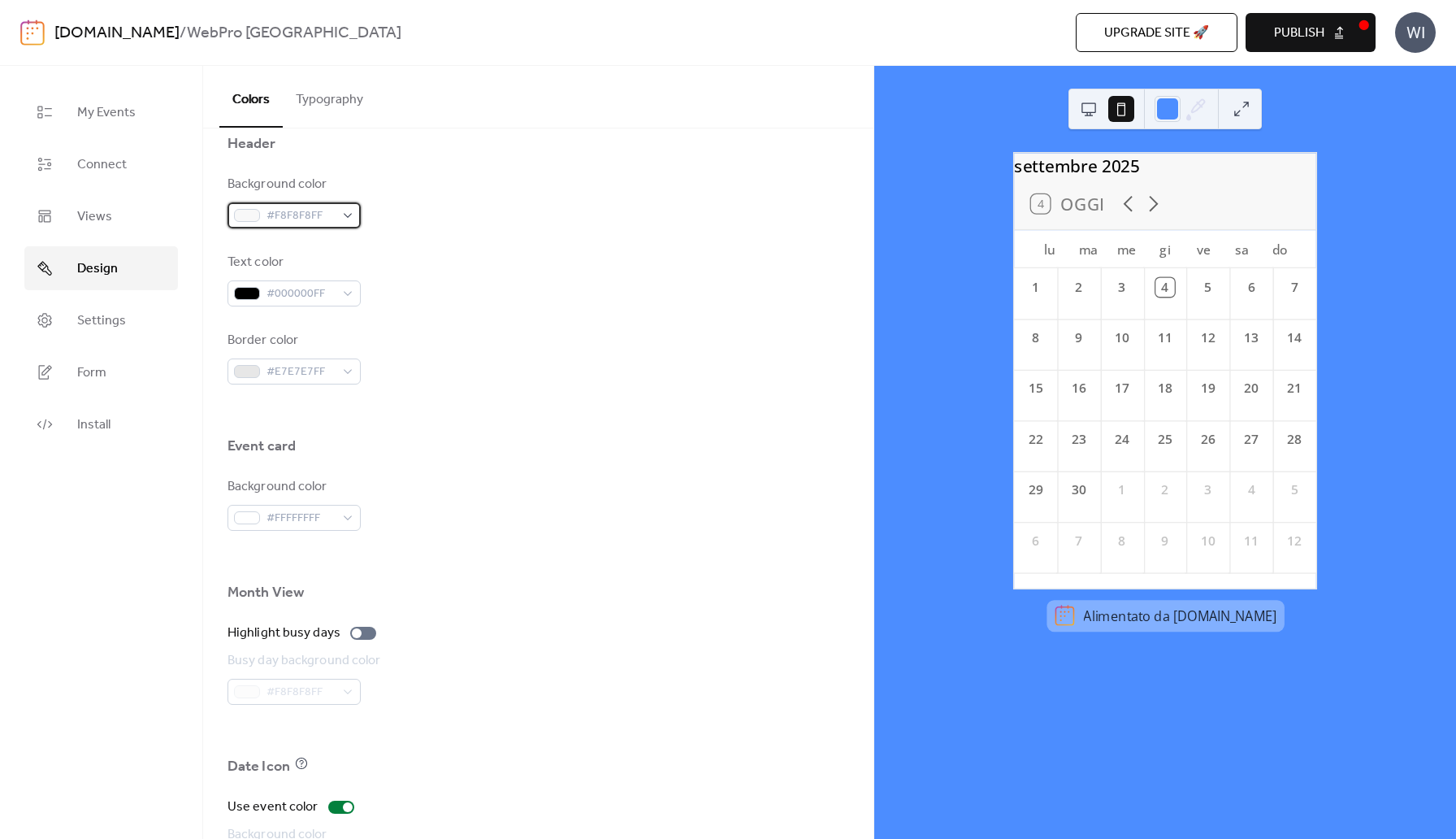
click at [305, 212] on span "#F8F8F8FF" at bounding box center [300, 216] width 69 height 19
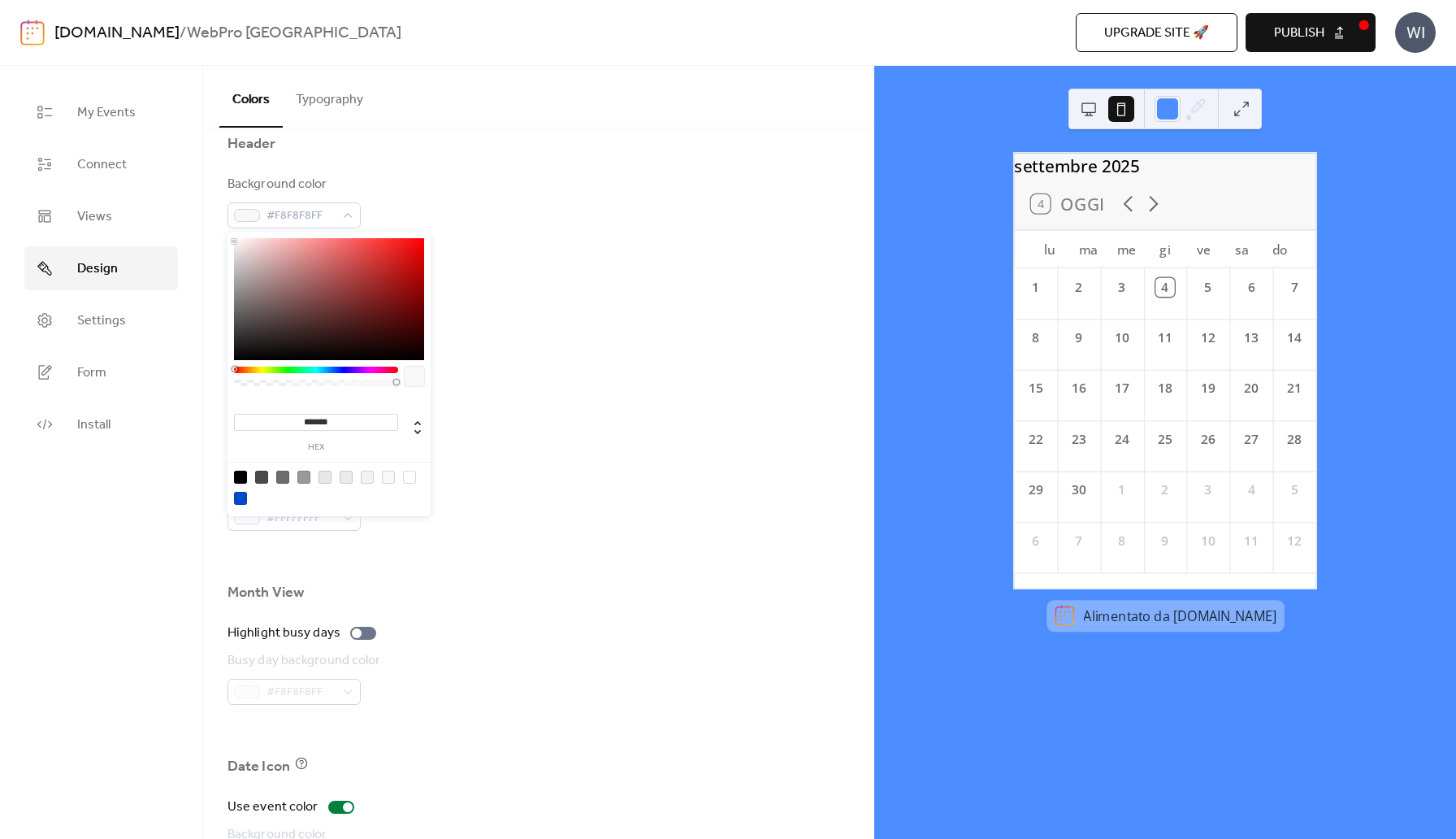
click at [316, 417] on input "*******" at bounding box center [316, 422] width 164 height 17
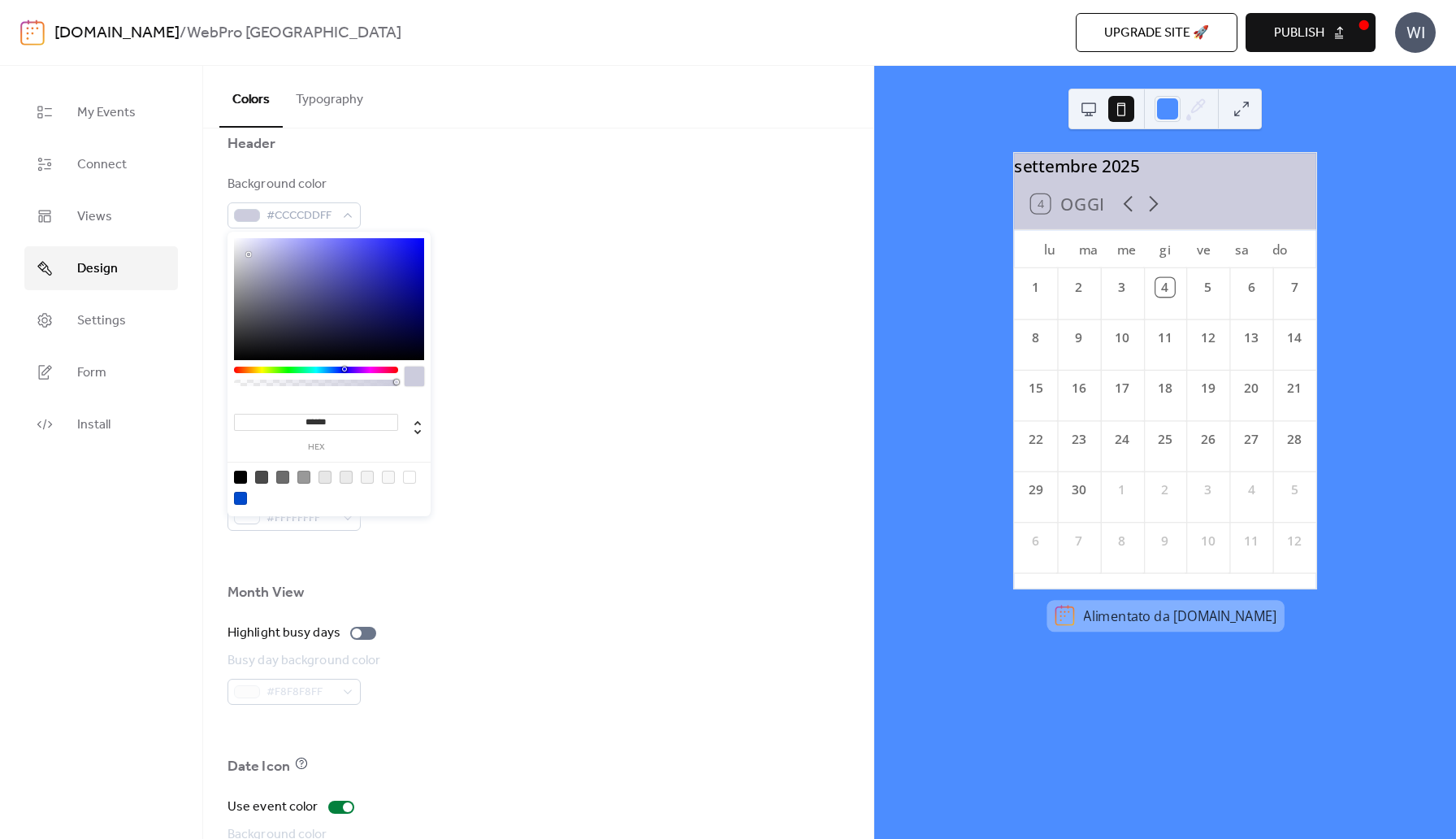
type input "*******"
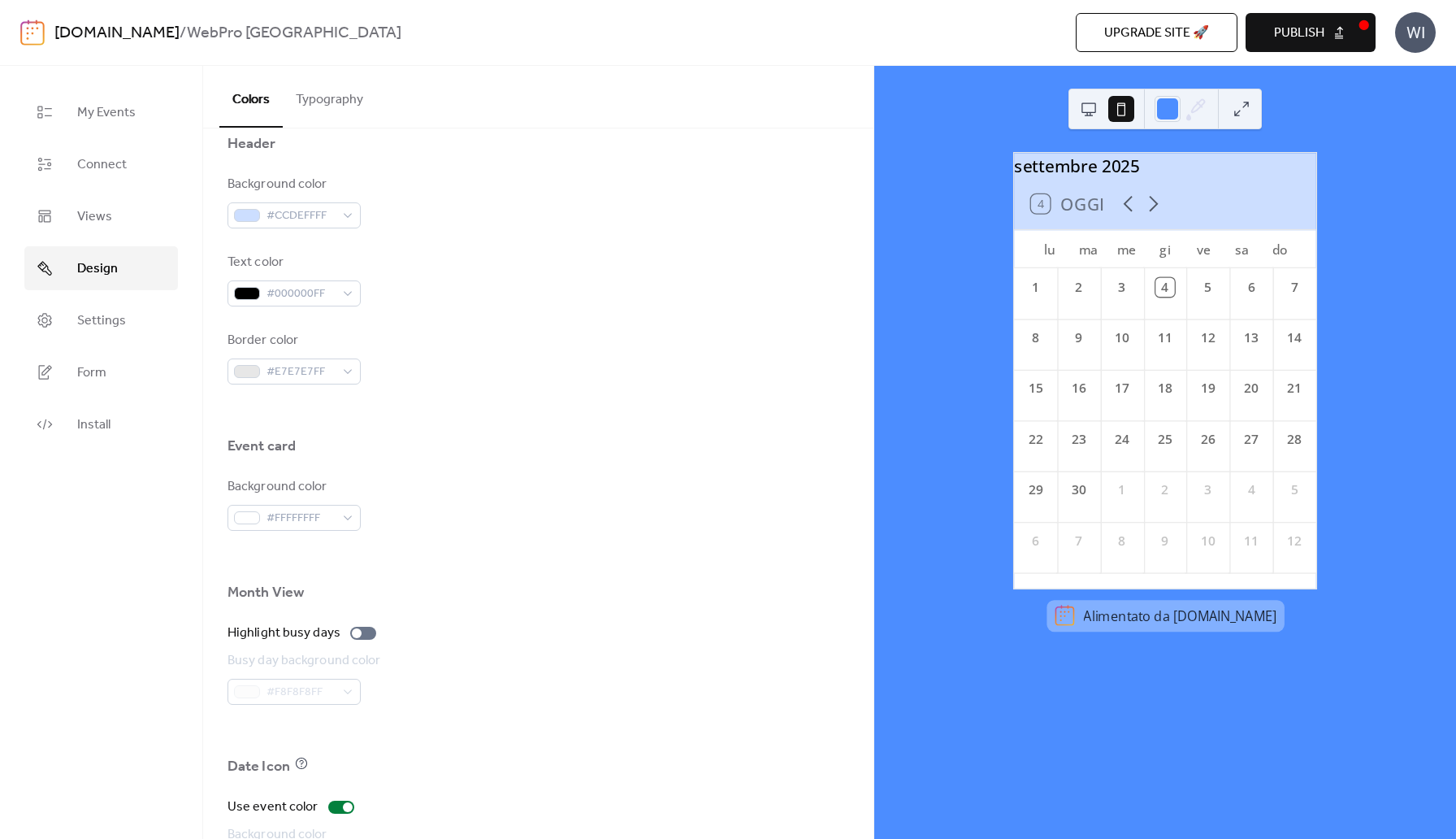
click at [563, 398] on div at bounding box center [539, 410] width 622 height 52
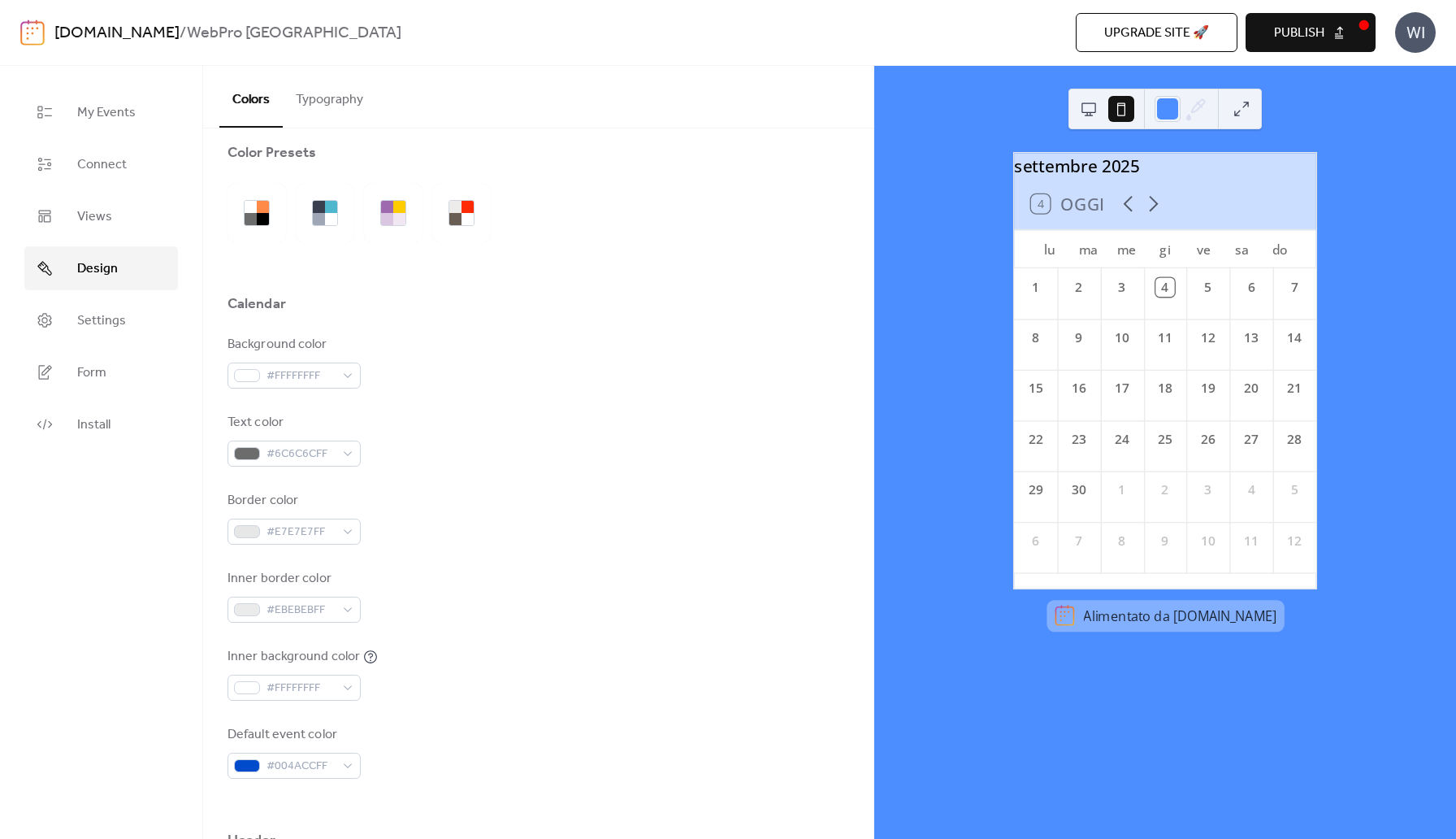
scroll to position [0, 0]
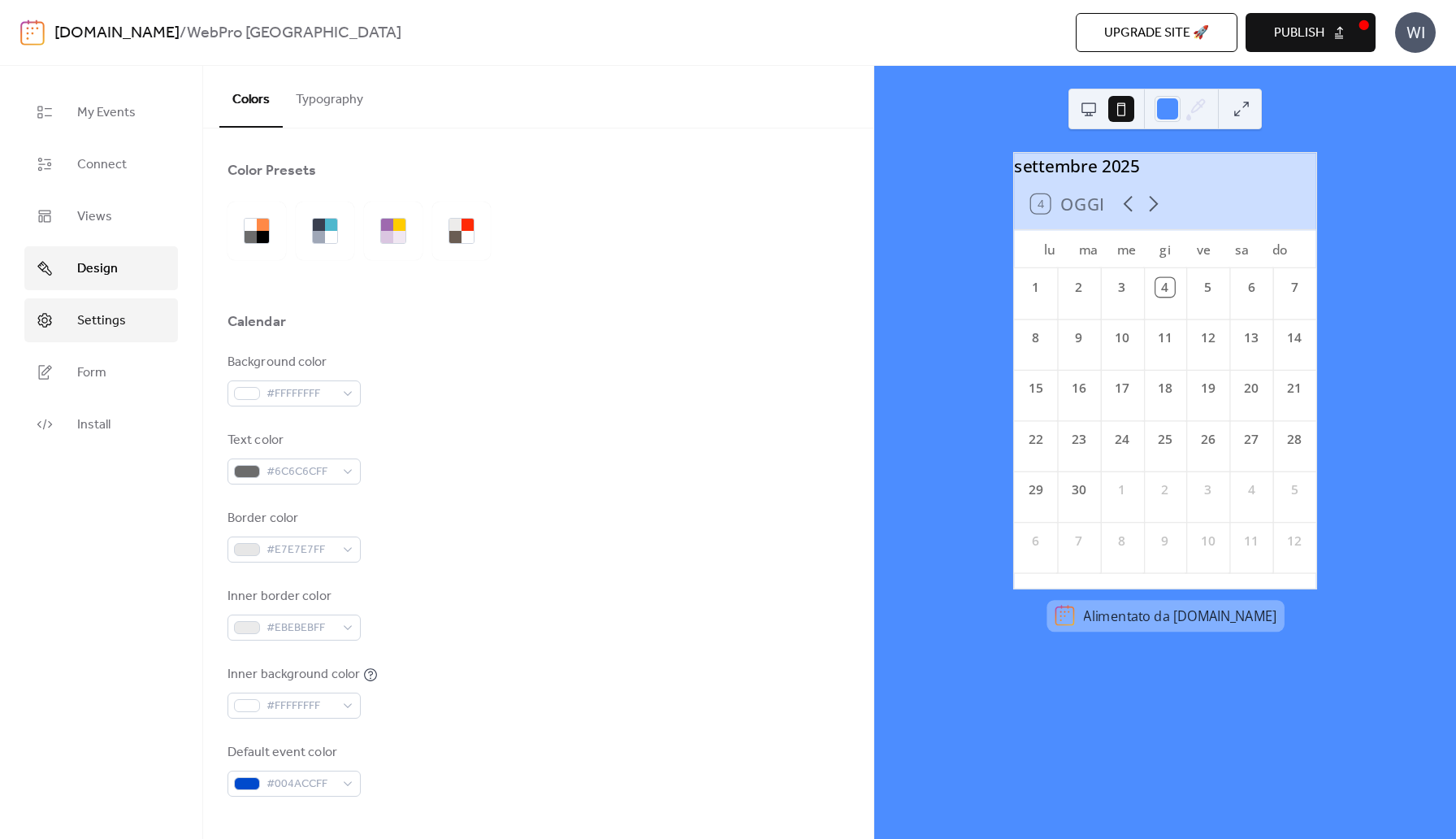
click at [130, 316] on link "Settings" at bounding box center [100, 320] width 154 height 43
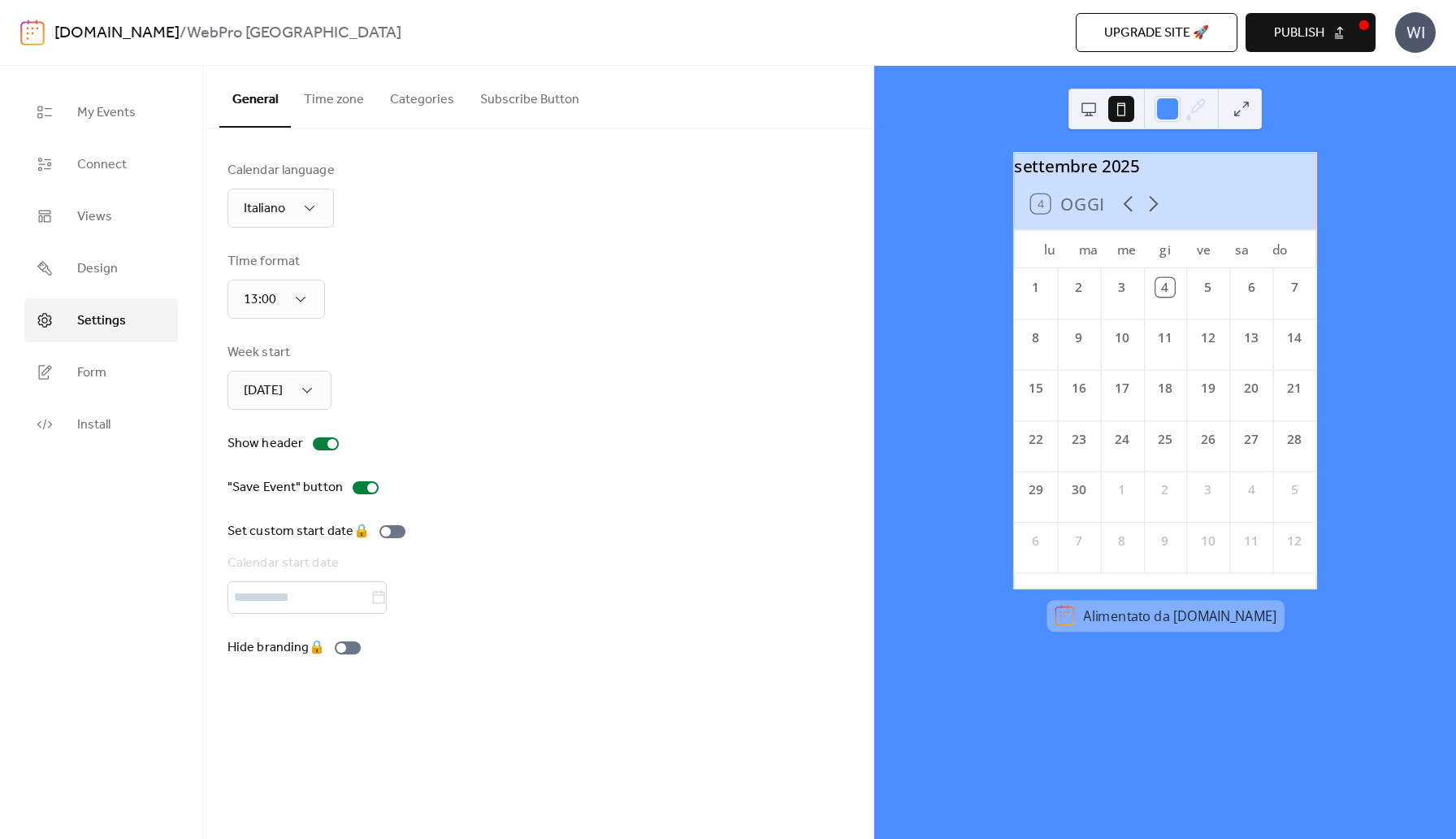
click at [328, 105] on button "Time zone" at bounding box center [333, 96] width 86 height 60
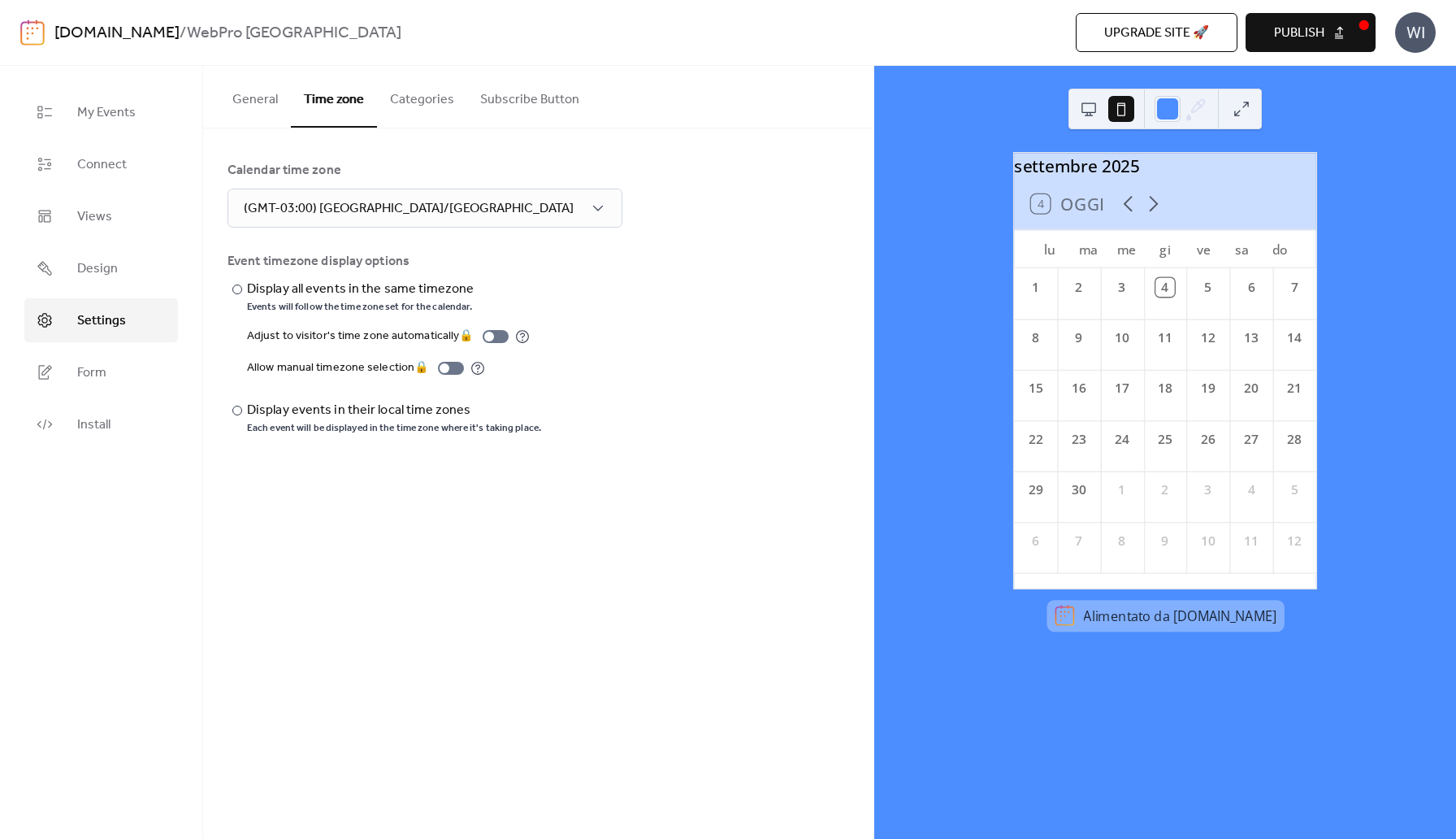
click at [413, 106] on button "Categories" at bounding box center [422, 96] width 90 height 60
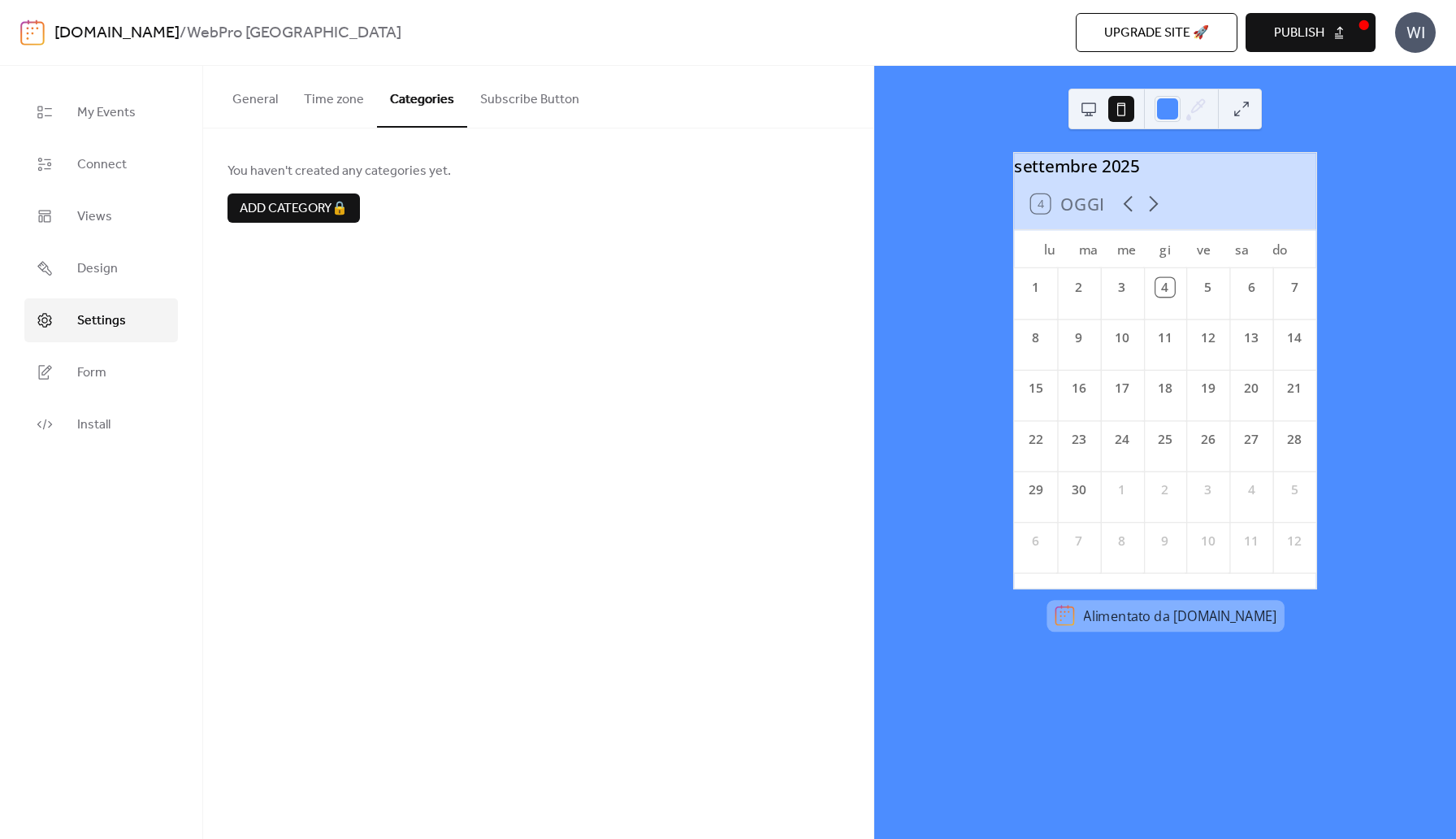
click at [505, 105] on button "Subscribe Button" at bounding box center [530, 96] width 126 height 60
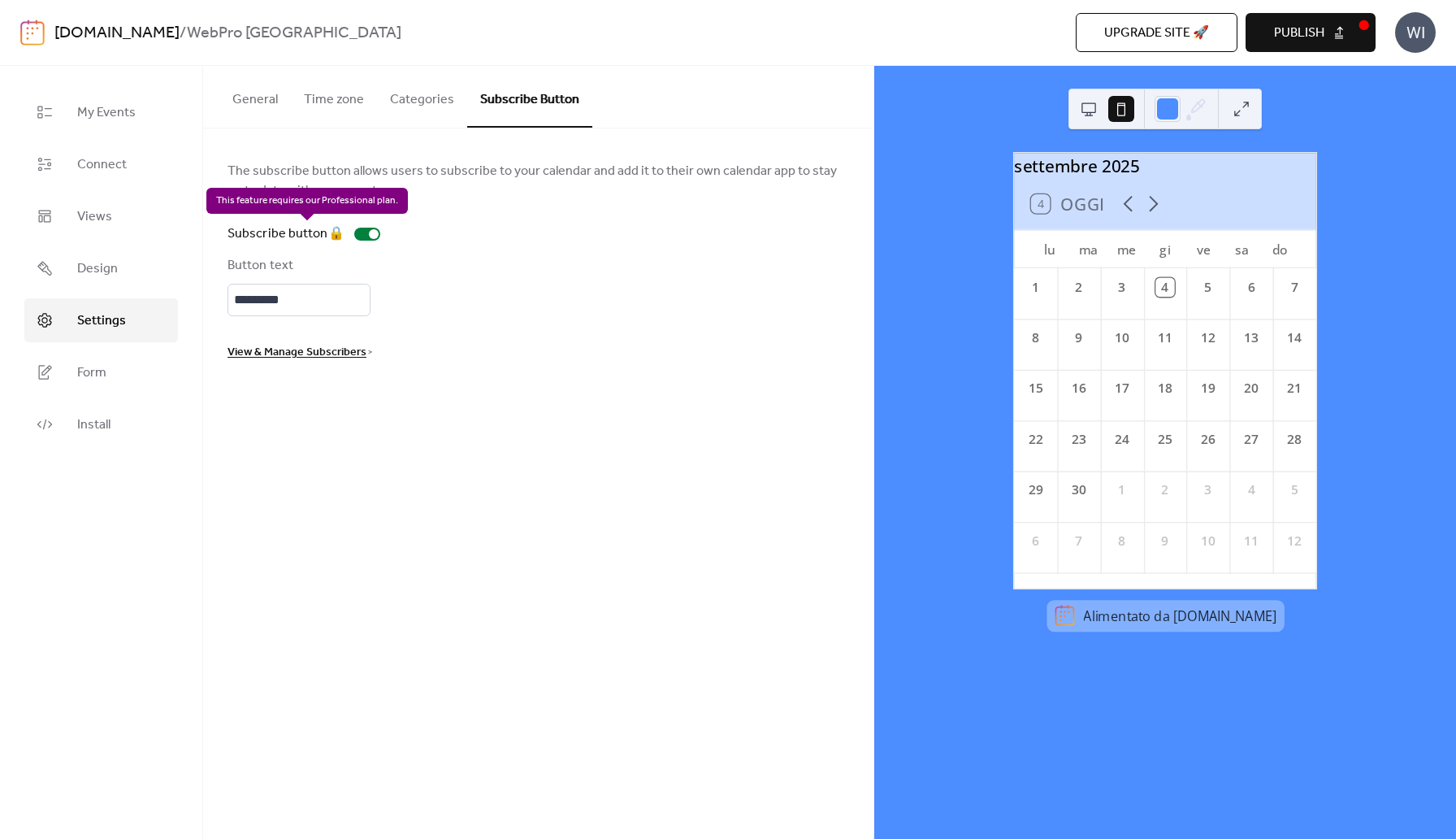
click at [362, 233] on div "Subscribe button 🔒" at bounding box center [307, 234] width 159 height 19
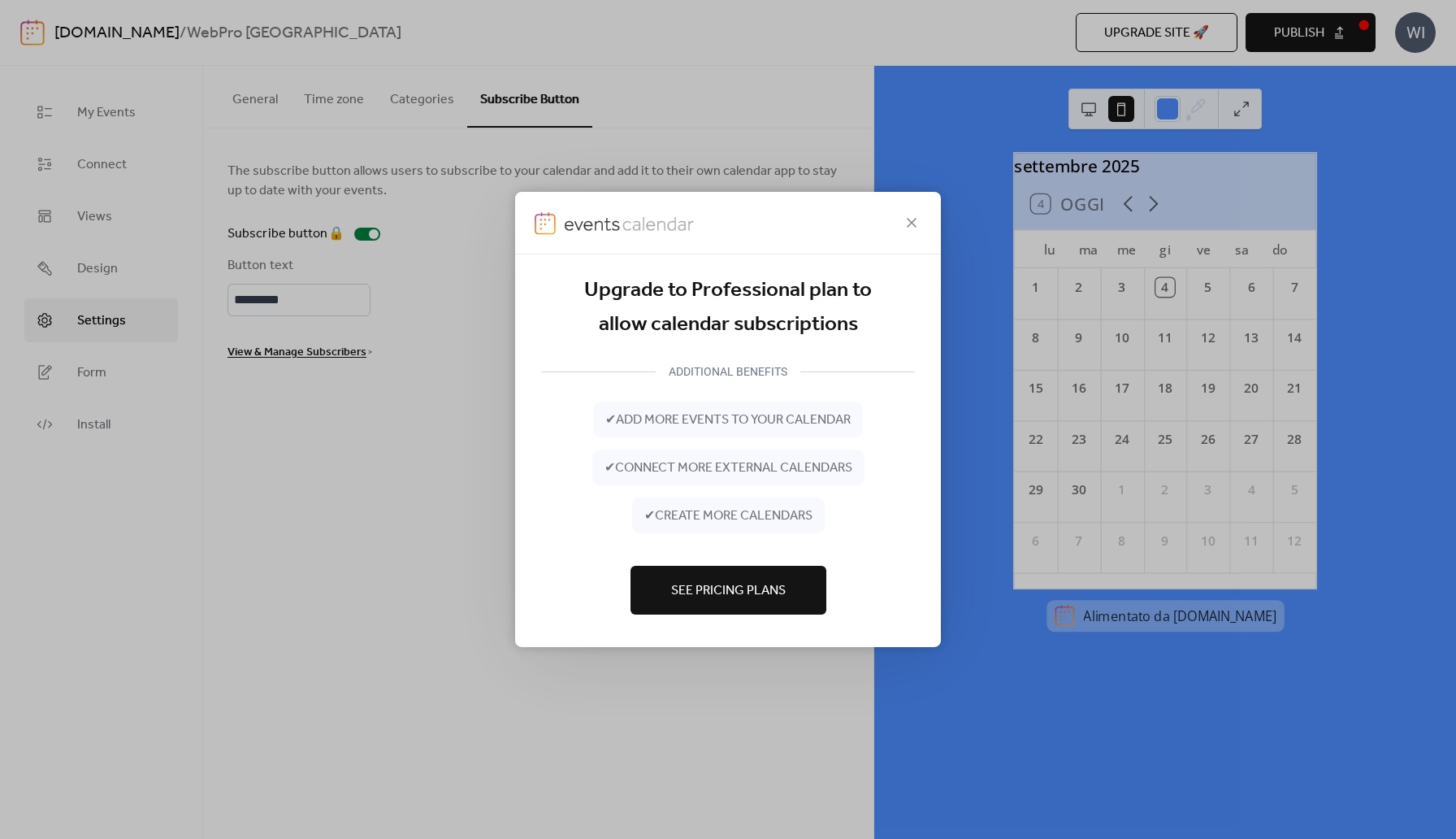
click at [362, 233] on div "Upgrade to Professional plan to allow calendar subscriptions ADDITIONAL BENEFIT…" at bounding box center [728, 419] width 1456 height 839
click at [907, 218] on icon at bounding box center [911, 223] width 19 height 19
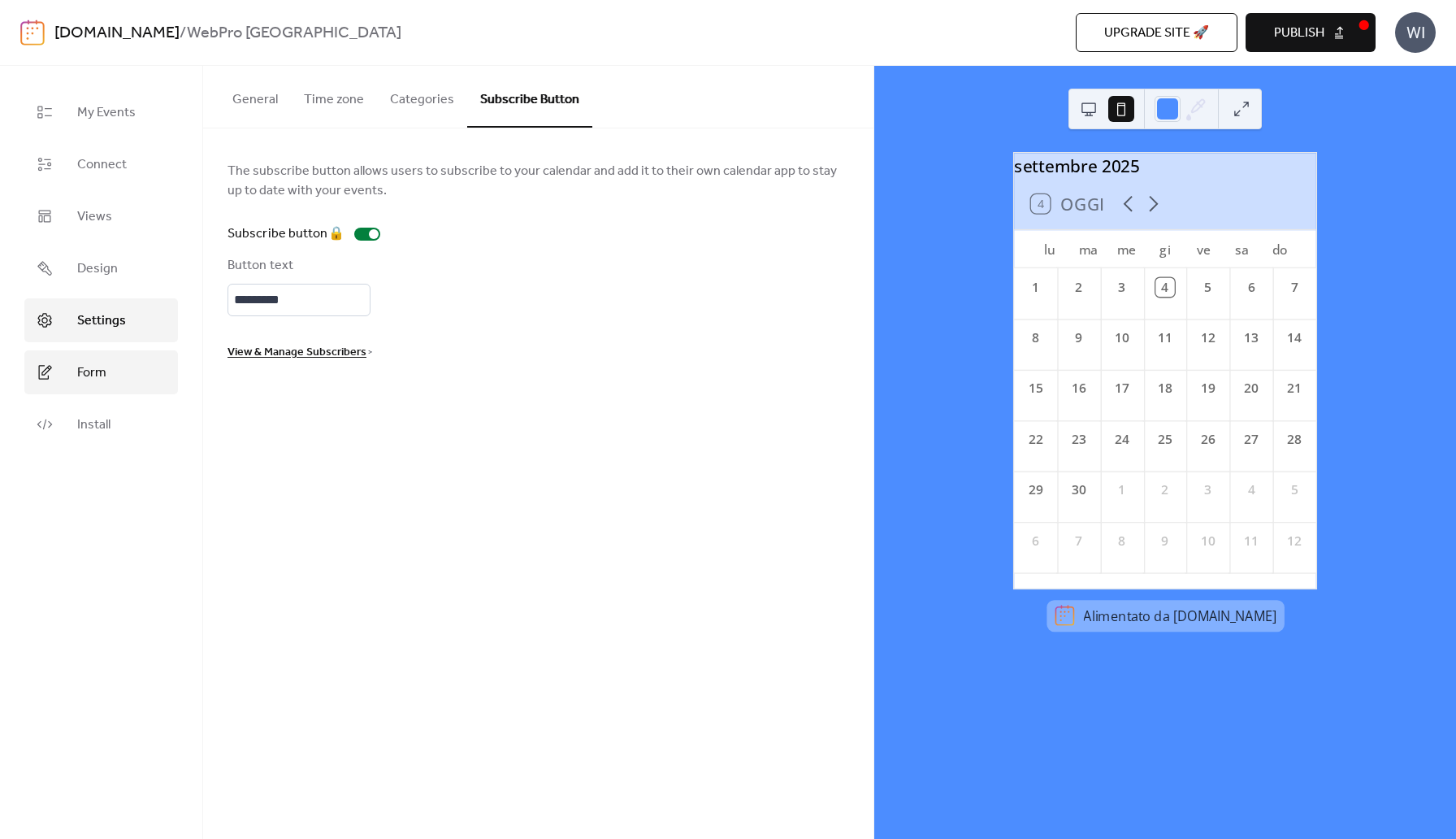
click at [86, 378] on span "Form" at bounding box center [92, 373] width 29 height 19
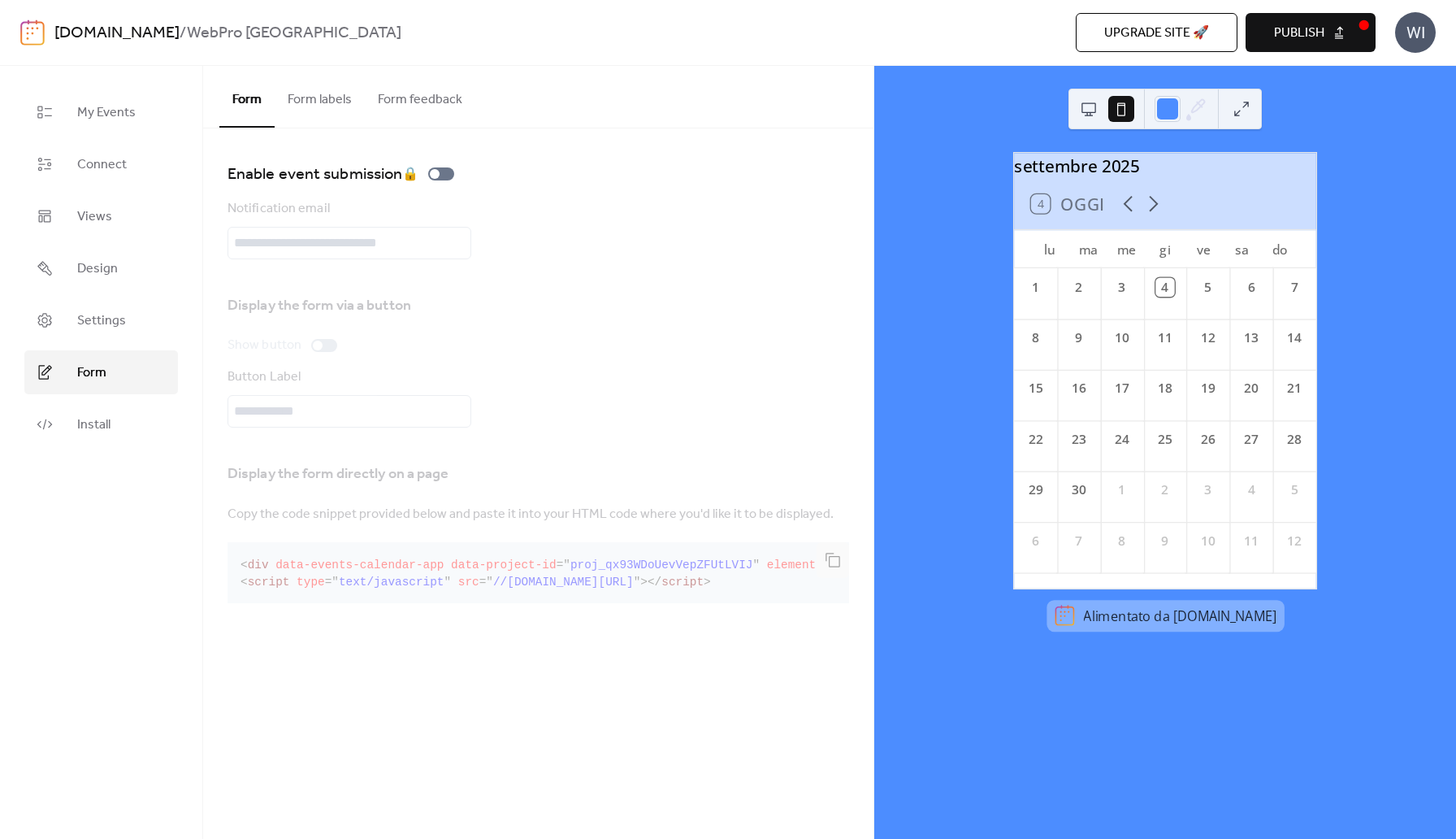
click at [316, 110] on button "Form labels" at bounding box center [319, 96] width 90 height 60
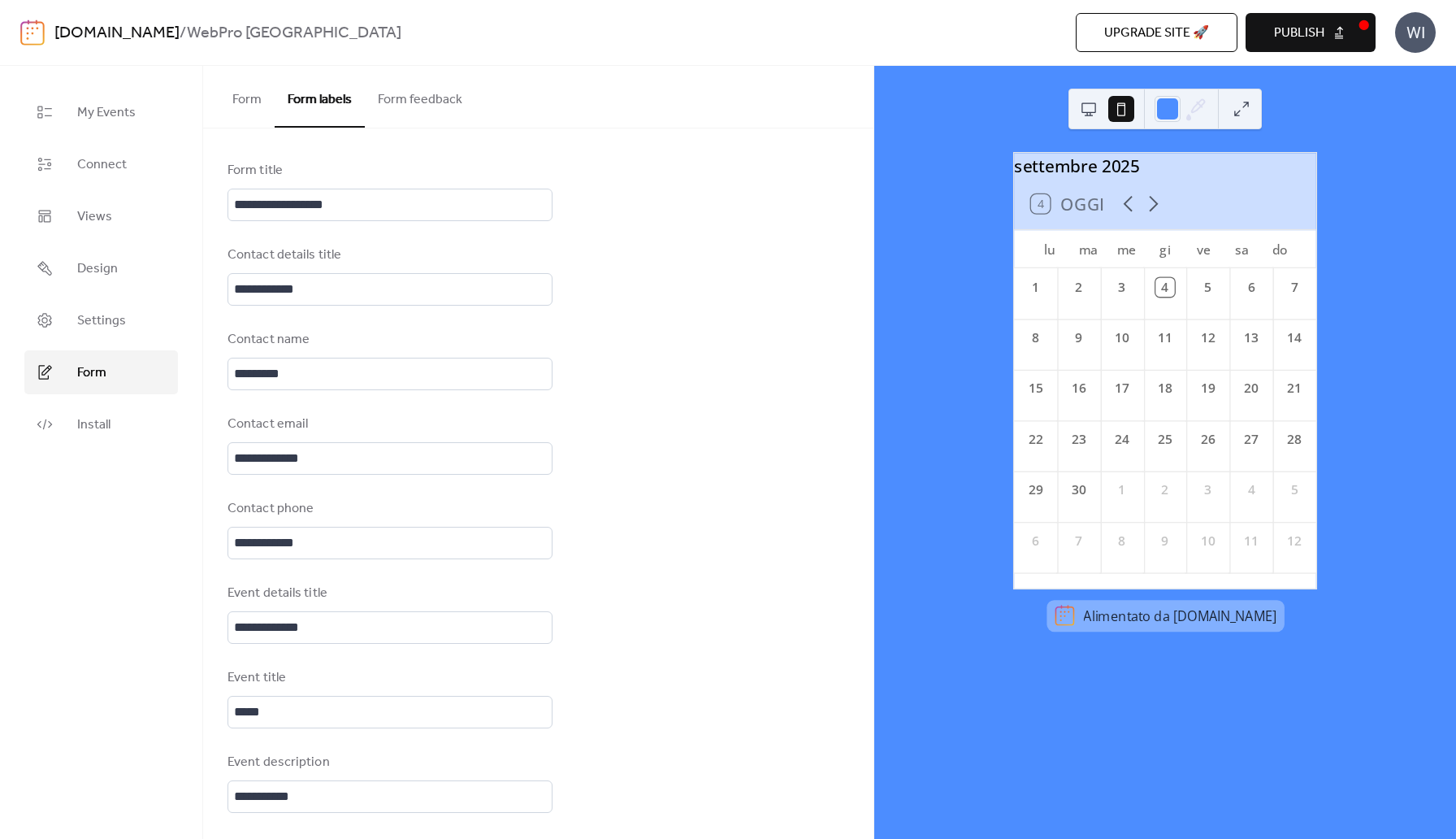
click at [248, 87] on button "Form" at bounding box center [246, 96] width 55 height 60
